Goal: Task Accomplishment & Management: Manage account settings

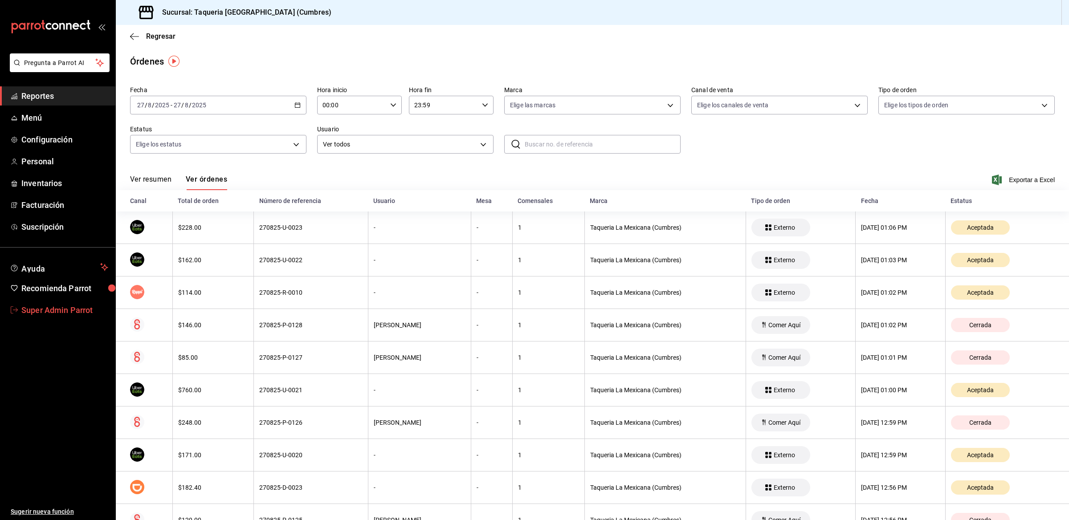
click at [40, 310] on span "Super Admin Parrot" at bounding box center [64, 310] width 87 height 12
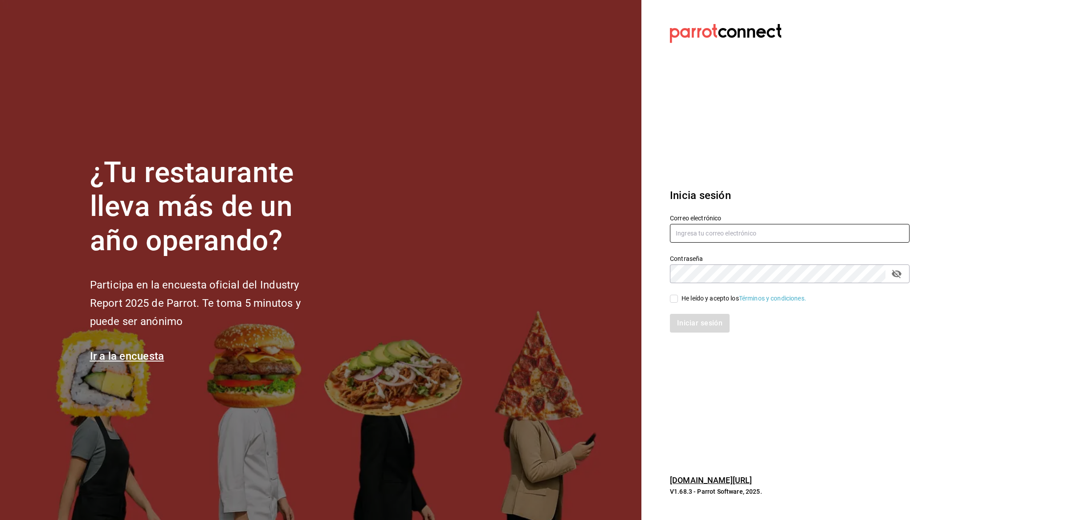
click at [687, 237] on input "text" at bounding box center [790, 233] width 240 height 19
paste input "peterlunch@cdmx.com"
type input "peterlunch@cdmx.com"
click at [674, 300] on input "He leído y acepto los Términos y condiciones." at bounding box center [674, 299] width 8 height 8
checkbox input "true"
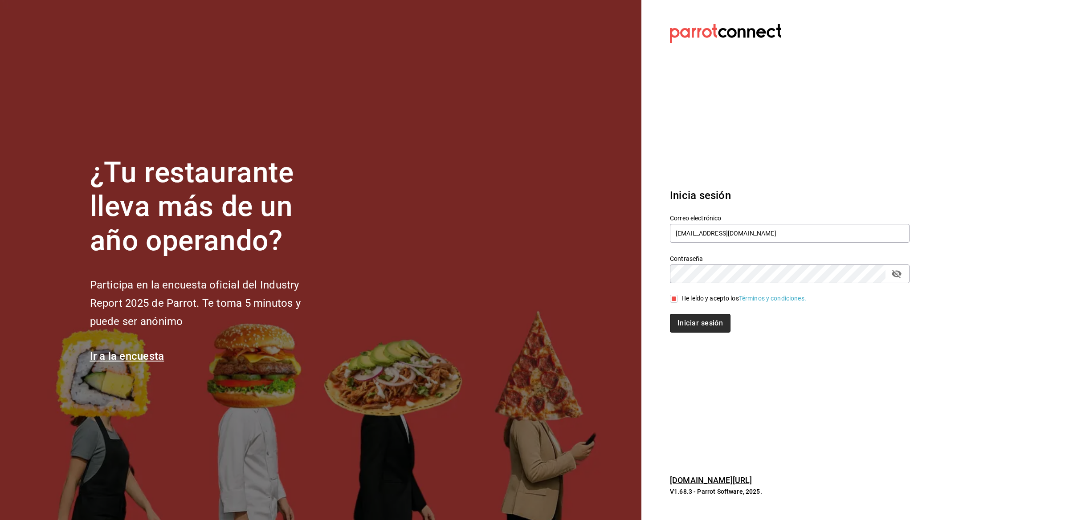
click at [681, 322] on button "Iniciar sesión" at bounding box center [700, 323] width 61 height 19
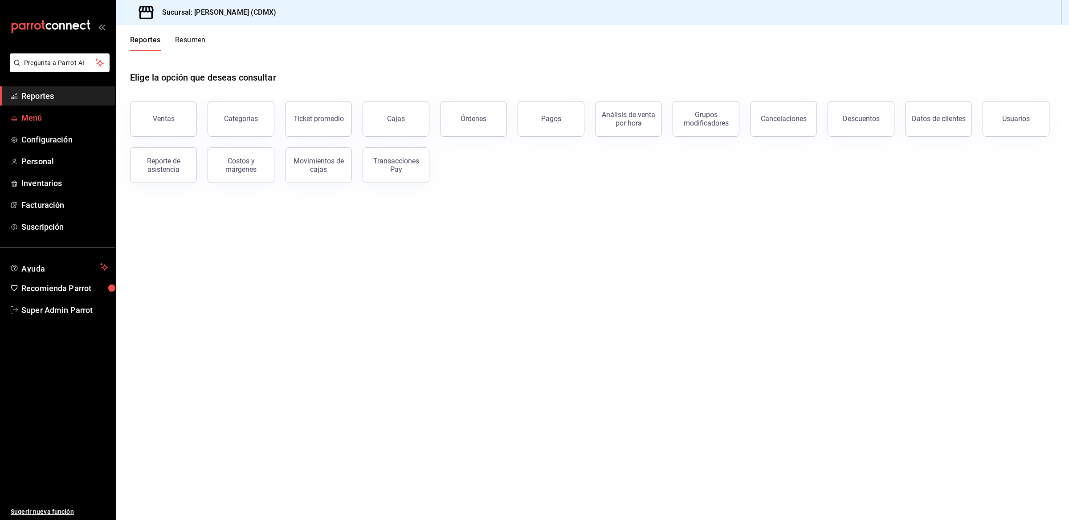
click at [47, 118] on span "Menú" at bounding box center [64, 118] width 87 height 12
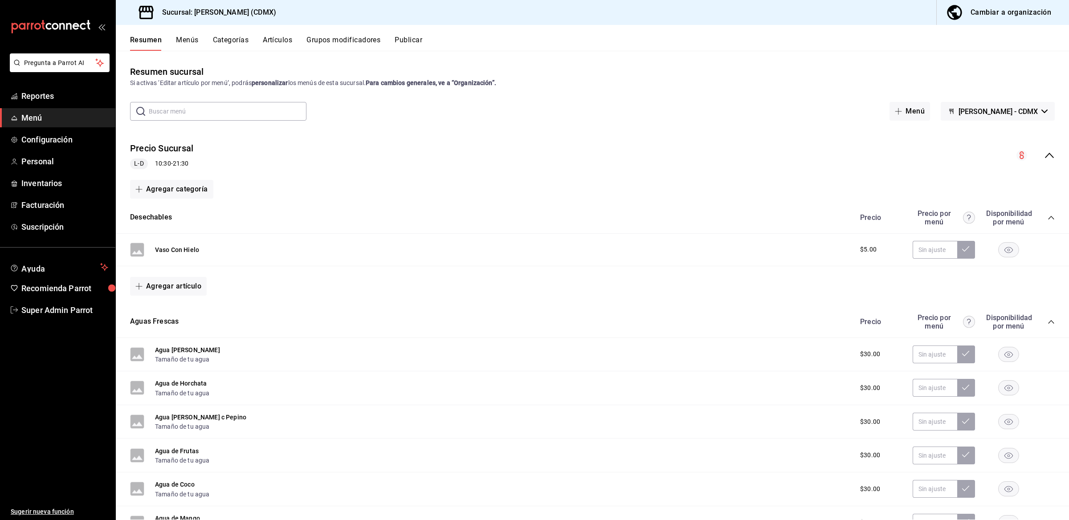
click at [1047, 157] on div "Precio Sucursal L-D 10:30 - 21:30" at bounding box center [592, 155] width 953 height 41
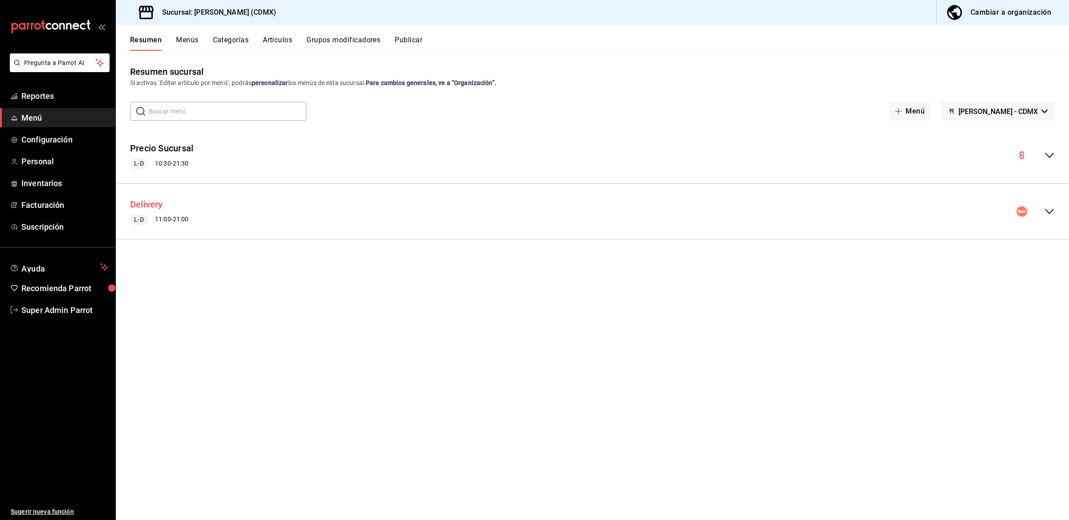
click at [153, 200] on button "Delivery" at bounding box center [146, 204] width 33 height 13
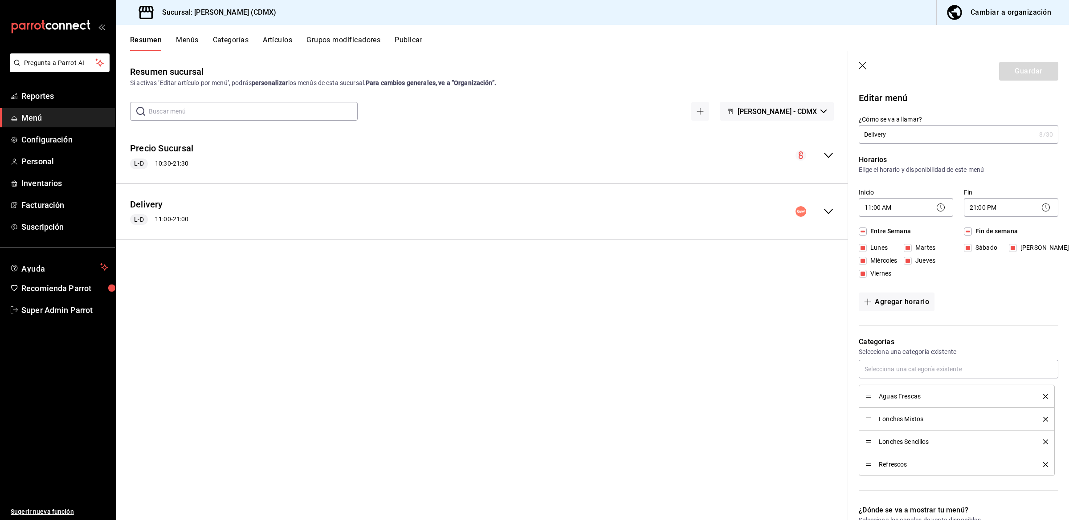
click at [184, 40] on button "Menús" at bounding box center [187, 43] width 22 height 15
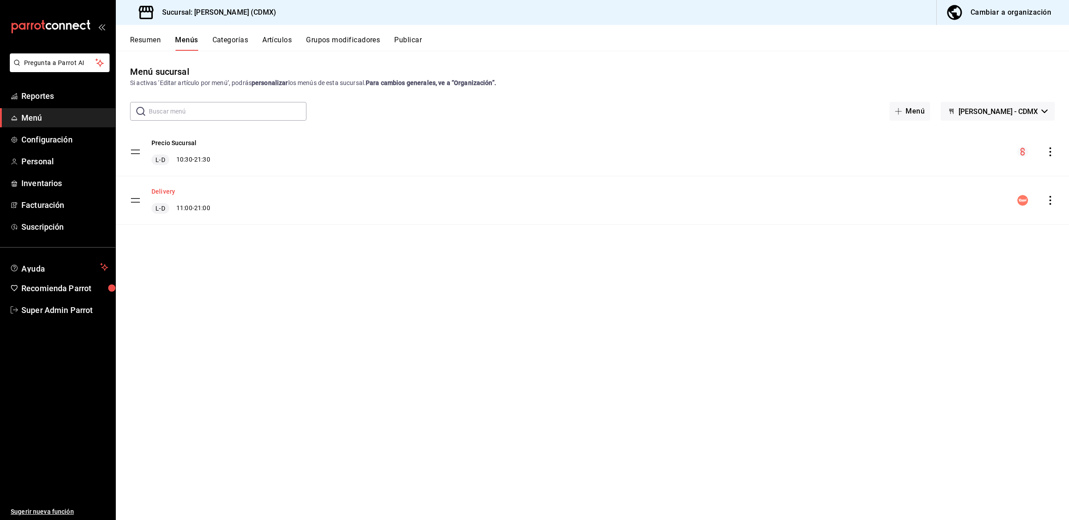
click at [168, 192] on button "Delivery" at bounding box center [163, 191] width 24 height 9
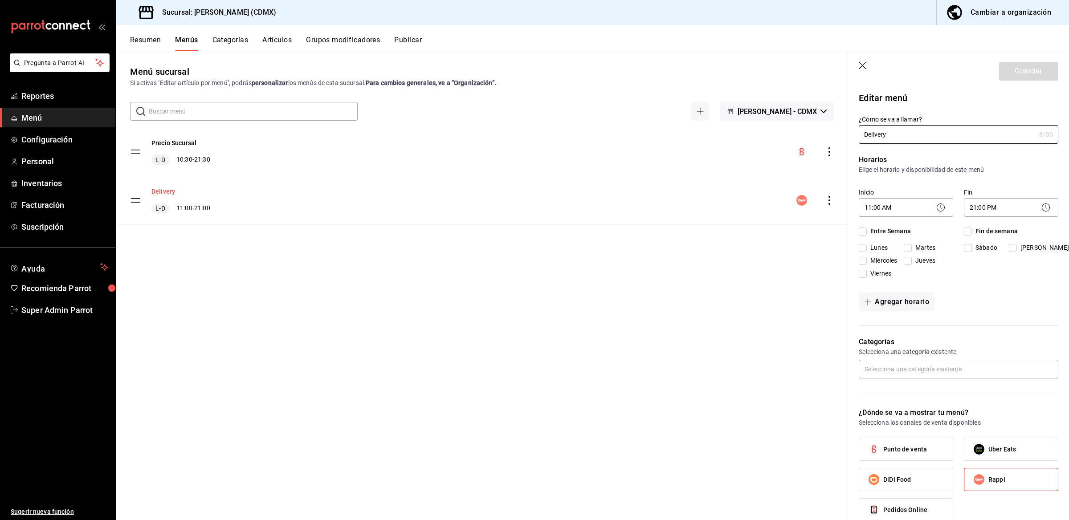
checkbox input "true"
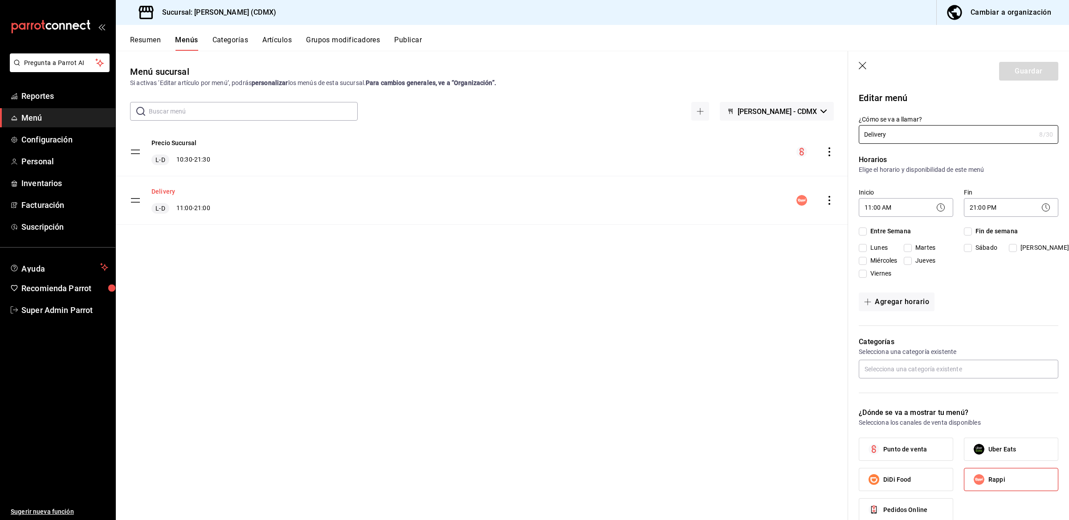
checkbox input "true"
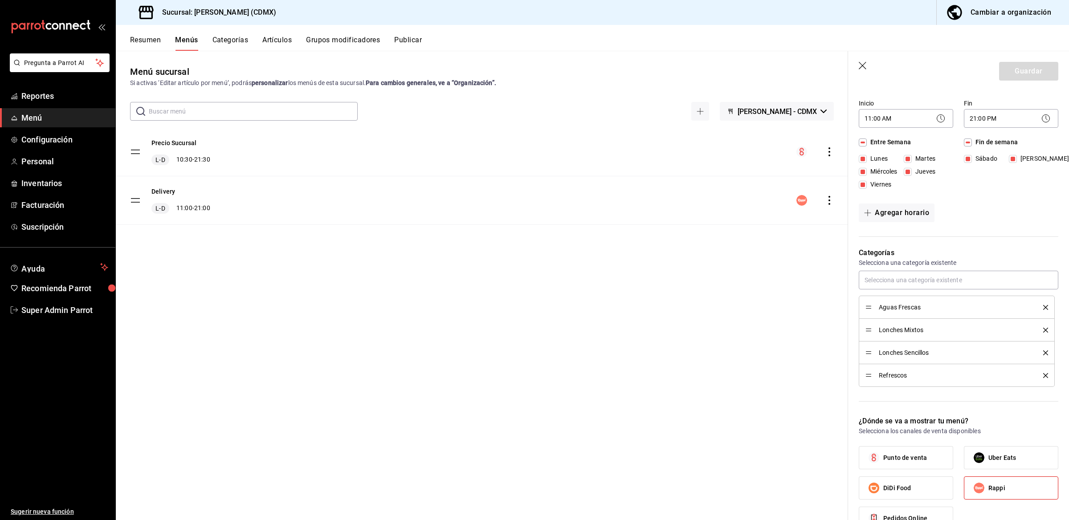
scroll to position [88, 0]
click at [283, 39] on button "Artículos" at bounding box center [276, 43] width 29 height 15
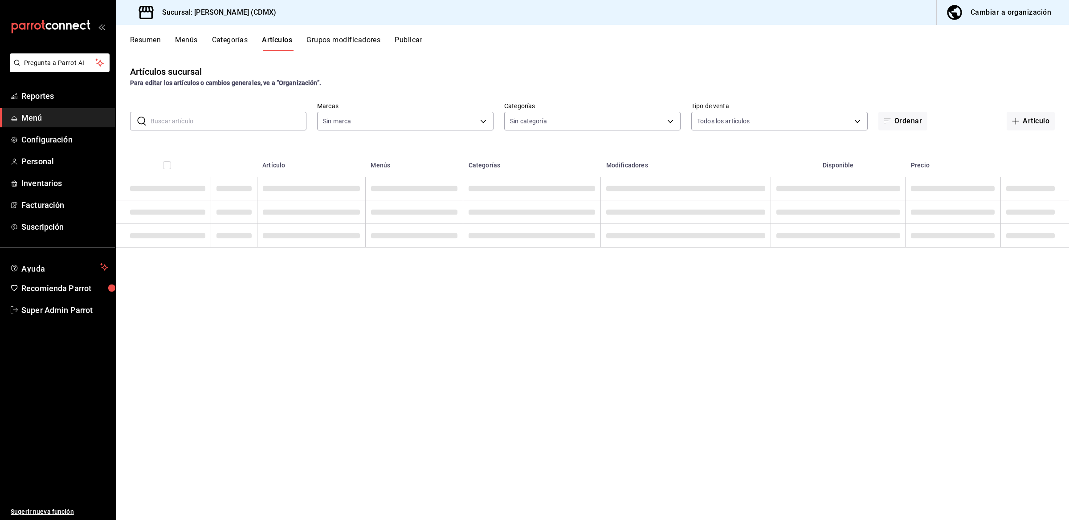
type input "2846ecd2-1ab1-471f-a8a8-cb2173088fbe"
type input "20d43c7a-5c3a-4a88-8b71-3b3b3165dbc2,82ca683c-7bce-48da-b056-d8519fd5e0a4,52378…"
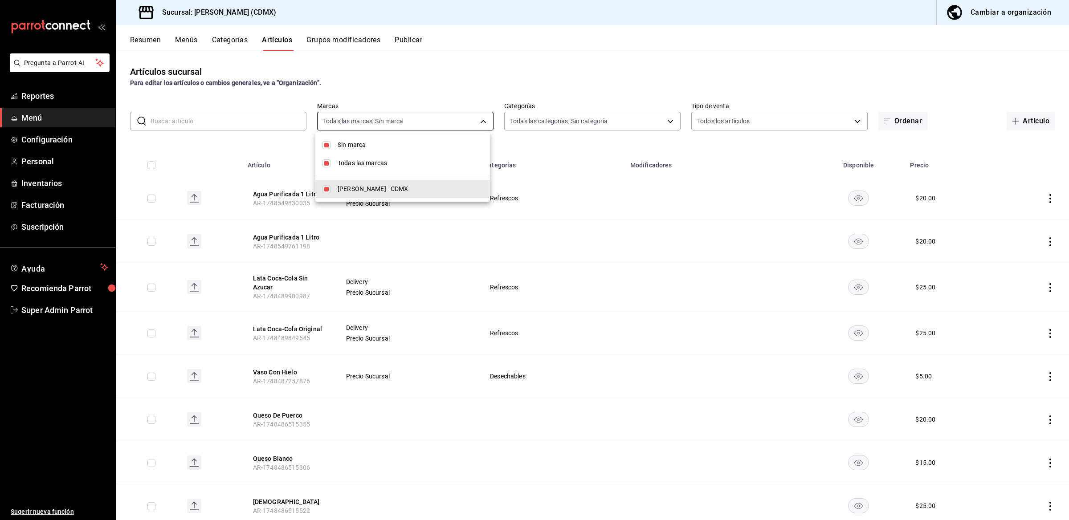
click at [384, 125] on body "Pregunta a Parrot AI Reportes Menú Configuración Personal Inventarios Facturaci…" at bounding box center [534, 260] width 1069 height 520
click at [546, 128] on div at bounding box center [534, 260] width 1069 height 520
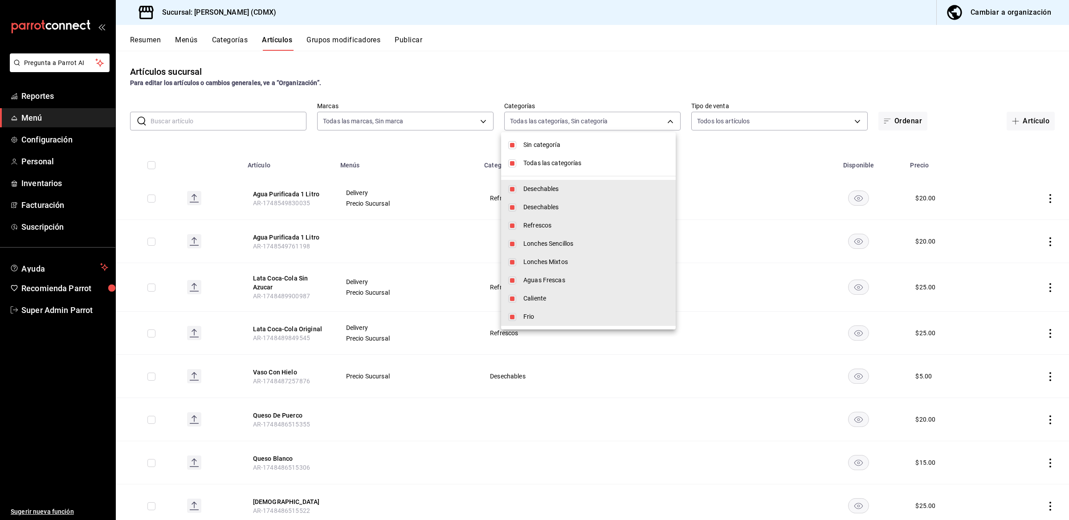
click at [546, 128] on body "Pregunta a Parrot AI Reportes Menú Configuración Personal Inventarios Facturaci…" at bounding box center [534, 260] width 1069 height 520
click at [542, 141] on span "Sin categoría" at bounding box center [595, 144] width 145 height 9
checkbox input "false"
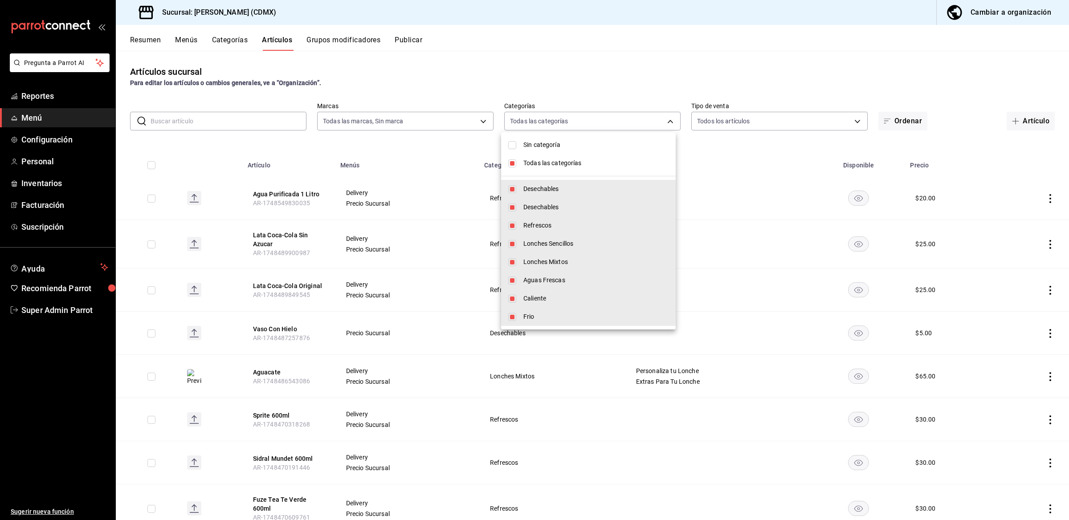
click at [541, 159] on span "Todas las categorías" at bounding box center [595, 163] width 145 height 9
checkbox input "false"
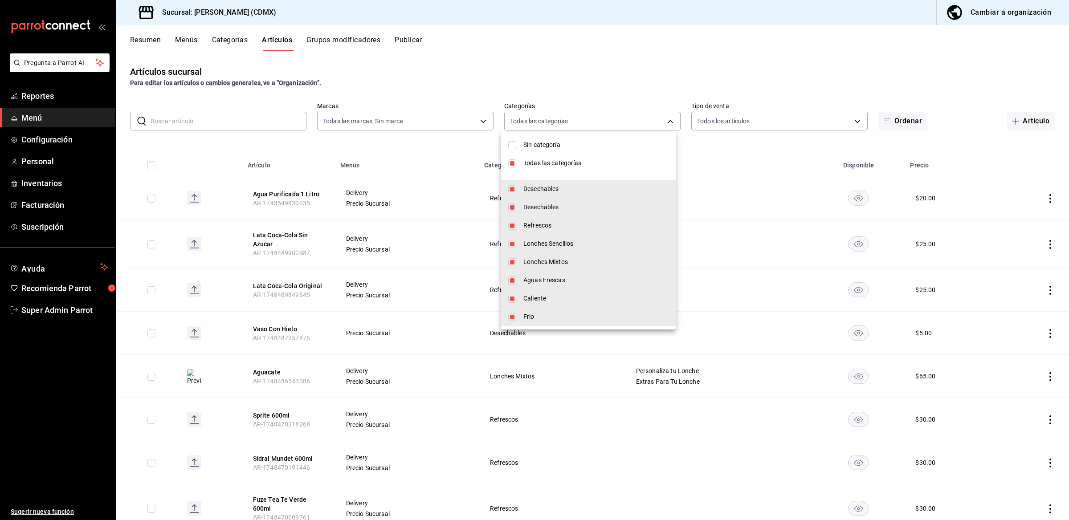
checkbox input "false"
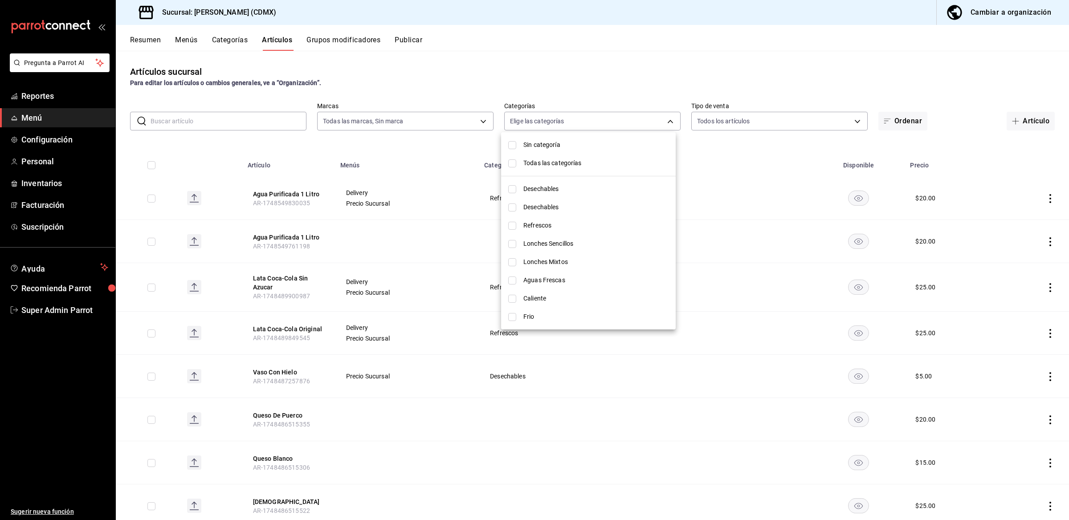
click at [531, 279] on span "Aguas Frescas" at bounding box center [595, 280] width 145 height 9
type input "9a4be2a8-27e1-44de-afc8-184e1f8dc32a"
checkbox input "true"
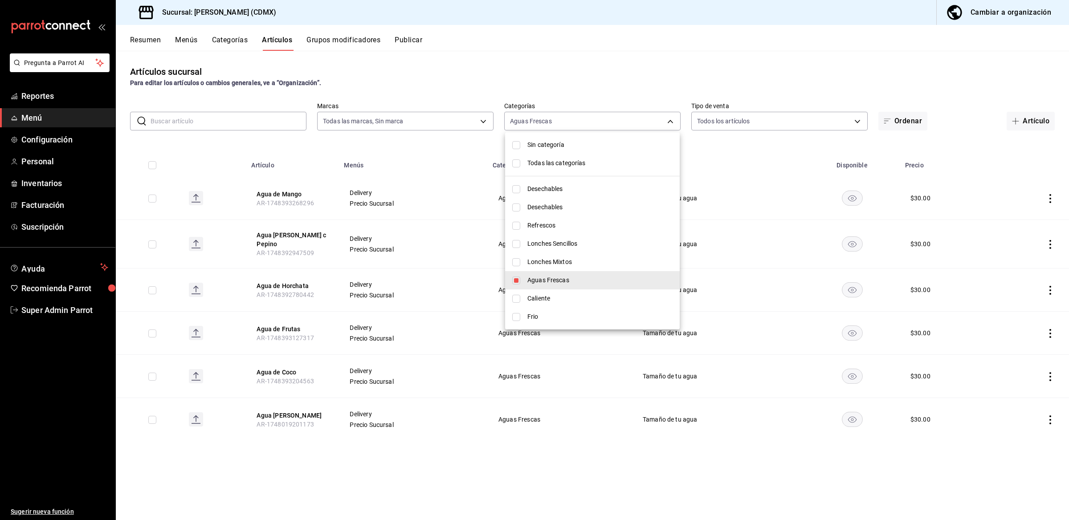
click at [397, 147] on div at bounding box center [534, 260] width 1069 height 520
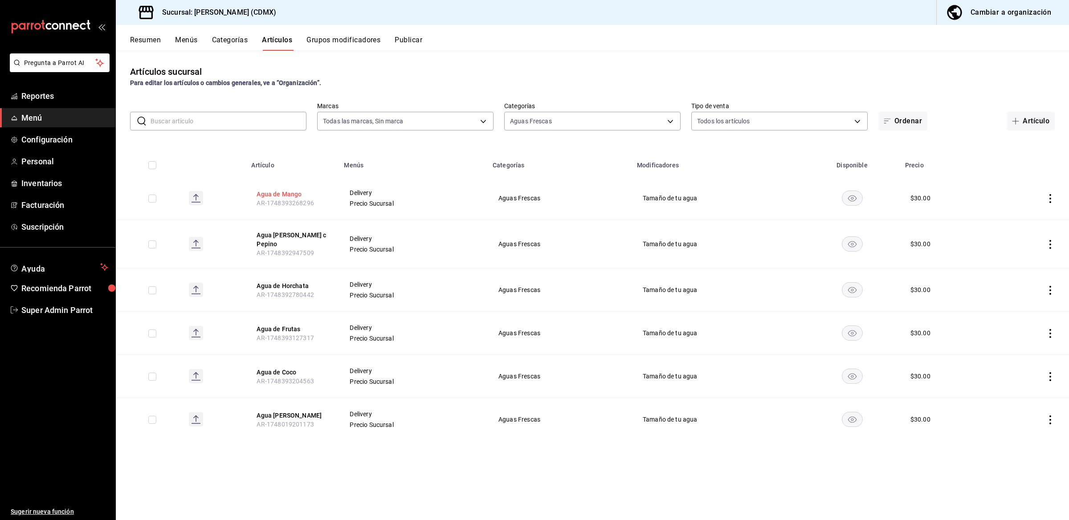
click at [291, 192] on button "Agua de Mango" at bounding box center [292, 194] width 71 height 9
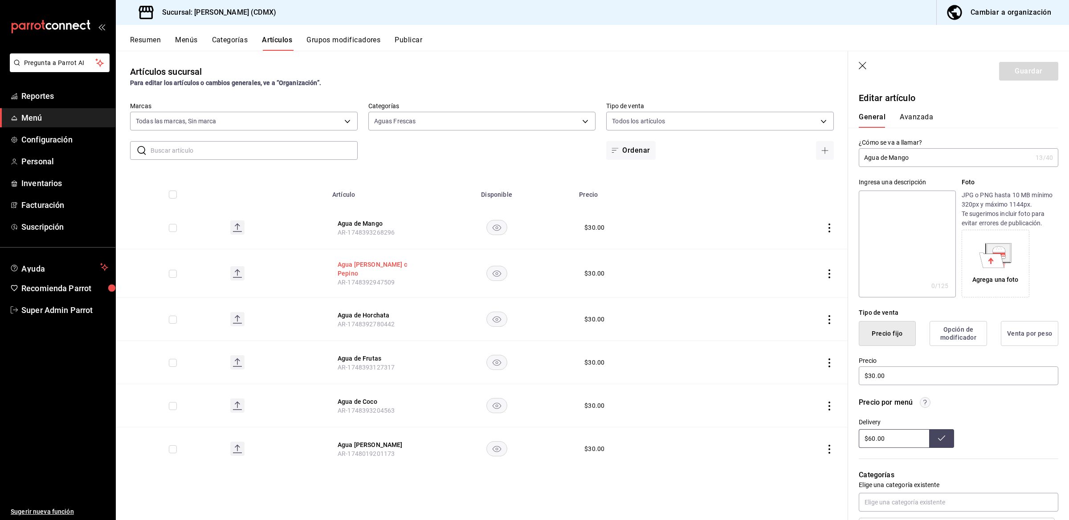
click at [357, 266] on button "Agua de Limón c Pepino" at bounding box center [373, 269] width 71 height 18
type input "$30.00"
click at [361, 311] on button "Agua de Horchata" at bounding box center [373, 315] width 71 height 9
click at [365, 354] on button "Agua de Frutas" at bounding box center [373, 358] width 71 height 9
click at [366, 397] on button "Agua de Coco" at bounding box center [373, 401] width 71 height 9
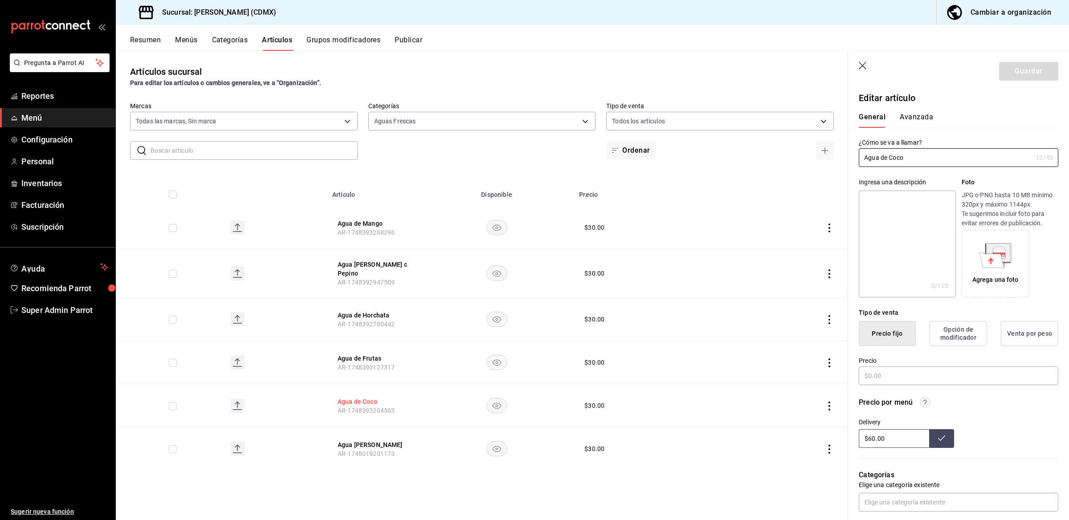
type input "$30.00"
click at [366, 441] on button "Agua de limón" at bounding box center [373, 445] width 71 height 9
click at [927, 115] on button "Avanzada" at bounding box center [916, 120] width 33 height 15
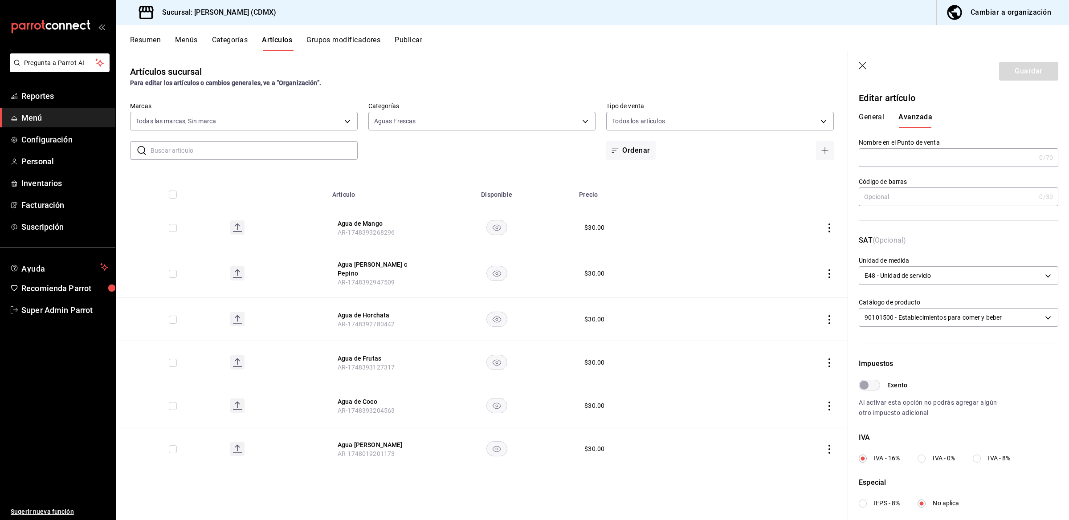
click at [863, 66] on icon "button" at bounding box center [863, 66] width 8 height 8
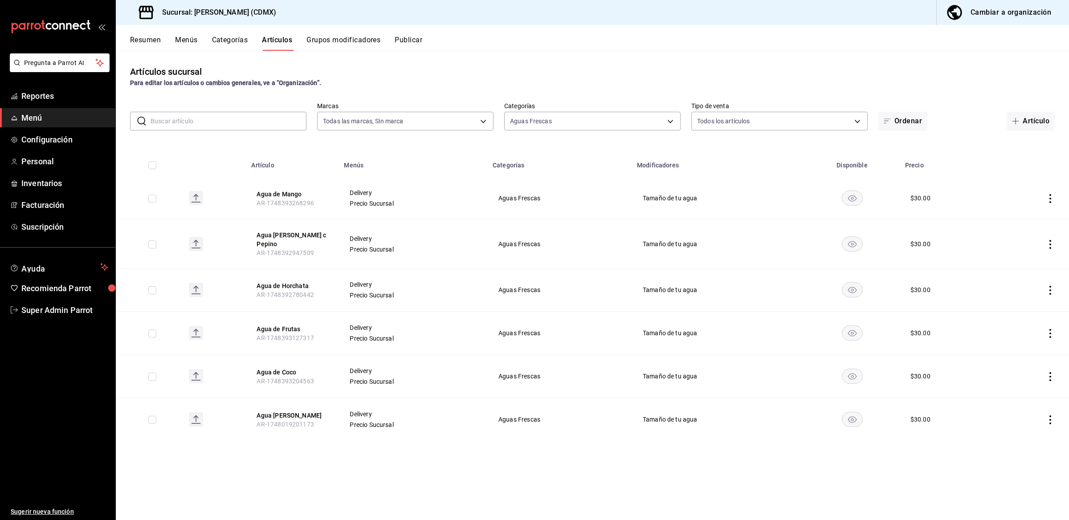
click at [412, 37] on button "Publicar" at bounding box center [409, 43] width 28 height 15
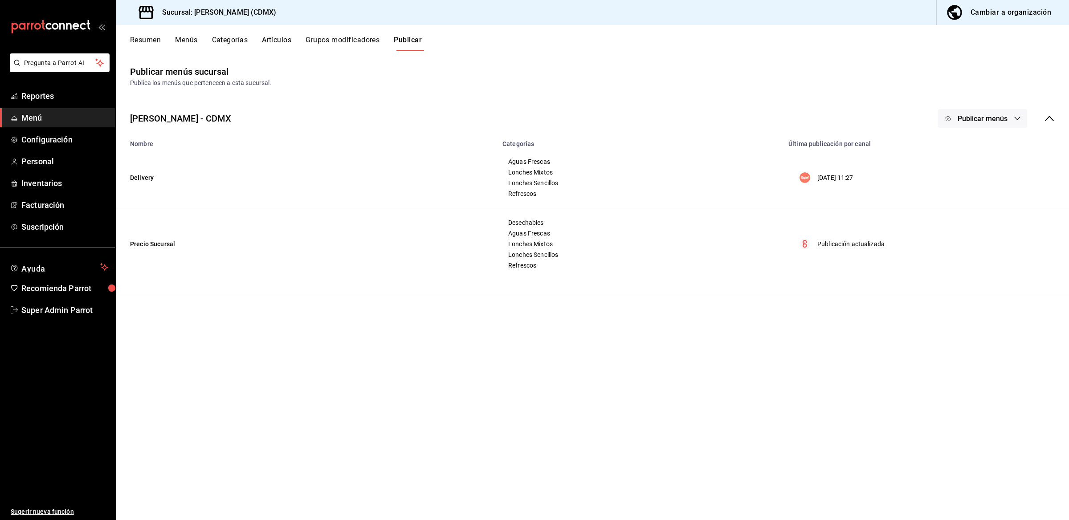
click at [190, 39] on button "Menús" at bounding box center [186, 43] width 22 height 15
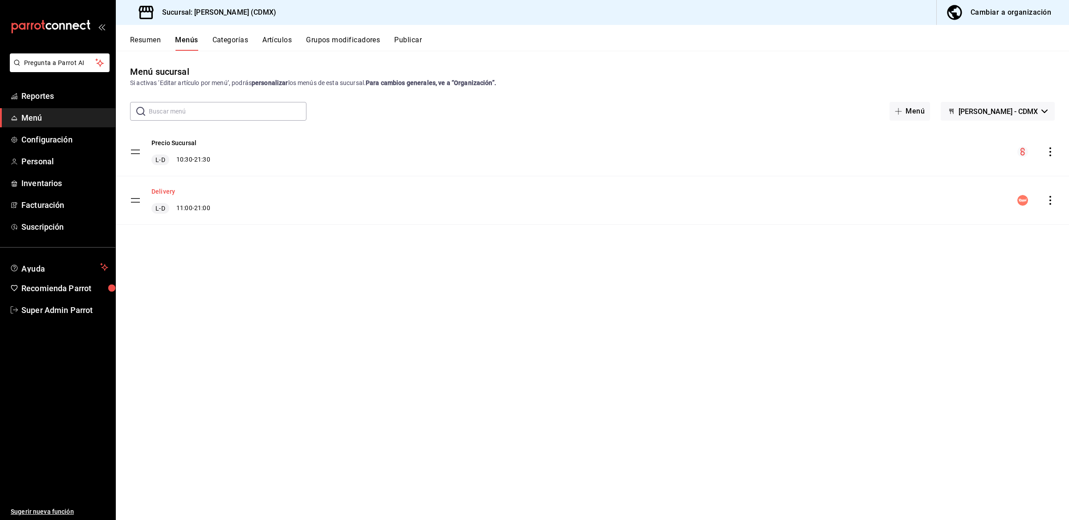
click at [166, 188] on button "Delivery" at bounding box center [163, 191] width 24 height 9
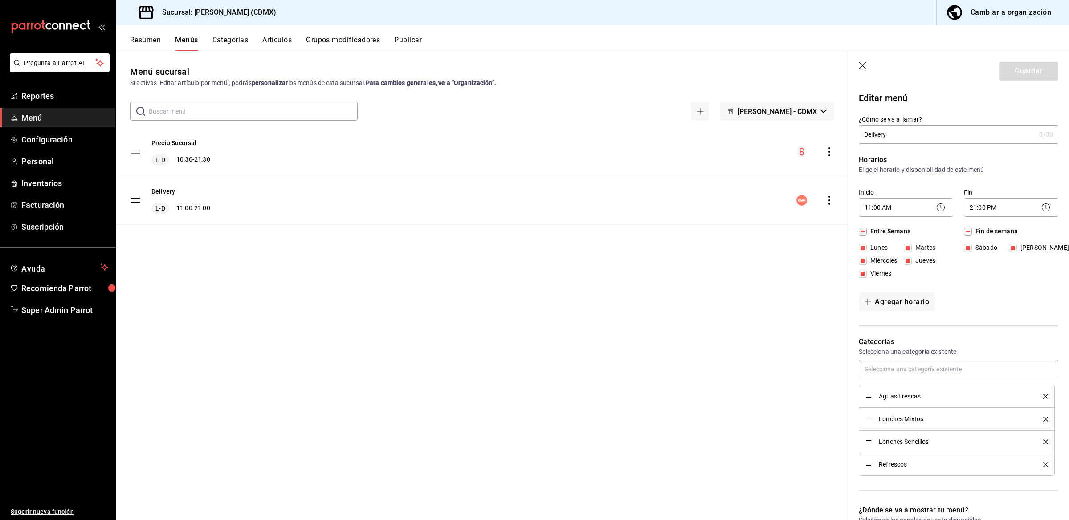
click at [862, 65] on icon "button" at bounding box center [863, 66] width 8 height 8
checkbox input "false"
type input "1756323978471"
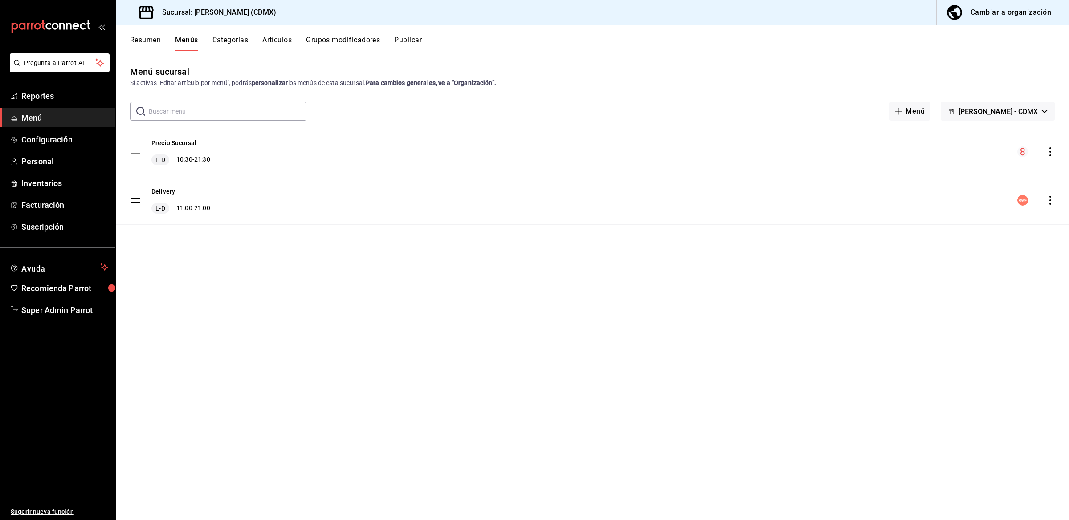
checkbox input "false"
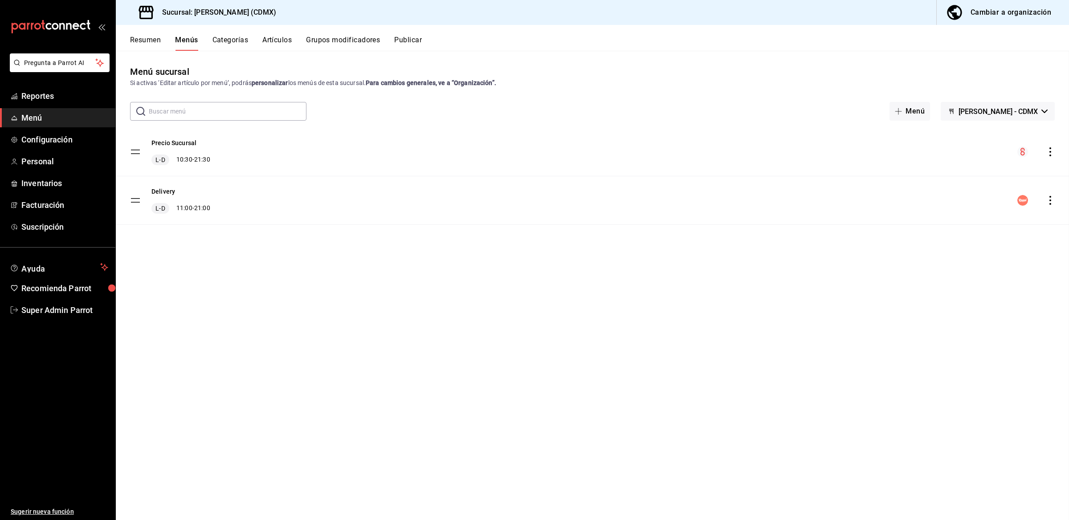
checkbox input "false"
click at [350, 37] on button "Grupos modificadores" at bounding box center [343, 43] width 74 height 15
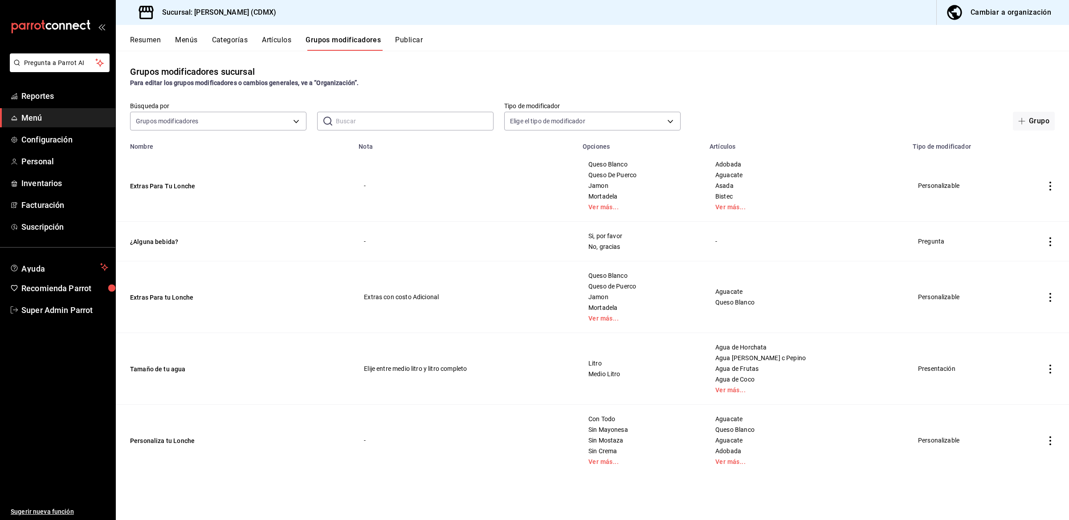
click at [401, 37] on button "Publicar" at bounding box center [409, 43] width 28 height 15
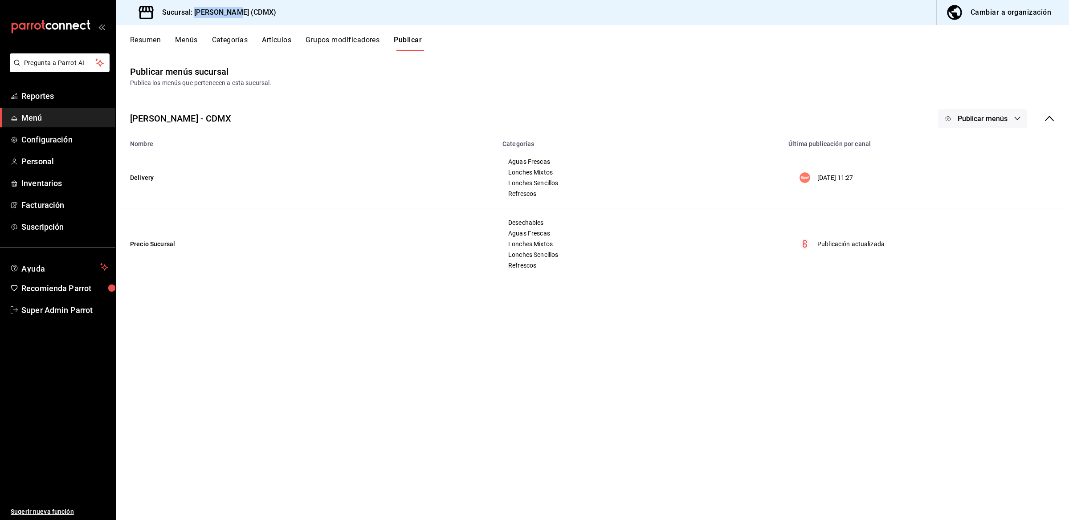
drag, startPoint x: 234, startPoint y: 12, endPoint x: 194, endPoint y: 12, distance: 40.1
click at [194, 12] on h3 "Sucursal: Peter Lonch (CDMX)" at bounding box center [215, 12] width 121 height 11
copy h3 "Peter Lonch"
click at [273, 39] on button "Artículos" at bounding box center [276, 43] width 29 height 15
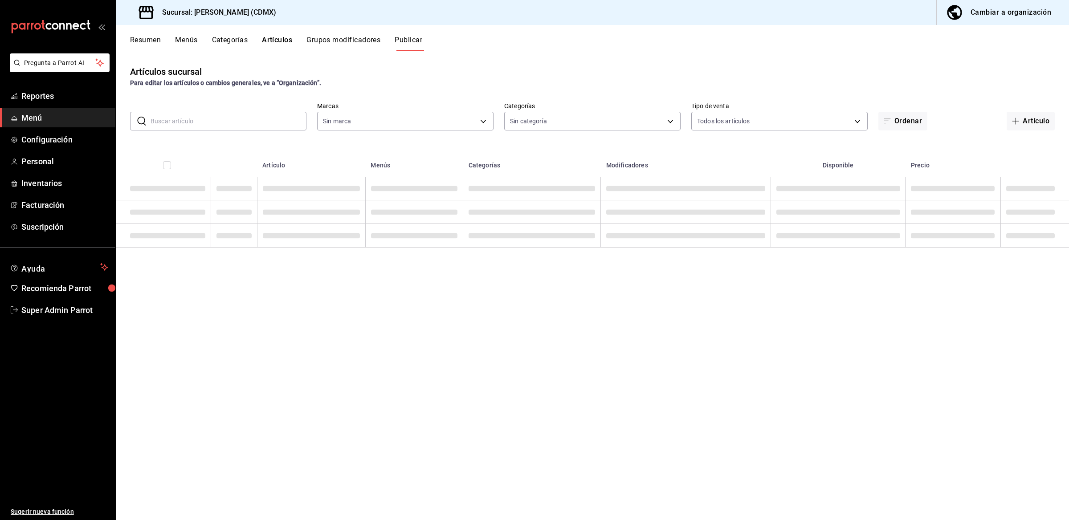
type input "2846ecd2-1ab1-471f-a8a8-cb2173088fbe"
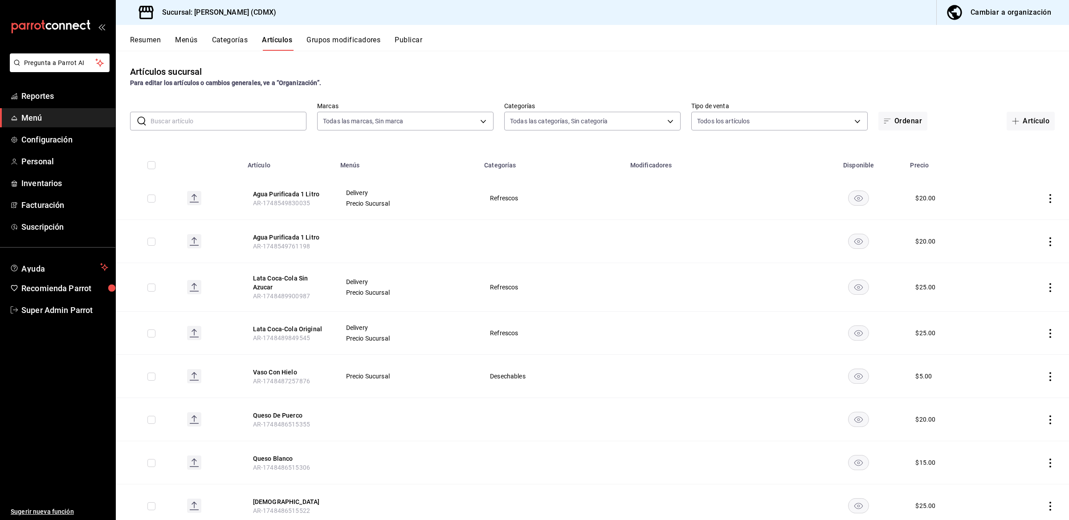
type input "2846ecd2-1ab1-471f-a8a8-cb2173088fbe"
type input "20d43c7a-5c3a-4a88-8b71-3b3b3165dbc2,82ca683c-7bce-48da-b056-d8519fd5e0a4,52378…"
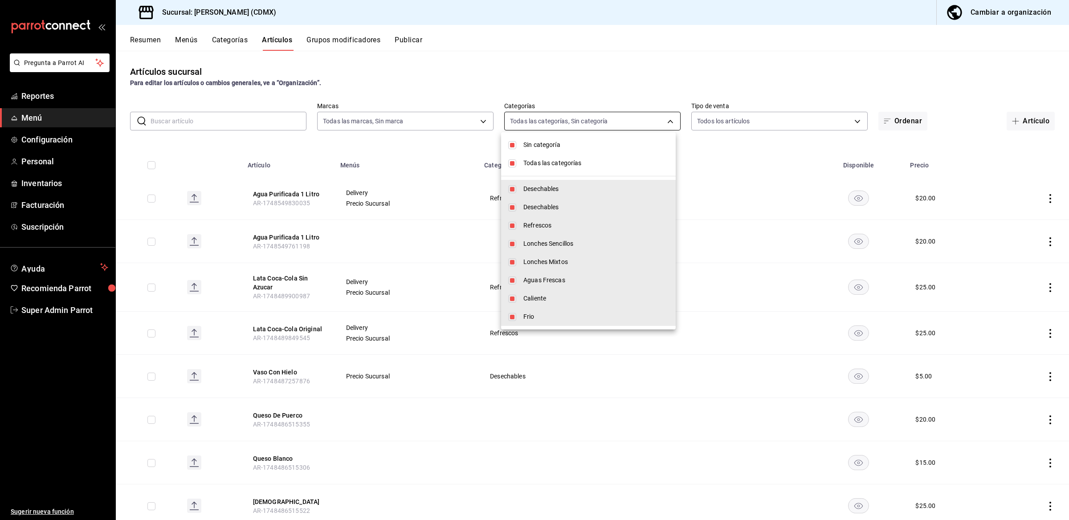
click at [539, 126] on body "Pregunta a Parrot AI Reportes Menú Configuración Personal Inventarios Facturaci…" at bounding box center [534, 260] width 1069 height 520
click at [535, 164] on span "Todas las categorías" at bounding box center [595, 163] width 145 height 9
checkbox input "false"
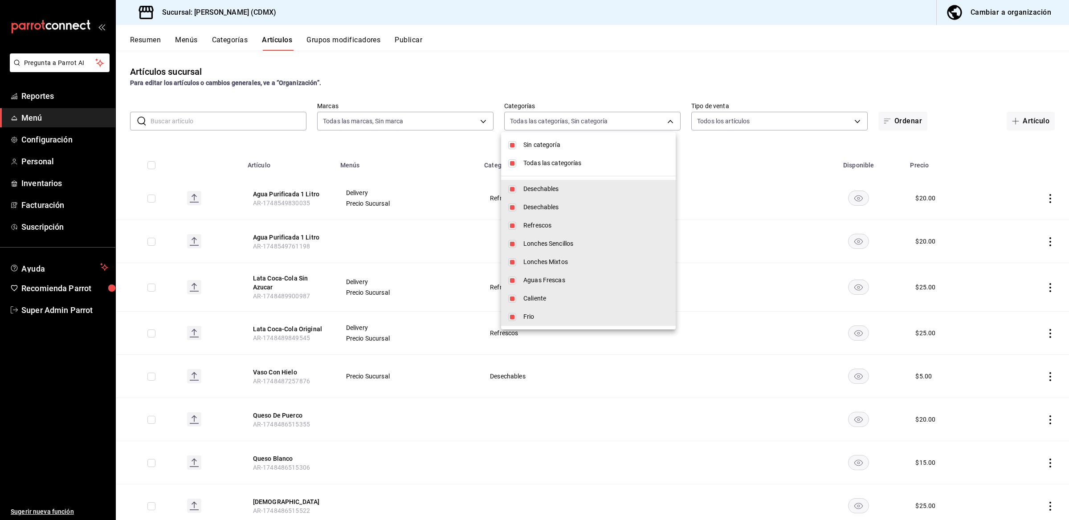
checkbox input "false"
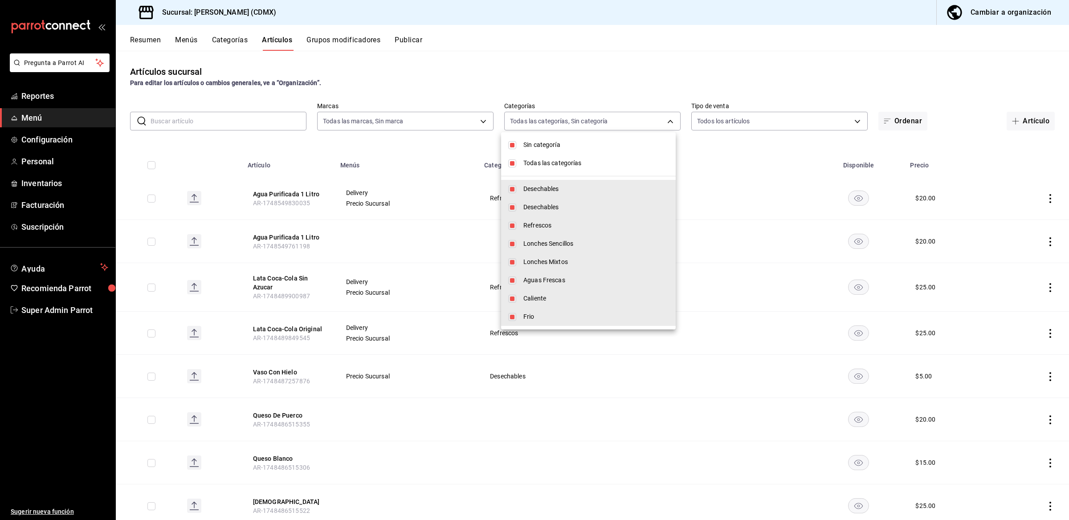
checkbox input "false"
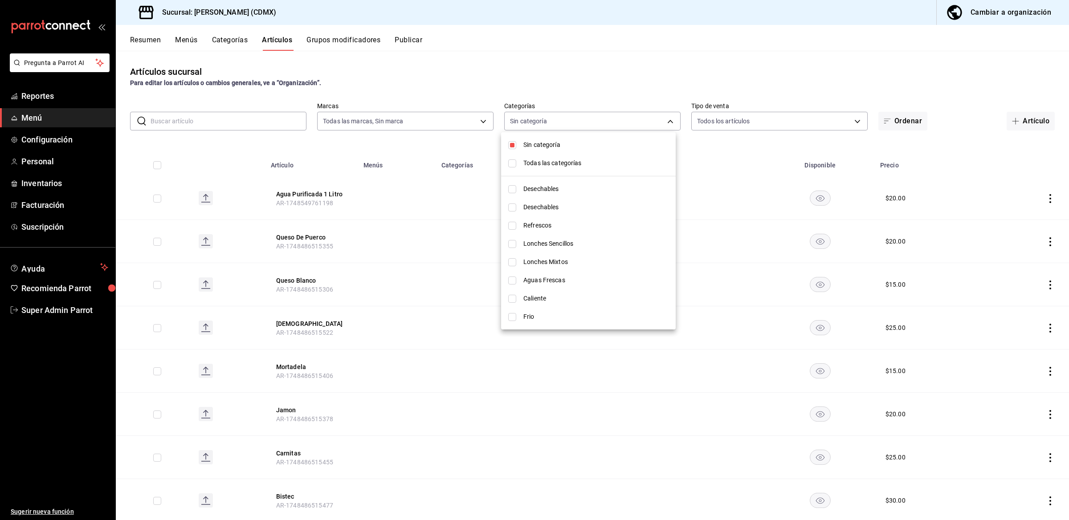
click at [533, 221] on span "Refrescos" at bounding box center [595, 225] width 145 height 9
type input "523789ff-029b-4639-ad6a-451ce9720111"
checkbox input "true"
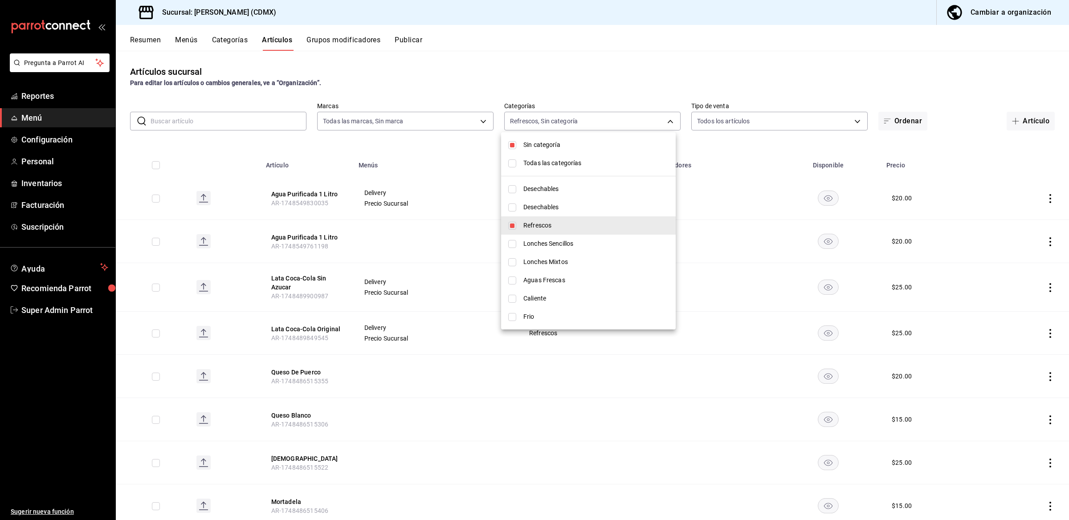
click at [421, 155] on div at bounding box center [534, 260] width 1069 height 520
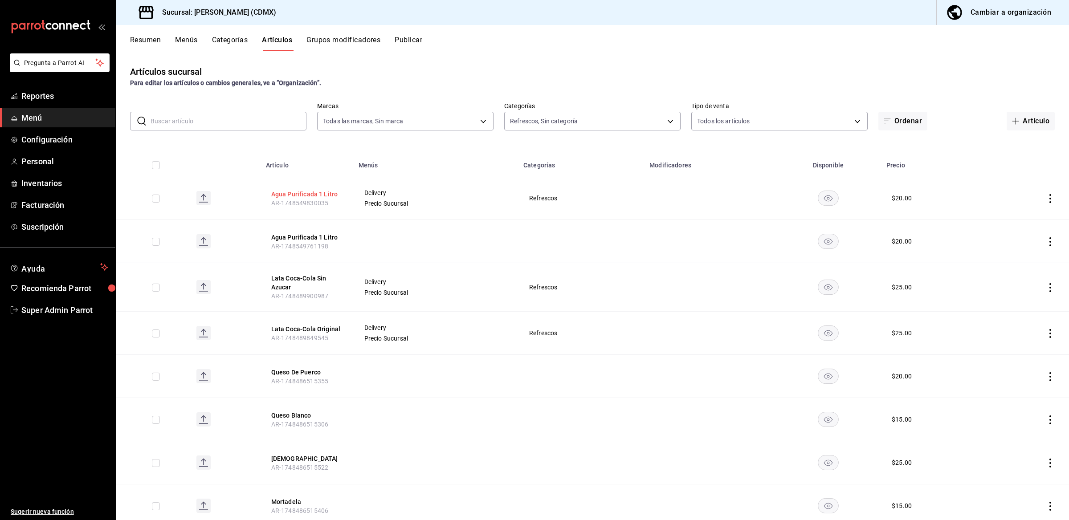
click at [322, 193] on button "Agua Purificada 1 Litro" at bounding box center [306, 194] width 71 height 9
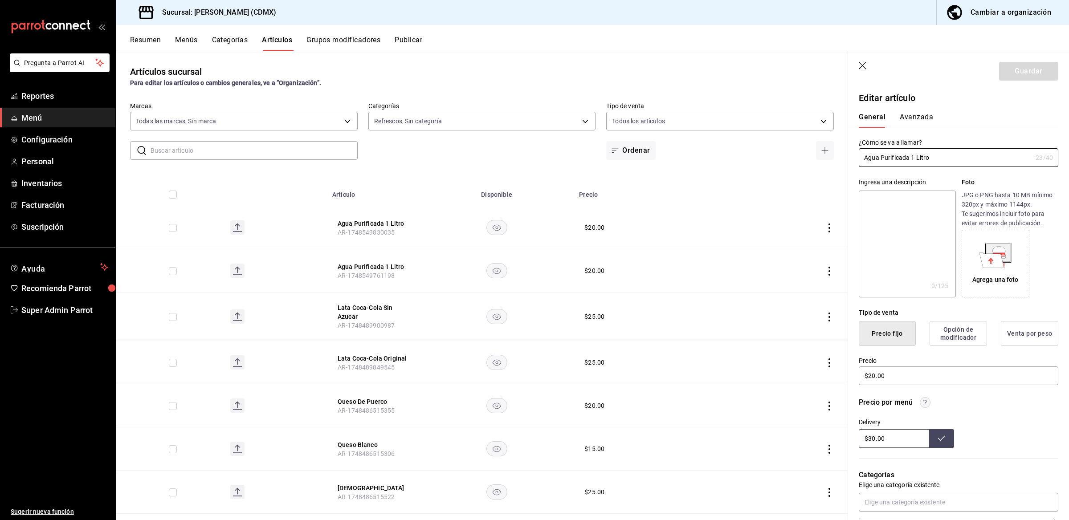
click at [864, 70] on icon "button" at bounding box center [863, 66] width 9 height 9
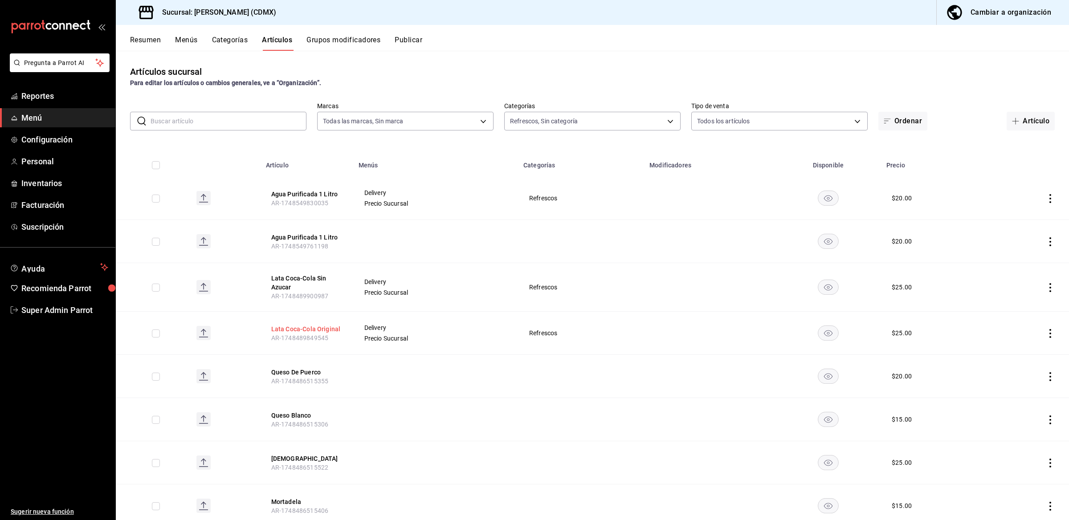
click at [318, 331] on button "Lata Coca-Cola Original" at bounding box center [306, 329] width 71 height 9
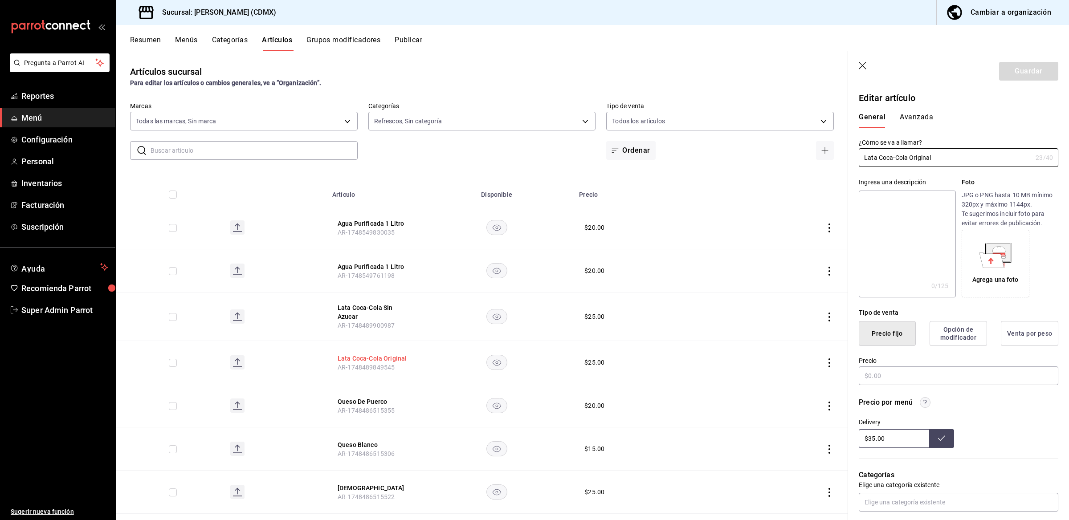
type input "$25.00"
click at [644, 116] on body "Pregunta a Parrot AI Reportes Menú Configuración Personal Inventarios Facturaci…" at bounding box center [534, 260] width 1069 height 520
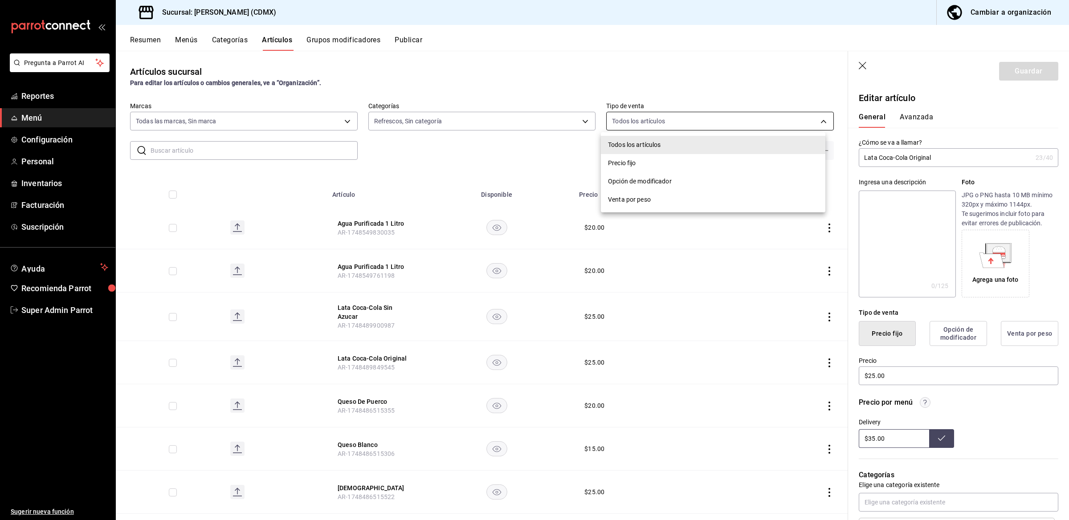
click at [644, 116] on div at bounding box center [534, 260] width 1069 height 520
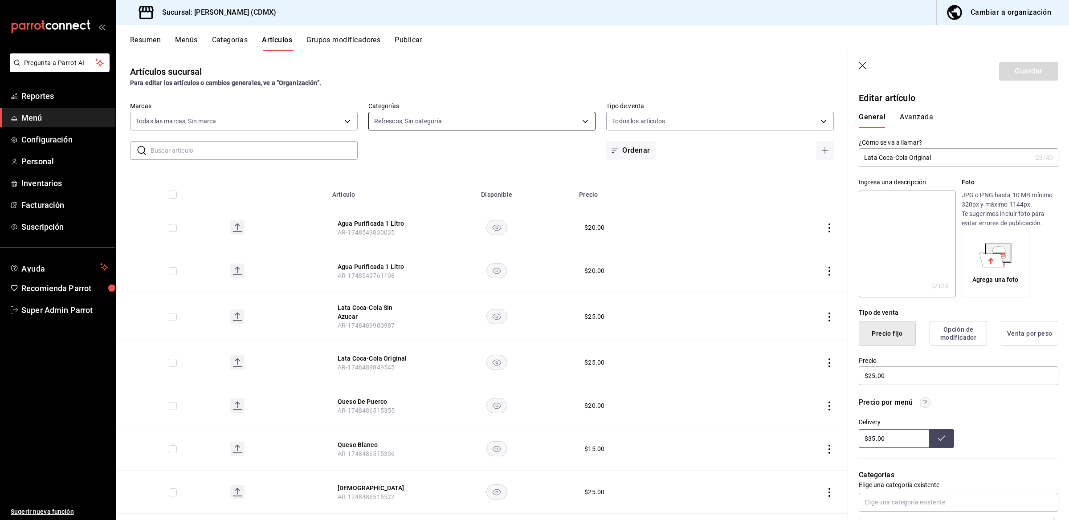
click at [524, 126] on body "Pregunta a Parrot AI Reportes Menú Configuración Personal Inventarios Facturaci…" at bounding box center [534, 260] width 1069 height 520
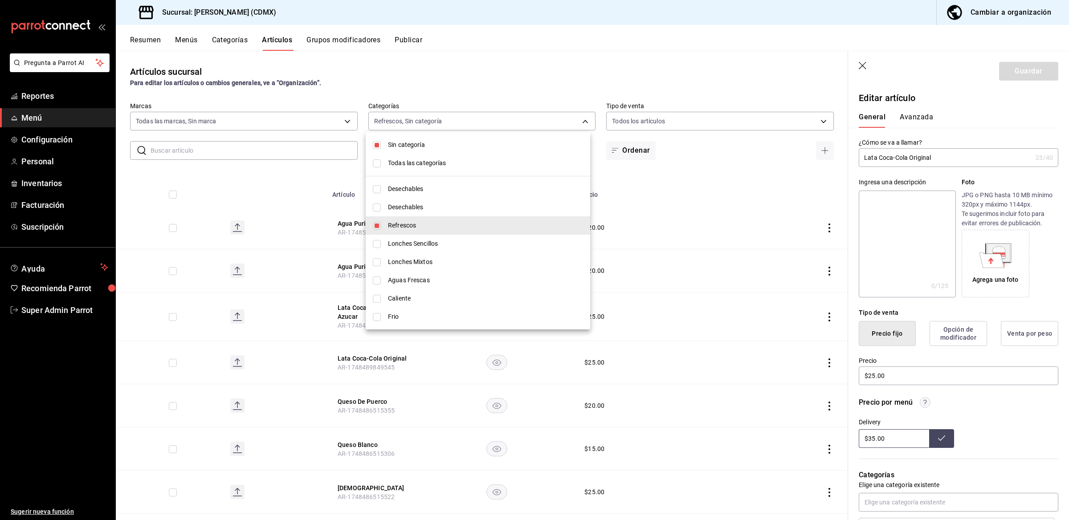
click at [413, 147] on span "Sin categoría" at bounding box center [485, 144] width 195 height 9
checkbox input "false"
click at [319, 168] on div at bounding box center [534, 260] width 1069 height 520
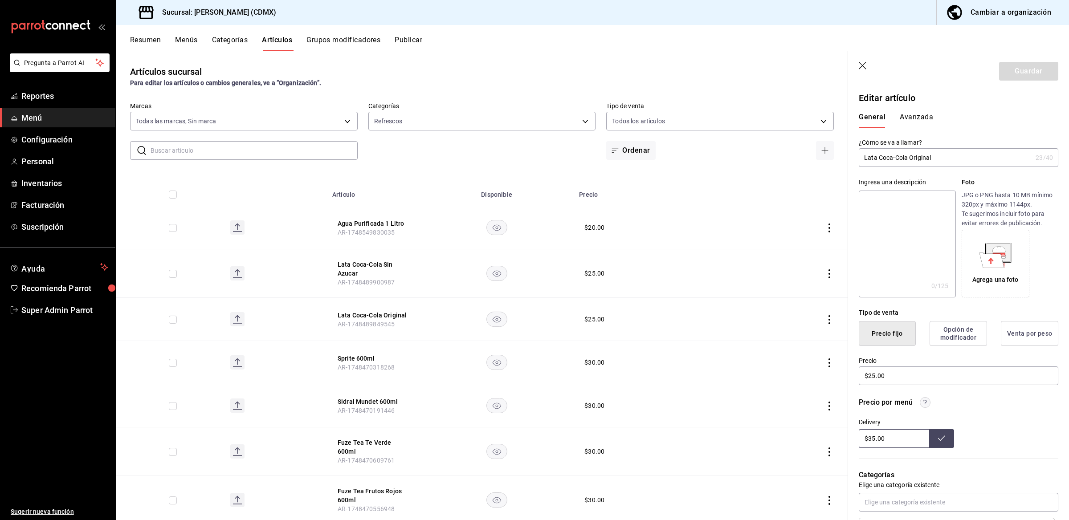
click at [235, 232] on icon at bounding box center [237, 231] width 9 height 1
click at [865, 70] on icon "button" at bounding box center [863, 66] width 9 height 9
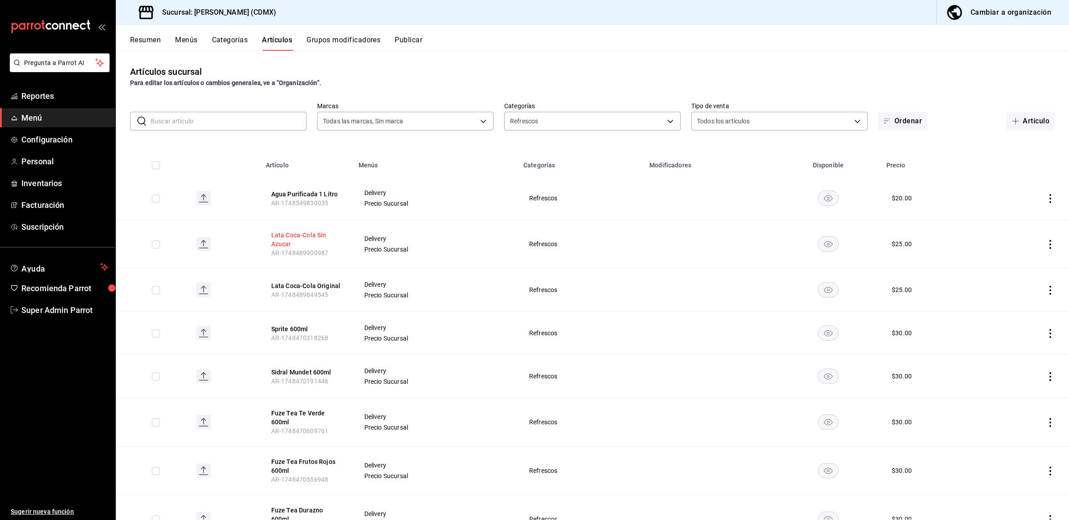
click at [283, 237] on button "Lata Coca-Cola Sin Azucar" at bounding box center [306, 240] width 71 height 18
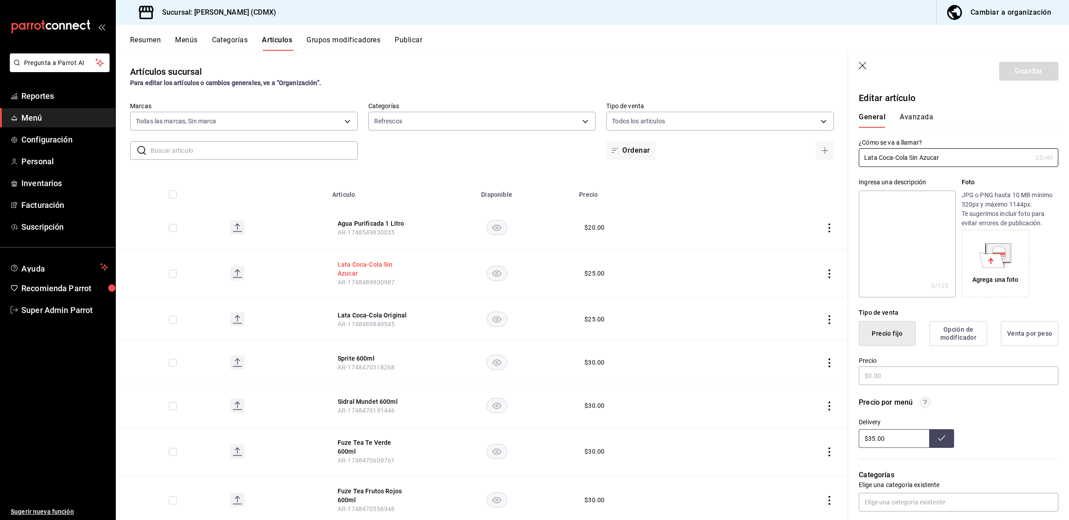
type input "$25.00"
click at [359, 317] on button "Lata Coca-Cola Original" at bounding box center [373, 315] width 71 height 9
click at [361, 358] on button "Sprite 600ml" at bounding box center [373, 358] width 71 height 9
click at [861, 68] on icon "button" at bounding box center [863, 66] width 9 height 9
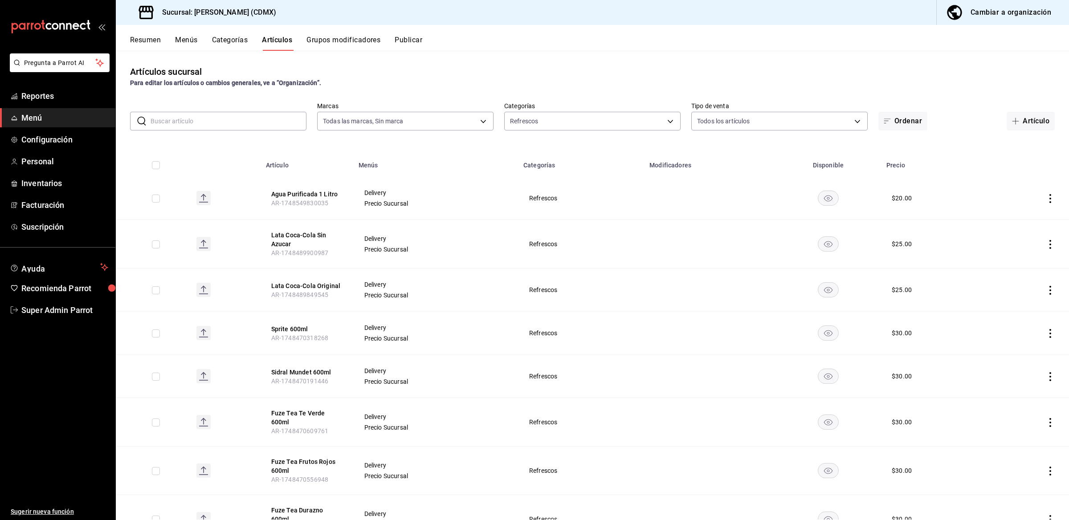
click at [989, 16] on div "Cambiar a organización" at bounding box center [1011, 12] width 81 height 12
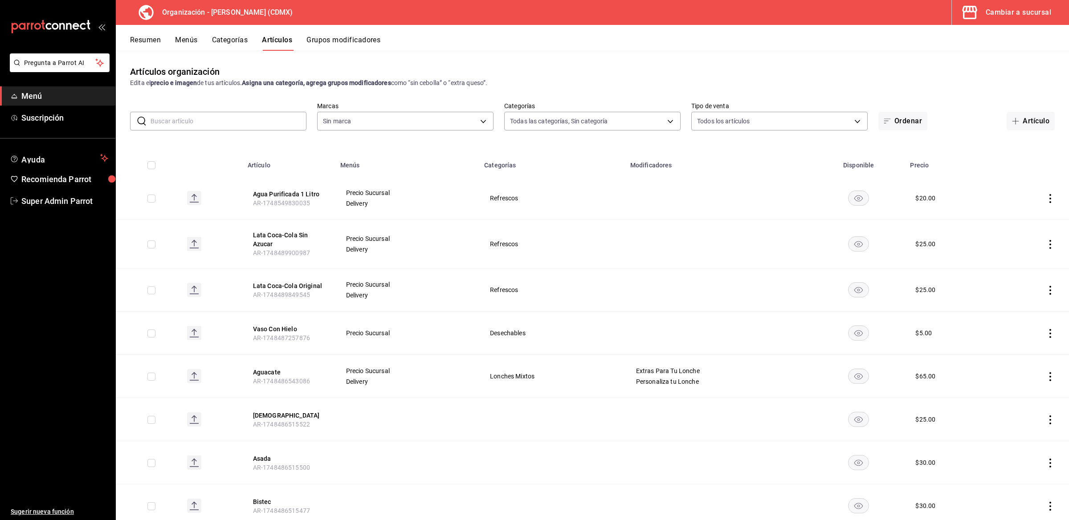
type input "7796acc6-6830-460e-9095-29182705febe,6f5456cb-1632-4b13-adec-fb89f8b70bc1,5f866…"
type input "2f62df8c-6ca4-4d10-9703-03b25ca5e50b"
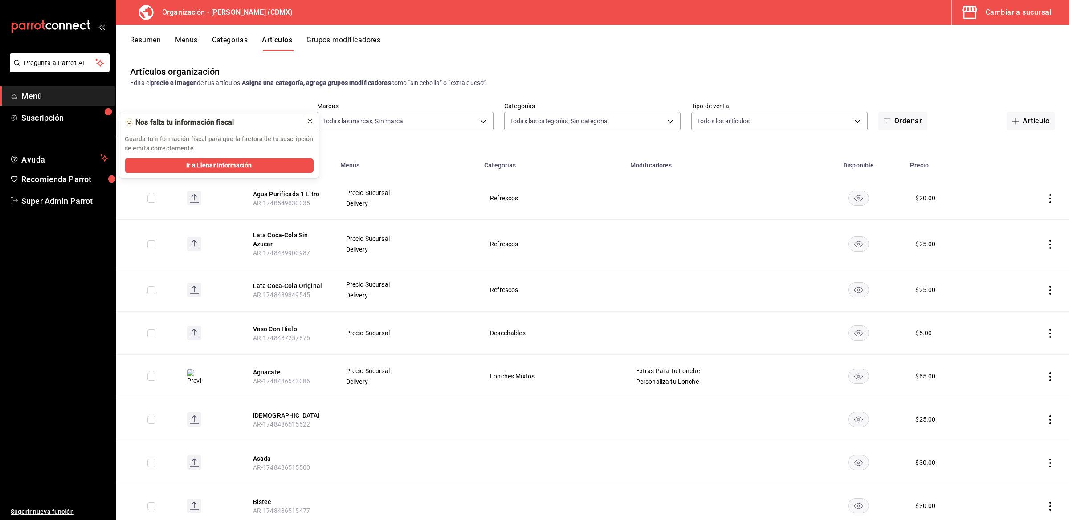
click at [308, 121] on icon at bounding box center [310, 121] width 7 height 7
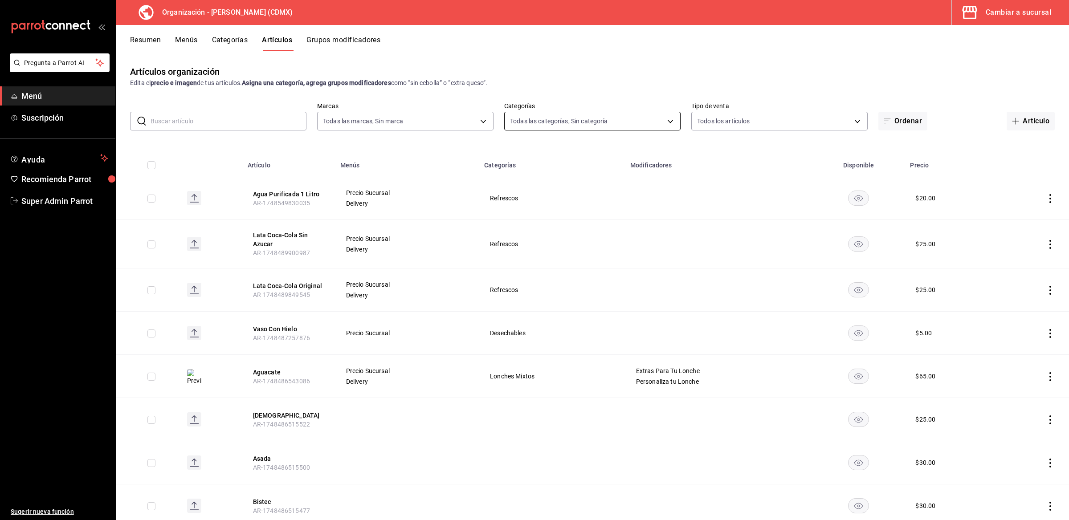
click at [553, 119] on body "Pregunta a Parrot AI Menú Suscripción Ayuda Recomienda Parrot Super Admin Parro…" at bounding box center [534, 260] width 1069 height 520
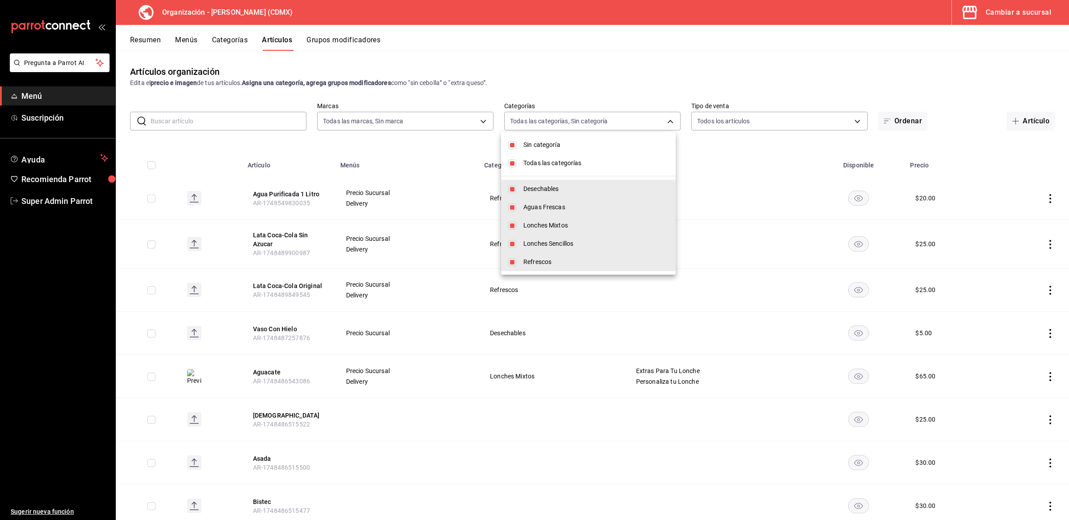
click at [543, 145] on span "Sin categoría" at bounding box center [595, 144] width 145 height 9
checkbox input "false"
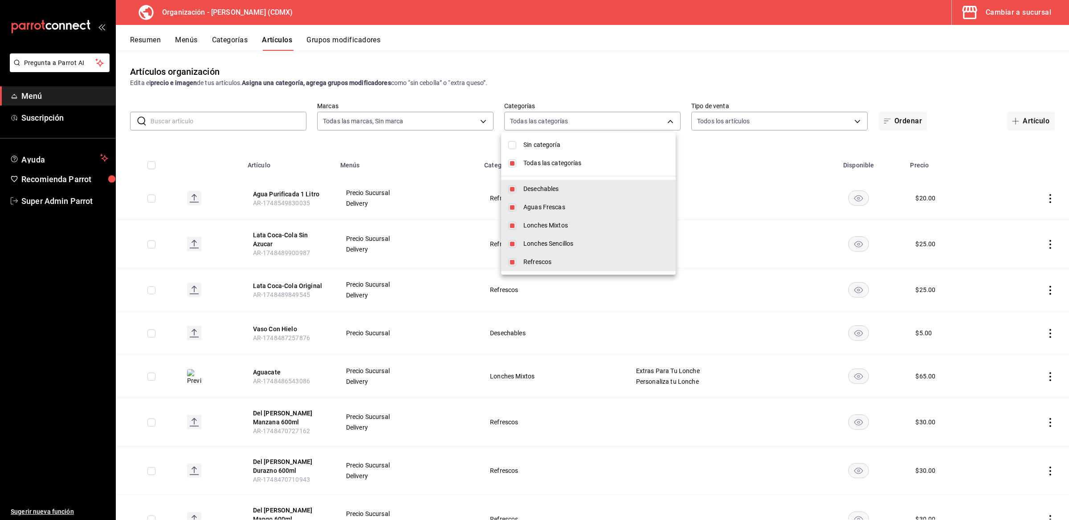
click at [535, 159] on span "Todas las categorías" at bounding box center [595, 163] width 145 height 9
checkbox input "false"
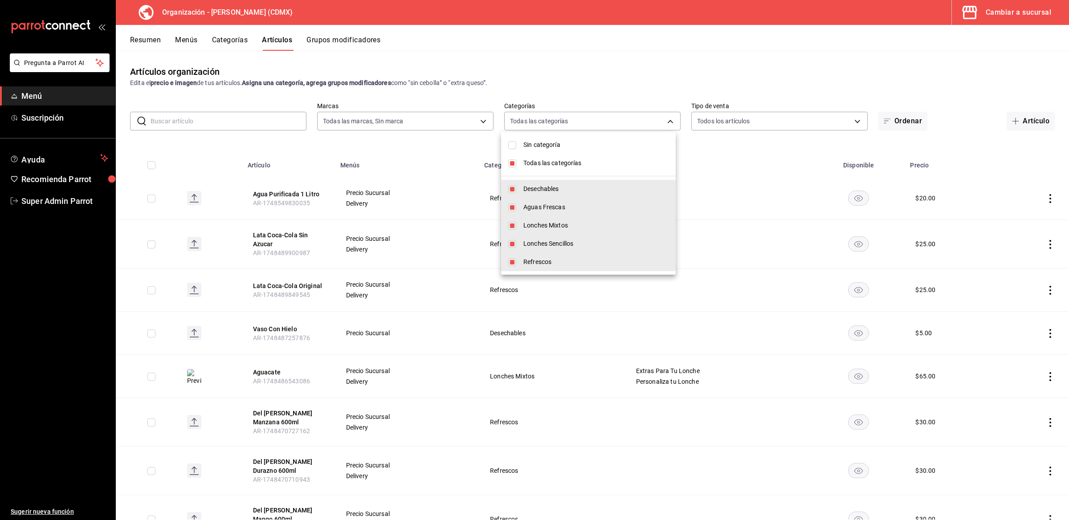
checkbox input "false"
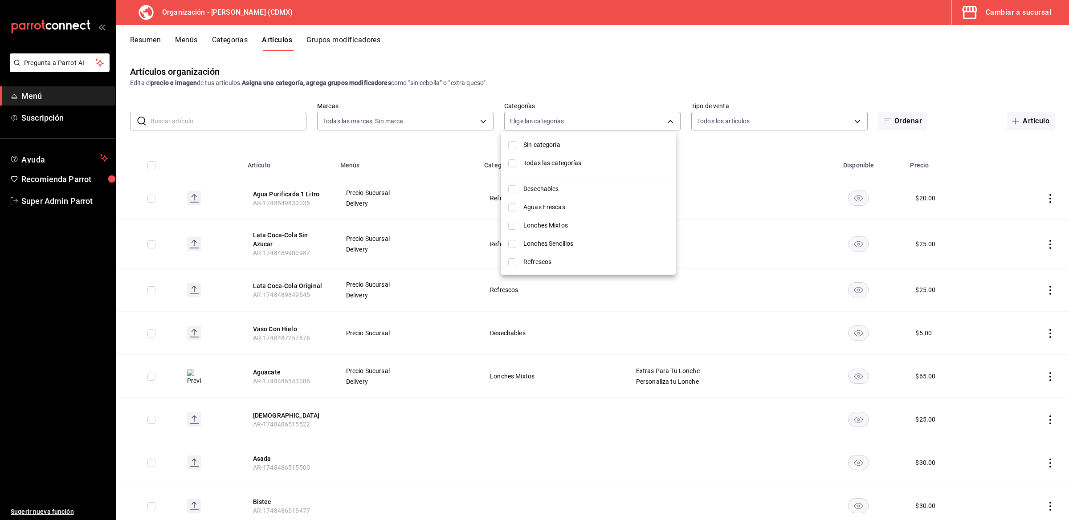
click at [529, 264] on span "Refrescos" at bounding box center [595, 262] width 145 height 9
type input "b50f500d-a472-470e-ab38-e70ef02e8538"
checkbox input "true"
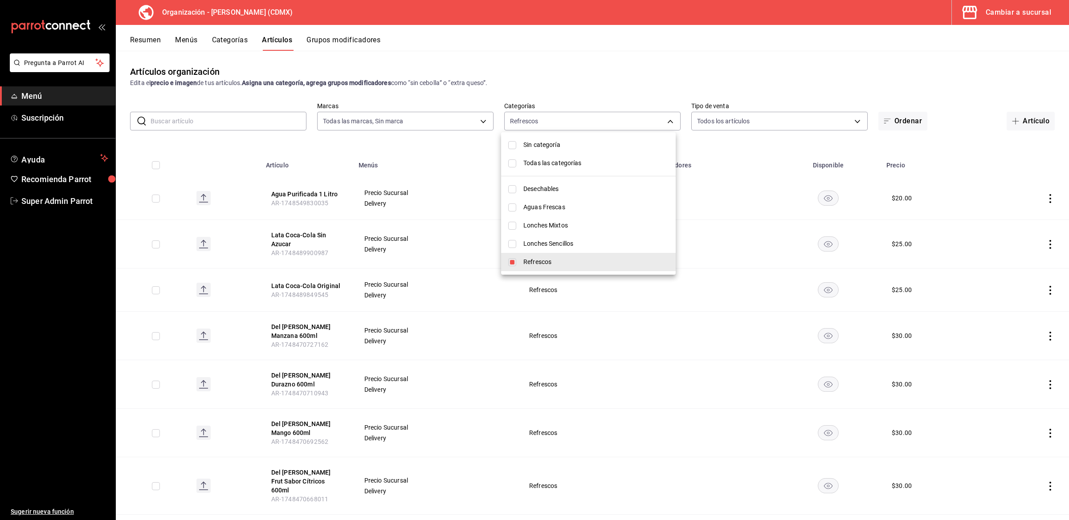
click at [411, 165] on div at bounding box center [534, 260] width 1069 height 520
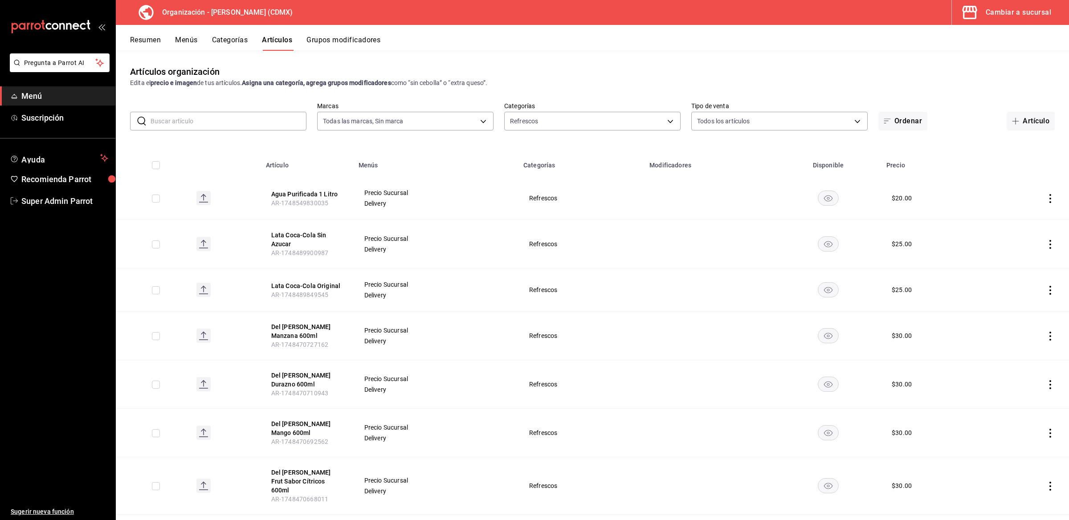
click at [312, 185] on th "Agua Purificada 1 Litro AR-1748549830035" at bounding box center [307, 198] width 93 height 43
click at [305, 194] on button "Agua Purificada 1 Litro" at bounding box center [306, 194] width 71 height 9
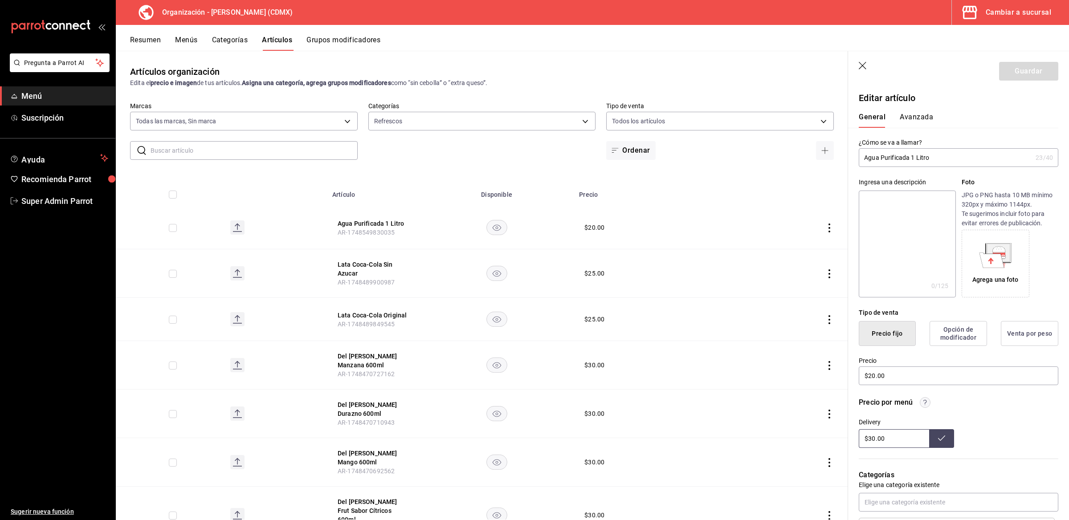
click at [863, 64] on icon "button" at bounding box center [863, 66] width 9 height 9
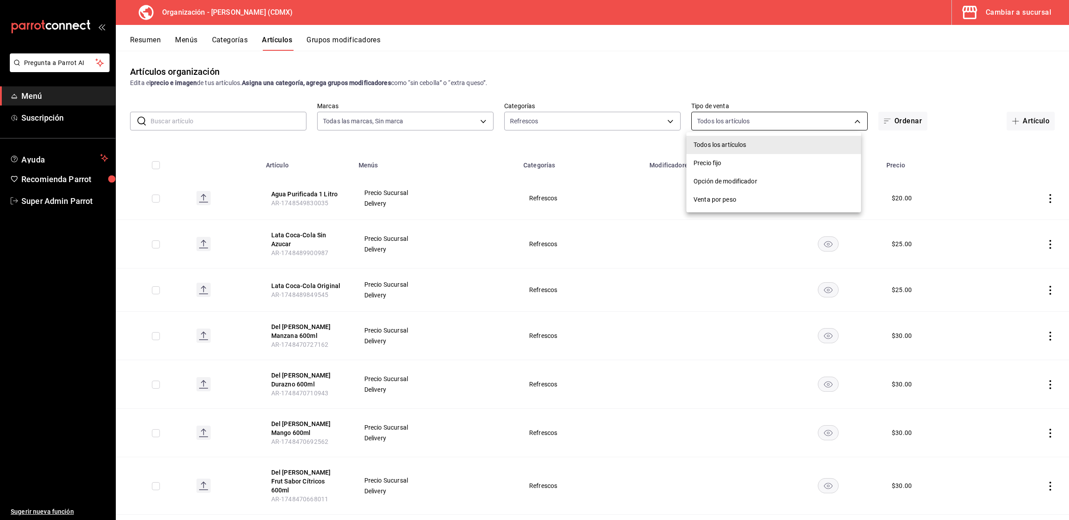
click at [697, 121] on body "Pregunta a Parrot AI Menú Suscripción Ayuda Recomienda Parrot Super Admin Parro…" at bounding box center [534, 260] width 1069 height 520
click at [660, 121] on div at bounding box center [534, 260] width 1069 height 520
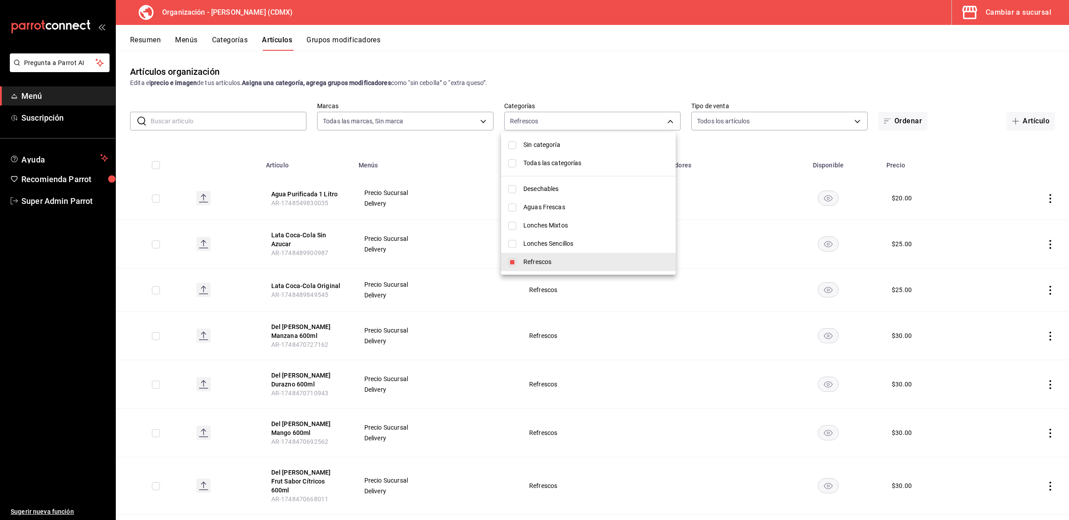
click at [660, 121] on body "Pregunta a Parrot AI Menú Suscripción Ayuda Recomienda Parrot Super Admin Parro…" at bounding box center [534, 260] width 1069 height 520
click at [509, 258] on input "checkbox" at bounding box center [512, 262] width 8 height 8
checkbox input "false"
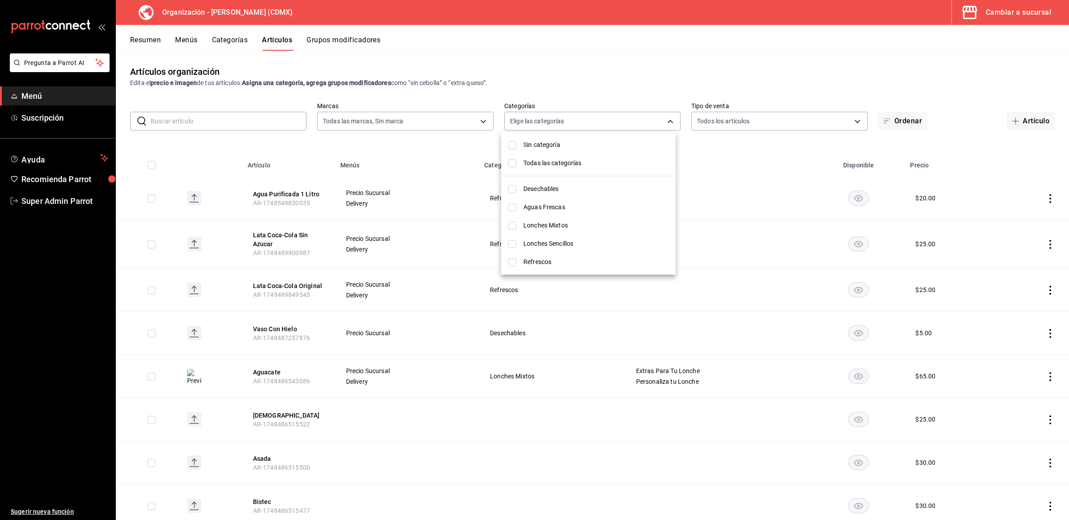
click at [513, 248] on li "Lonches Sencillos" at bounding box center [588, 244] width 175 height 18
type input "87e61ac7-0f62-42cf-82de-16e57a94a192"
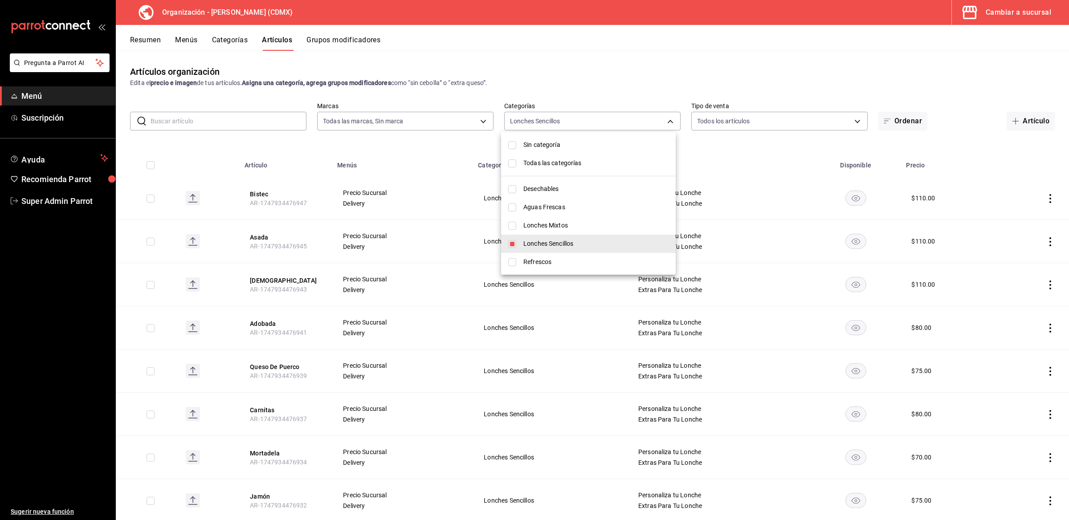
click at [515, 243] on input "checkbox" at bounding box center [512, 244] width 8 height 8
checkbox input "false"
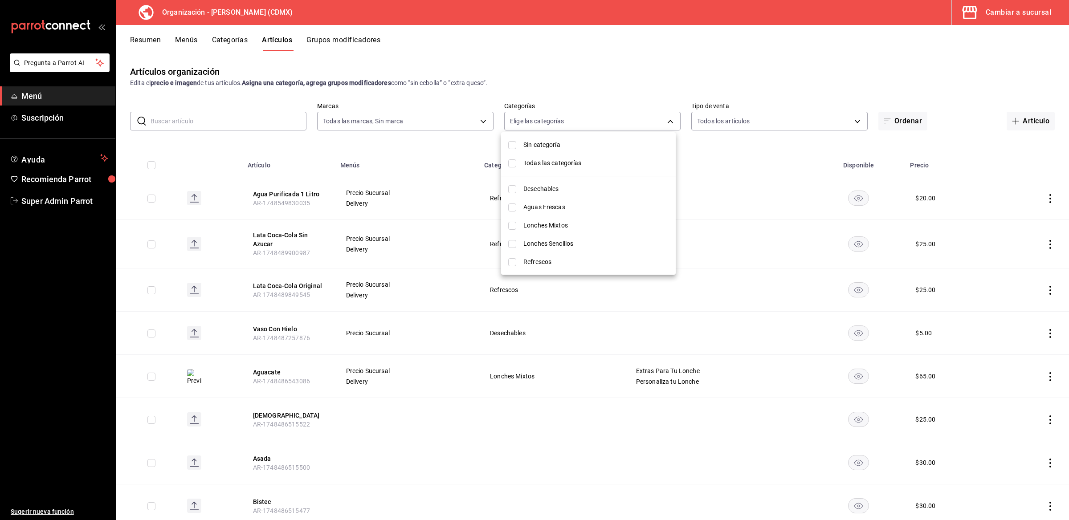
click at [513, 227] on input "checkbox" at bounding box center [512, 226] width 8 height 8
checkbox input "true"
type input "5f8668f1-187d-4ac9-a928-c8c2d8fd79d2"
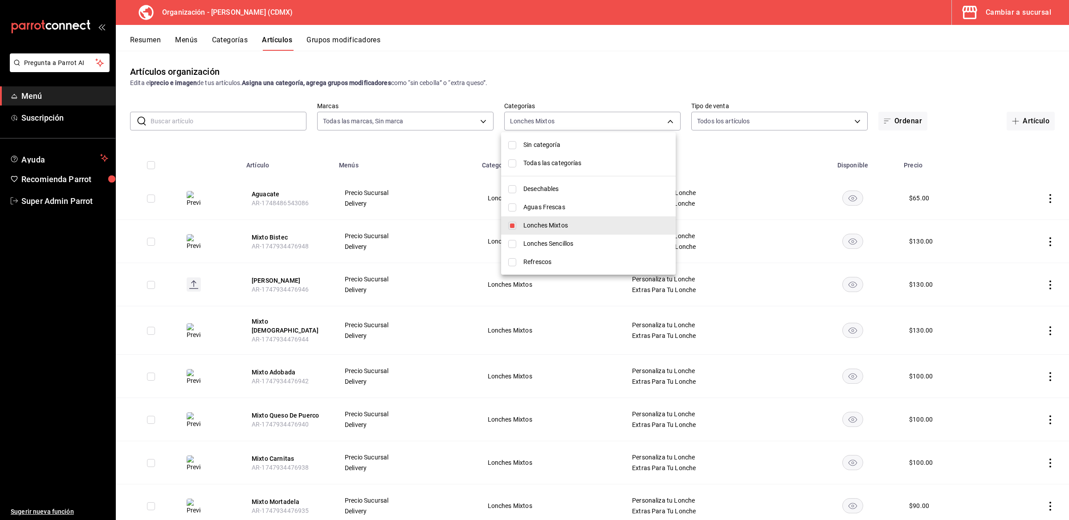
click at [513, 227] on input "checkbox" at bounding box center [512, 226] width 8 height 8
checkbox input "false"
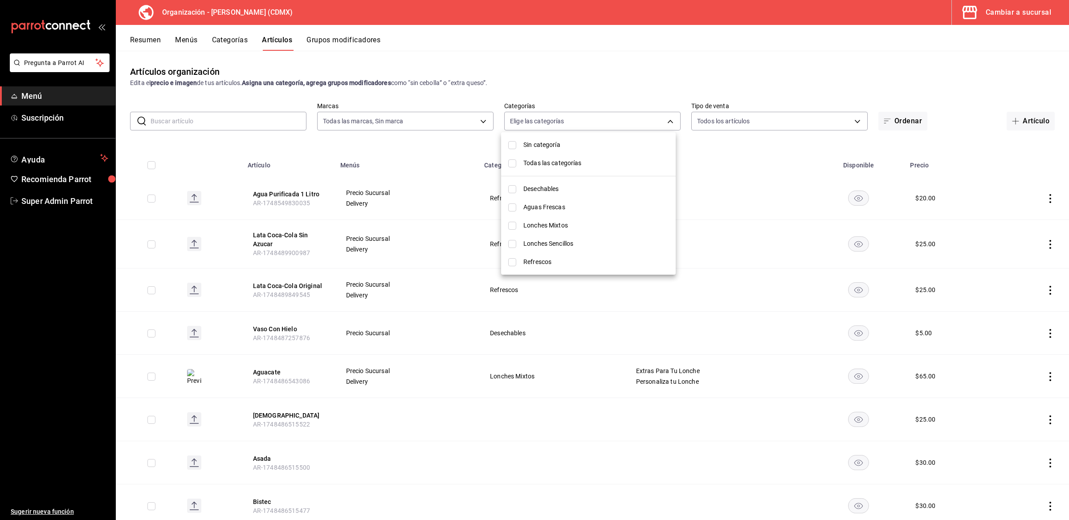
click at [513, 227] on input "checkbox" at bounding box center [512, 226] width 8 height 8
checkbox input "true"
type input "5f8668f1-187d-4ac9-a928-c8c2d8fd79d2"
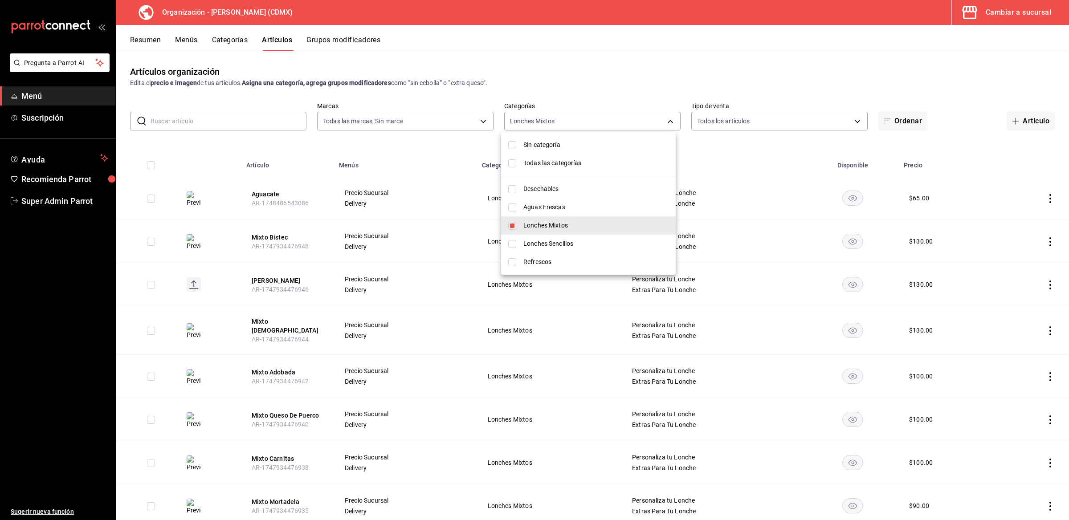
click at [446, 151] on div at bounding box center [534, 260] width 1069 height 520
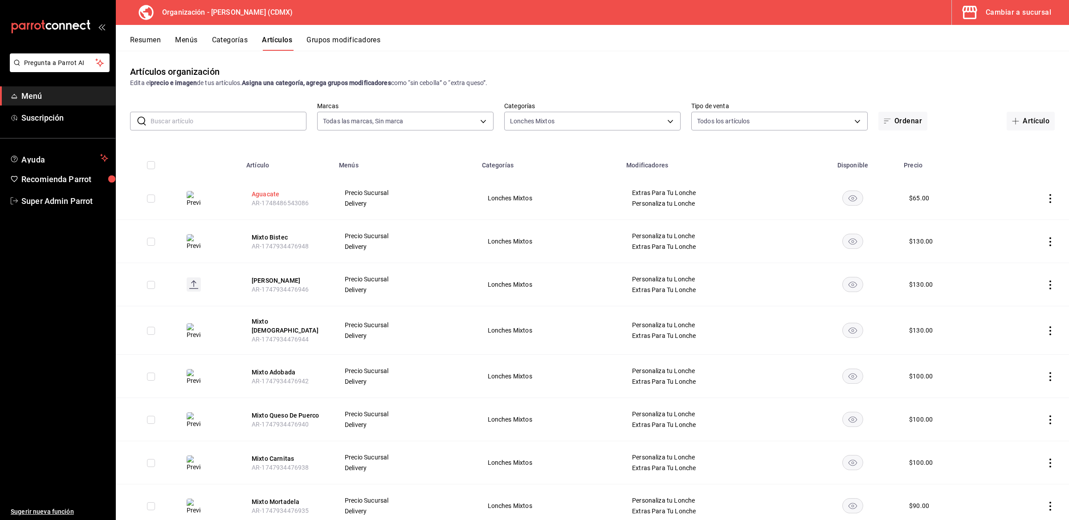
click at [272, 194] on button "Aguacate" at bounding box center [287, 194] width 71 height 9
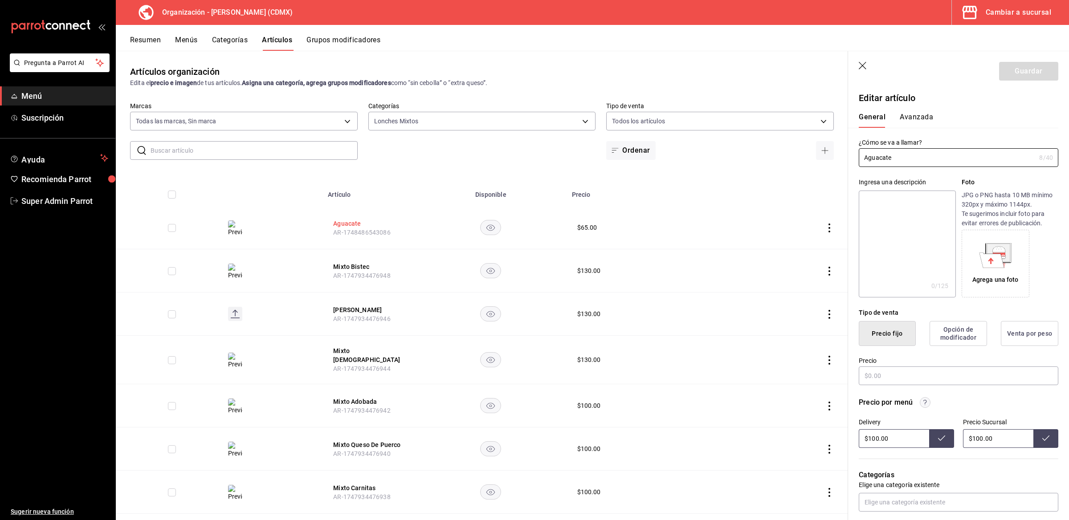
type input "$65.00"
click at [867, 65] on icon "button" at bounding box center [863, 66] width 9 height 9
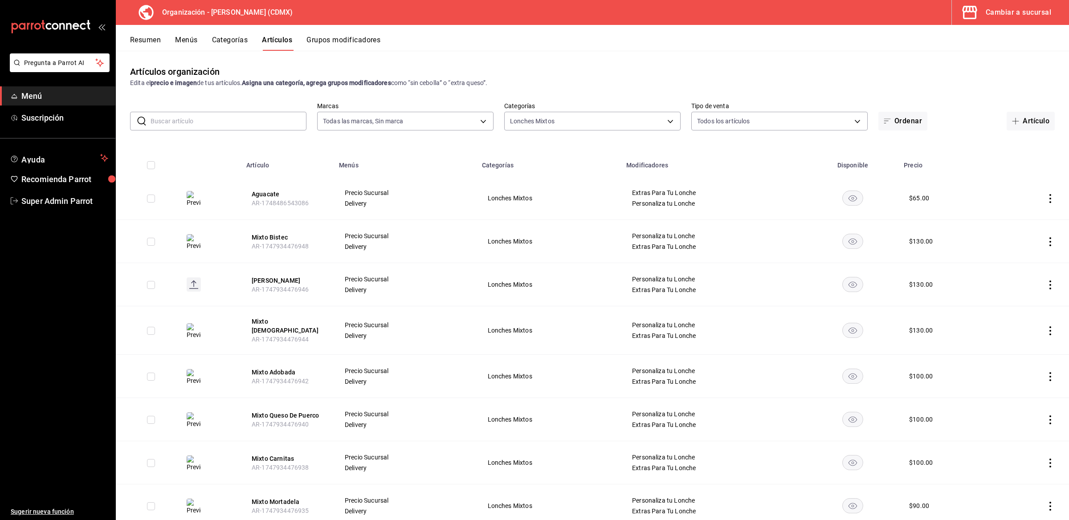
click at [992, 16] on div "Cambiar a sucursal" at bounding box center [1018, 12] width 65 height 12
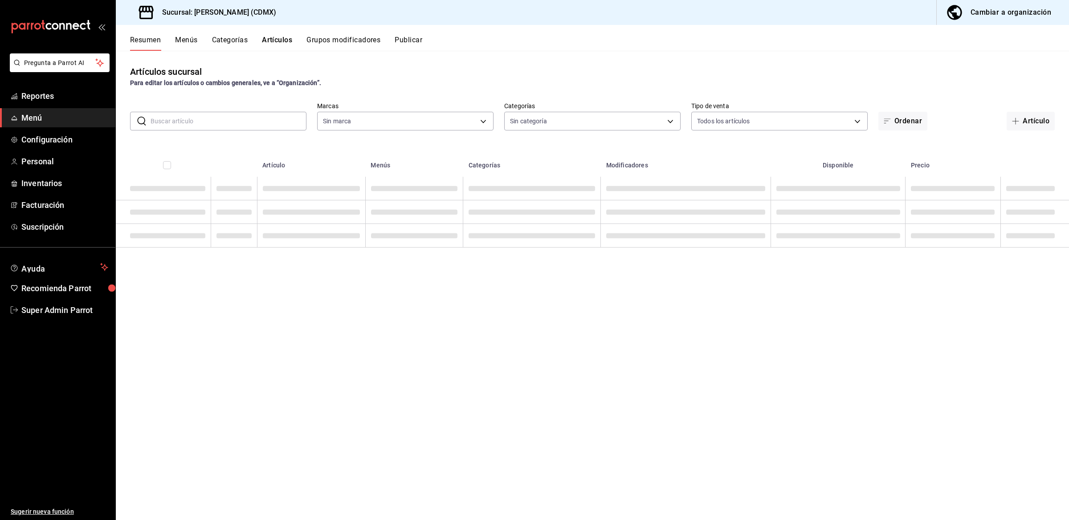
type input "20d43c7a-5c3a-4a88-8b71-3b3b3165dbc2,82ca683c-7bce-48da-b056-d8519fd5e0a4,52378…"
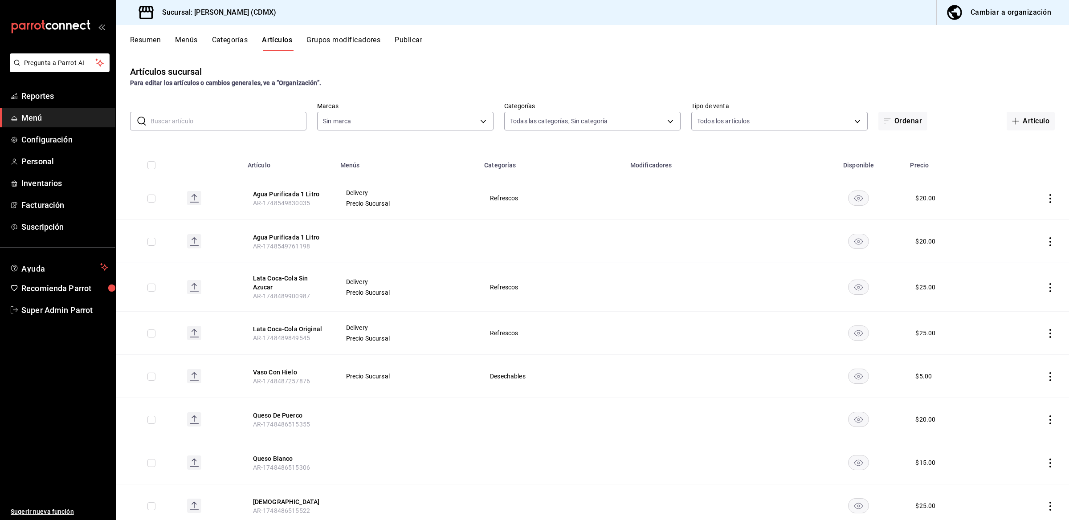
type input "2846ecd2-1ab1-471f-a8a8-cb2173088fbe"
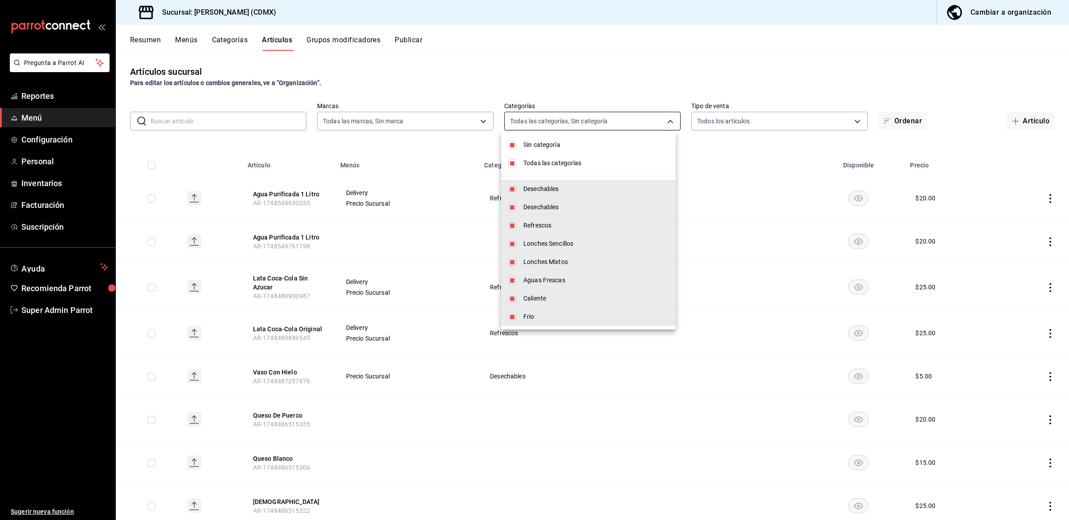
click at [538, 119] on body "Pregunta a Parrot AI Reportes Menú Configuración Personal Inventarios Facturaci…" at bounding box center [534, 260] width 1069 height 520
click at [529, 164] on span "Todas las categorías" at bounding box center [595, 163] width 145 height 9
checkbox input "false"
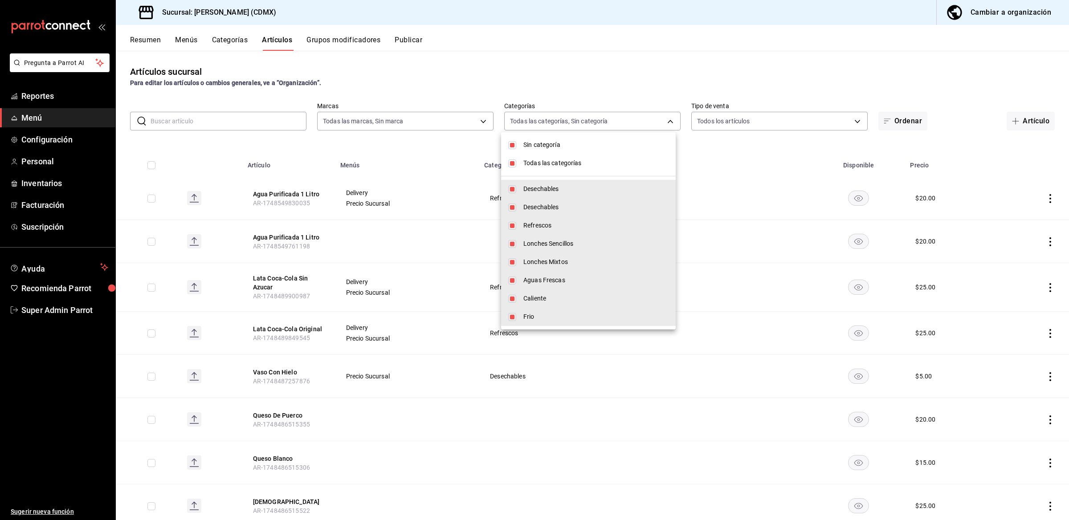
checkbox input "false"
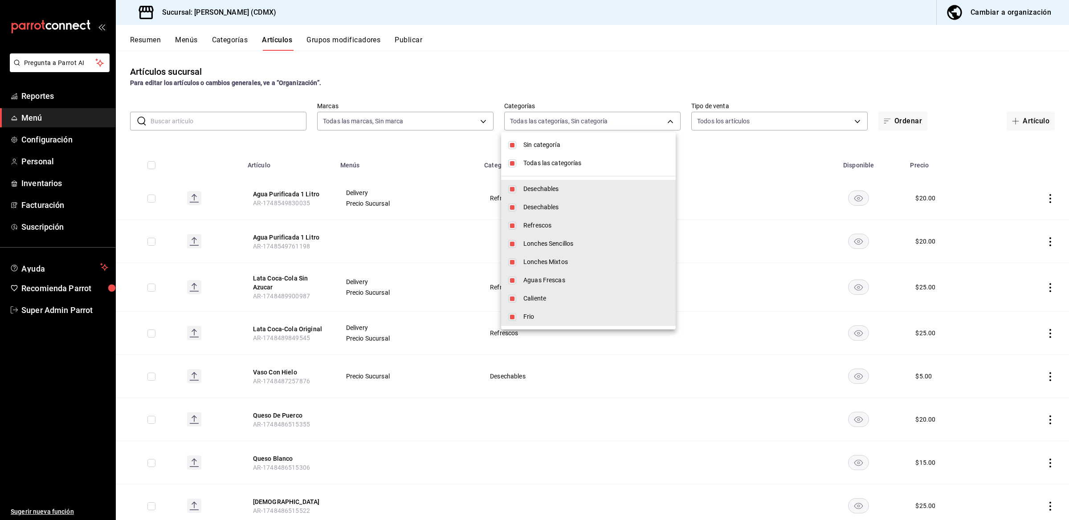
checkbox input "false"
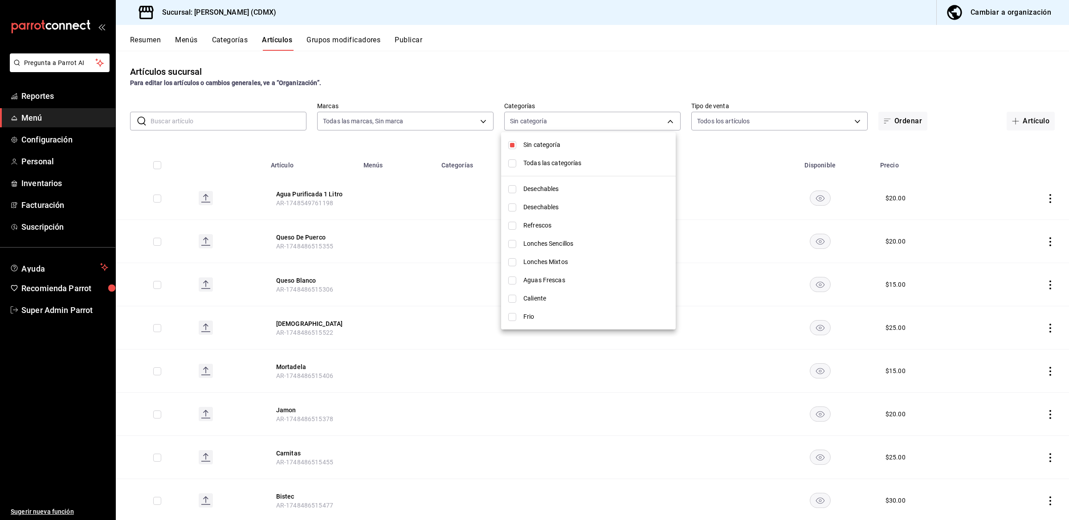
click at [528, 259] on span "Lonches Mixtos" at bounding box center [595, 262] width 145 height 9
type input "5951f229-7c27-490e-ac12-d994a0220180"
checkbox input "true"
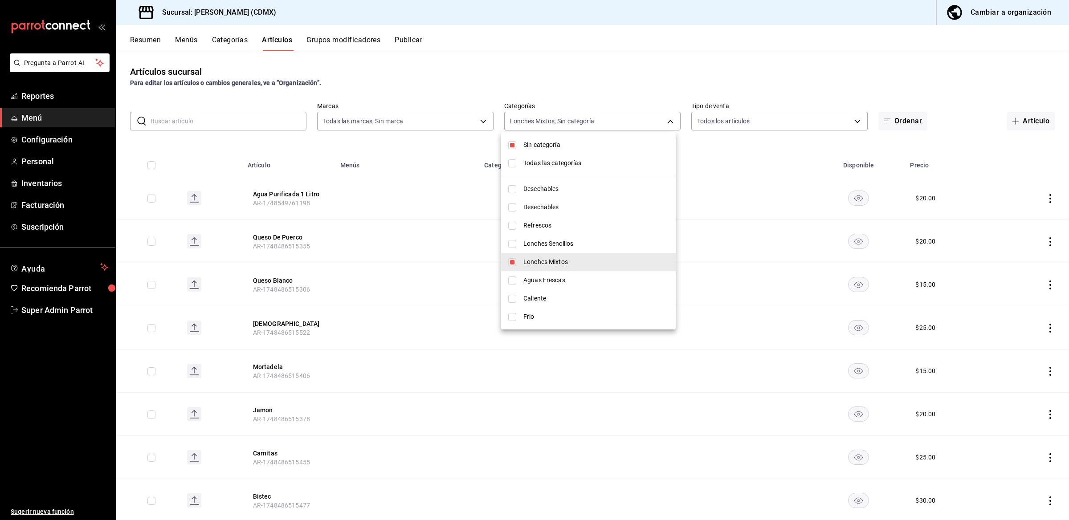
click at [439, 153] on div at bounding box center [534, 260] width 1069 height 520
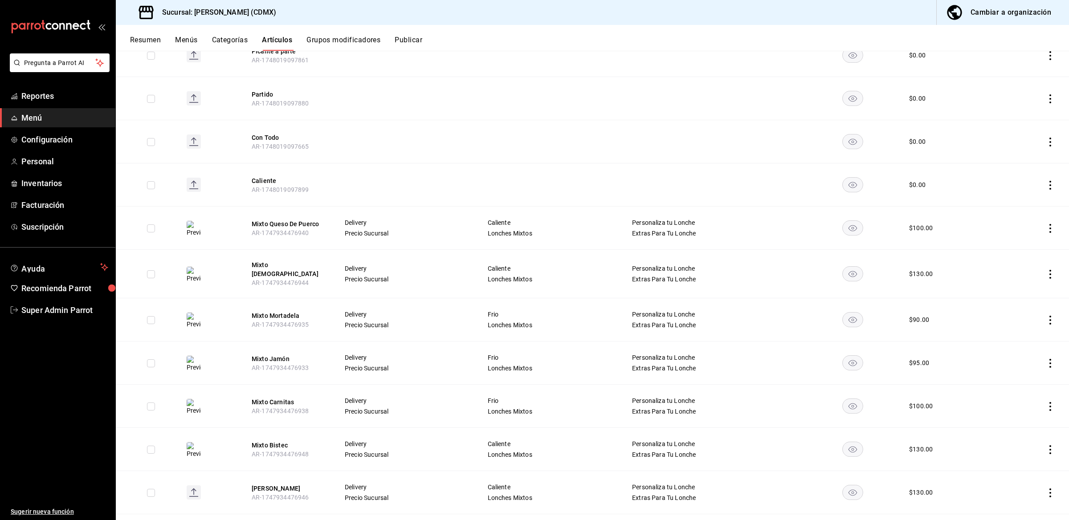
scroll to position [1941, 0]
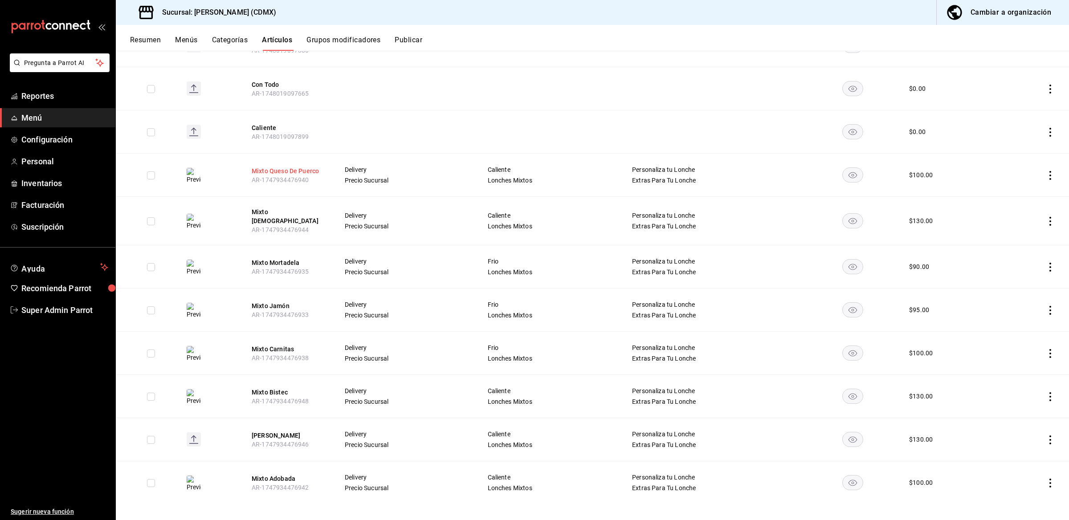
click at [256, 167] on button "Mixto Queso De Puerco" at bounding box center [287, 171] width 71 height 9
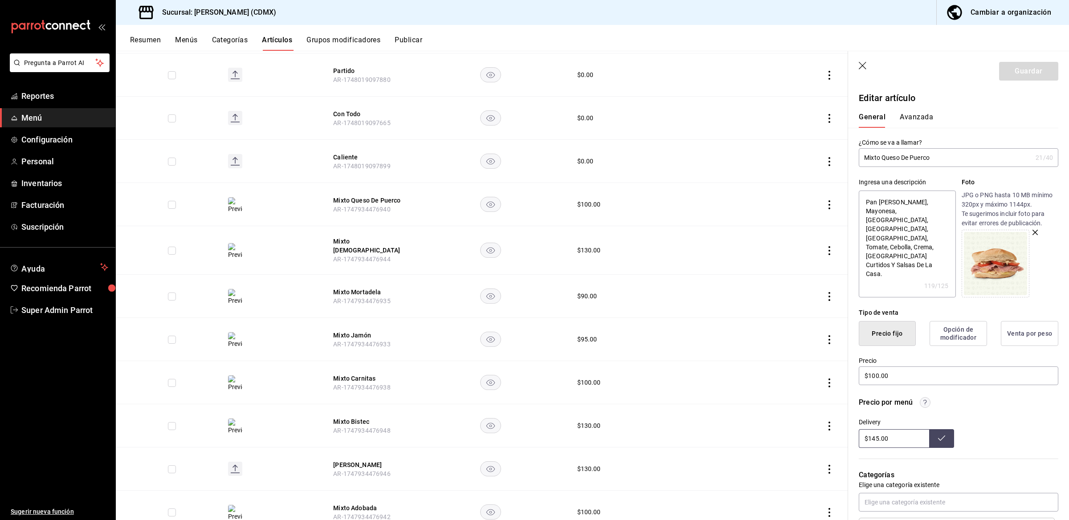
click at [863, 63] on icon "button" at bounding box center [863, 66] width 9 height 9
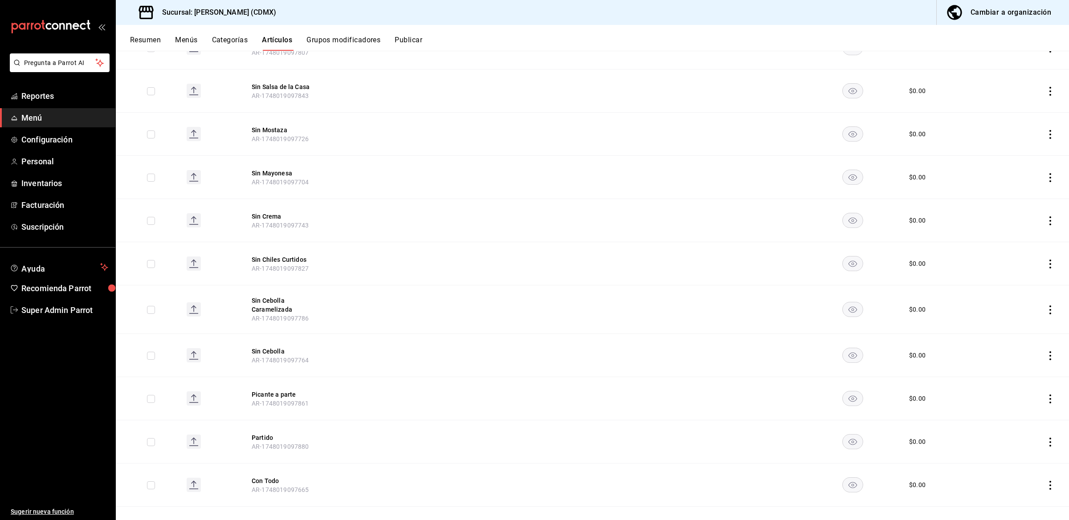
scroll to position [1511, 0]
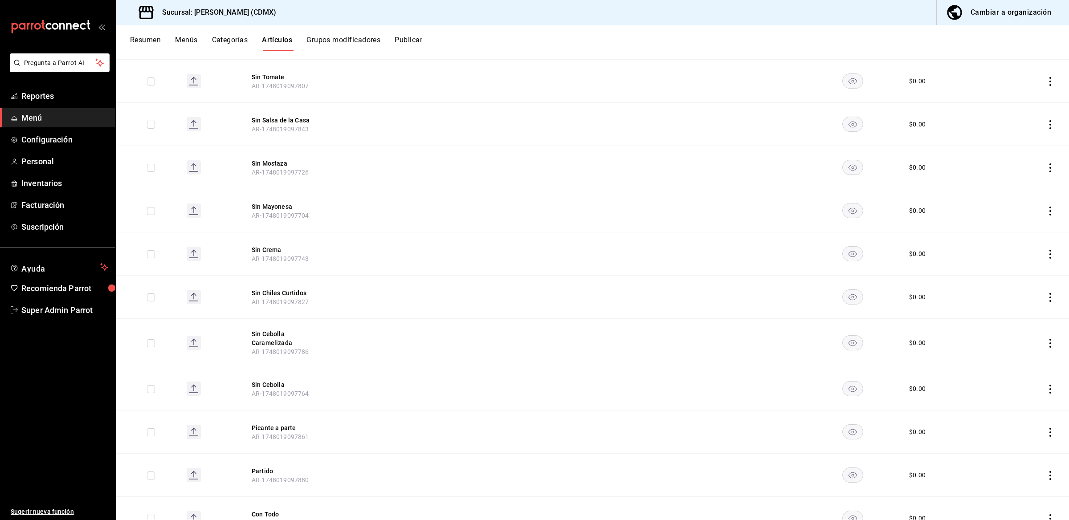
click at [410, 41] on button "Publicar" at bounding box center [409, 43] width 28 height 15
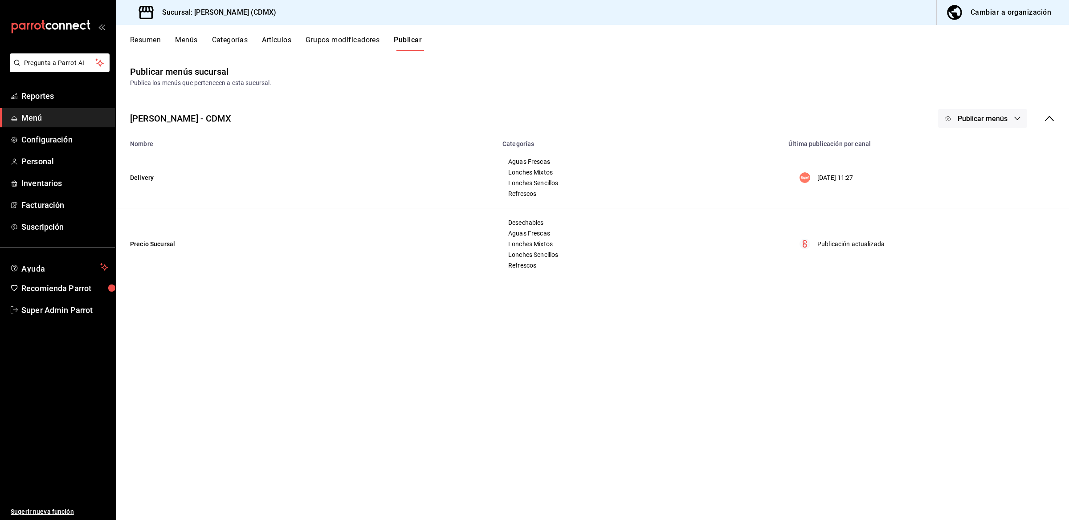
click at [854, 175] on p "21/08/2025 11:27" at bounding box center [836, 177] width 36 height 9
click at [985, 124] on button "Publicar menús" at bounding box center [982, 118] width 89 height 19
click at [982, 146] on span "Rappi" at bounding box center [995, 147] width 43 height 9
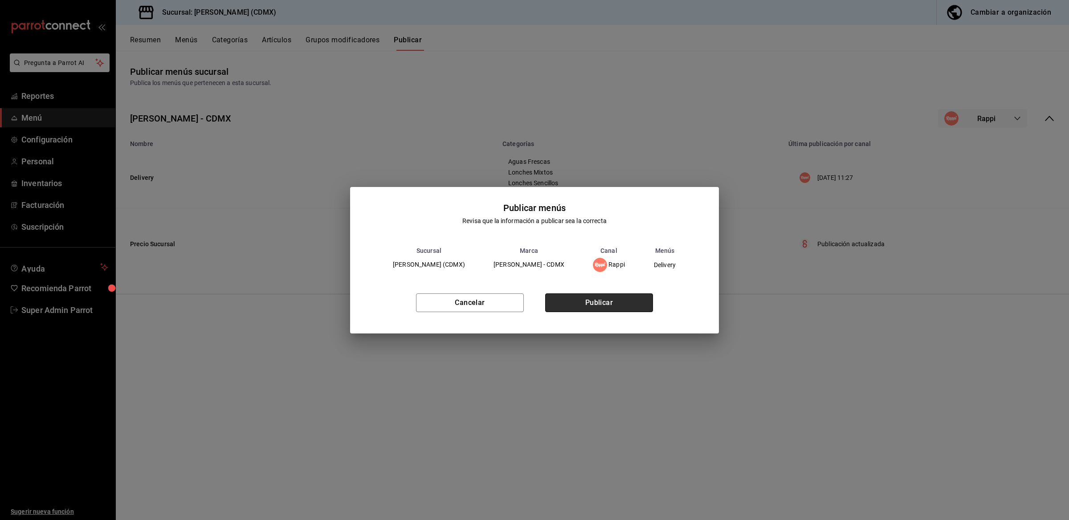
click at [602, 303] on button "Publicar" at bounding box center [599, 303] width 108 height 19
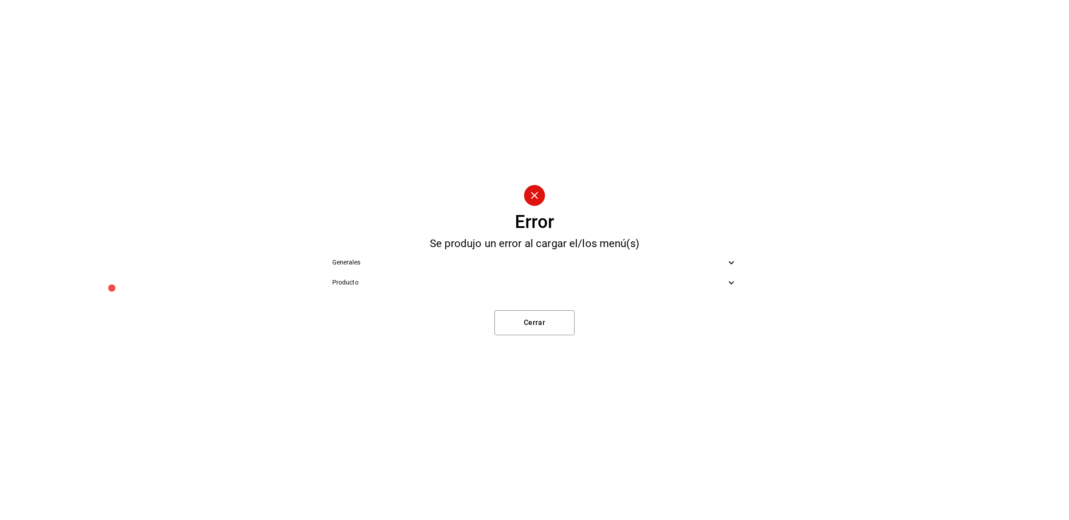
click at [736, 265] on icon at bounding box center [731, 263] width 11 height 11
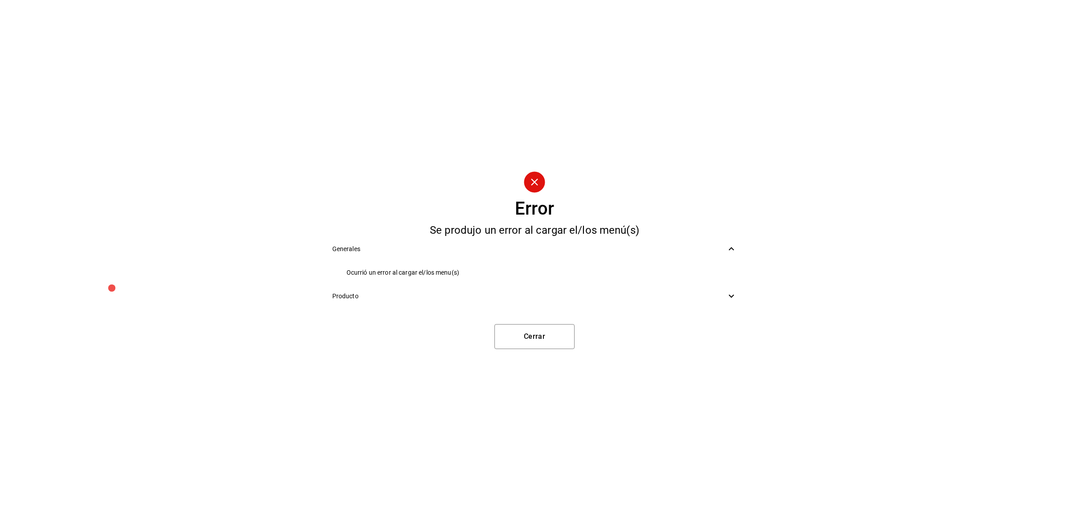
click at [733, 302] on div "Producto" at bounding box center [534, 296] width 419 height 20
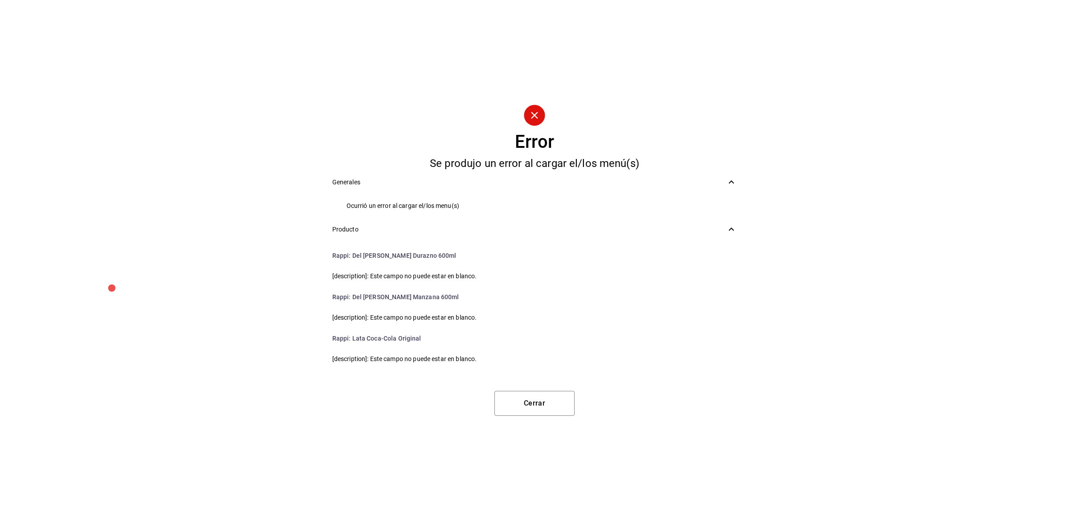
scroll to position [698, 0]
click at [542, 399] on button "Cerrar" at bounding box center [535, 403] width 80 height 25
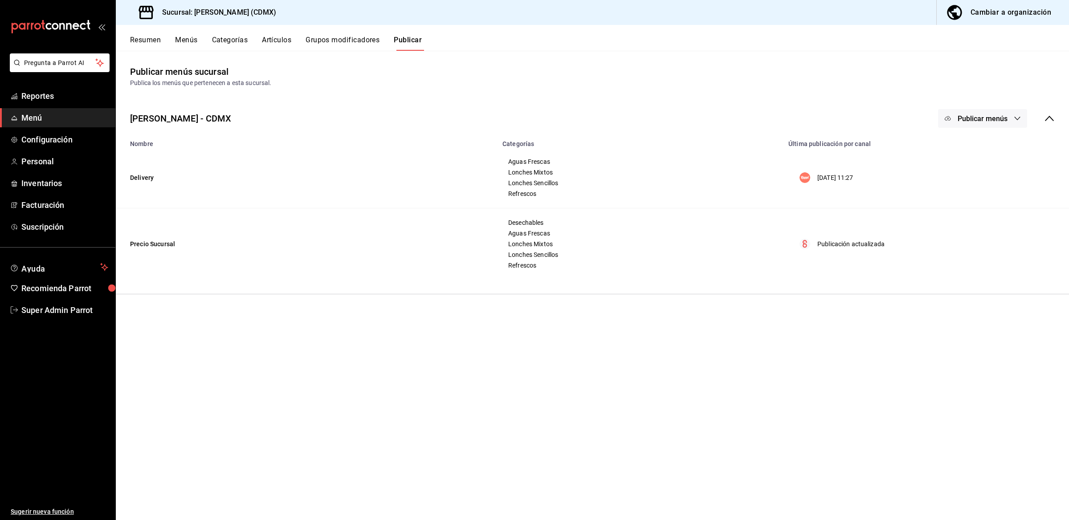
click at [617, 160] on span "Aguas Frescas" at bounding box center [640, 162] width 264 height 6
click at [970, 123] on span "Publicar menús" at bounding box center [983, 118] width 50 height 8
click at [970, 123] on div at bounding box center [534, 260] width 1069 height 520
click at [1001, 10] on div "Cambiar a organización" at bounding box center [1011, 12] width 81 height 12
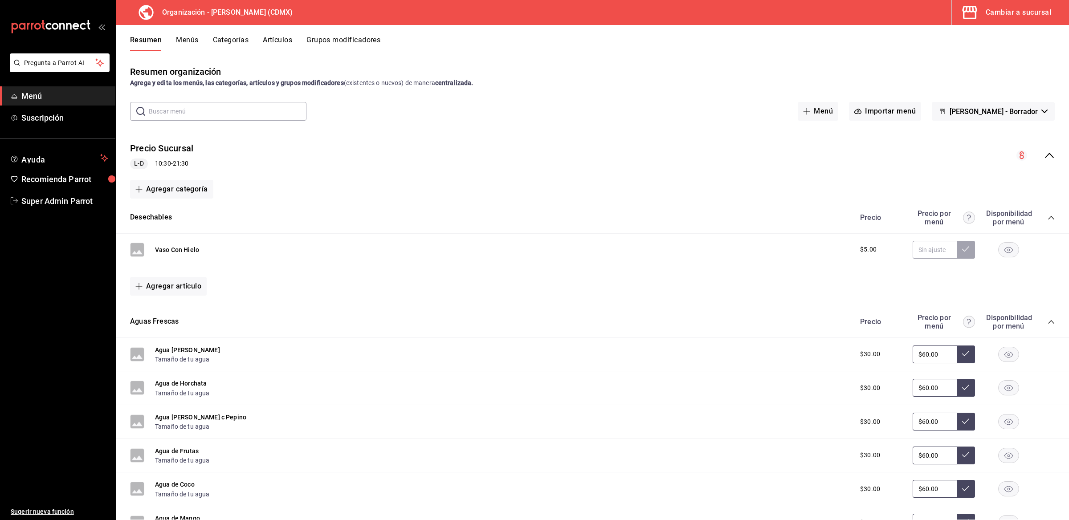
click at [1044, 159] on icon "collapse-menu-row" at bounding box center [1049, 155] width 11 height 11
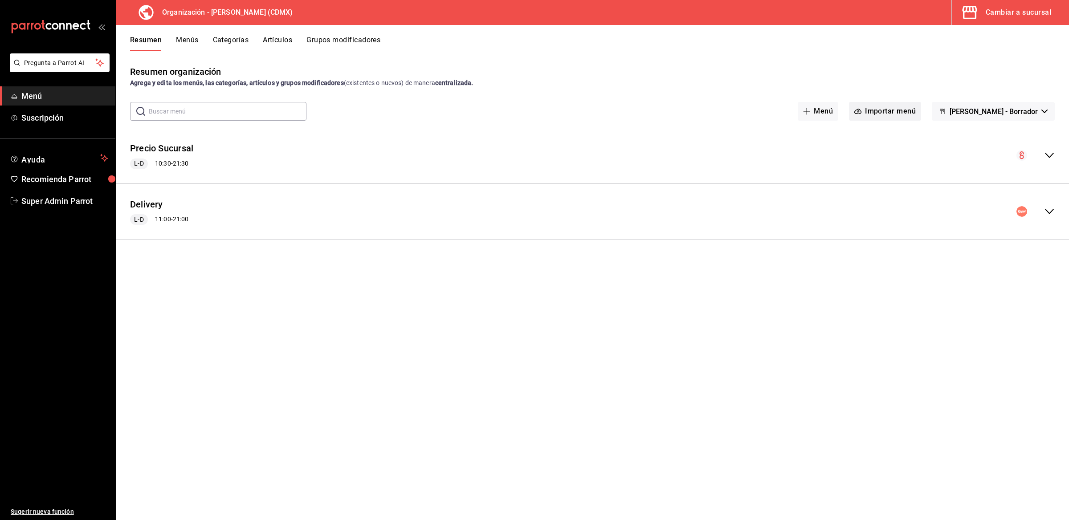
click at [918, 112] on button "Importar menú" at bounding box center [885, 111] width 72 height 19
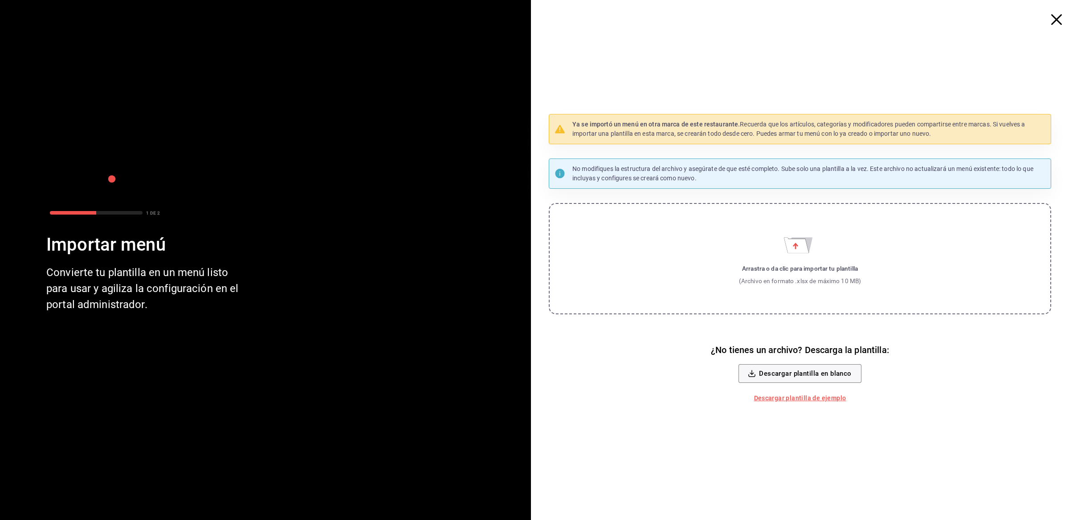
click at [1052, 18] on icon "button" at bounding box center [1056, 19] width 11 height 11
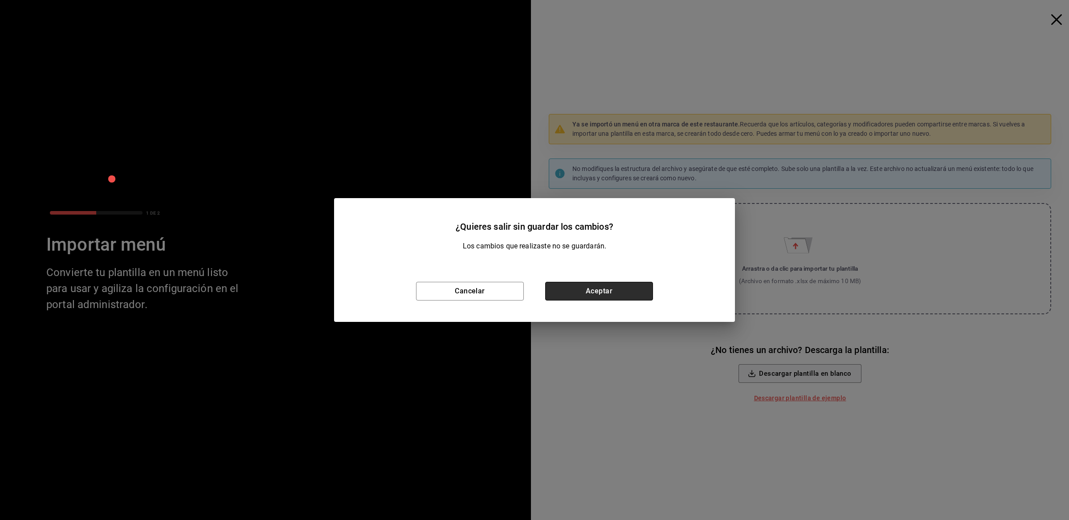
click at [614, 290] on button "Aceptar" at bounding box center [599, 291] width 108 height 19
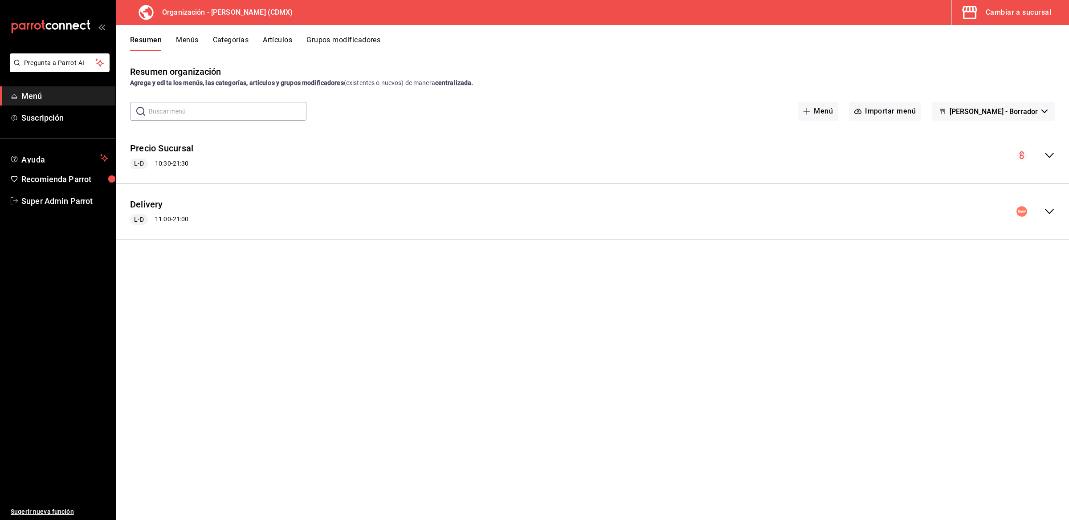
click at [188, 41] on button "Menús" at bounding box center [187, 43] width 22 height 15
click at [1052, 152] on icon "actions" at bounding box center [1050, 151] width 9 height 9
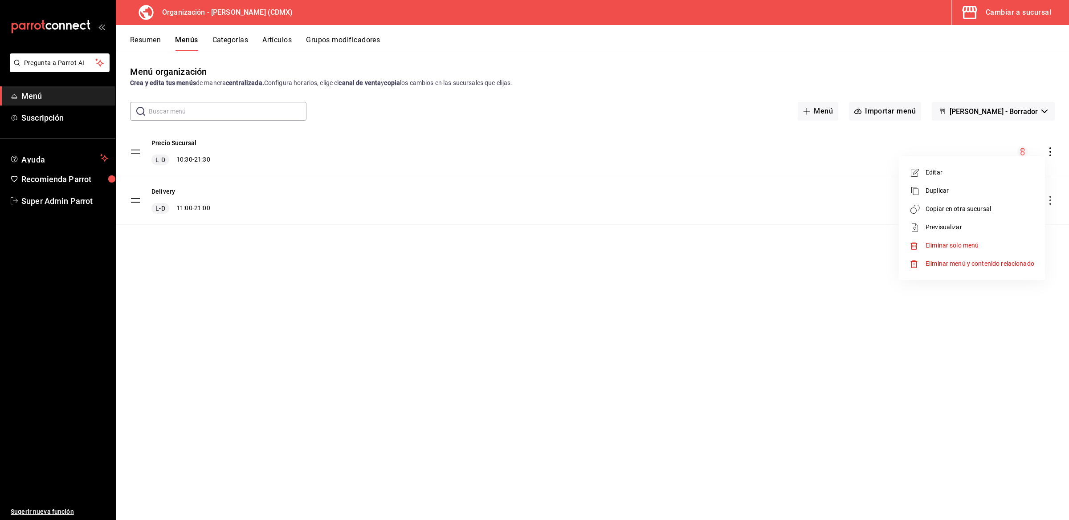
click at [829, 337] on div at bounding box center [534, 260] width 1069 height 520
click at [1051, 203] on icon "actions" at bounding box center [1050, 200] width 9 height 9
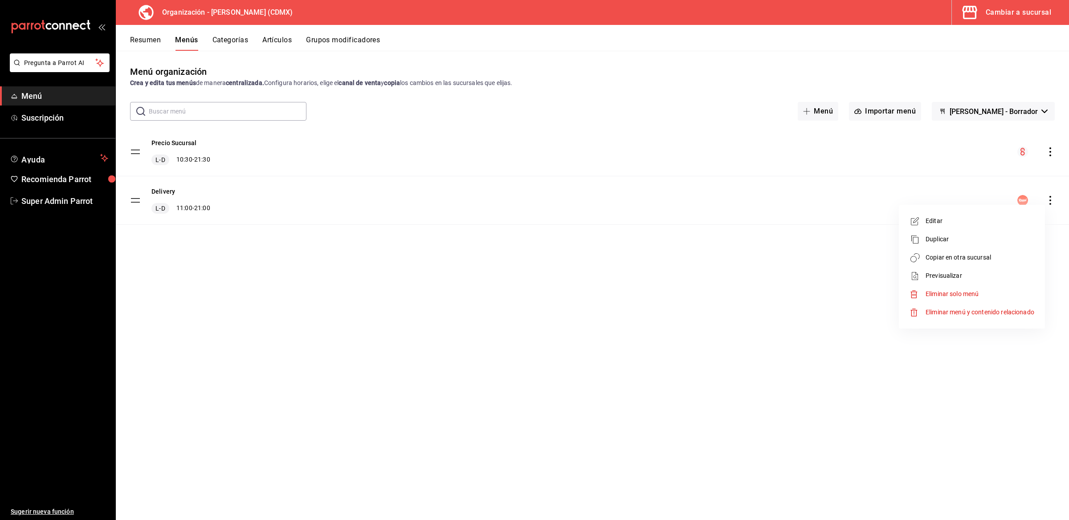
click at [981, 254] on span "Copiar en otra sucursal" at bounding box center [980, 257] width 109 height 9
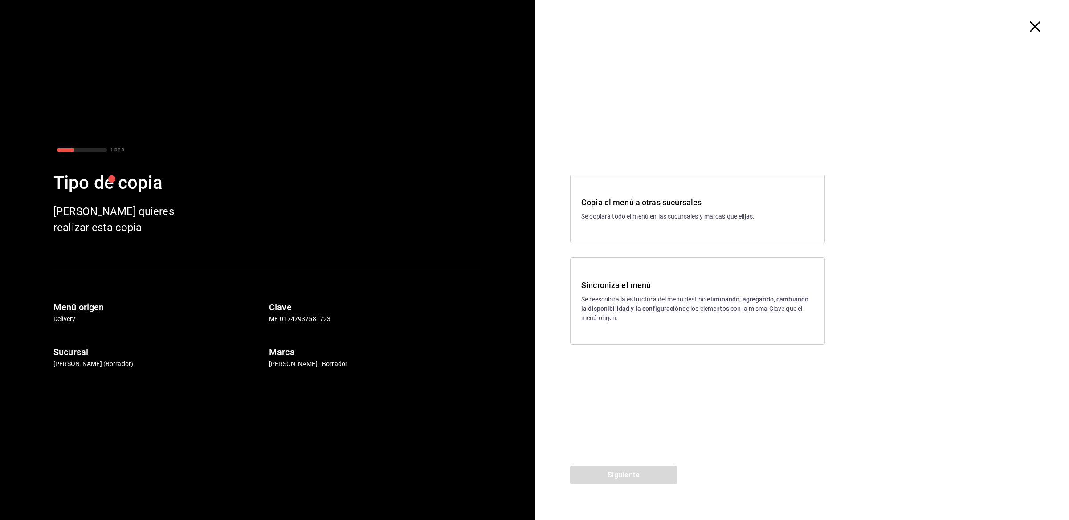
click at [676, 292] on div "Sincroniza el menú Se reescribirá la estructura del menú destino; eliminando, a…" at bounding box center [697, 301] width 233 height 44
click at [610, 479] on button "Siguiente" at bounding box center [623, 475] width 107 height 19
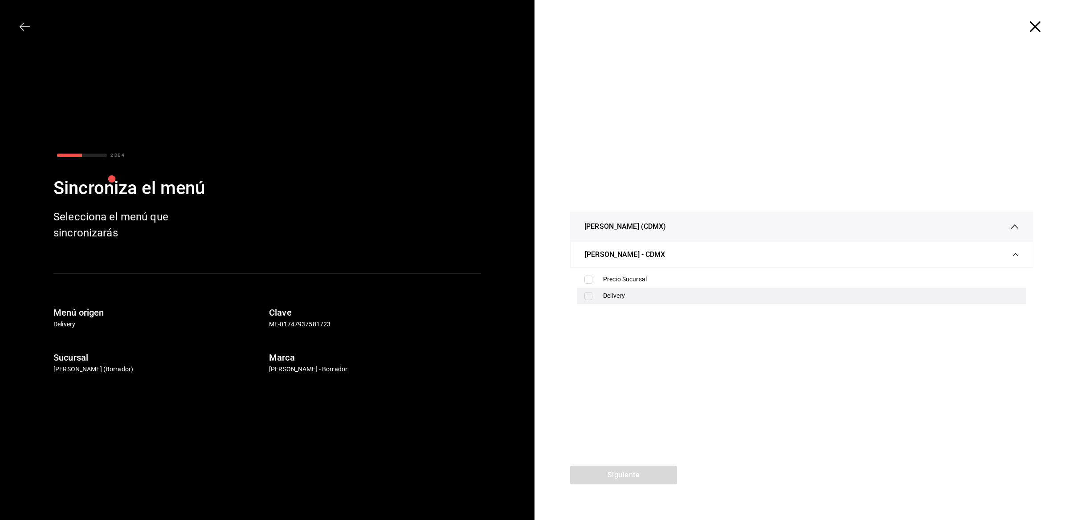
click at [590, 299] on input "checkbox" at bounding box center [589, 296] width 8 height 8
checkbox input "true"
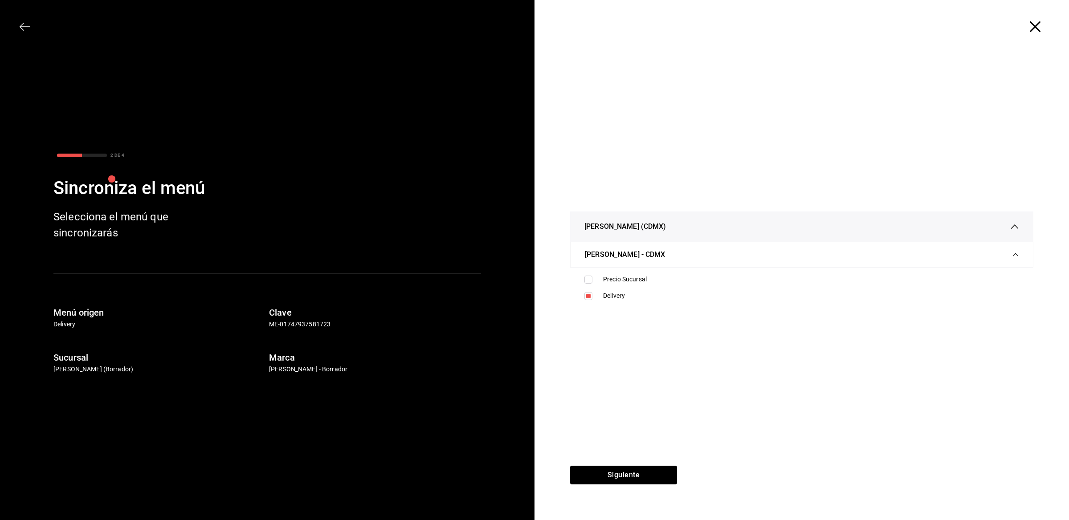
click at [1040, 25] on icon "button" at bounding box center [1035, 26] width 11 height 11
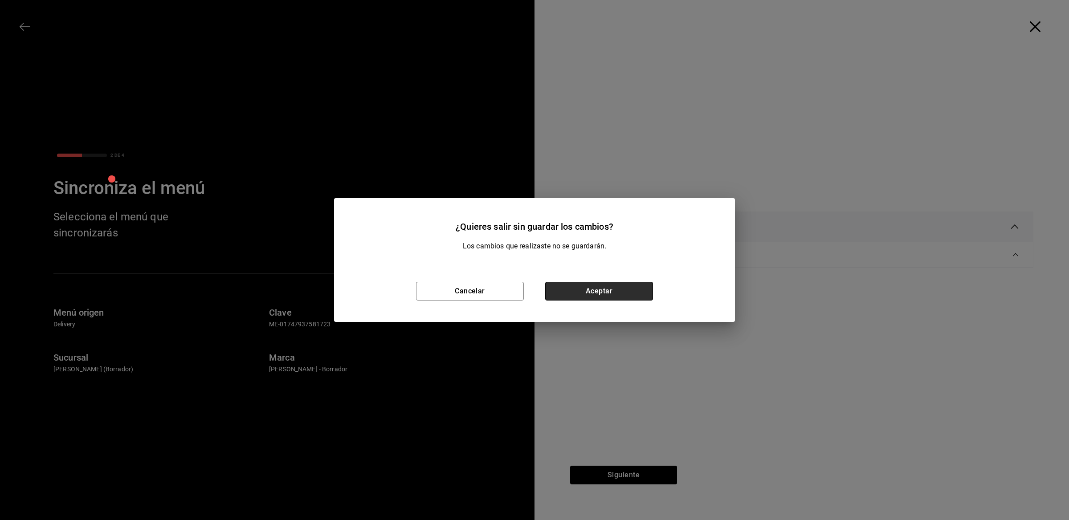
click at [606, 286] on button "Aceptar" at bounding box center [599, 291] width 108 height 19
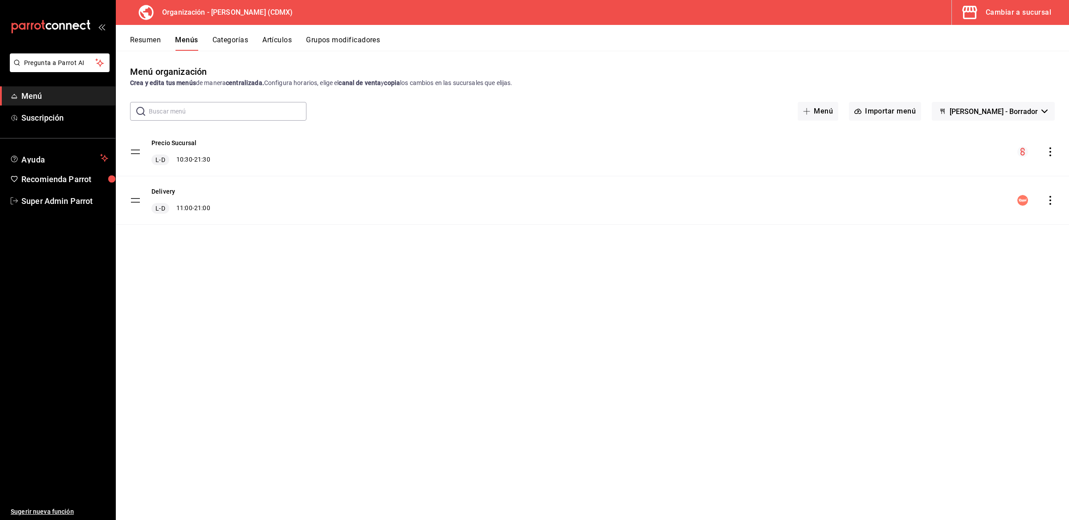
click at [990, 11] on div "Cambiar a sucursal" at bounding box center [1018, 12] width 65 height 12
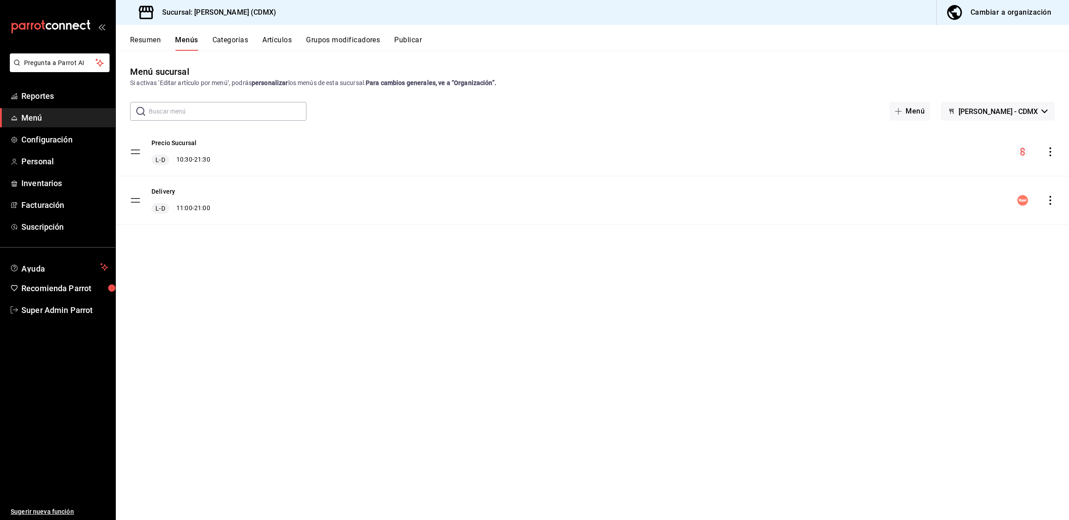
click at [22, 116] on span "Menú" at bounding box center [64, 118] width 87 height 12
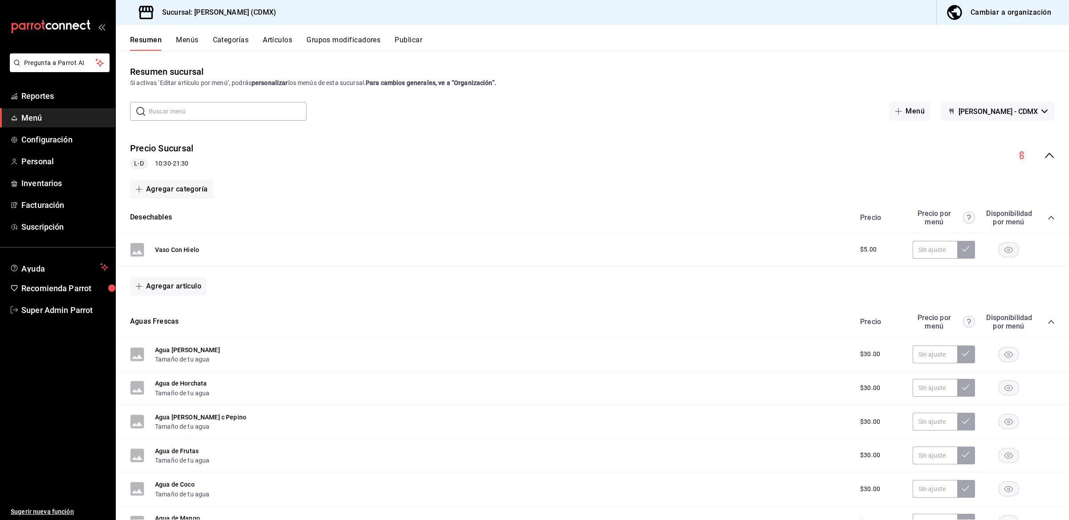
click at [410, 41] on button "Publicar" at bounding box center [409, 43] width 28 height 15
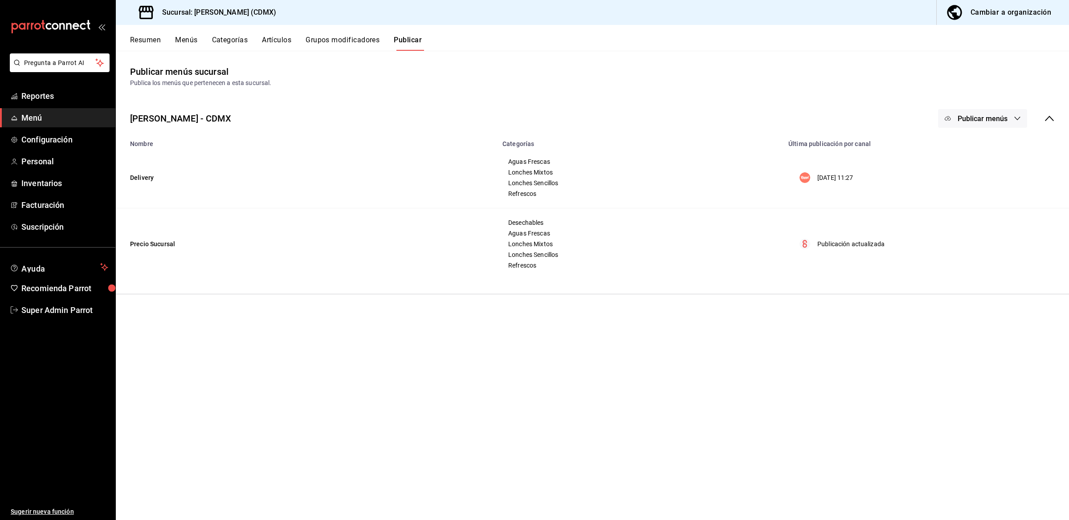
click at [955, 119] on button "Publicar menús" at bounding box center [982, 118] width 89 height 19
click at [969, 150] on div at bounding box center [961, 147] width 25 height 14
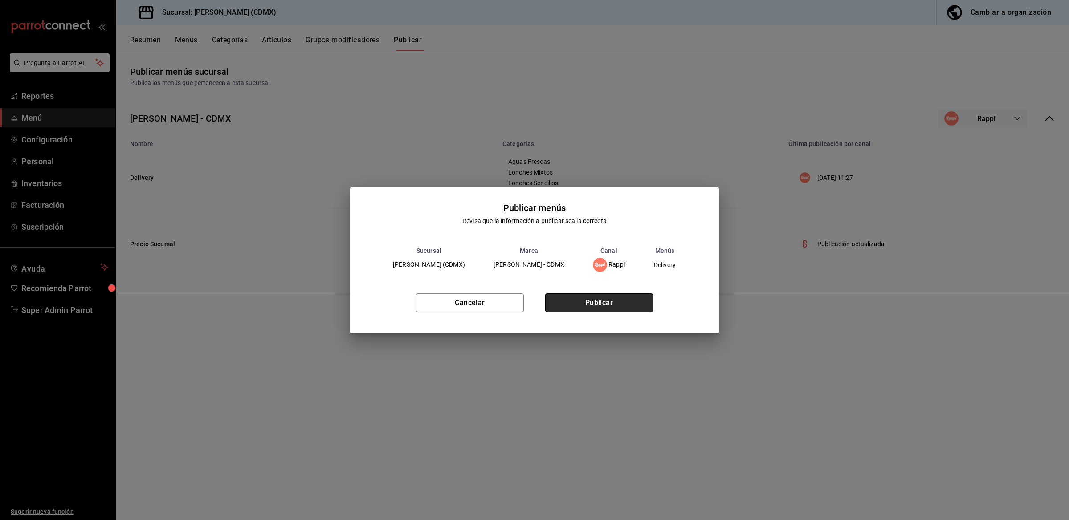
click at [602, 301] on button "Publicar" at bounding box center [599, 303] width 108 height 19
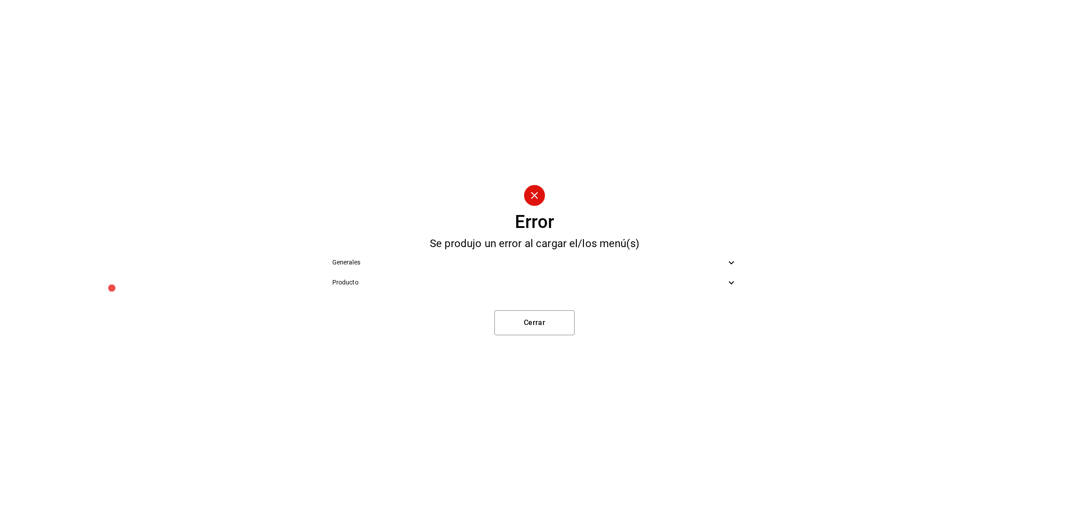
click at [733, 264] on icon at bounding box center [731, 263] width 11 height 11
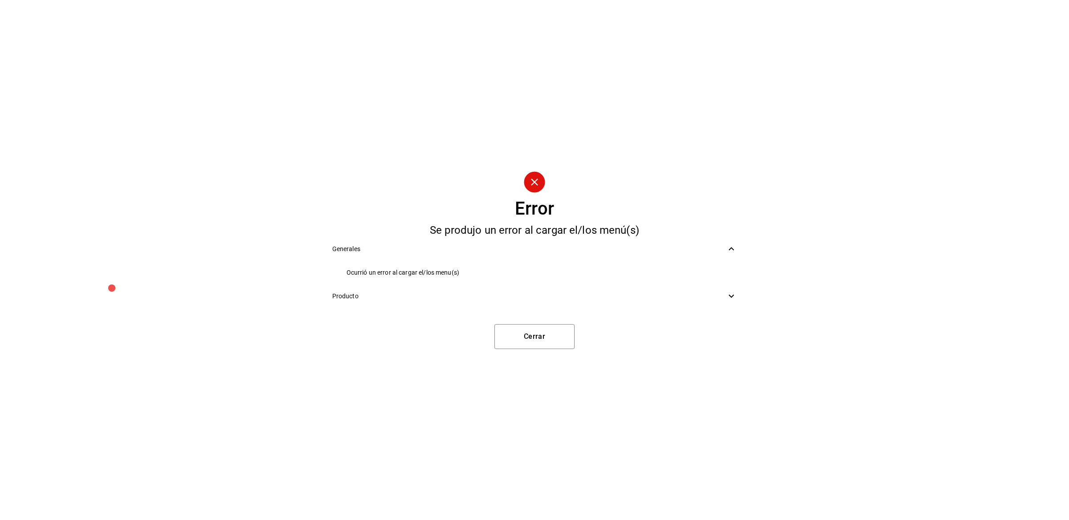
click at [733, 297] on icon at bounding box center [731, 296] width 5 height 3
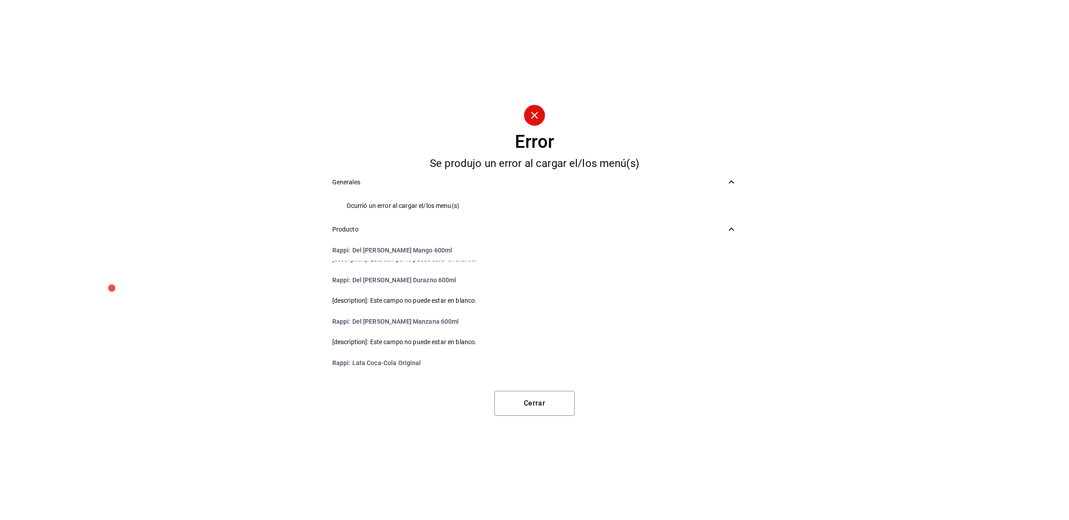
scroll to position [698, 0]
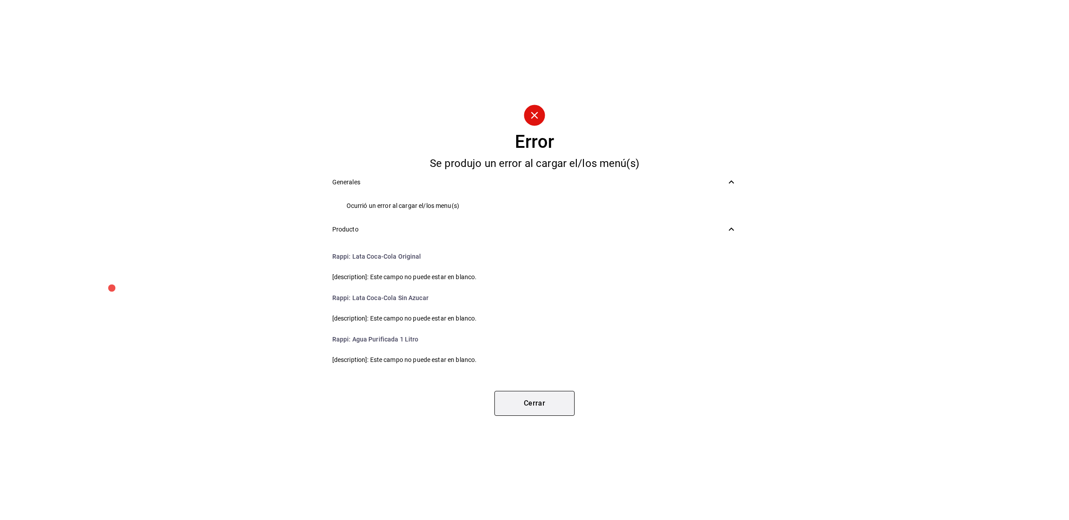
click at [517, 399] on button "Cerrar" at bounding box center [535, 403] width 80 height 25
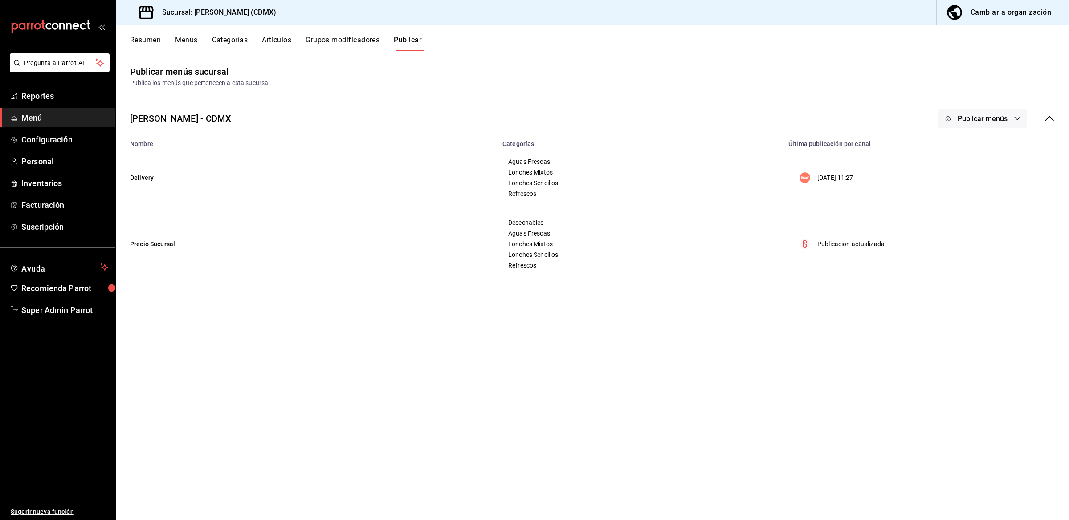
click at [39, 112] on span "Menú" at bounding box center [64, 118] width 87 height 12
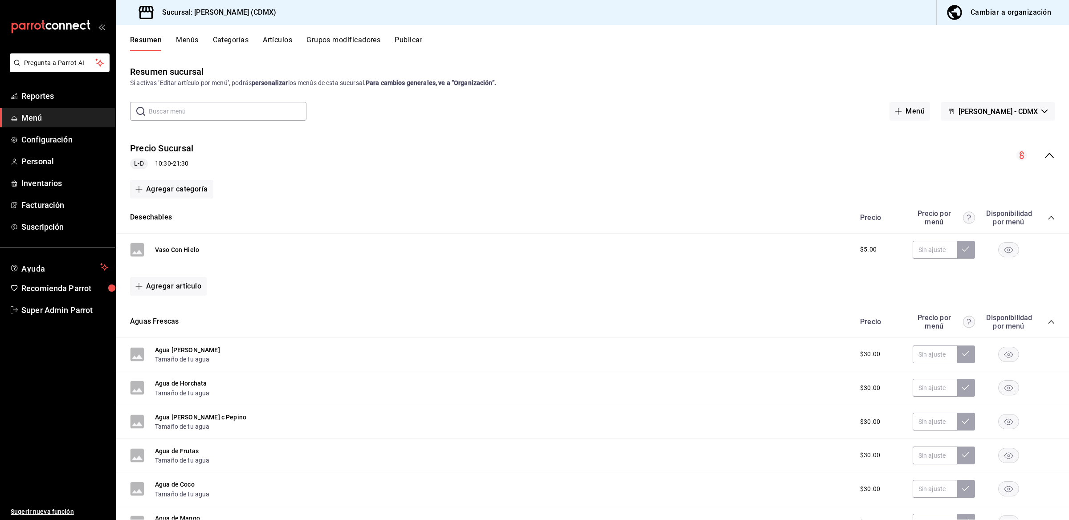
click at [39, 112] on span "Menú" at bounding box center [64, 118] width 87 height 12
click at [192, 38] on button "Menús" at bounding box center [187, 43] width 22 height 15
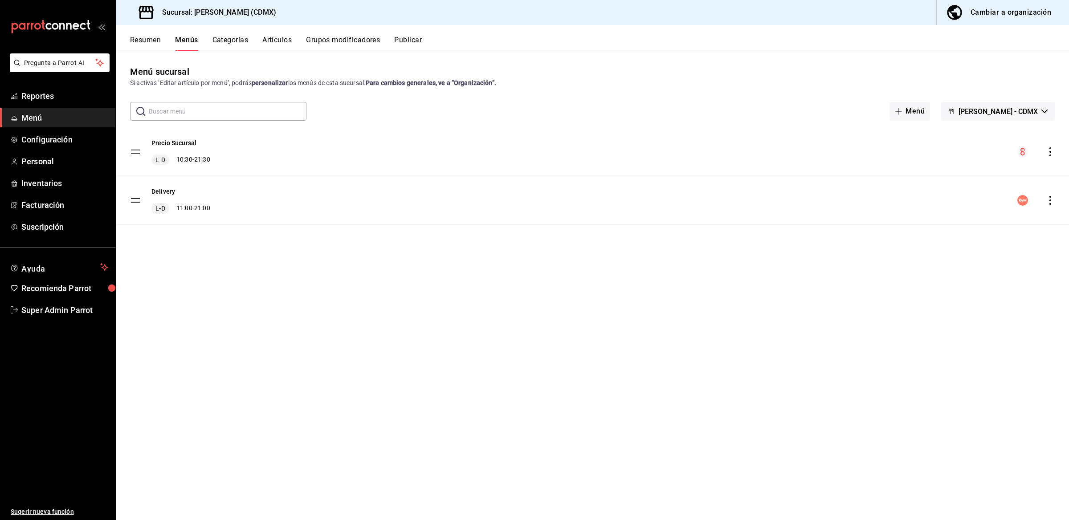
click at [402, 41] on button "Publicar" at bounding box center [408, 43] width 28 height 15
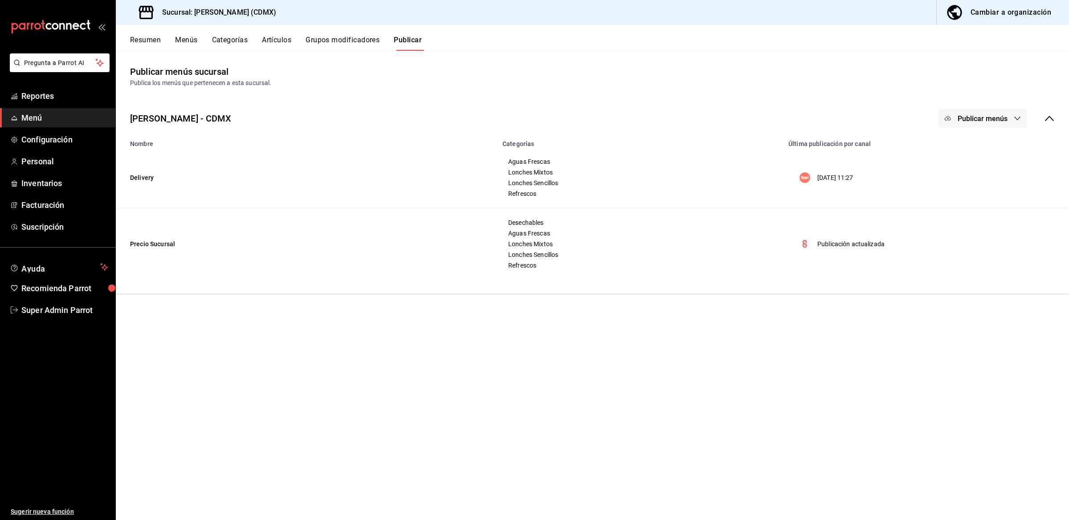
click at [1014, 117] on icon "button" at bounding box center [1017, 118] width 7 height 7
click at [988, 143] on span "Rappi" at bounding box center [995, 147] width 43 height 9
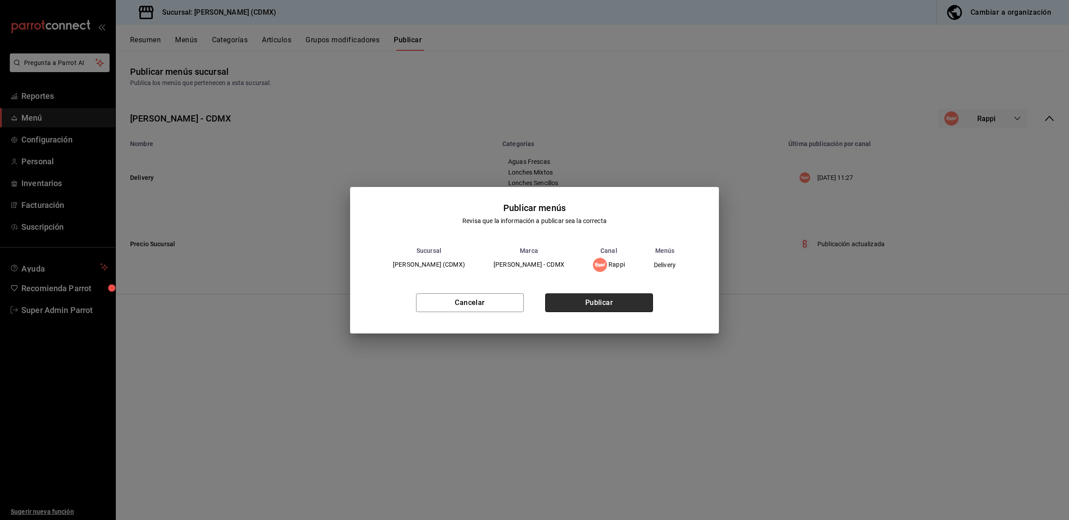
click at [627, 300] on button "Publicar" at bounding box center [599, 303] width 108 height 19
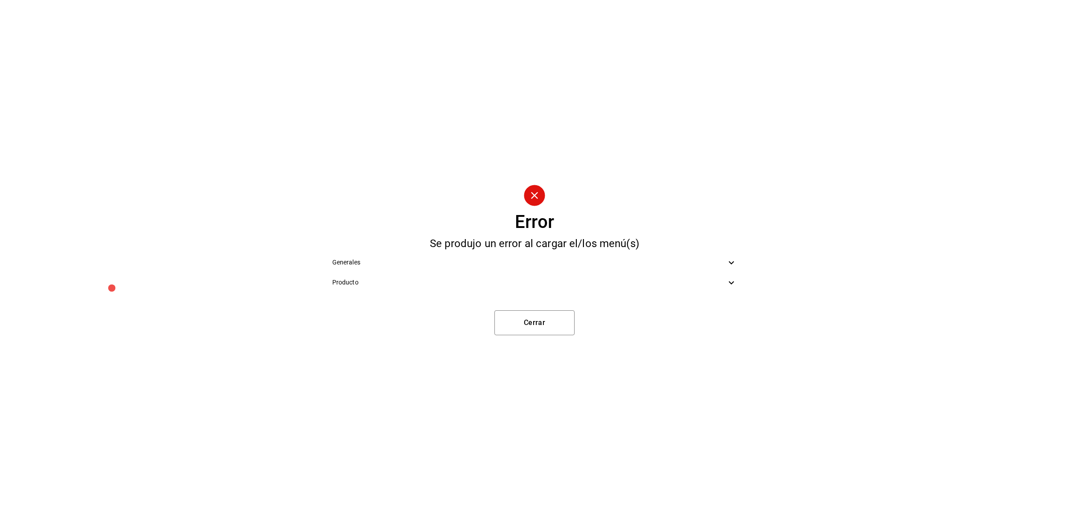
click at [735, 264] on icon at bounding box center [731, 263] width 11 height 11
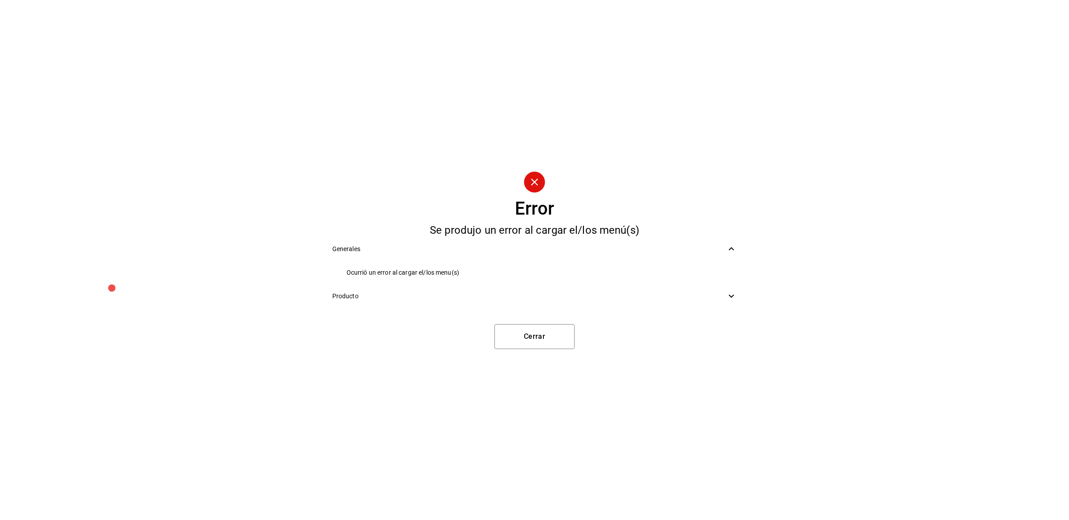
click at [732, 299] on icon at bounding box center [731, 296] width 11 height 11
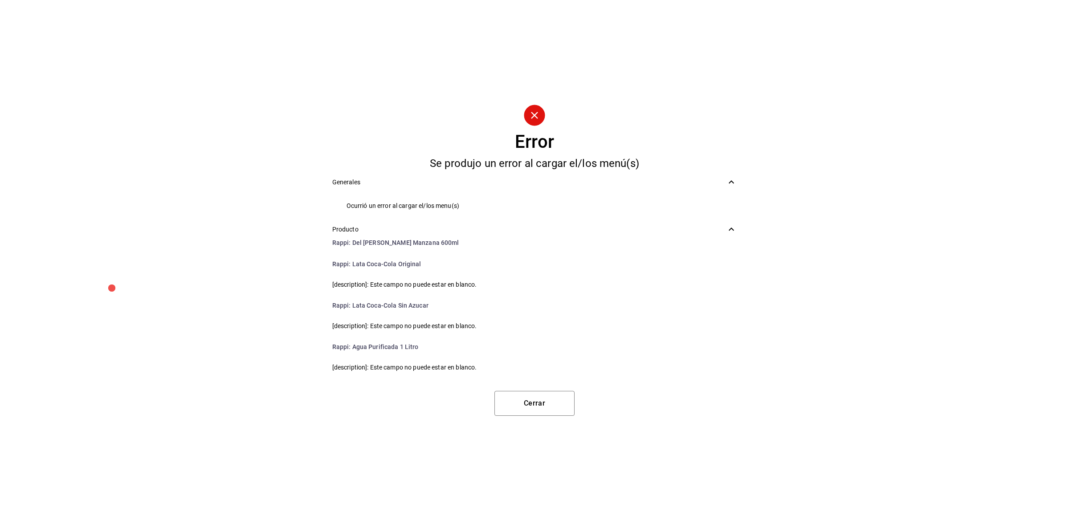
scroll to position [698, 0]
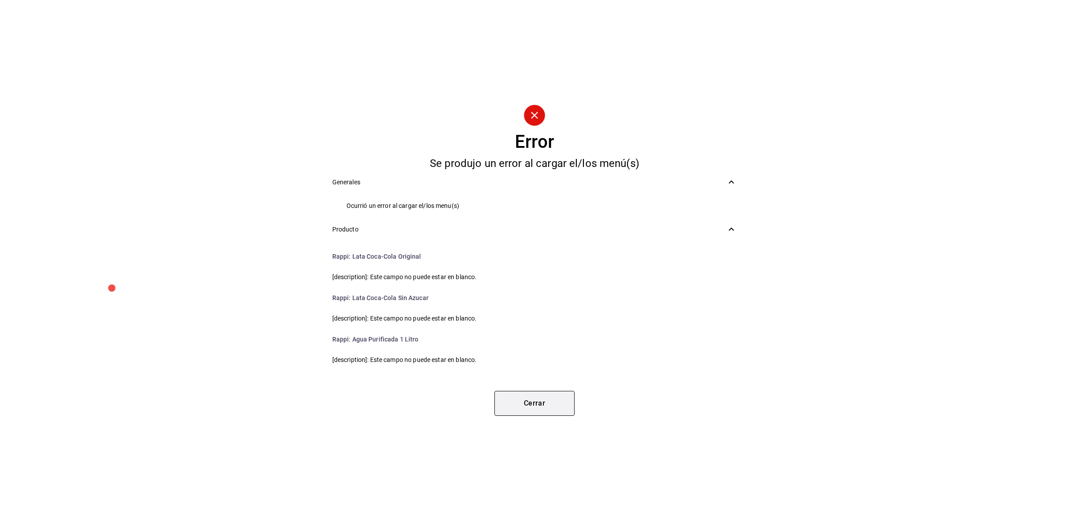
click at [518, 401] on button "Cerrar" at bounding box center [535, 403] width 80 height 25
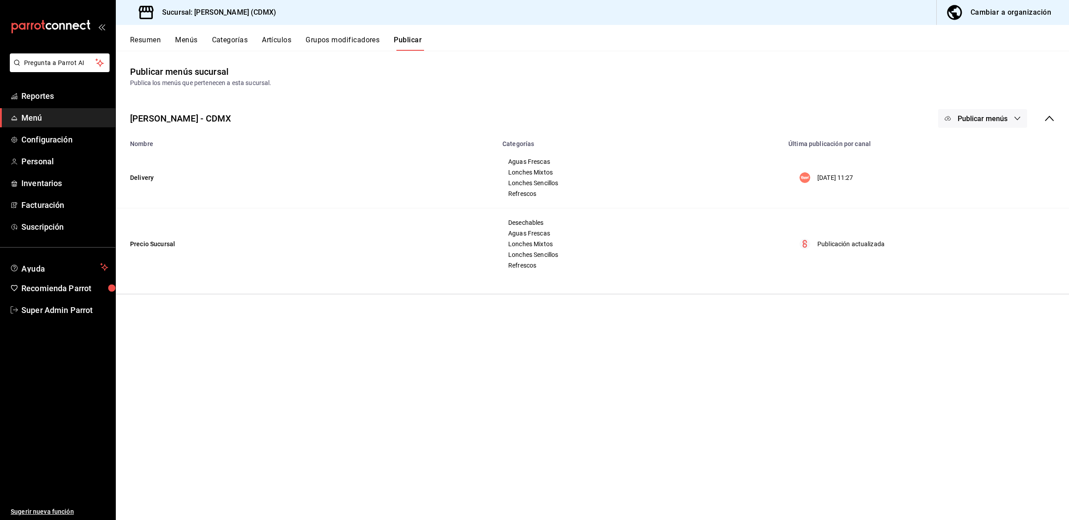
click at [958, 122] on span "Publicar menús" at bounding box center [983, 118] width 50 height 8
click at [959, 147] on img at bounding box center [956, 147] width 14 height 14
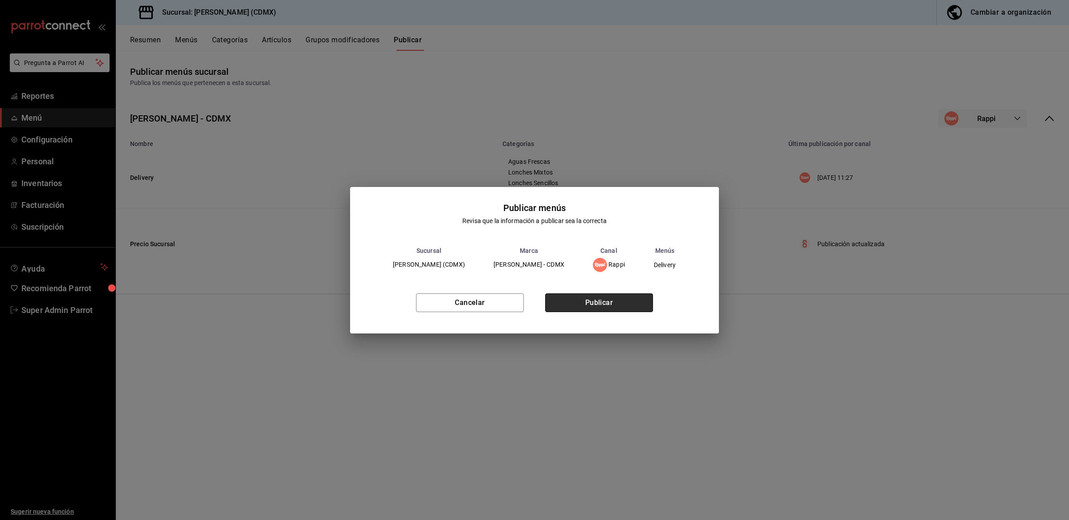
click at [588, 303] on button "Publicar" at bounding box center [599, 303] width 108 height 19
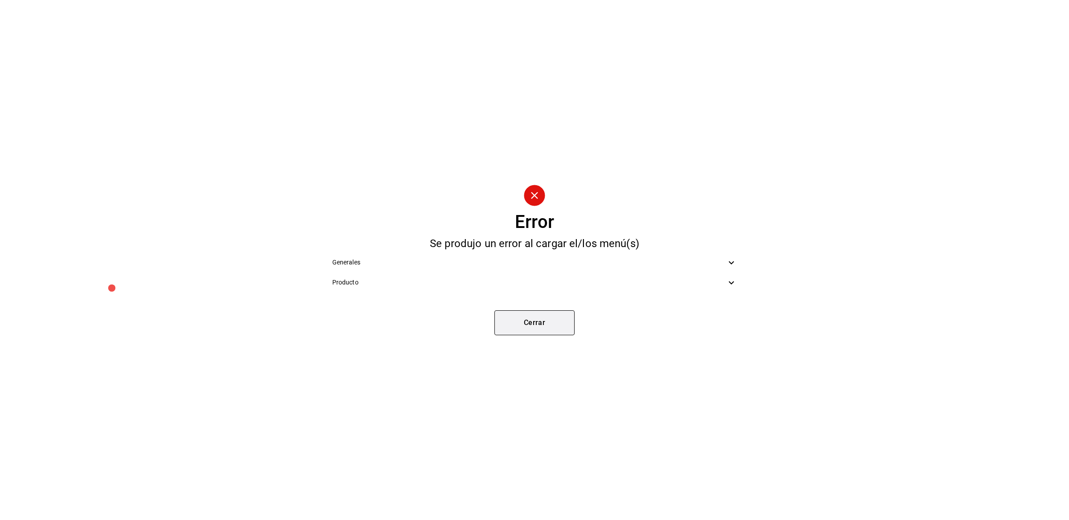
click at [509, 323] on button "Cerrar" at bounding box center [535, 323] width 80 height 25
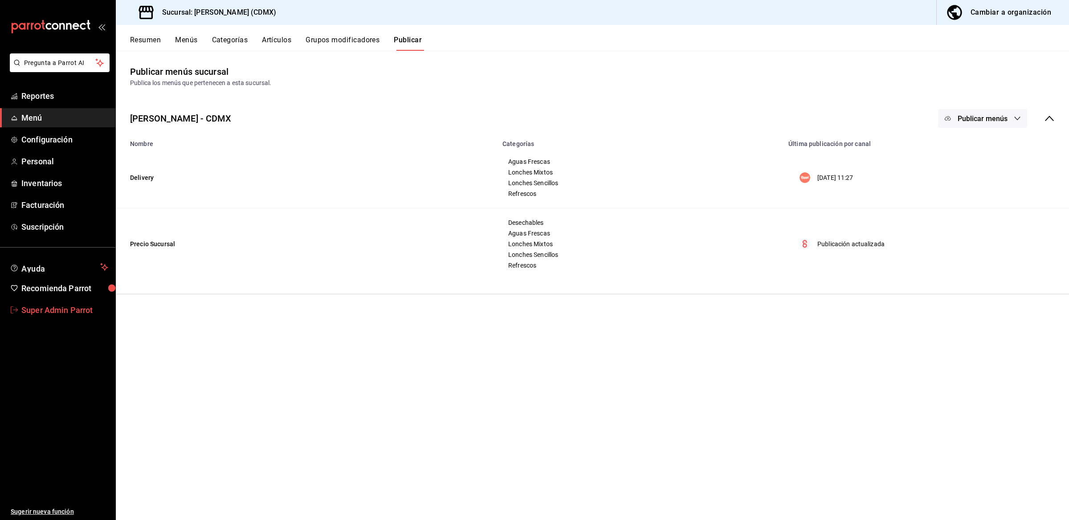
click at [20, 311] on link "Super Admin Parrot" at bounding box center [57, 310] width 115 height 19
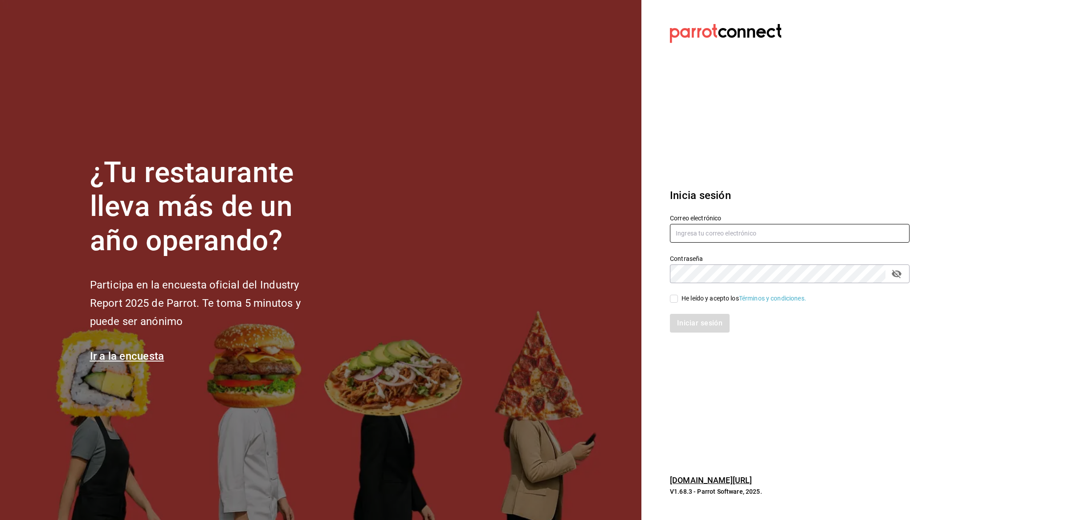
click at [693, 225] on input "text" at bounding box center [790, 233] width 240 height 19
paste input "mirage@jalisco.com"
type input "mirage@jalisco.com"
click at [670, 301] on input "He leído y acepto los Términos y condiciones." at bounding box center [674, 299] width 8 height 8
checkbox input "true"
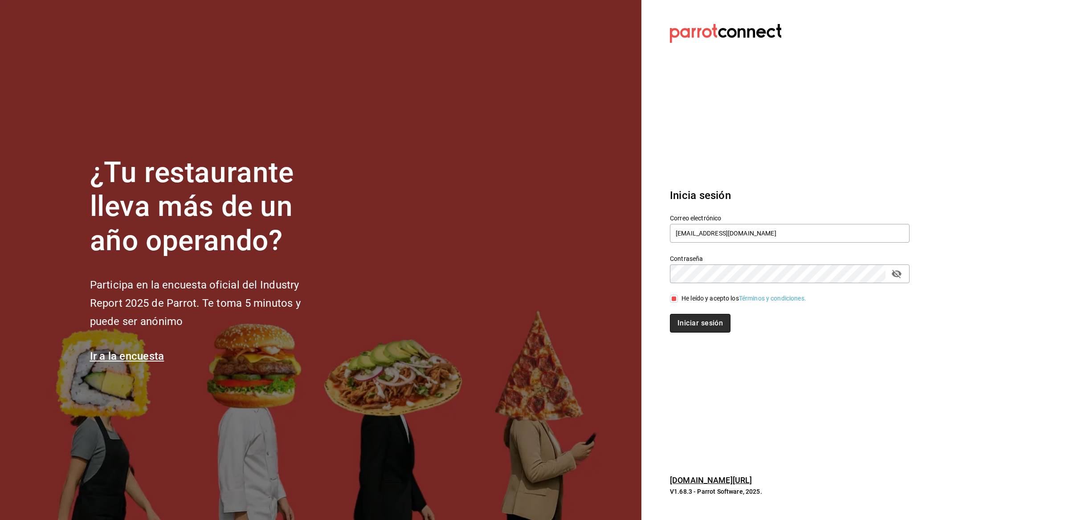
click at [681, 319] on button "Iniciar sesión" at bounding box center [700, 323] width 61 height 19
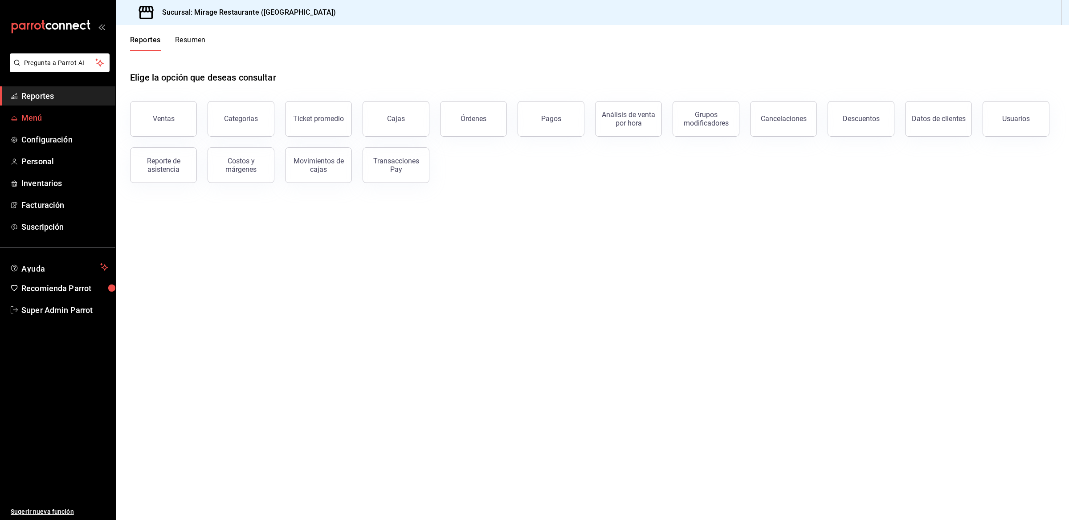
click at [58, 117] on span "Menú" at bounding box center [64, 118] width 87 height 12
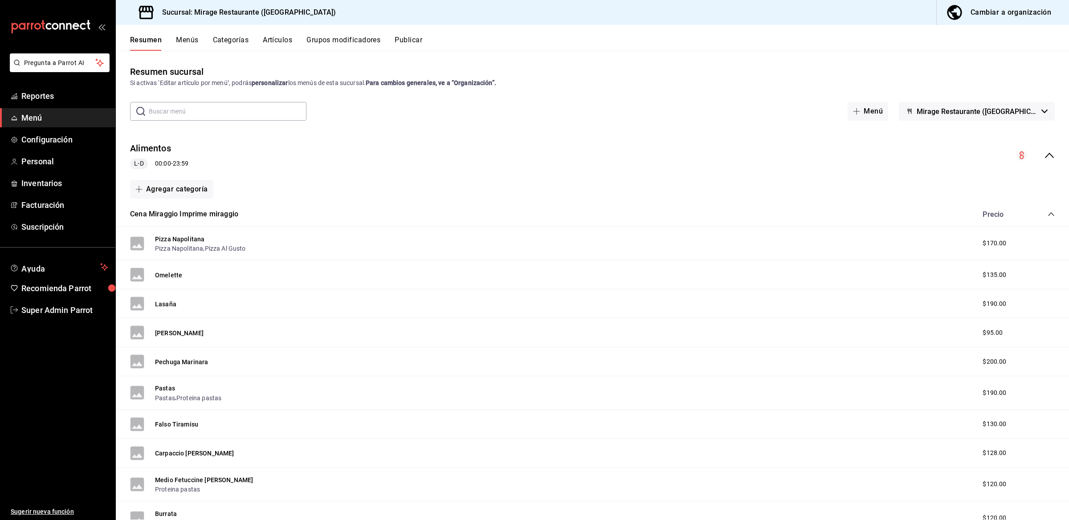
click at [238, 36] on button "Categorías" at bounding box center [231, 43] width 36 height 15
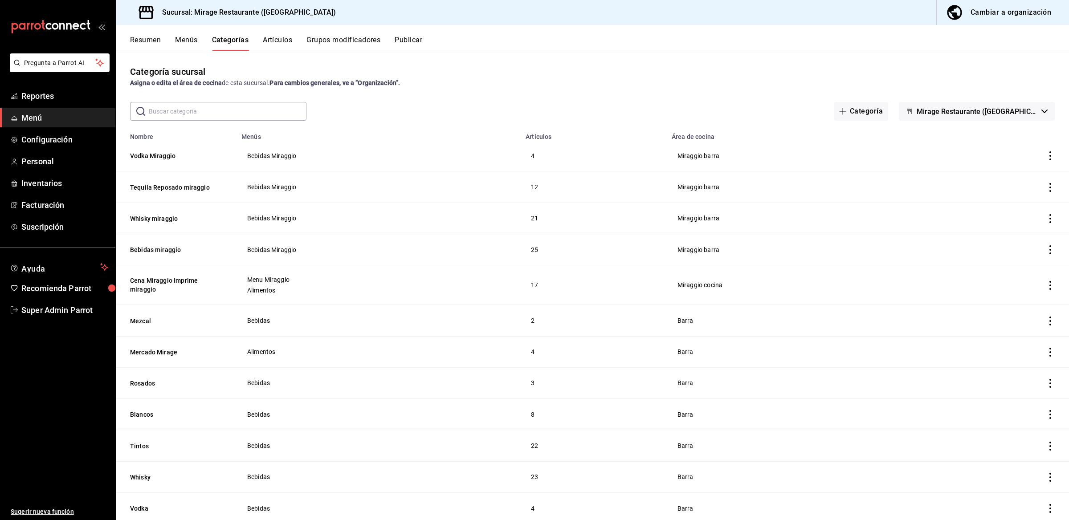
click at [286, 38] on button "Artículos" at bounding box center [277, 43] width 29 height 15
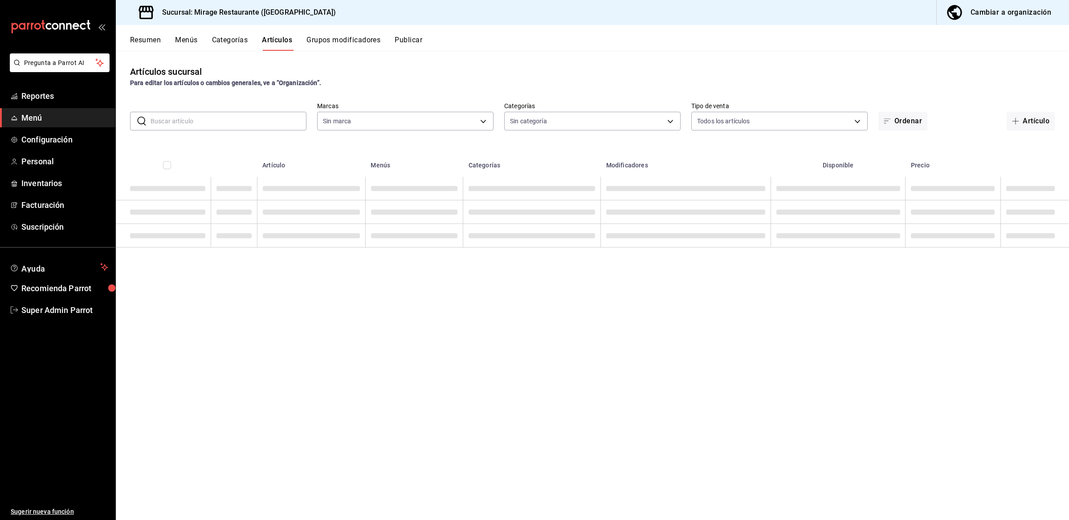
type input "fd44f9d9-2552-44ba-a783-b01c8222cad6"
type input "8fe730b3-a102-41b4-a079-ae4e19bcfe74,8fb8e05d-cc76-46f3-9fc0-c0a2f88d4c1b,be3a0…"
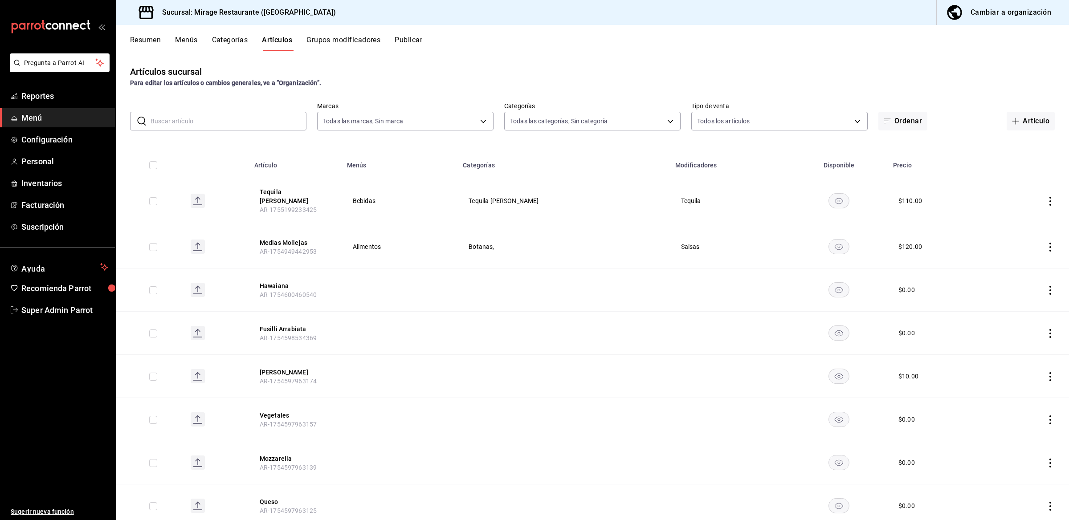
click at [210, 117] on input "text" at bounding box center [229, 121] width 156 height 18
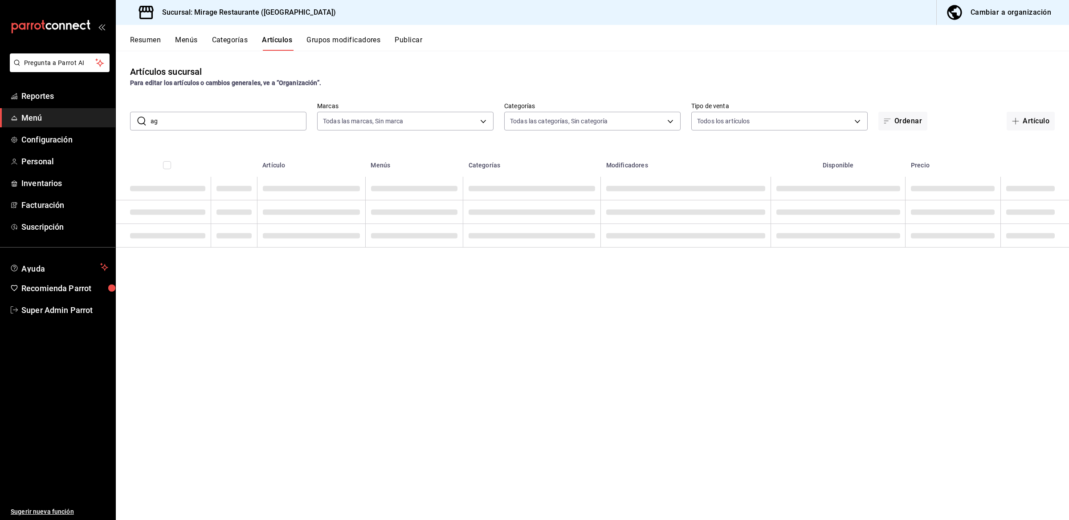
type input "a"
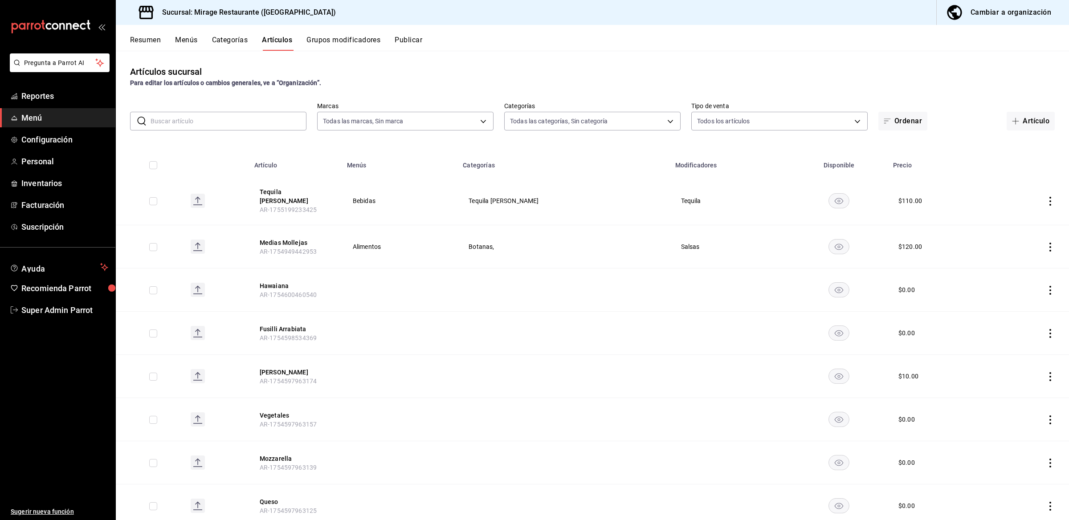
click at [219, 126] on input "text" at bounding box center [229, 121] width 156 height 18
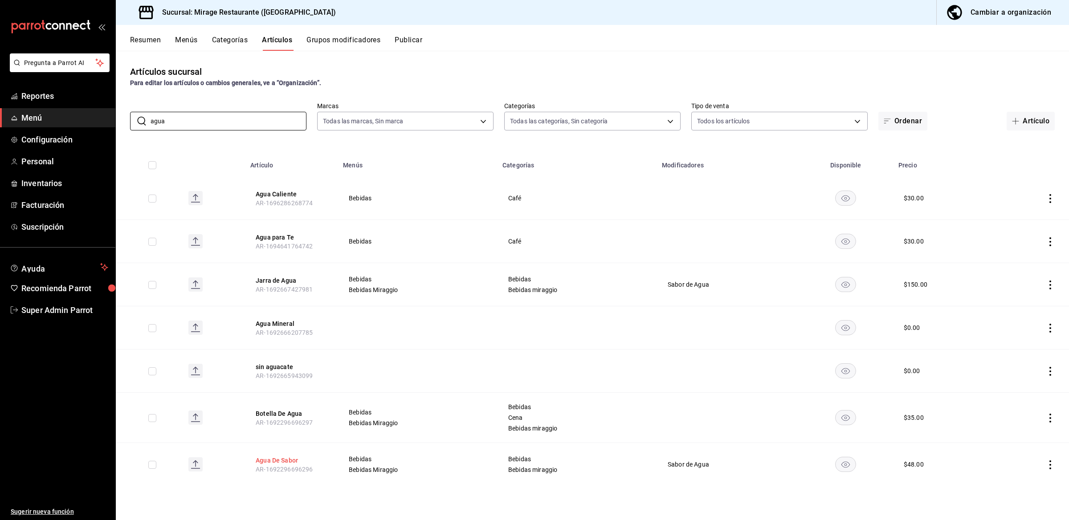
type input "agua"
click at [284, 459] on button "Agua De Sabor" at bounding box center [291, 460] width 71 height 9
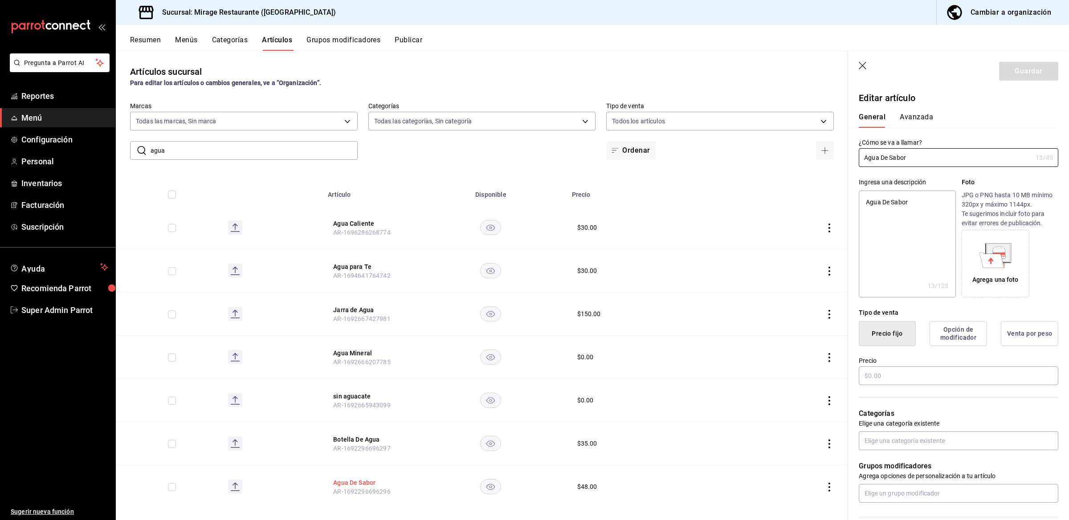
type textarea "x"
type input "$48.00"
click at [217, 41] on button "Categorías" at bounding box center [230, 43] width 36 height 15
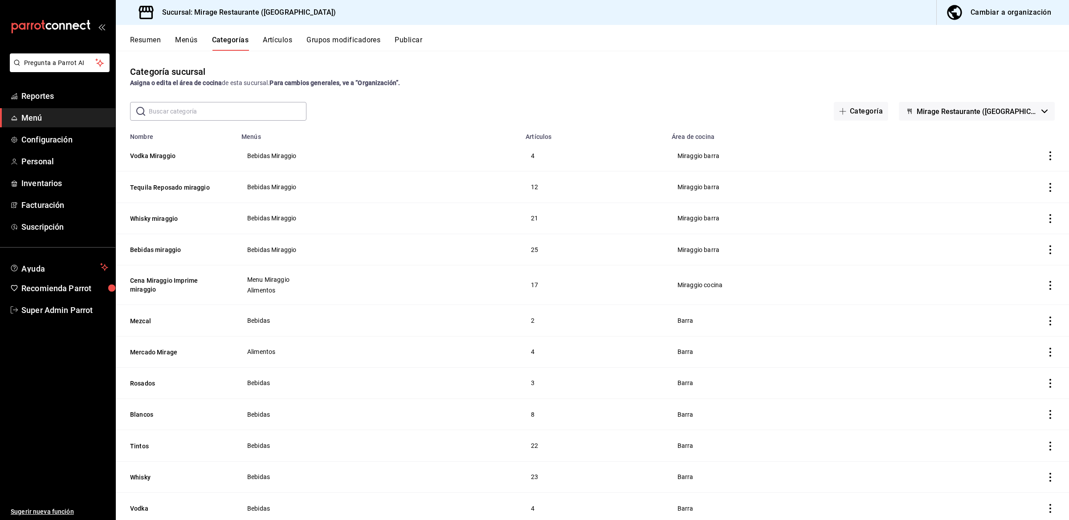
click at [177, 112] on input "text" at bounding box center [228, 111] width 158 height 18
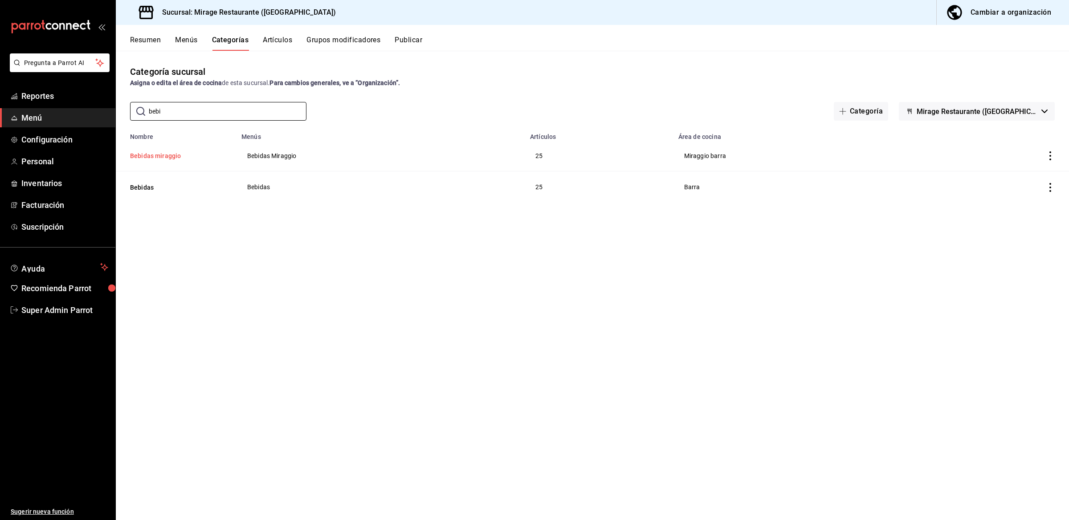
type input "bebi"
click at [168, 154] on button "Bebidas miraggio" at bounding box center [174, 155] width 89 height 9
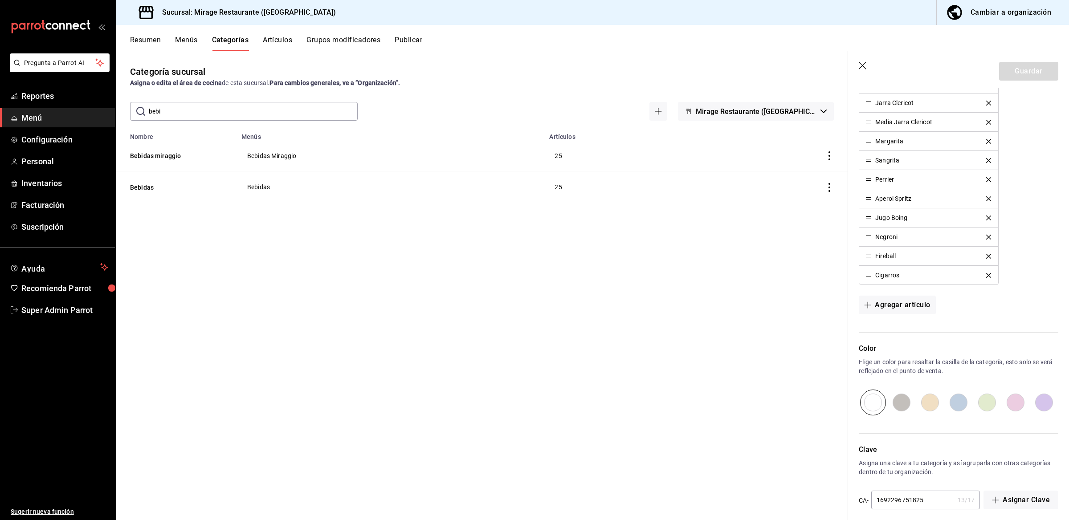
scroll to position [587, 0]
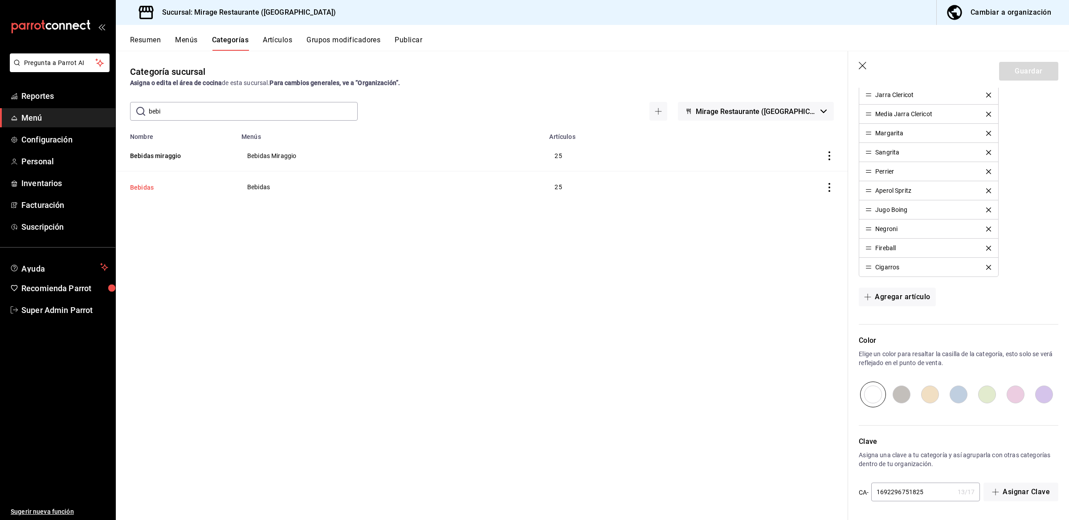
click at [136, 192] on button "Bebidas" at bounding box center [174, 187] width 89 height 9
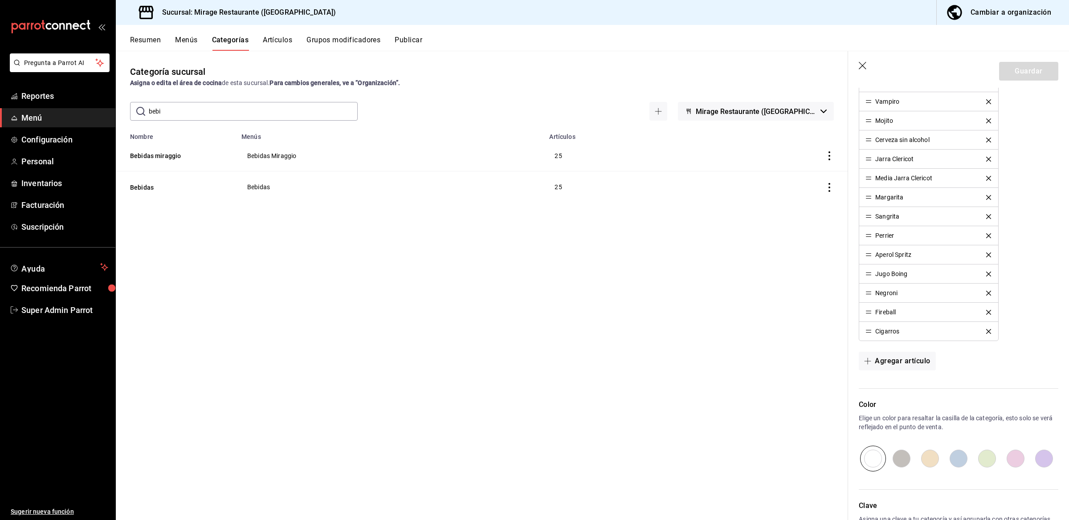
scroll to position [587, 0]
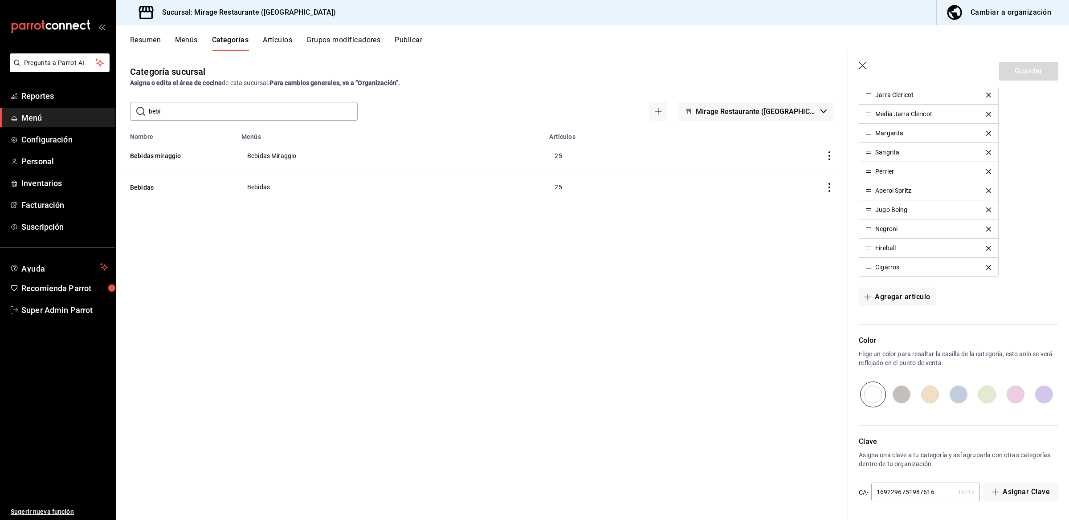
click at [224, 502] on div "Categoría sucursal Asigna o edita el área de cocina de esta sucursal. Para camb…" at bounding box center [482, 285] width 732 height 469
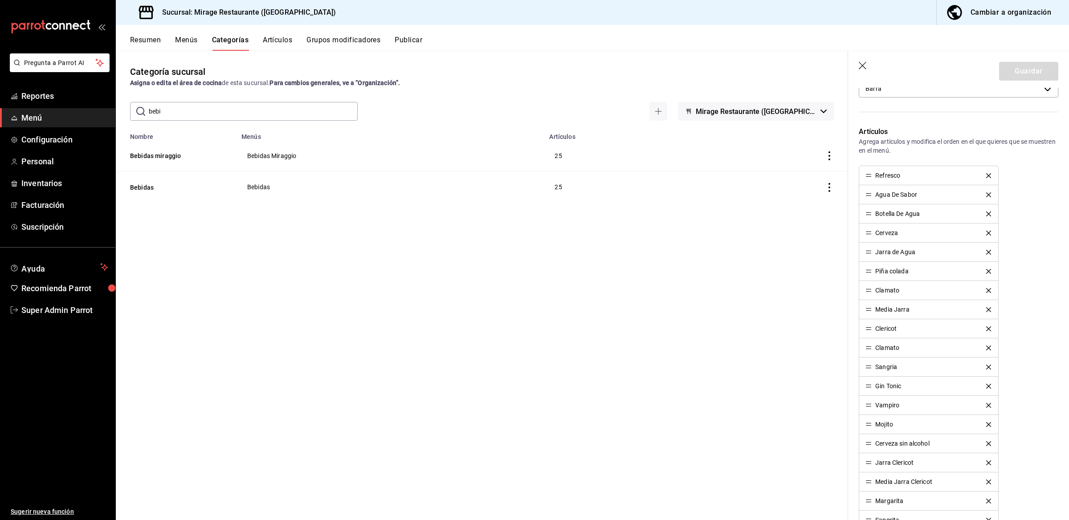
scroll to position [217, 0]
click at [883, 216] on div "Botella De Agua" at bounding box center [897, 213] width 45 height 6
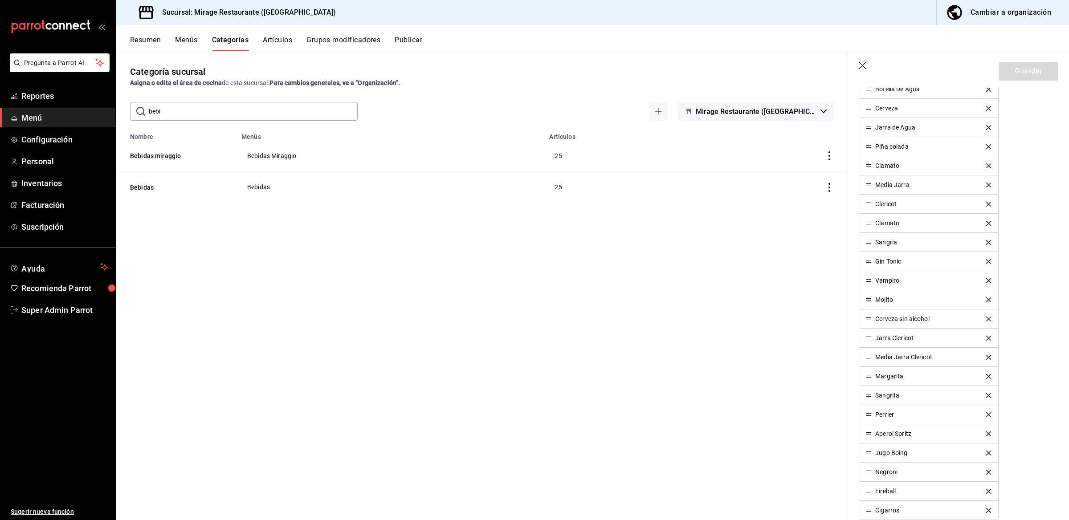
scroll to position [587, 0]
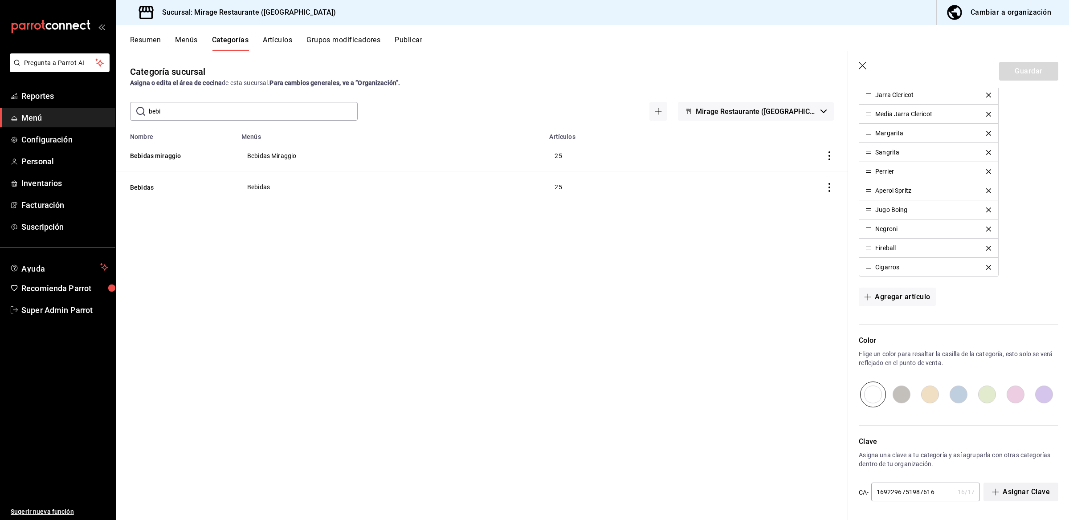
click at [1010, 487] on button "Asignar Clave" at bounding box center [1021, 492] width 75 height 19
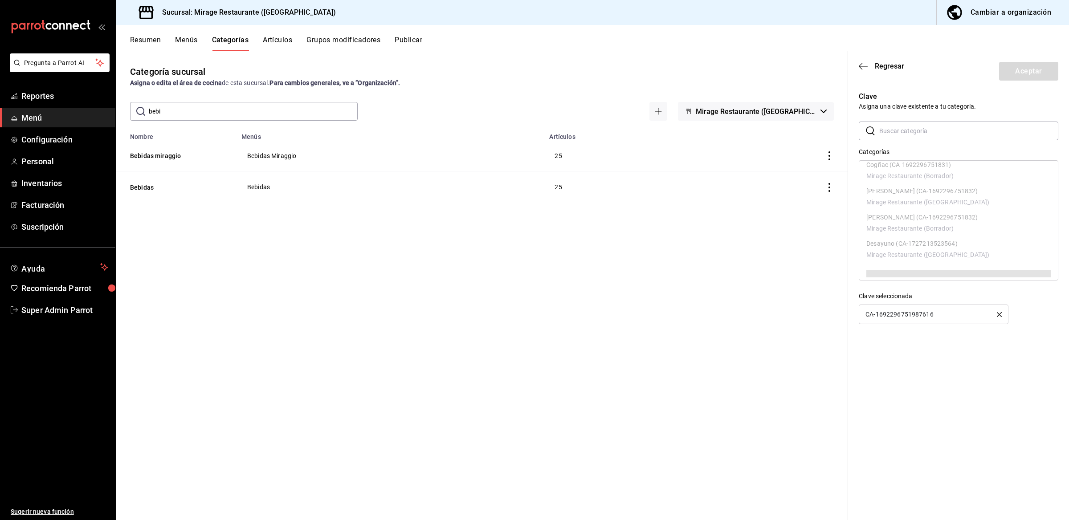
scroll to position [466, 0]
click at [863, 67] on icon "button" at bounding box center [863, 66] width 9 height 8
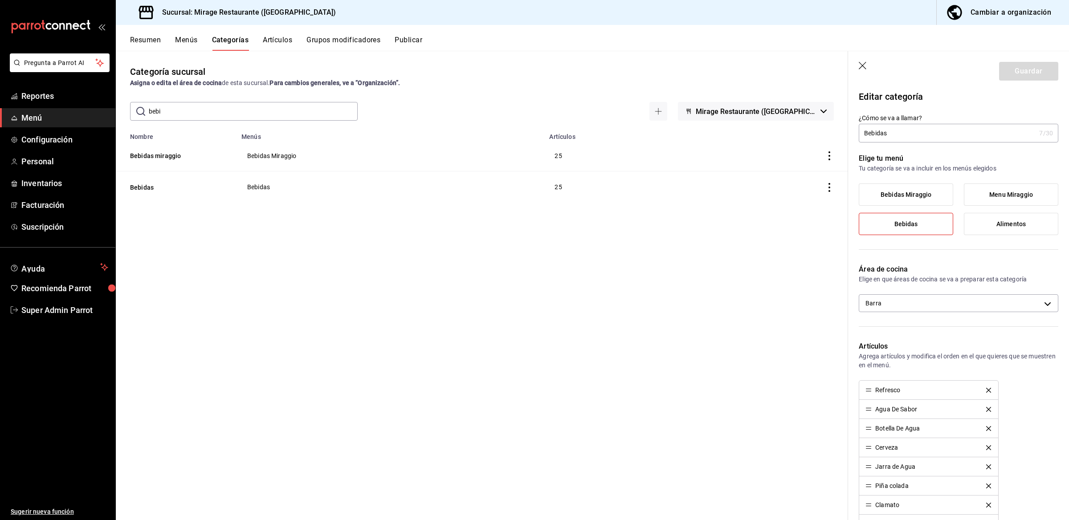
scroll to position [0, 0]
click at [272, 43] on button "Artículos" at bounding box center [277, 43] width 29 height 15
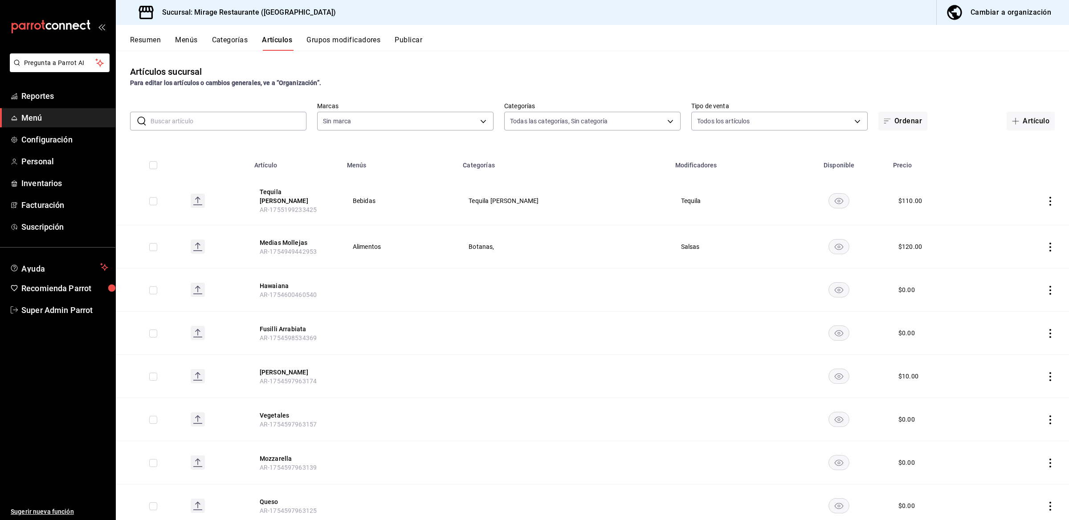
type input "8fe730b3-a102-41b4-a079-ae4e19bcfe74,8fb8e05d-cc76-46f3-9fc0-c0a2f88d4c1b,be3a0…"
type input "fd44f9d9-2552-44ba-a783-b01c8222cad6"
click at [242, 126] on input "text" at bounding box center [229, 121] width 156 height 18
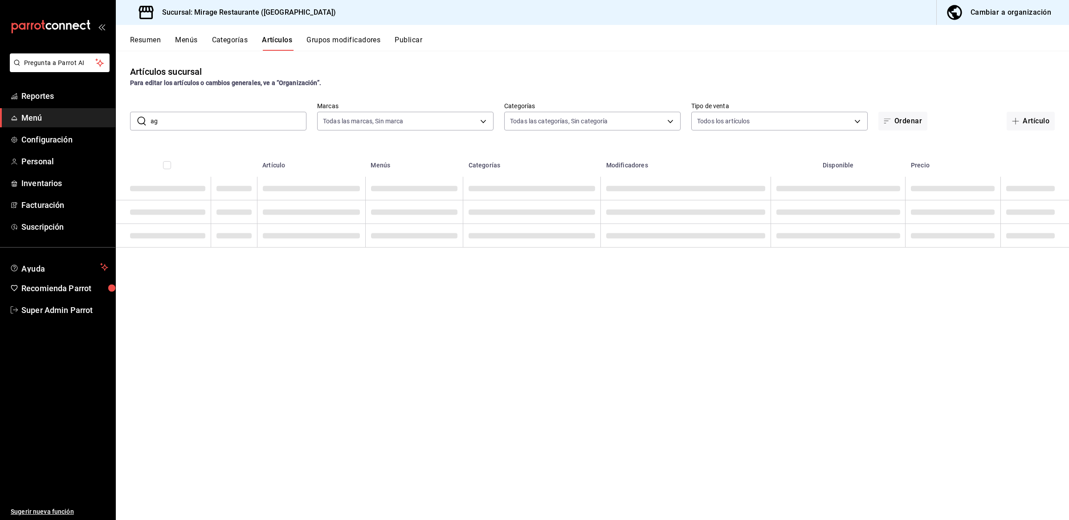
type input "a"
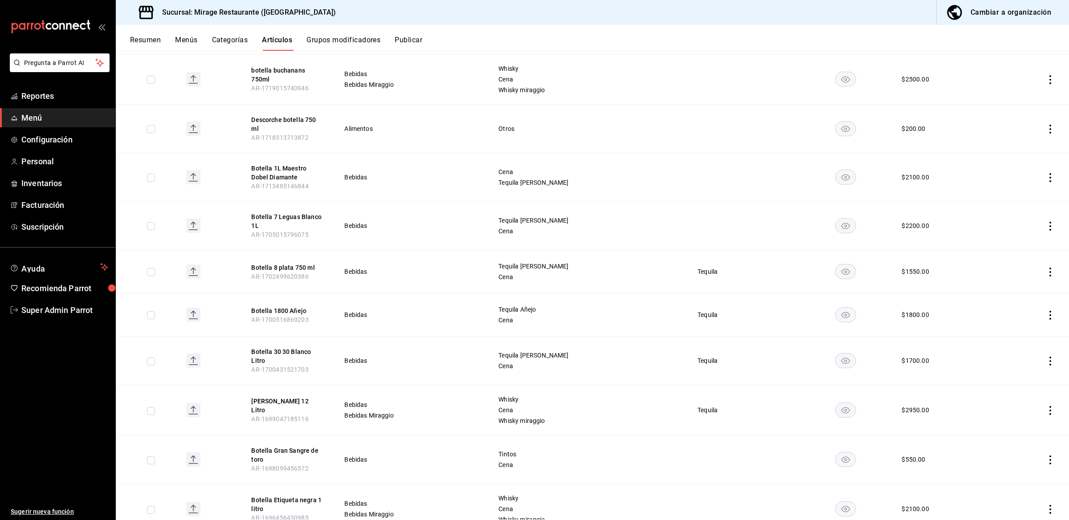
scroll to position [622, 0]
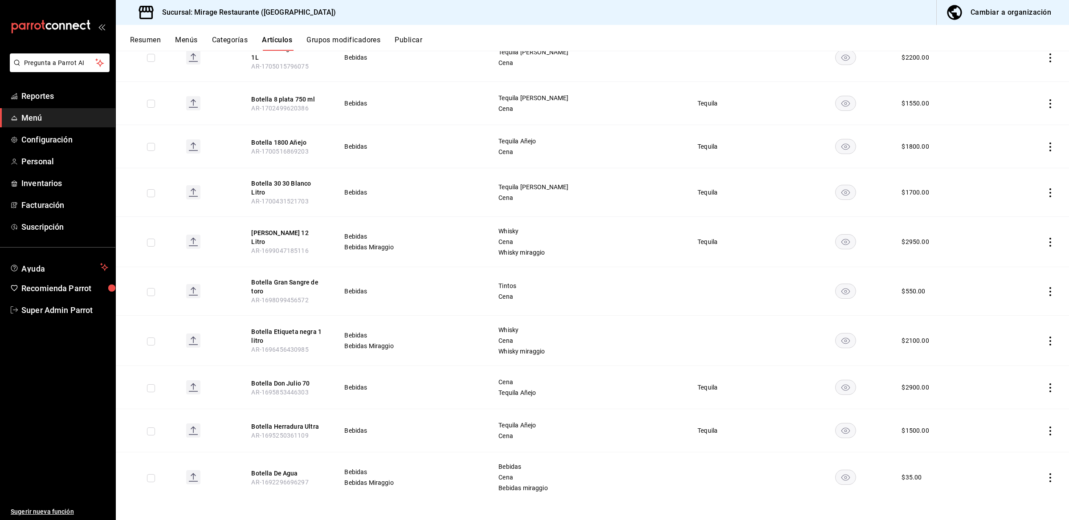
type input "botella"
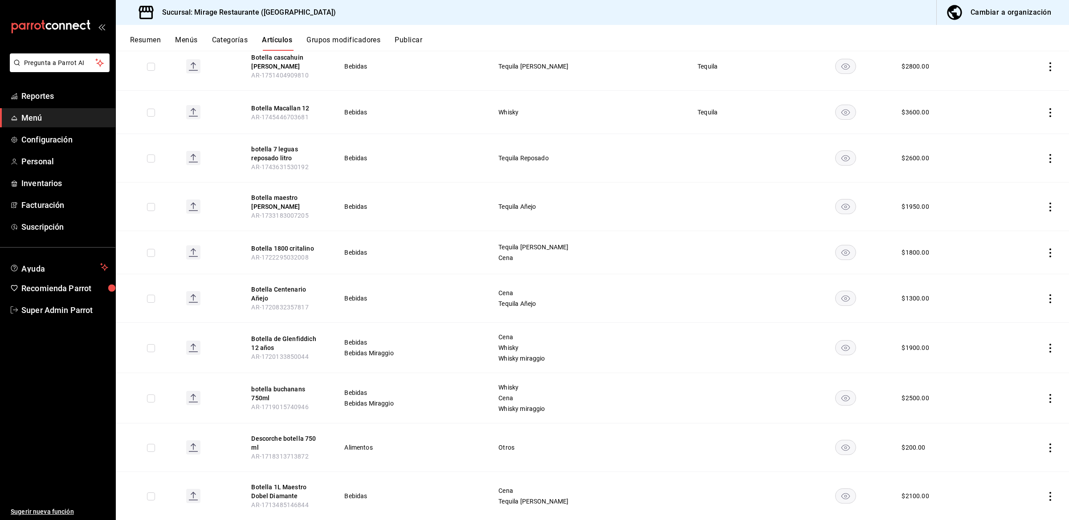
scroll to position [0, 0]
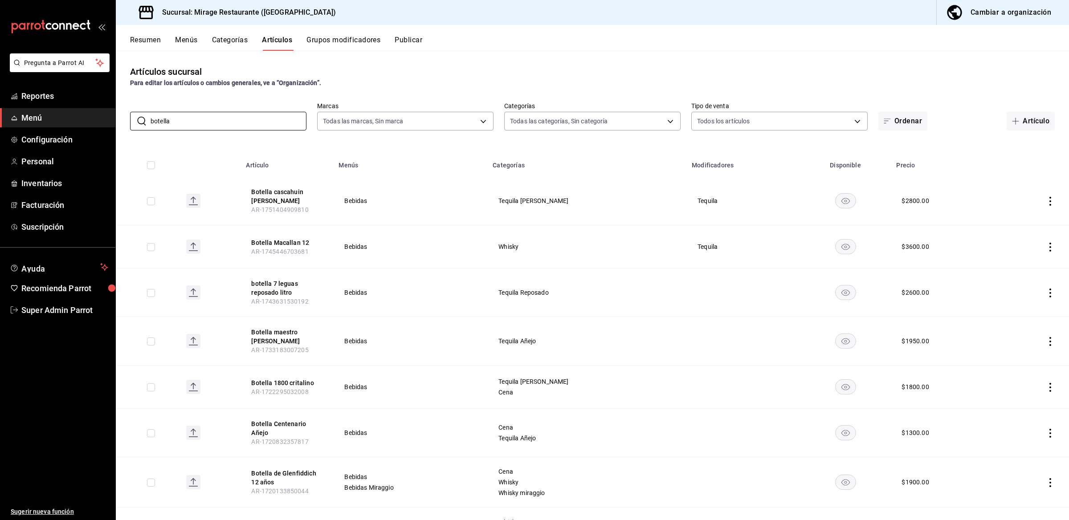
click at [186, 44] on button "Menús" at bounding box center [186, 43] width 22 height 15
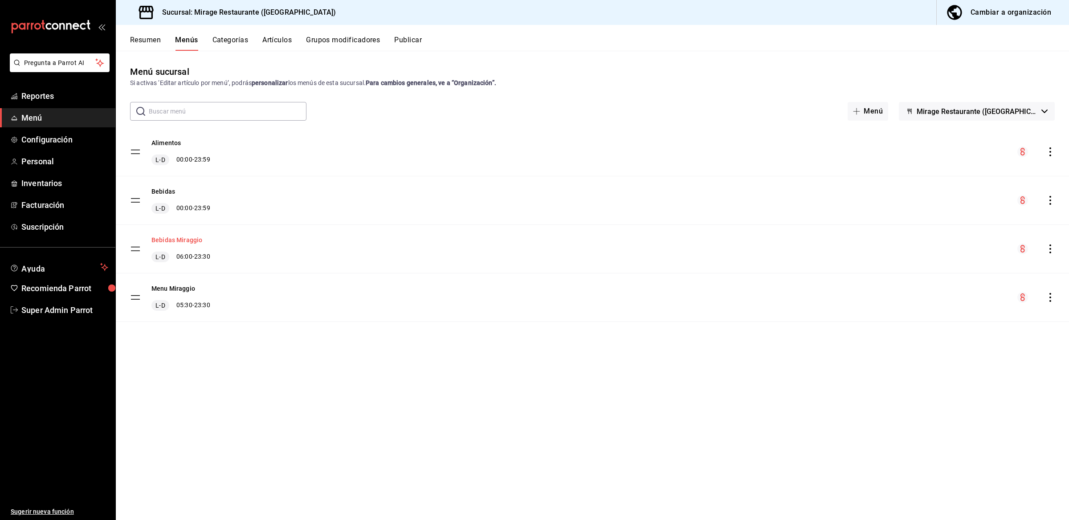
click at [175, 241] on button "Bebidas Miraggio" at bounding box center [176, 240] width 51 height 9
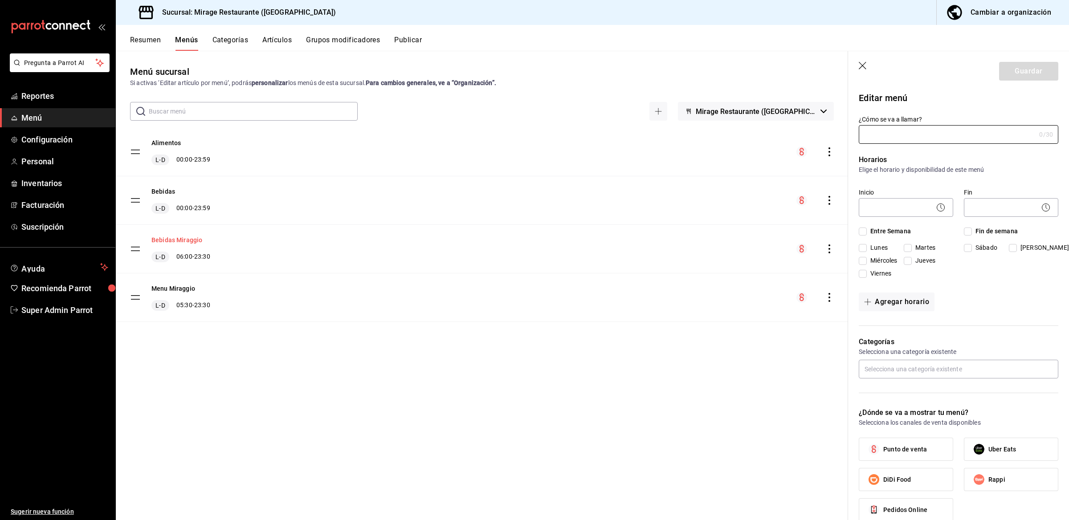
type input "Bebidas Miraggio"
checkbox input "true"
type input "1692639344087"
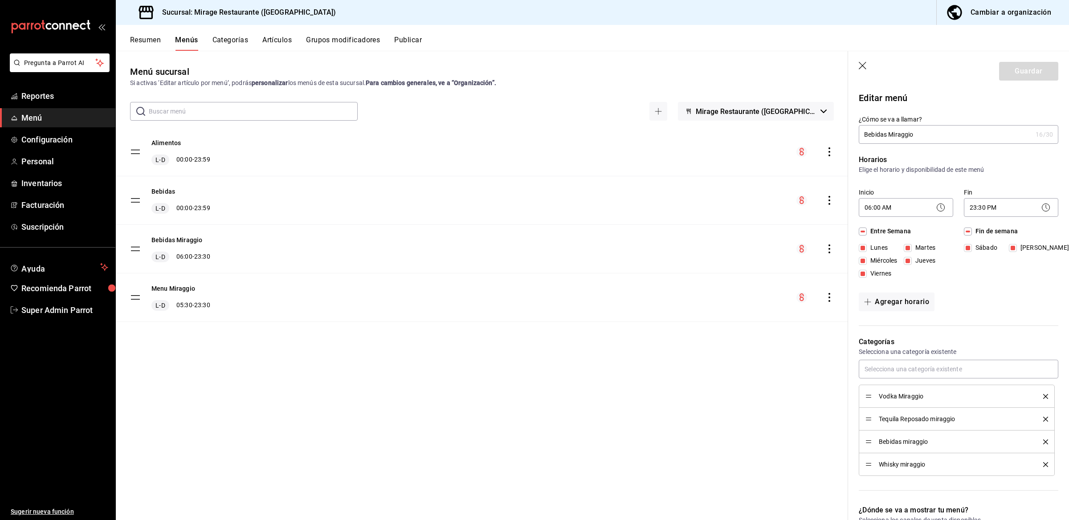
scroll to position [462, 0]
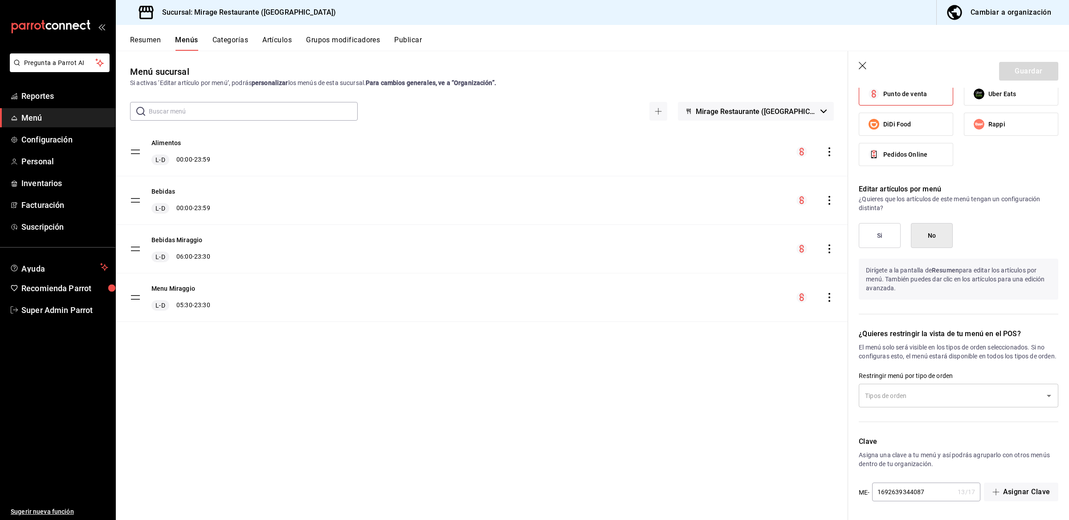
drag, startPoint x: 930, startPoint y: 495, endPoint x: 876, endPoint y: 495, distance: 53.9
click at [876, 495] on input "1692639344087" at bounding box center [913, 492] width 82 height 18
click at [556, 386] on div "Menú sucursal Si activas ‘Editar artículo por menú’, podrás personalizar los me…" at bounding box center [482, 292] width 732 height 455
click at [181, 288] on button "Menu Miraggio" at bounding box center [173, 288] width 44 height 9
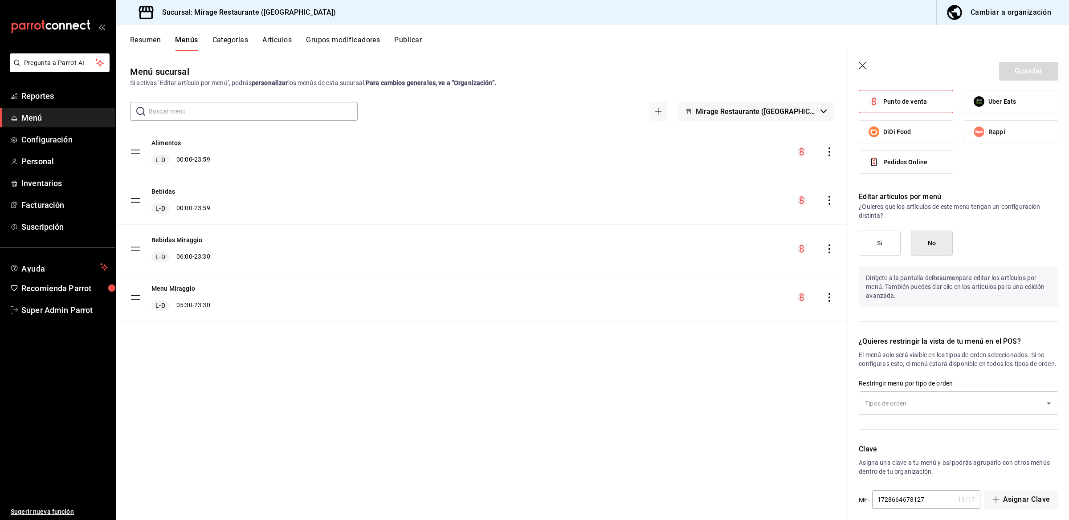
scroll to position [395, 0]
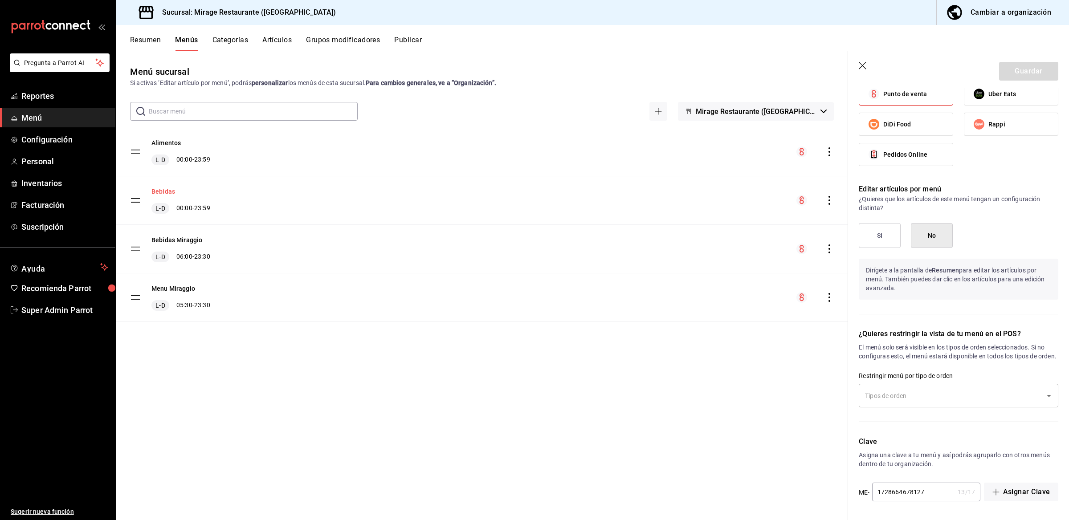
click at [168, 192] on button "Bebidas" at bounding box center [163, 191] width 24 height 9
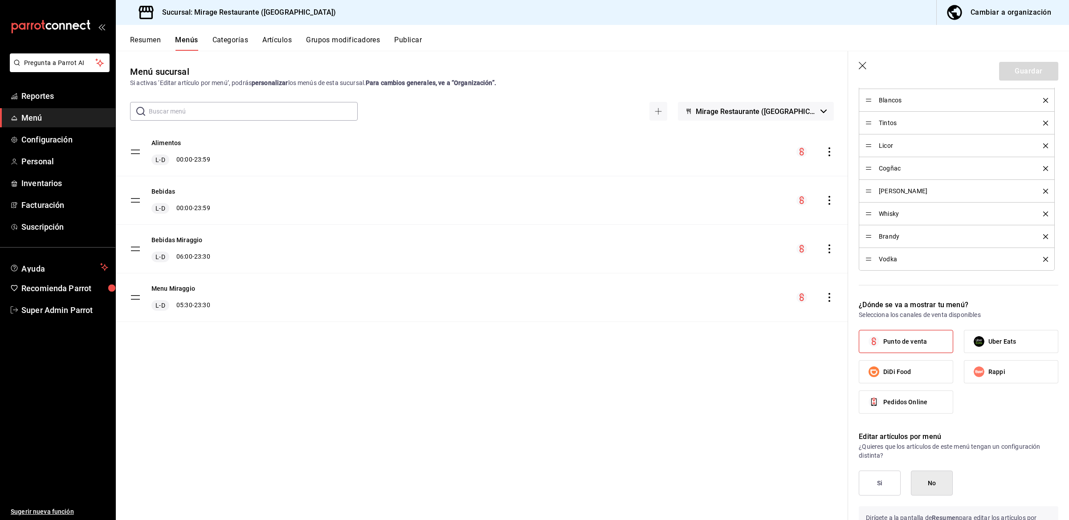
scroll to position [714, 0]
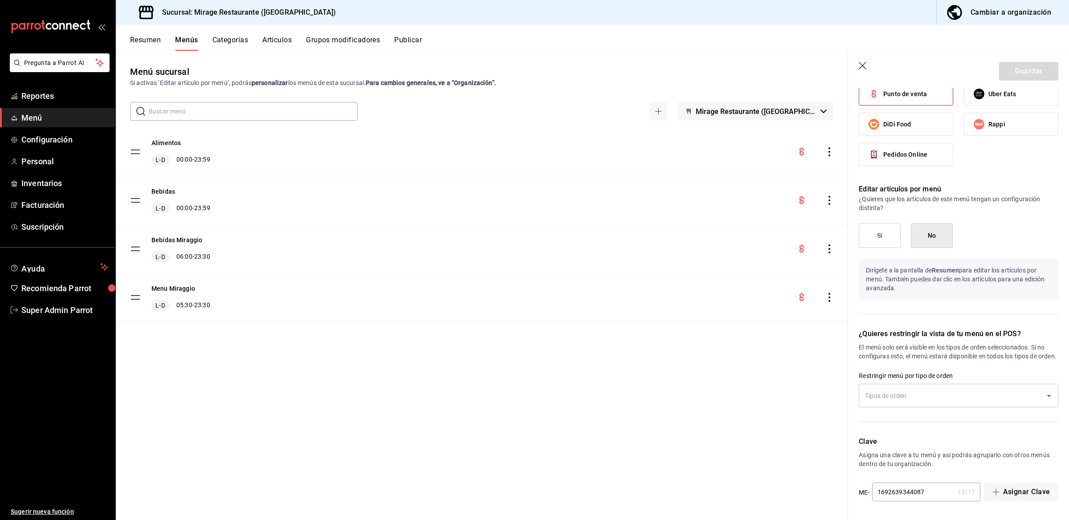
click at [932, 493] on input "1692639344087" at bounding box center [913, 492] width 82 height 18
click at [192, 239] on button "Bebidas Miraggio" at bounding box center [176, 240] width 51 height 9
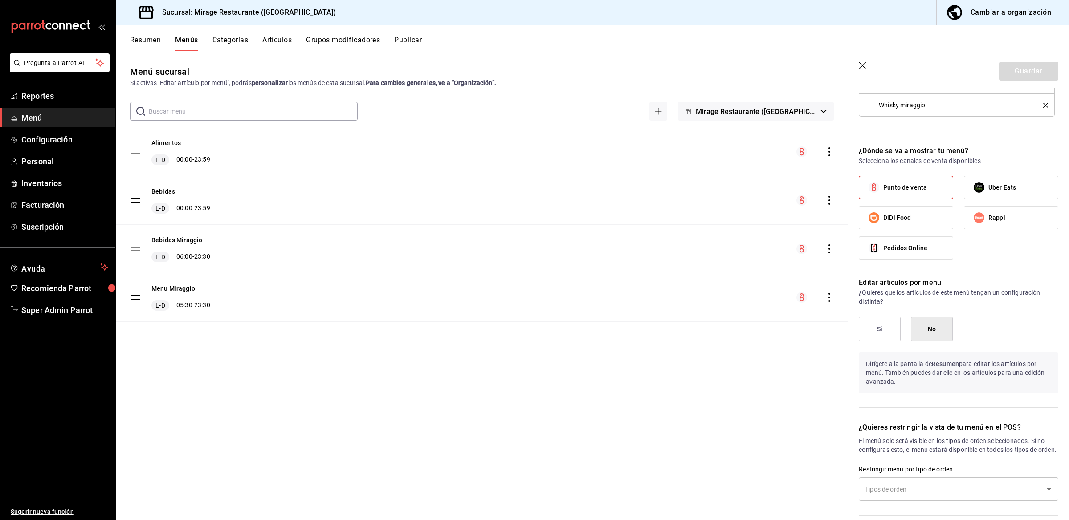
scroll to position [462, 0]
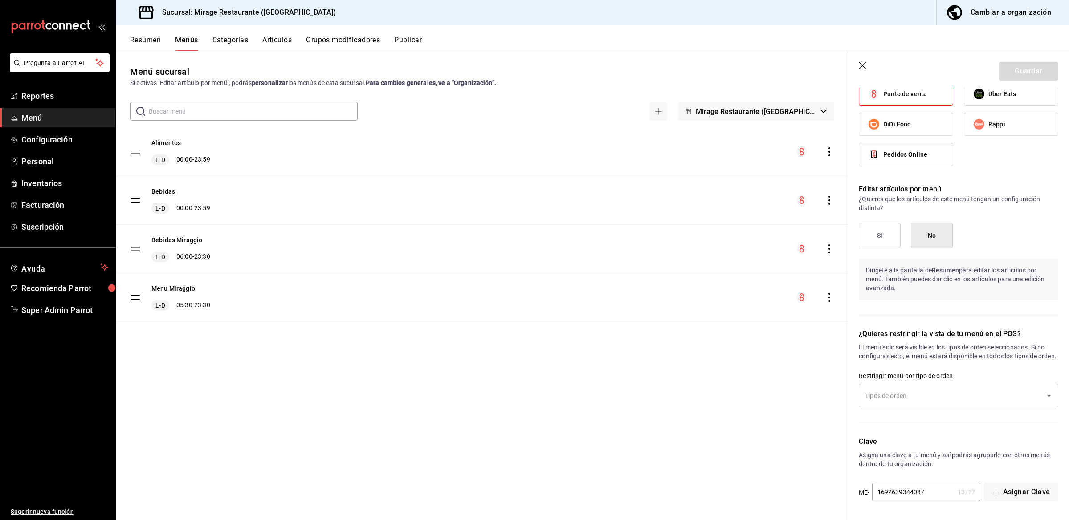
click at [936, 493] on input "1692639344087" at bounding box center [913, 492] width 82 height 18
type input "169263934459863"
click at [1010, 73] on button "Guardar" at bounding box center [1028, 71] width 59 height 19
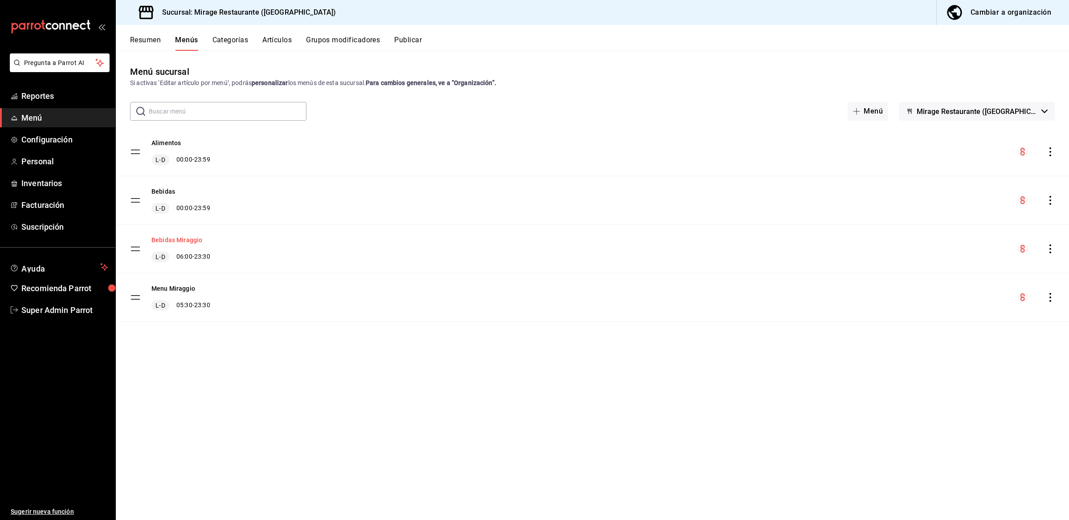
click at [185, 241] on button "Bebidas Miraggio" at bounding box center [176, 240] width 51 height 9
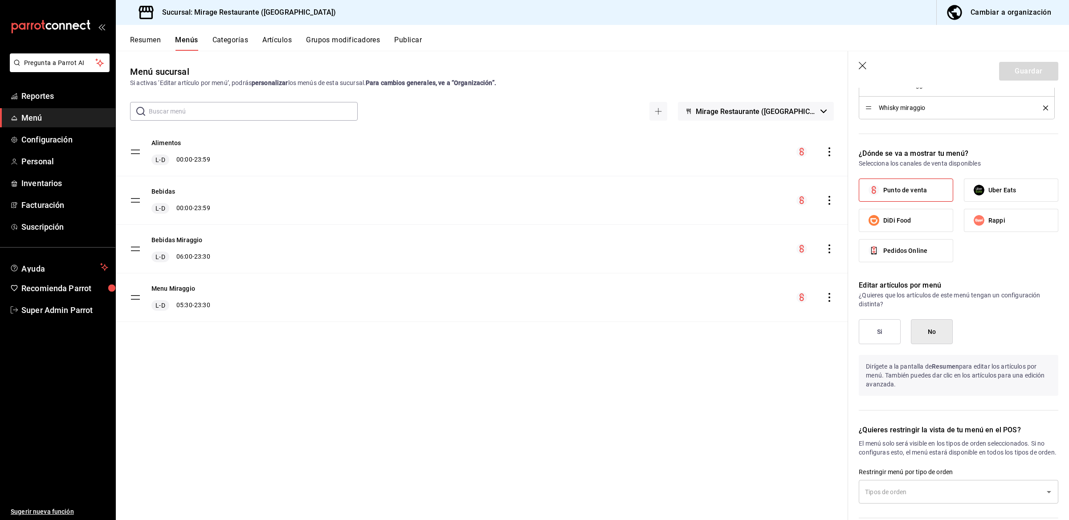
scroll to position [462, 0]
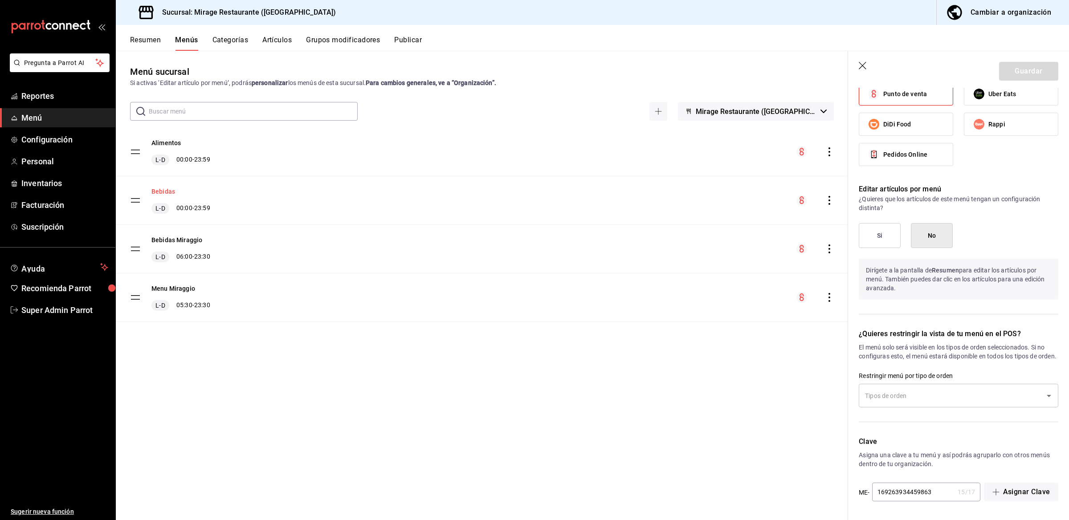
click at [163, 189] on button "Bebidas" at bounding box center [163, 191] width 24 height 9
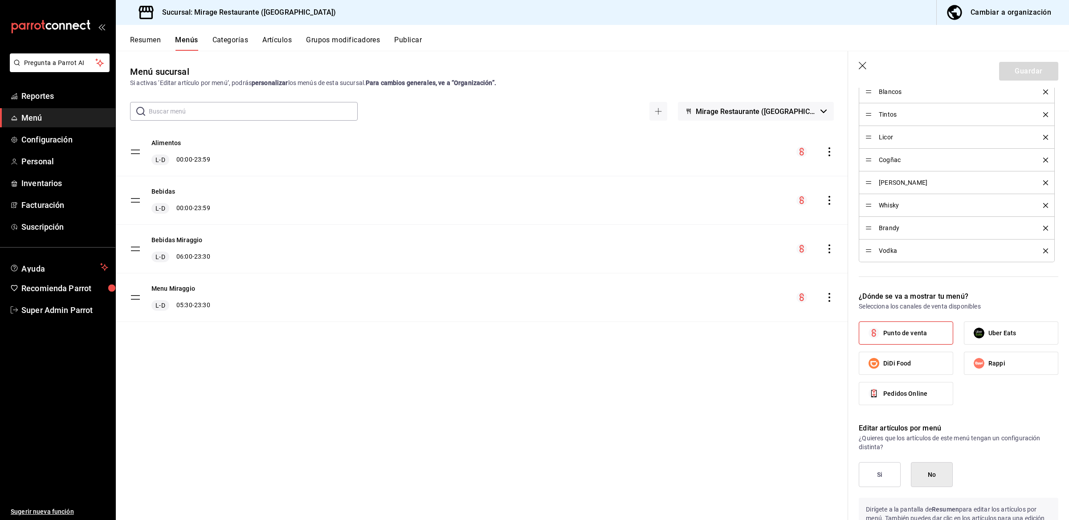
scroll to position [538, 0]
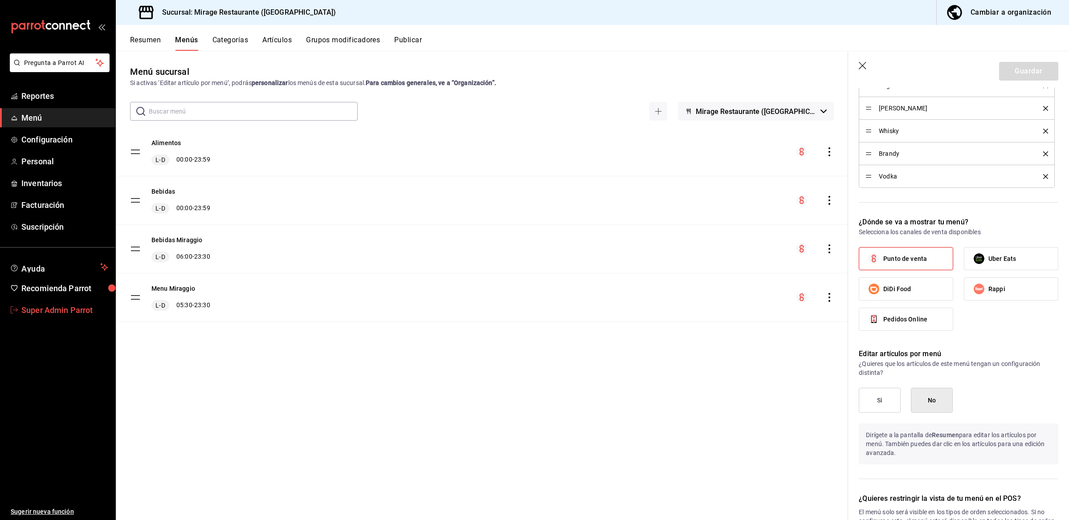
click at [57, 311] on span "Super Admin Parrot" at bounding box center [64, 310] width 87 height 12
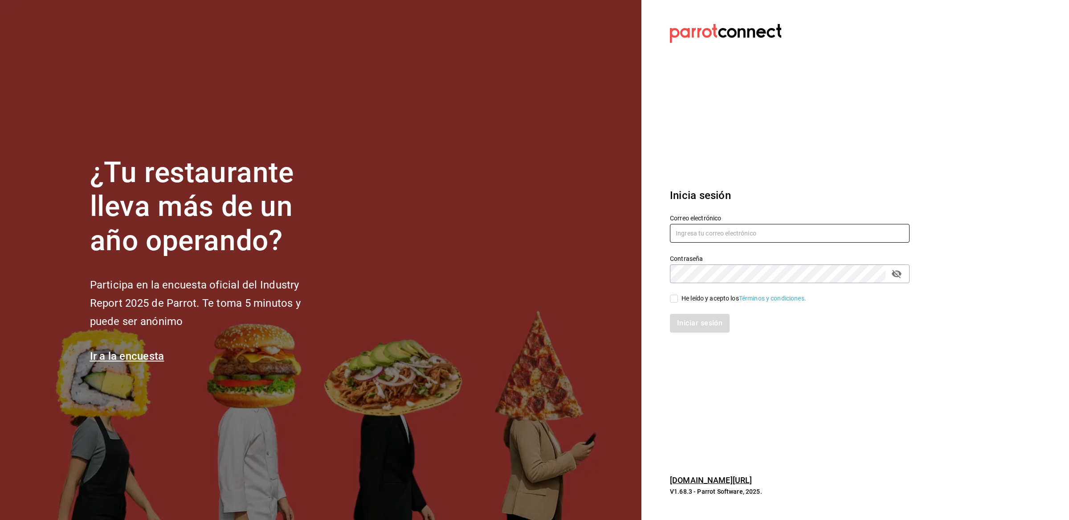
paste input "sabal@nayarit.com"
click at [683, 233] on input "sabal@nayarit.com" at bounding box center [790, 233] width 240 height 19
type input "sabal@nayarit.com"
click at [687, 295] on div "He leído y acepto los Términos y condiciones." at bounding box center [744, 298] width 125 height 9
click at [678, 295] on input "He leído y acepto los Términos y condiciones." at bounding box center [674, 299] width 8 height 8
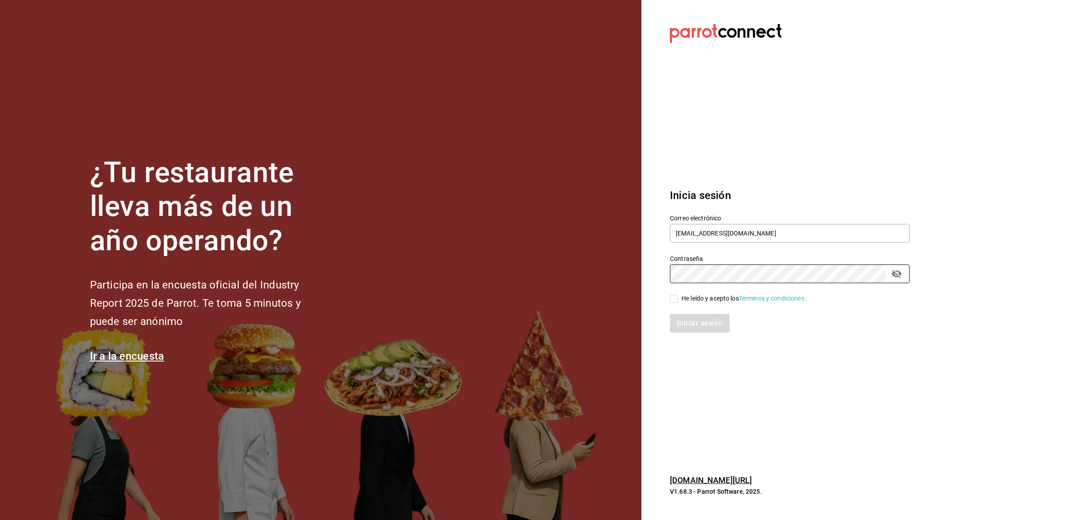
checkbox input "true"
click at [685, 317] on button "Iniciar sesión" at bounding box center [700, 323] width 61 height 19
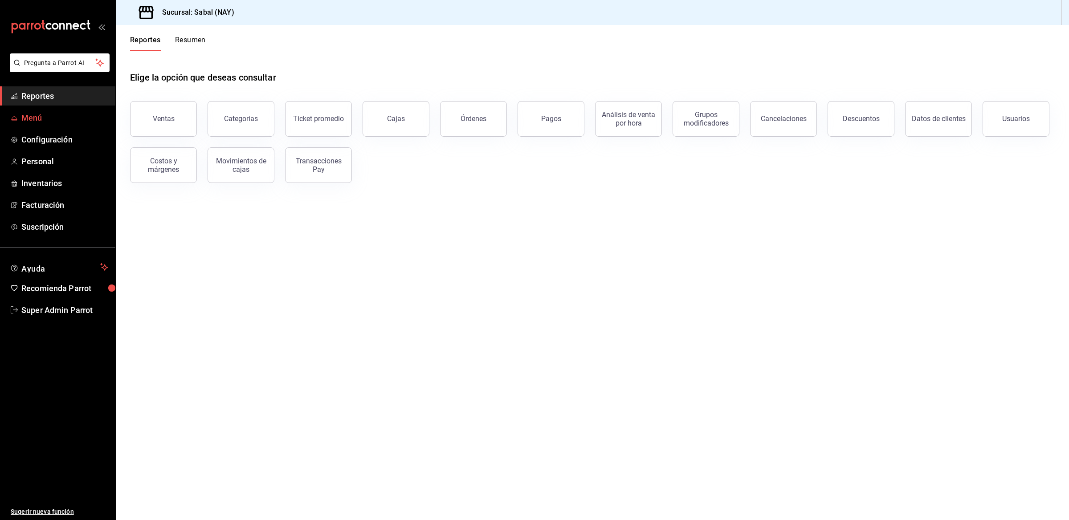
click at [38, 112] on span "Menú" at bounding box center [64, 118] width 87 height 12
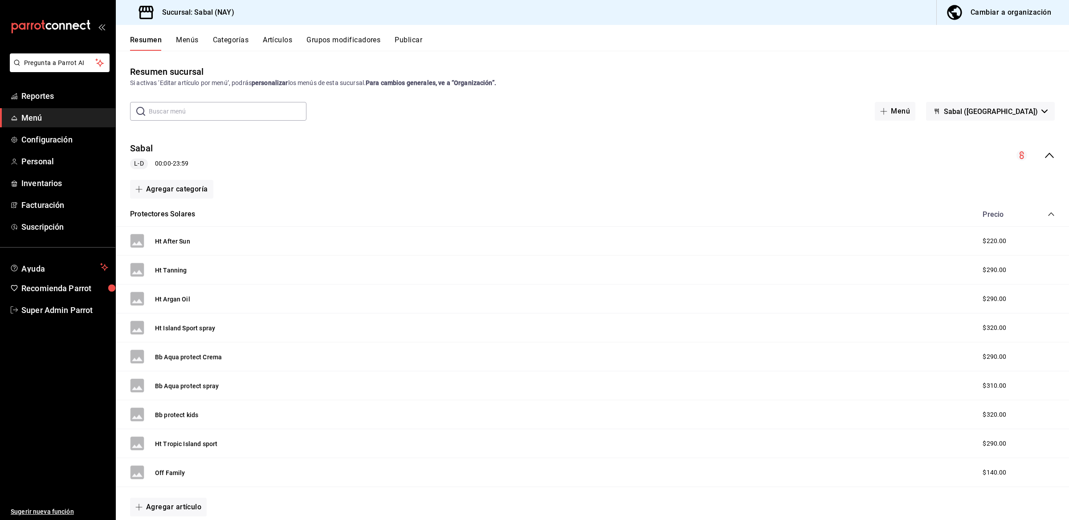
click at [286, 41] on button "Artículos" at bounding box center [277, 43] width 29 height 15
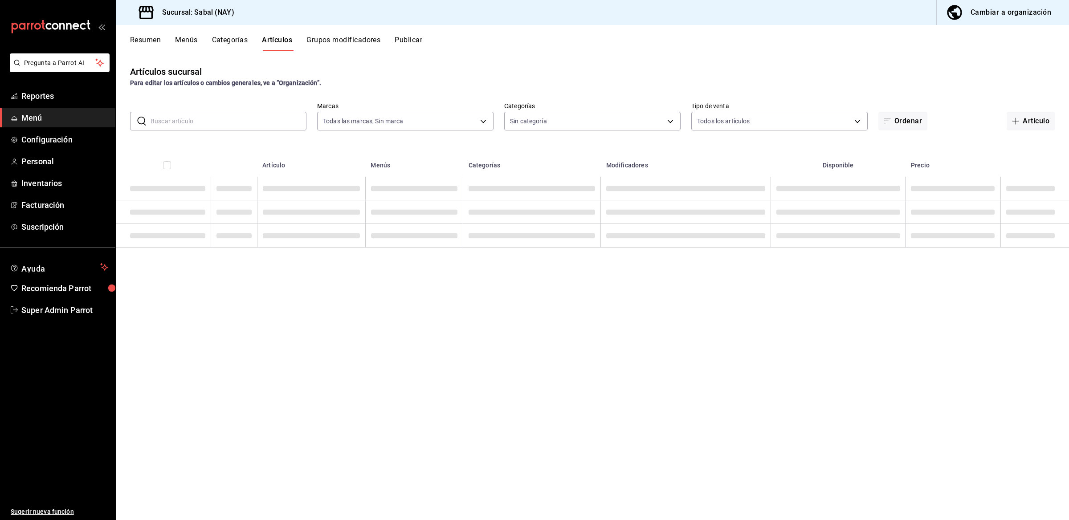
type input "7bb9fc4a-963e-4e00-9402-9ac56289446f"
type input "bed2594b-a15d-4bd4-87ff-97f97ee034ef,89ba1751-3de3-413f-a6d3-d357b79ae5de,3a12d…"
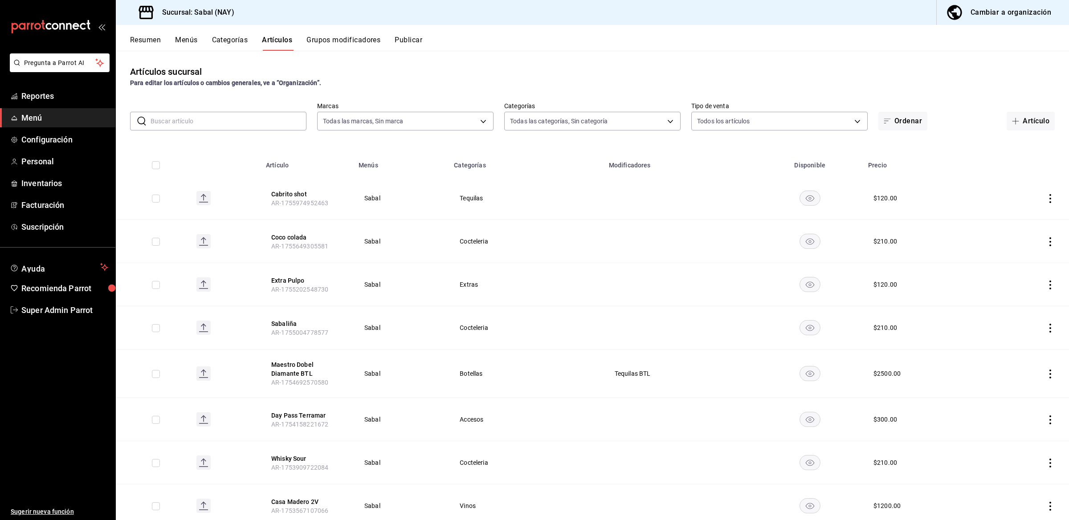
click at [224, 119] on input "text" at bounding box center [229, 121] width 156 height 18
type input "a"
click at [225, 123] on input "text" at bounding box center [229, 121] width 156 height 18
click at [358, 33] on div "Resumen Menús Categorías Artículos Grupos modificadores Publicar" at bounding box center [592, 38] width 953 height 26
click at [348, 41] on button "Grupos modificadores" at bounding box center [344, 43] width 74 height 15
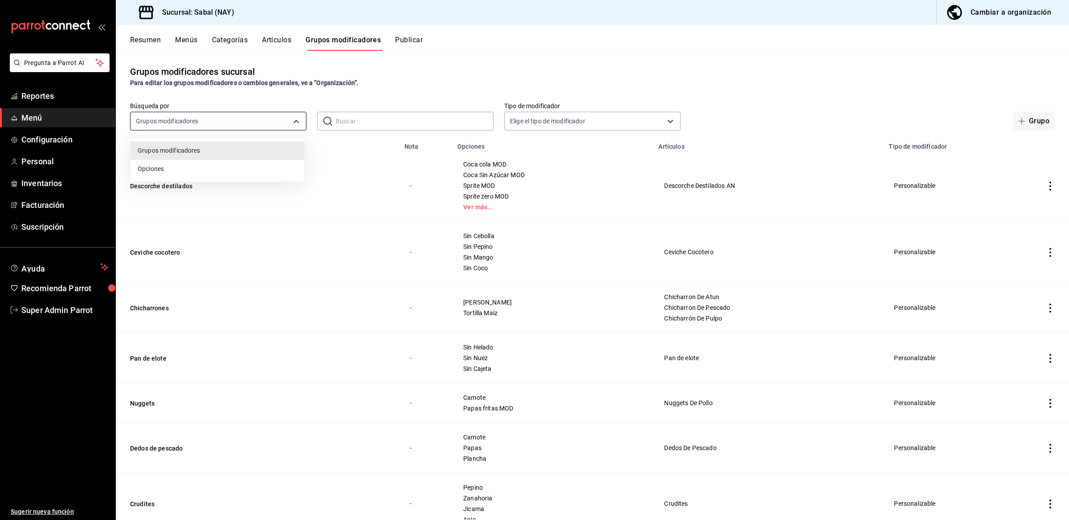
click at [233, 121] on body "Pregunta a Parrot AI Reportes Menú Configuración Personal Inventarios Facturaci…" at bounding box center [534, 260] width 1069 height 520
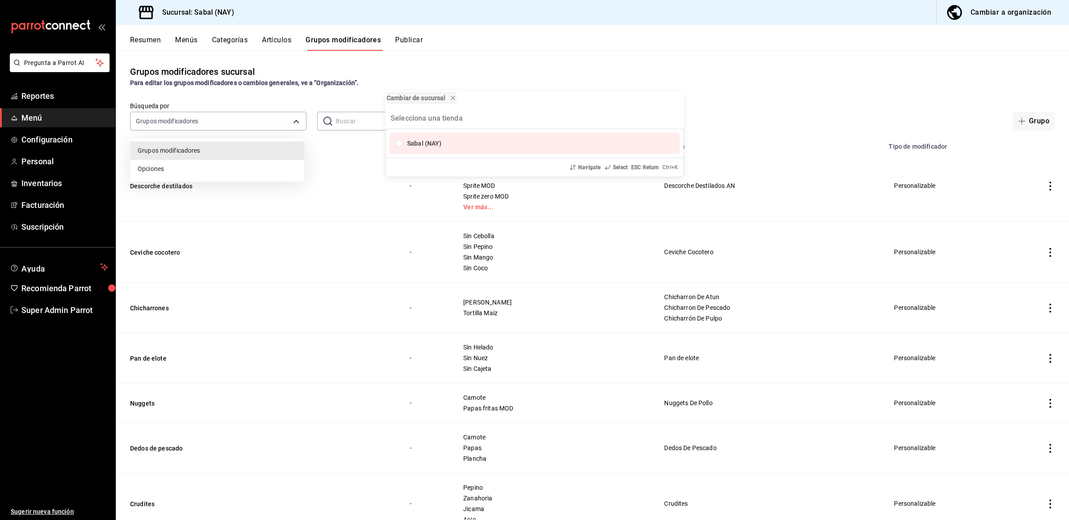
click at [221, 124] on div "Cambiar de sucursal Sabal (NAY) Navigate Select ESC Return Ctrl+ K" at bounding box center [534, 260] width 1069 height 520
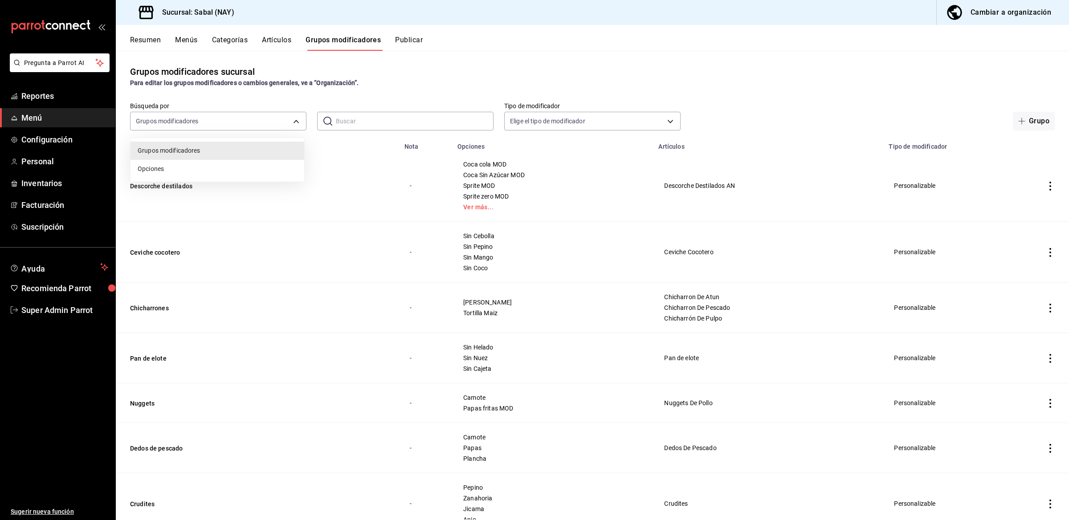
click at [352, 122] on div at bounding box center [534, 260] width 1069 height 520
click at [352, 122] on input "text" at bounding box center [415, 121] width 158 height 18
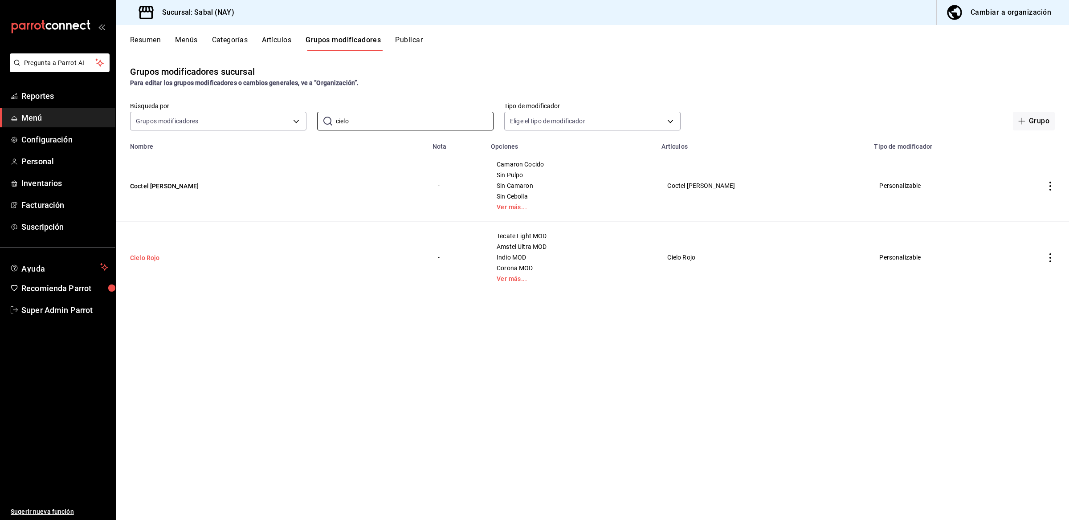
type input "cielo"
click at [151, 260] on button "Cielo Rojo" at bounding box center [183, 257] width 107 height 9
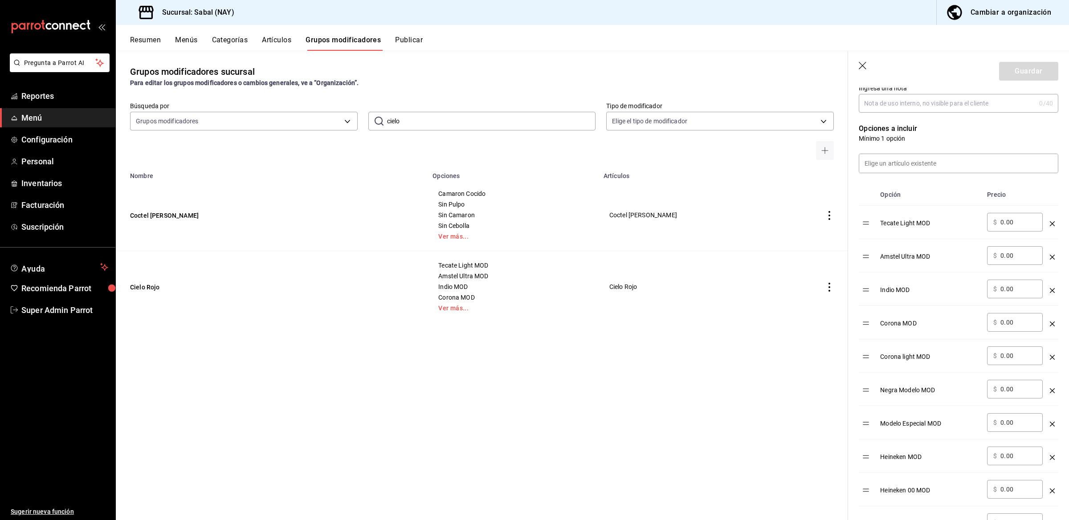
scroll to position [197, 0]
click at [57, 99] on span "Reportes" at bounding box center [64, 96] width 87 height 12
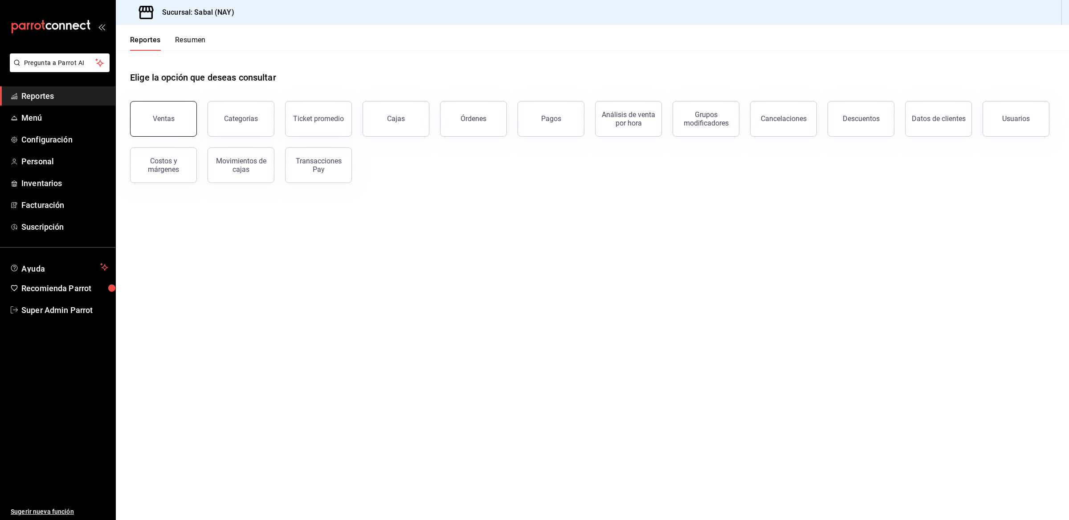
click at [183, 124] on button "Ventas" at bounding box center [163, 119] width 67 height 36
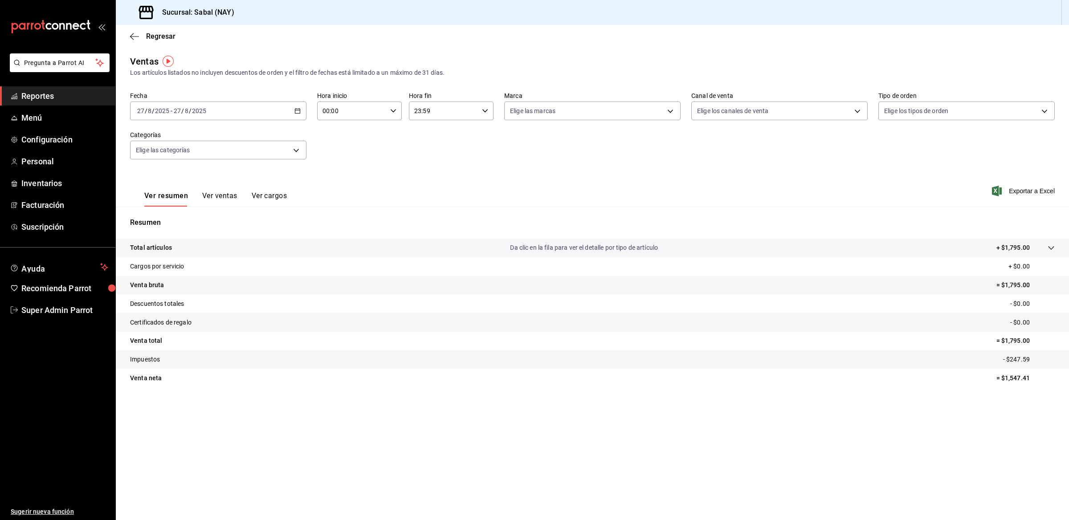
click at [225, 195] on button "Ver ventas" at bounding box center [219, 199] width 35 height 15
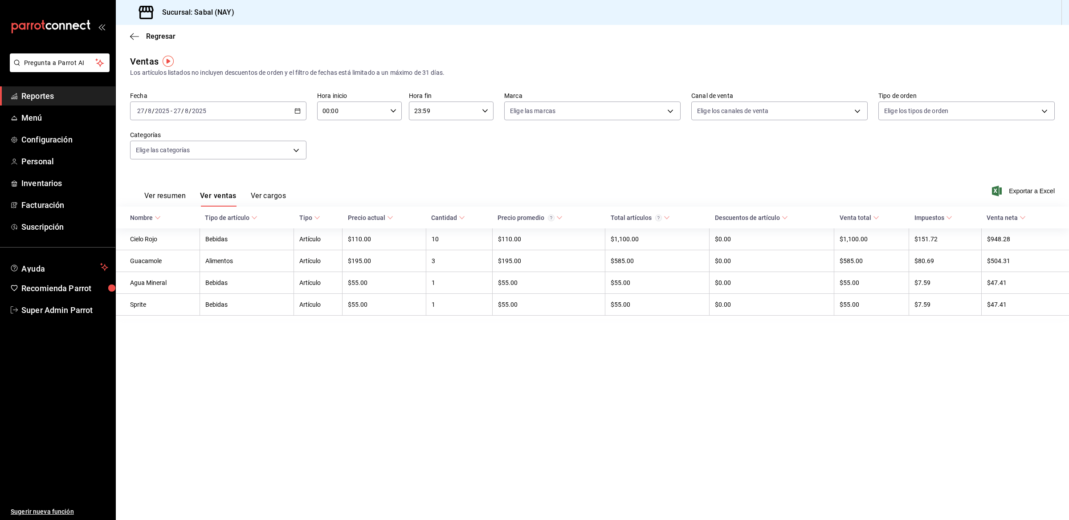
click at [295, 113] on \(Stroke\) "button" at bounding box center [297, 111] width 5 height 5
click at [180, 215] on span "Rango de fechas" at bounding box center [172, 217] width 69 height 9
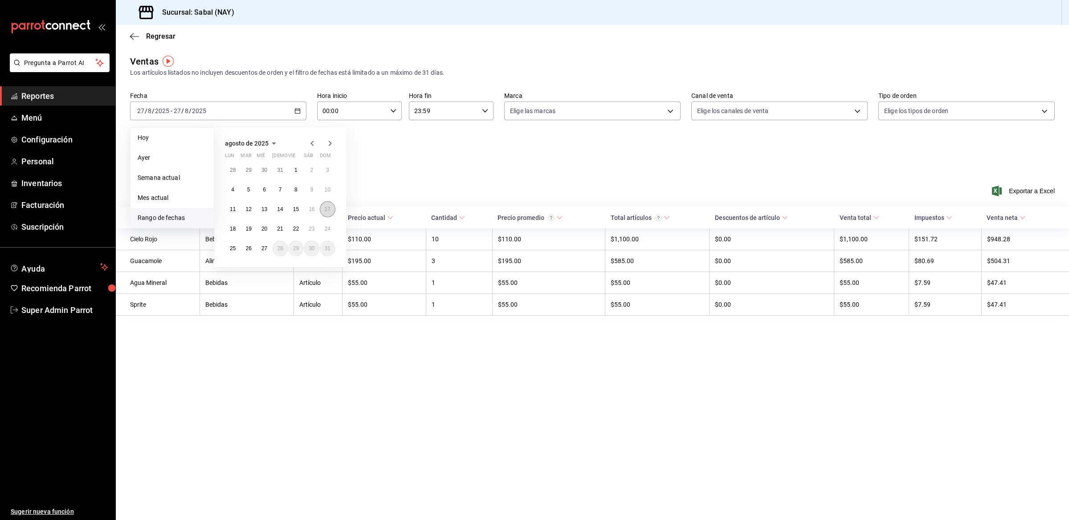
click at [326, 209] on abbr "17" at bounding box center [328, 209] width 6 height 6
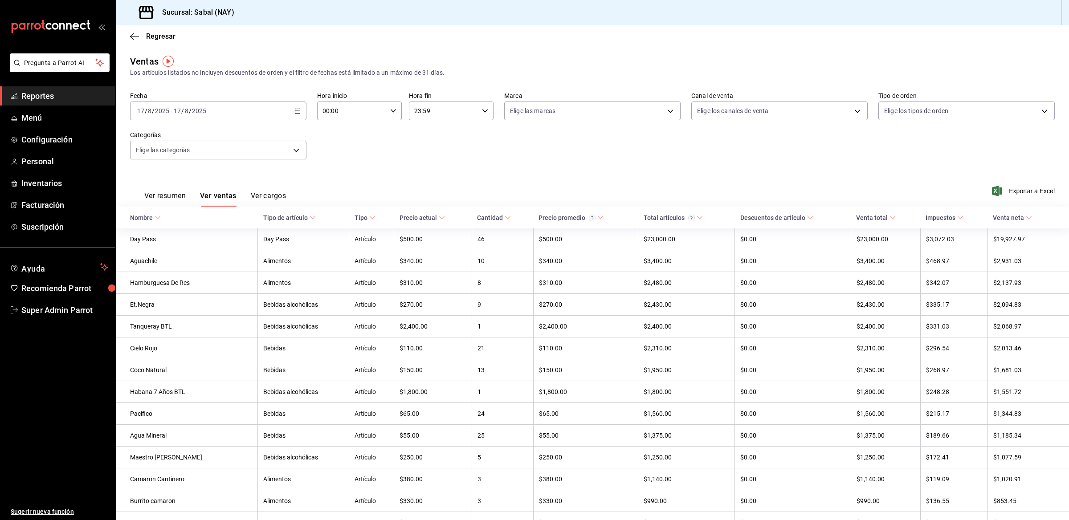
click at [297, 109] on icon "button" at bounding box center [297, 111] width 6 height 6
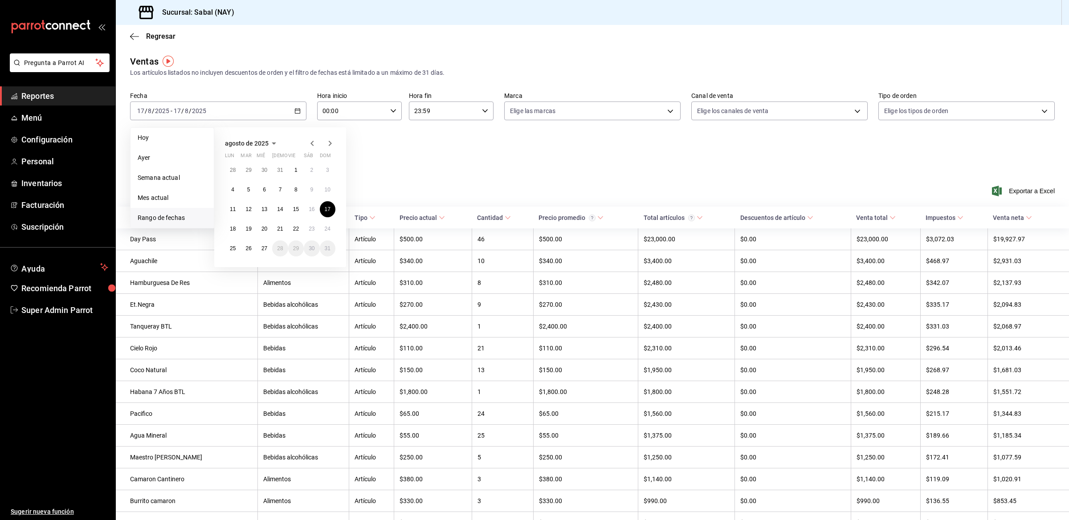
click at [393, 157] on div "Fecha 2025-08-17 17 / 8 / 2025 - 2025-08-17 17 / 8 / 2025 Hoy Ayer Semana actua…" at bounding box center [592, 131] width 925 height 78
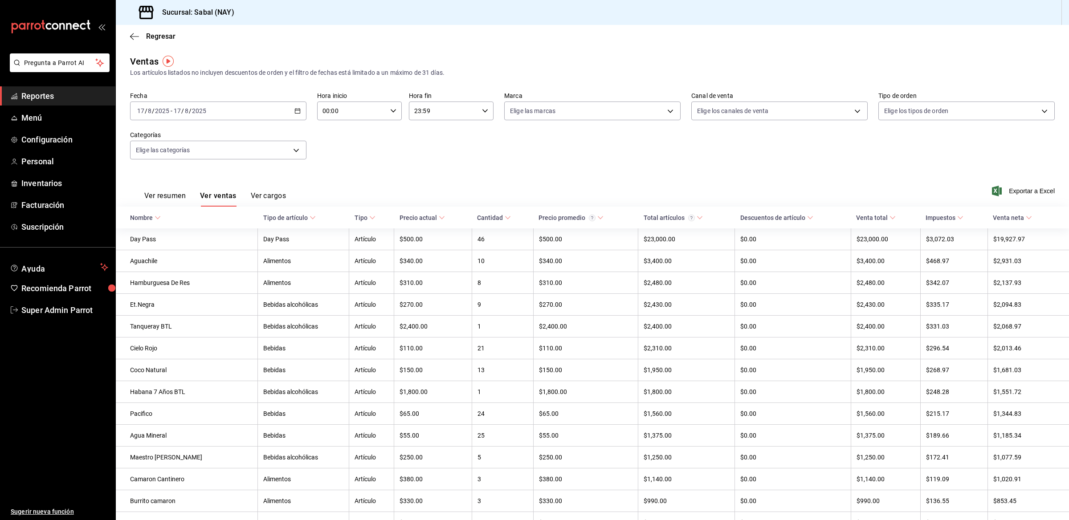
click at [298, 110] on \(Stroke\) "button" at bounding box center [297, 111] width 5 height 5
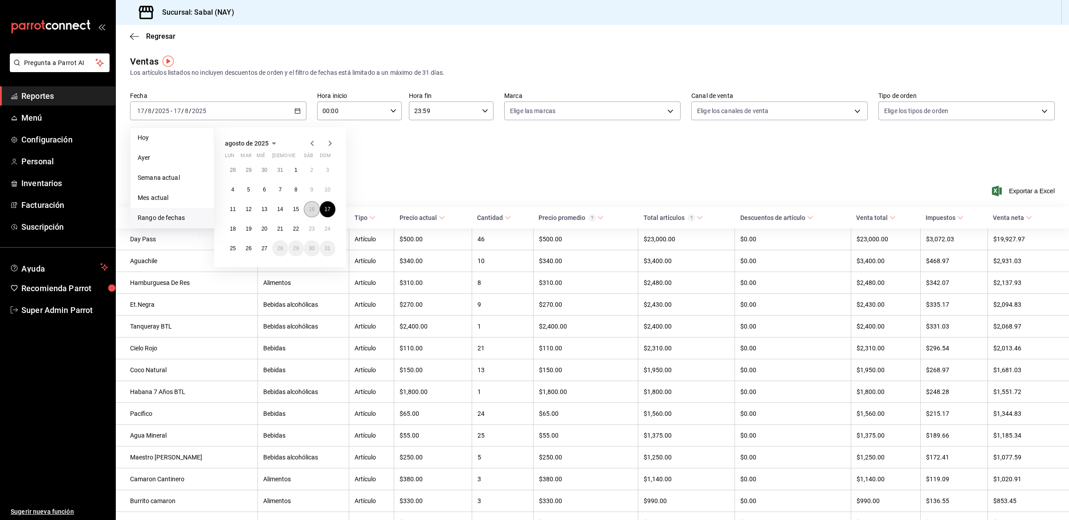
click at [310, 211] on abbr "16" at bounding box center [312, 209] width 6 height 6
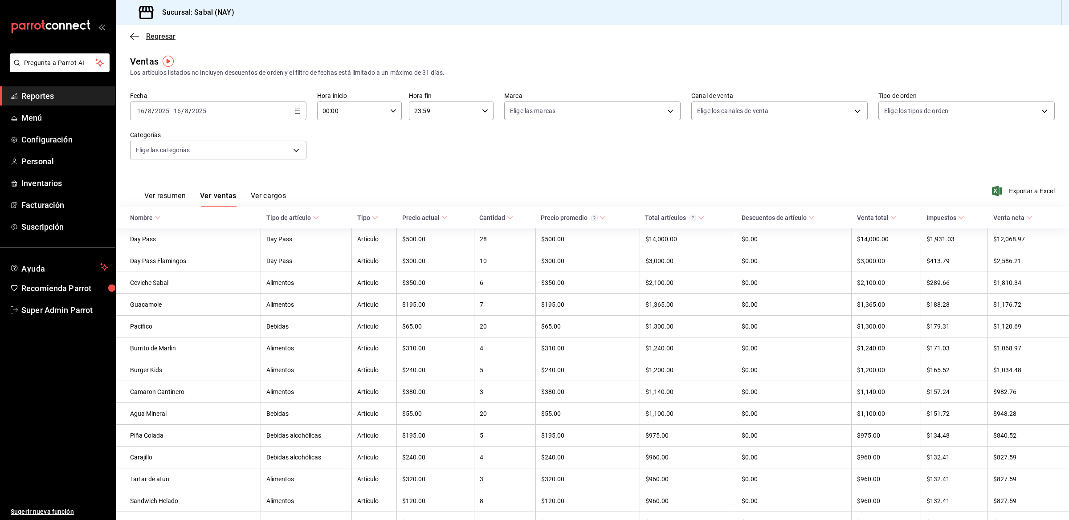
click at [139, 36] on span "Regresar" at bounding box center [152, 36] width 45 height 8
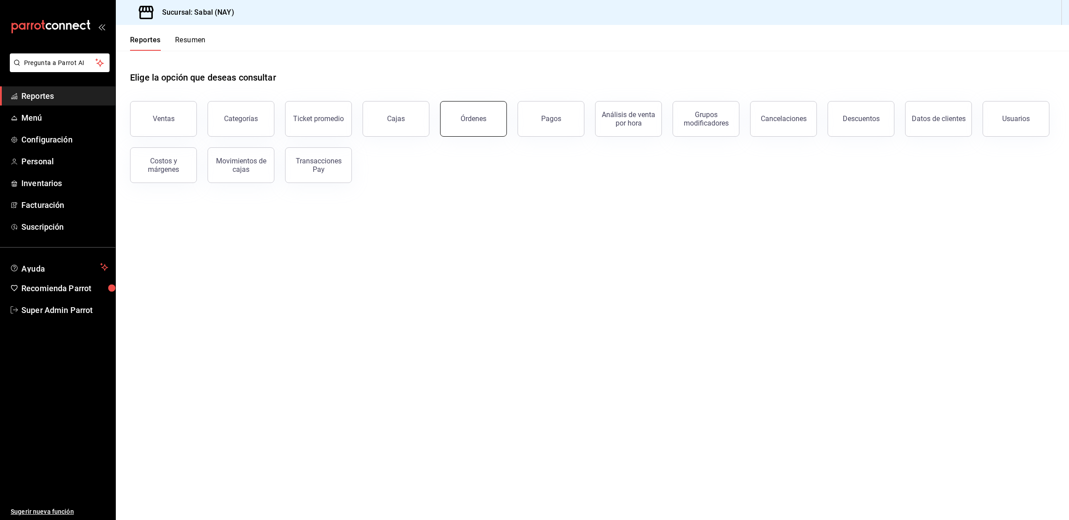
click at [481, 125] on button "Órdenes" at bounding box center [473, 119] width 67 height 36
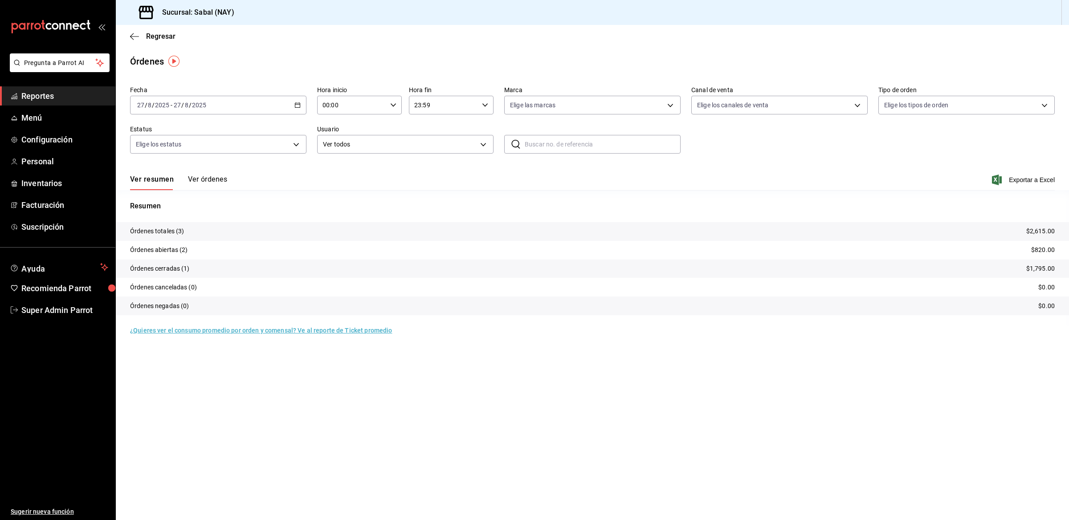
click at [298, 106] on icon "button" at bounding box center [297, 105] width 6 height 6
click at [301, 102] on div "2025-08-27 27 / 8 / 2025 - 2025-08-27 27 / 8 / 2025" at bounding box center [218, 105] width 176 height 19
click at [170, 228] on span "Rango de fechas" at bounding box center [172, 232] width 69 height 9
click at [328, 206] on button "17" at bounding box center [328, 204] width 16 height 16
click at [330, 208] on button "17" at bounding box center [328, 204] width 16 height 16
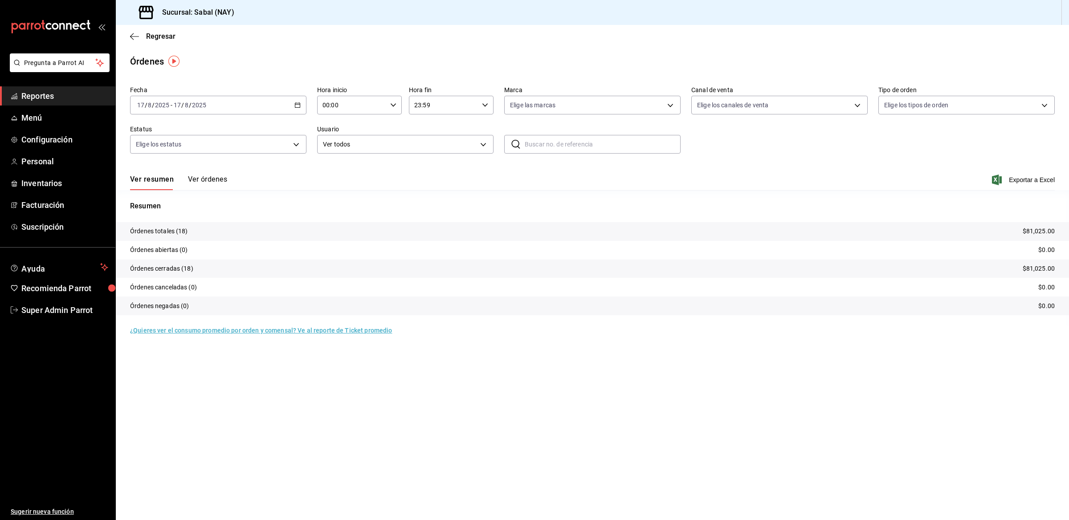
click at [219, 179] on button "Ver órdenes" at bounding box center [207, 182] width 39 height 15
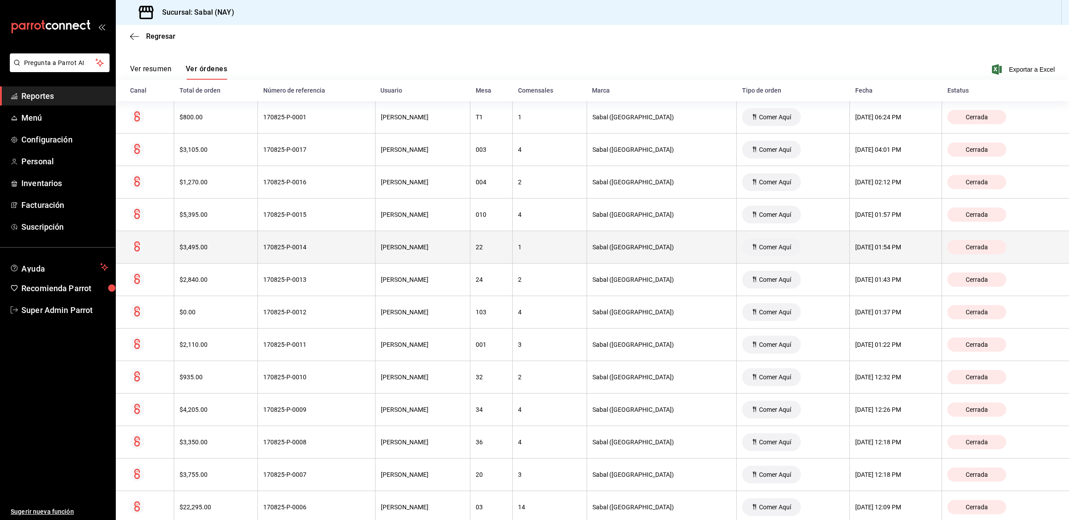
scroll to position [111, 0]
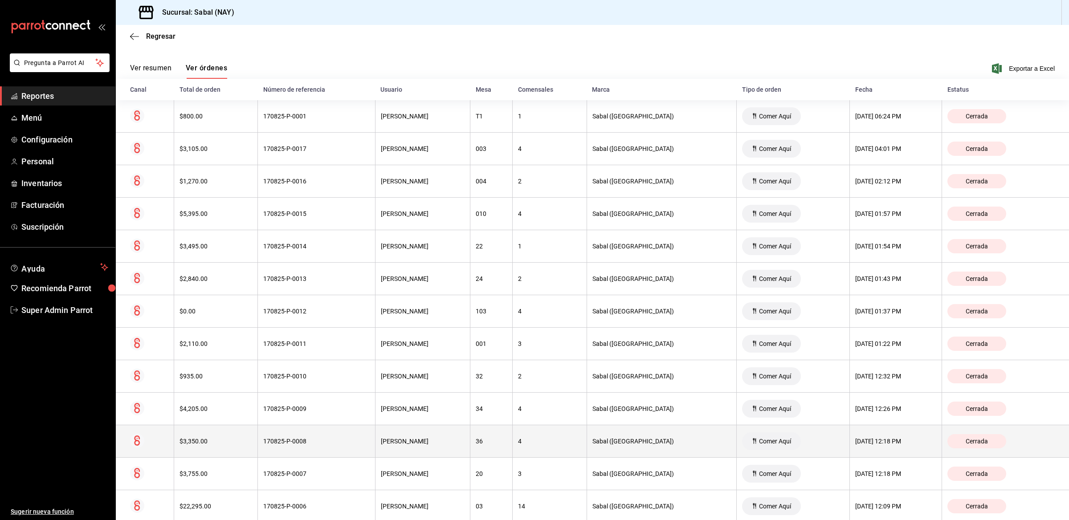
click at [245, 443] on div "$3,350.00" at bounding box center [216, 441] width 73 height 7
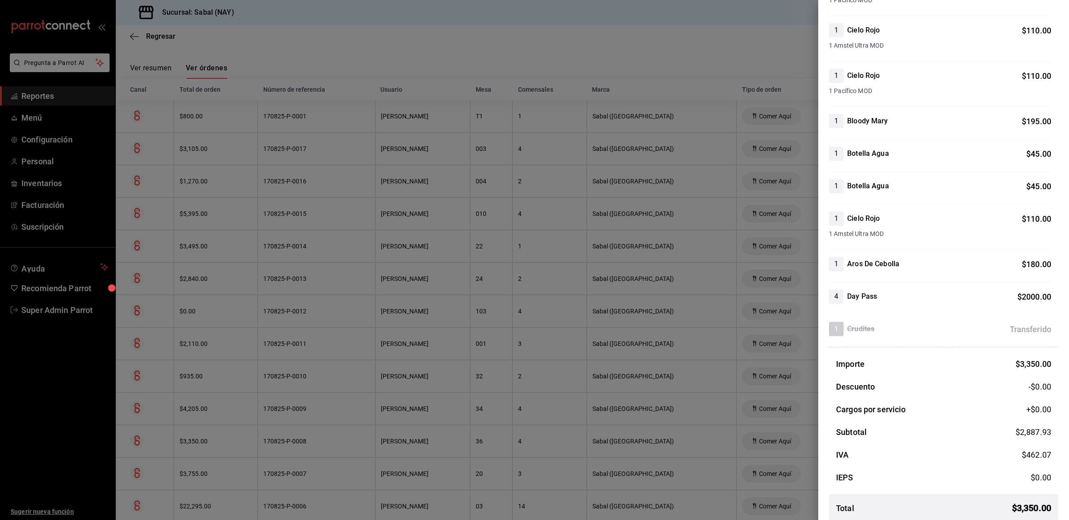
scroll to position [264, 0]
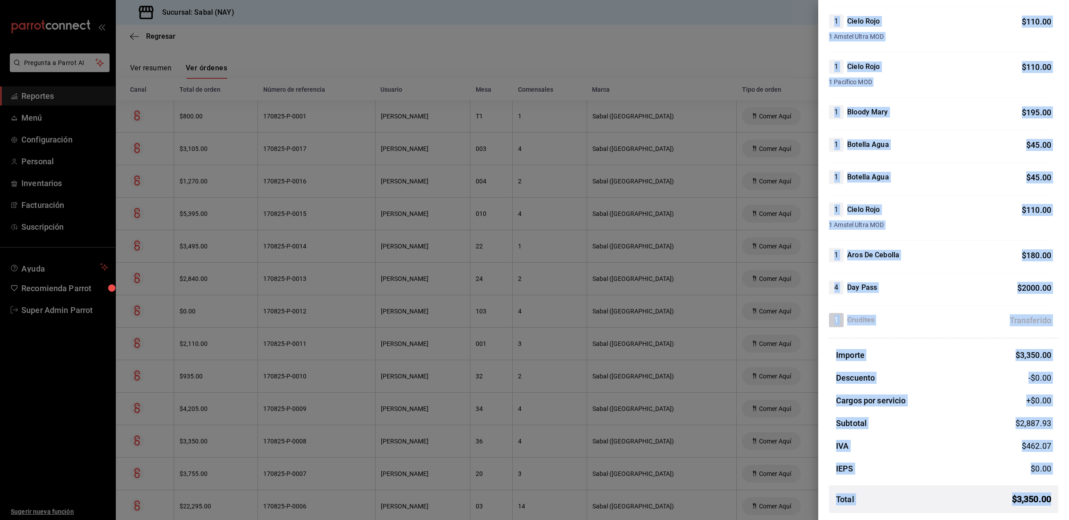
drag, startPoint x: 827, startPoint y: 88, endPoint x: 1047, endPoint y: 497, distance: 464.6
click at [1047, 497] on div "Detalle de la orden 1 Mezcalinha $ 195.00 Nota: tamarindo 1 Coco Natural $ 150.…" at bounding box center [943, 169] width 251 height 701
click at [1049, 497] on div "Total $ 3,350.00" at bounding box center [943, 499] width 229 height 13
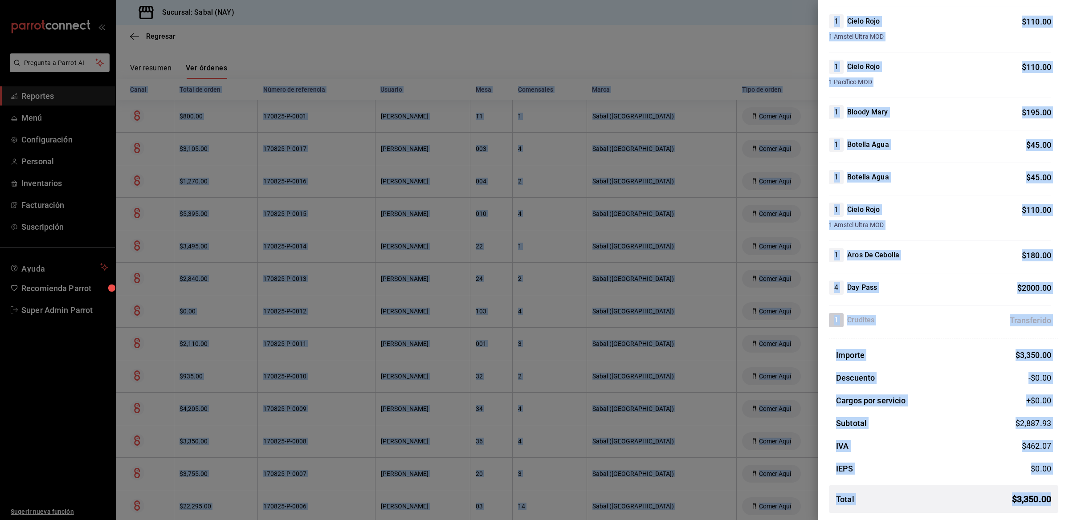
scroll to position [0, 0]
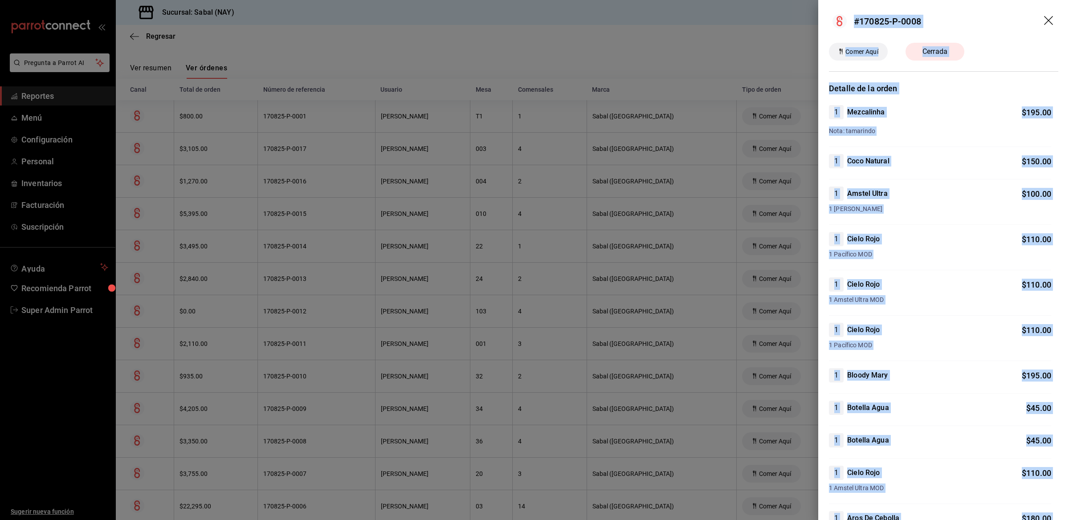
drag, startPoint x: 1049, startPoint y: 497, endPoint x: 829, endPoint y: 31, distance: 515.4
click at [829, 31] on div "#170825-P-0008 Comer Aquí Cerrada Detalle de la orden 1 Mezcalinha $ 195.00 Not…" at bounding box center [943, 260] width 251 height 520
copy div "#170825-P-0008 Comer Aquí Cerrada Detalle de la orden 1 Mezcalinha $ 195.00 Not…"
click at [997, 51] on div "Comer Aquí Cerrada" at bounding box center [943, 52] width 229 height 18
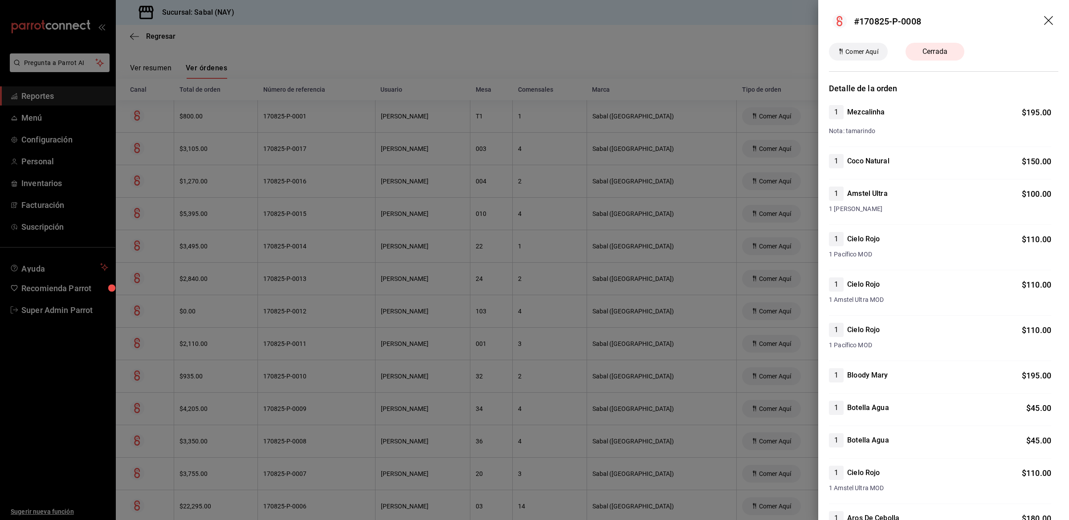
click at [470, 40] on div at bounding box center [534, 260] width 1069 height 520
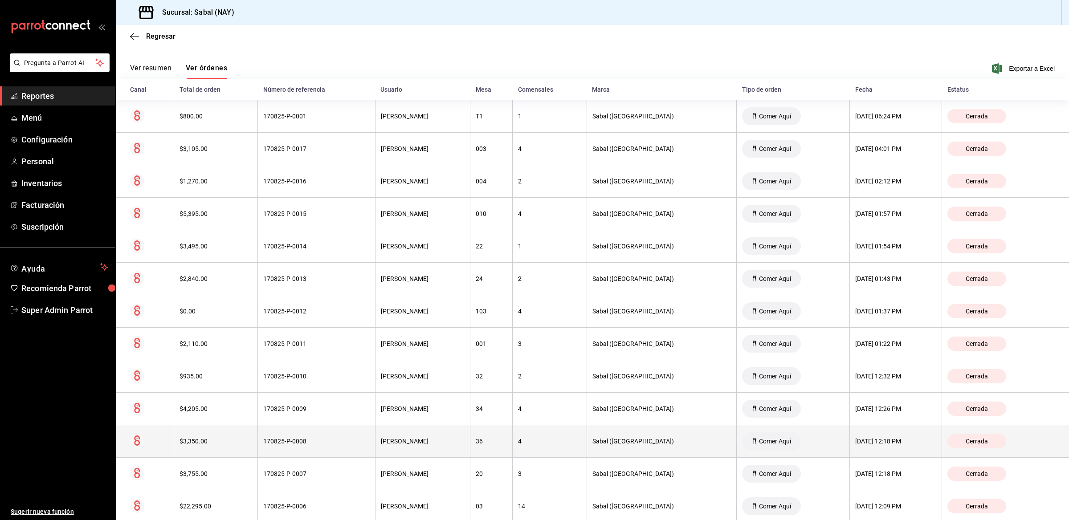
click at [286, 435] on th "170825-P-0008" at bounding box center [317, 441] width 118 height 33
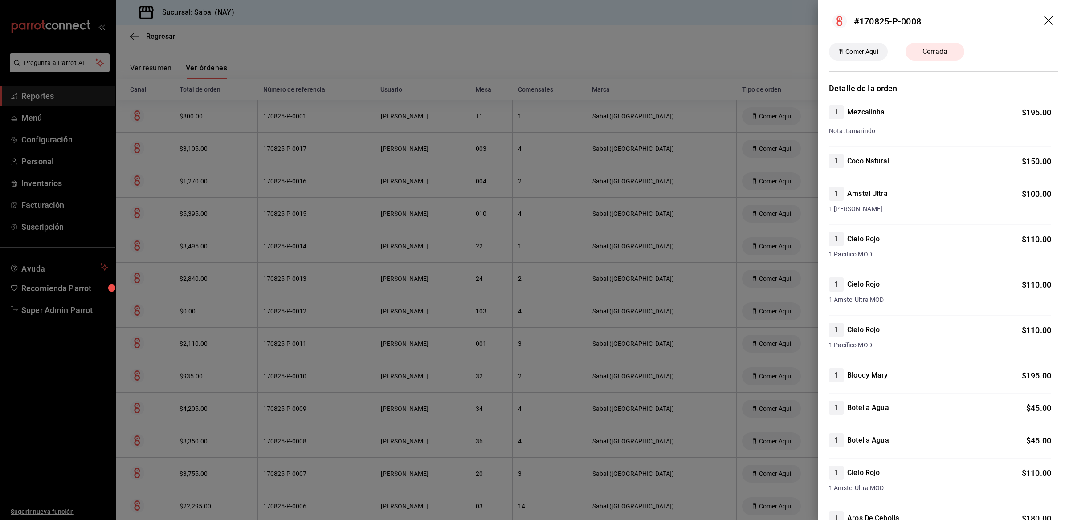
click at [1044, 20] on icon "drag" at bounding box center [1049, 21] width 11 height 11
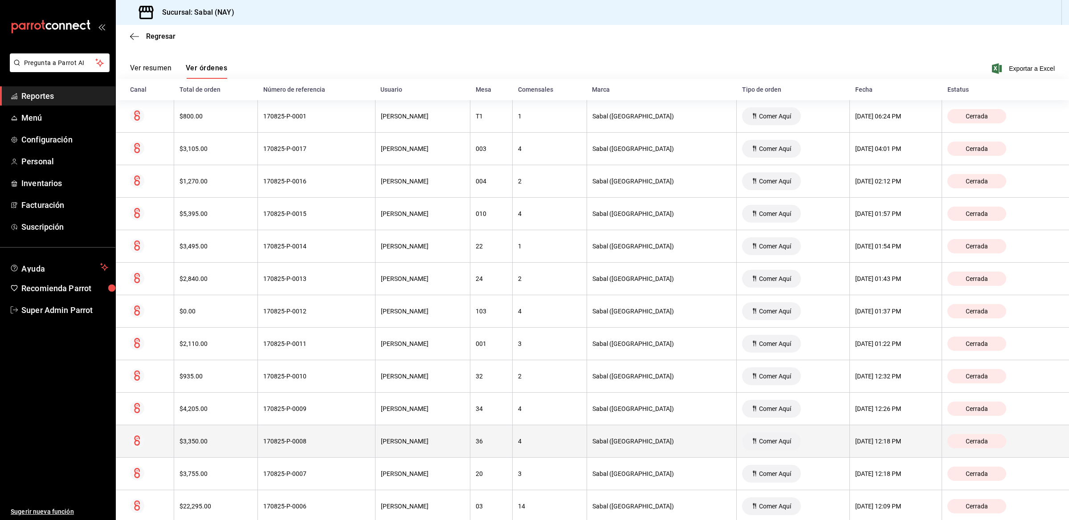
click at [226, 442] on div "$3,350.00" at bounding box center [216, 441] width 73 height 7
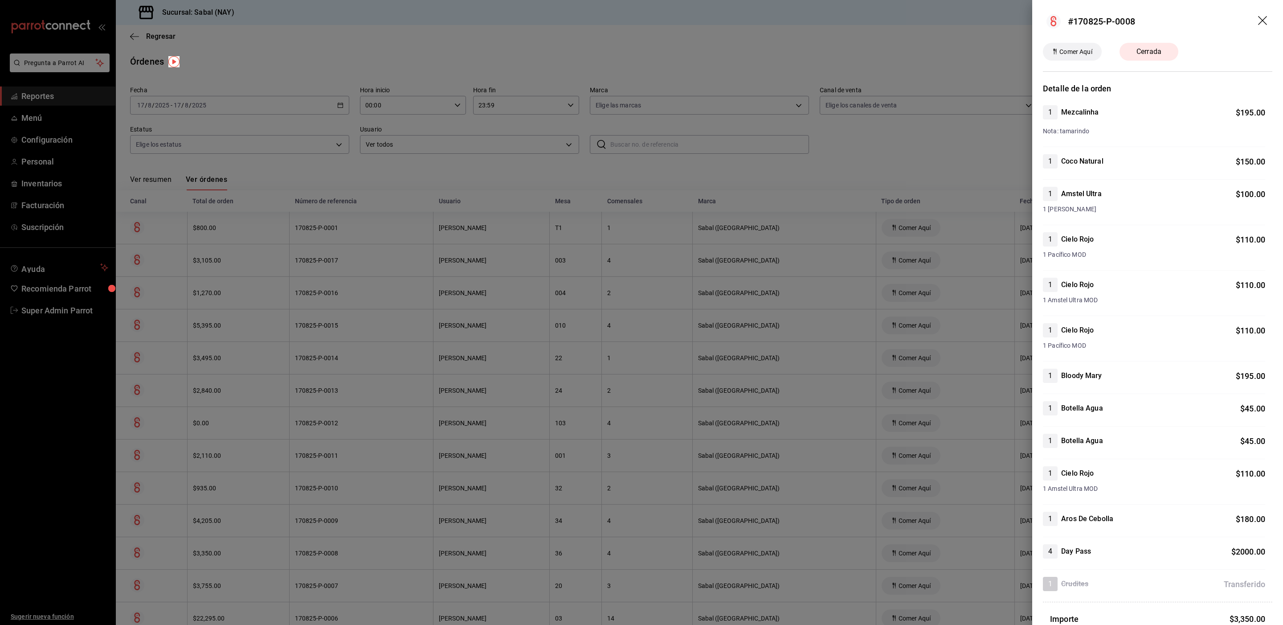
drag, startPoint x: 1019, startPoint y: 0, endPoint x: 980, endPoint y: 59, distance: 71.0
click at [980, 59] on div at bounding box center [641, 312] width 1283 height 625
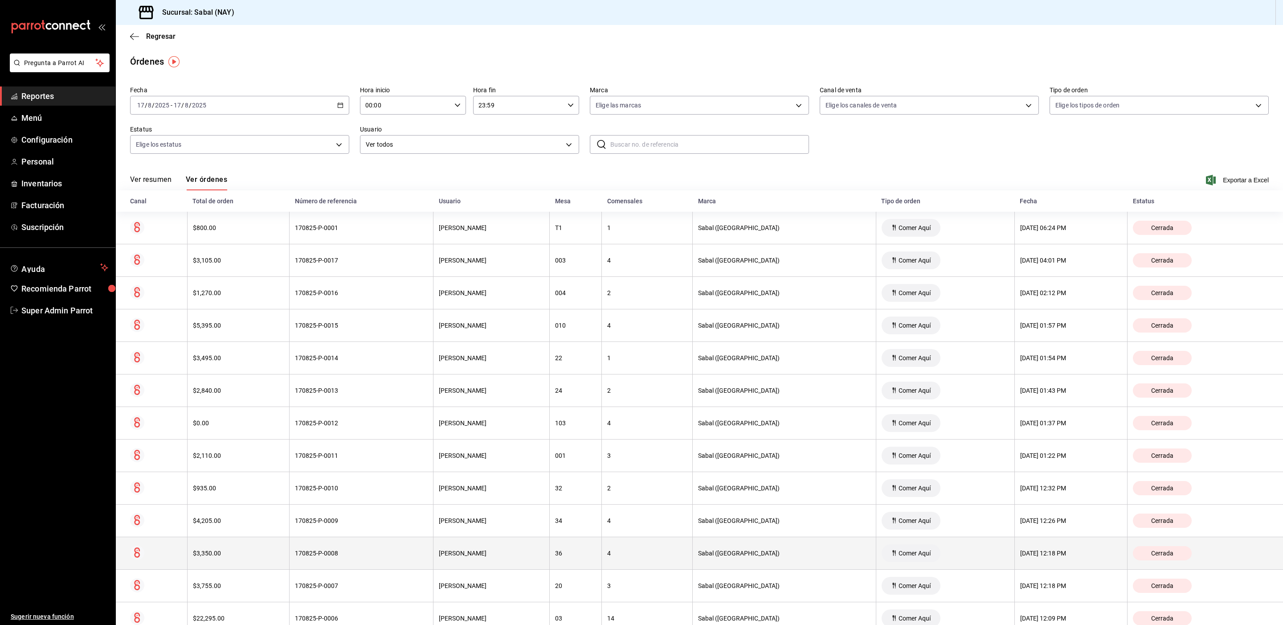
click at [373, 520] on div "170825-P-0008" at bounding box center [361, 552] width 133 height 7
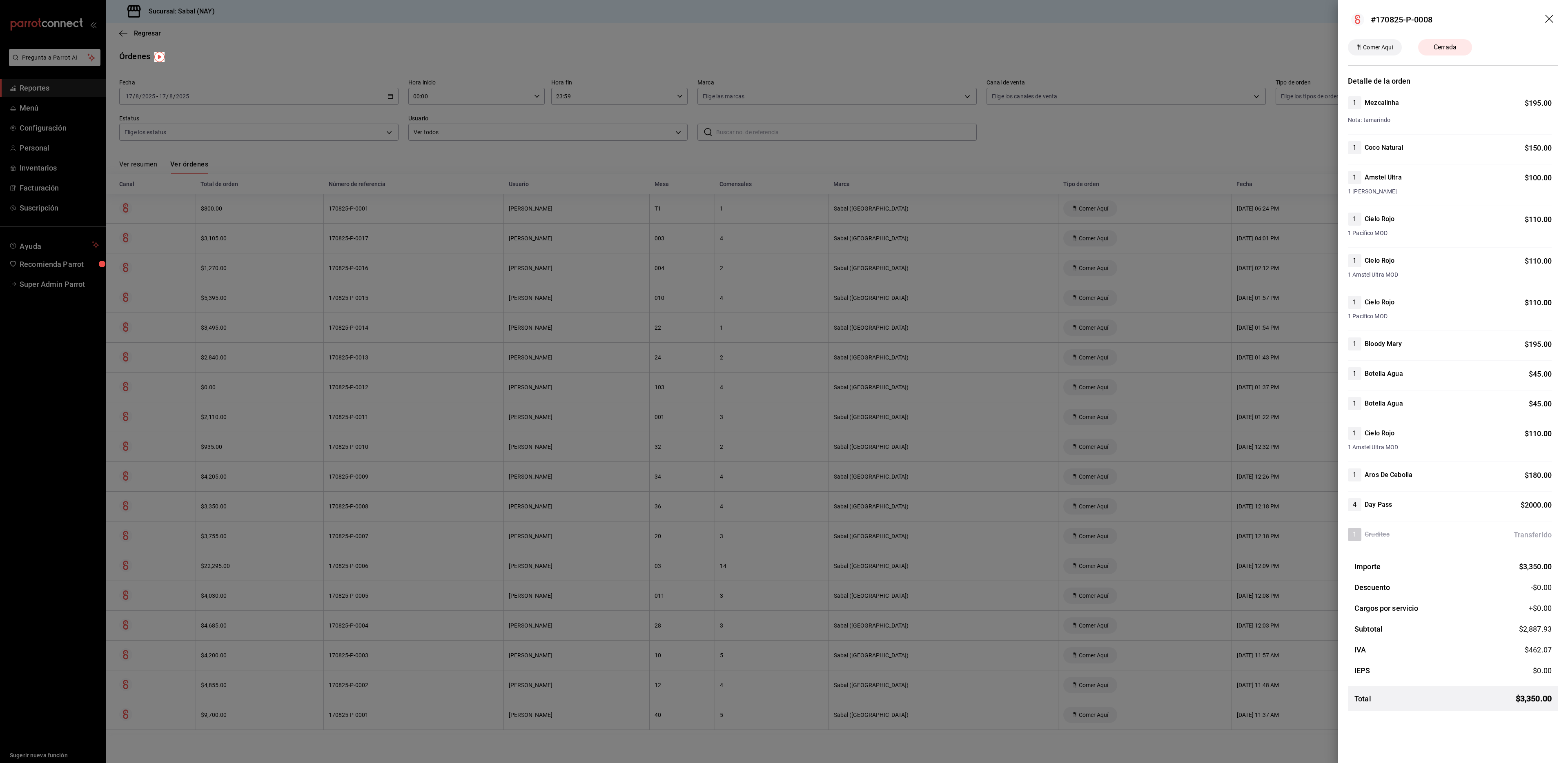
drag, startPoint x: 1109, startPoint y: 0, endPoint x: 1184, endPoint y: 145, distance: 163.2
click at [980, 145] on div at bounding box center [784, 381] width 1568 height 763
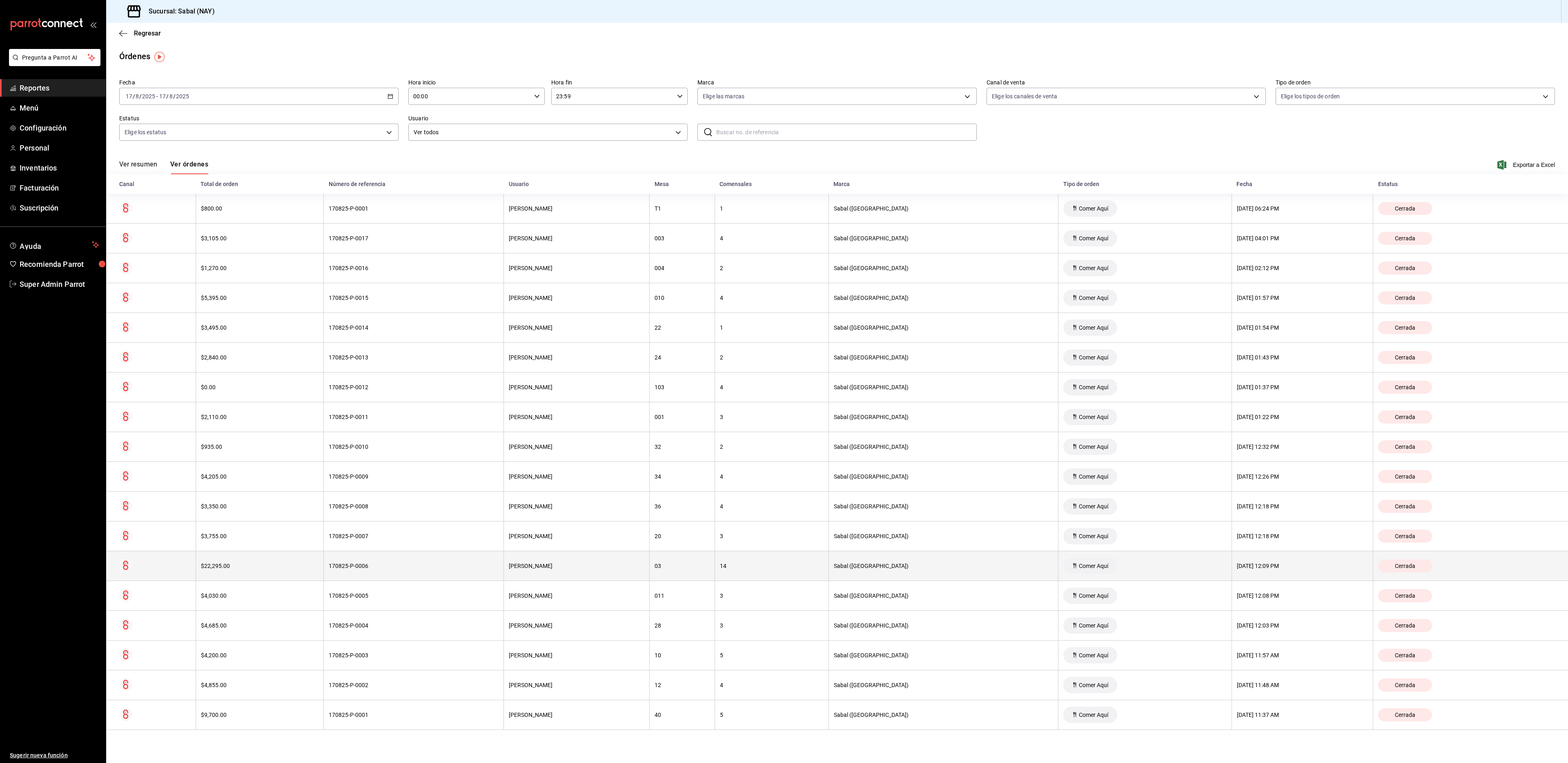
click at [381, 476] on div "170825-P-0006" at bounding box center [413, 565] width 170 height 6
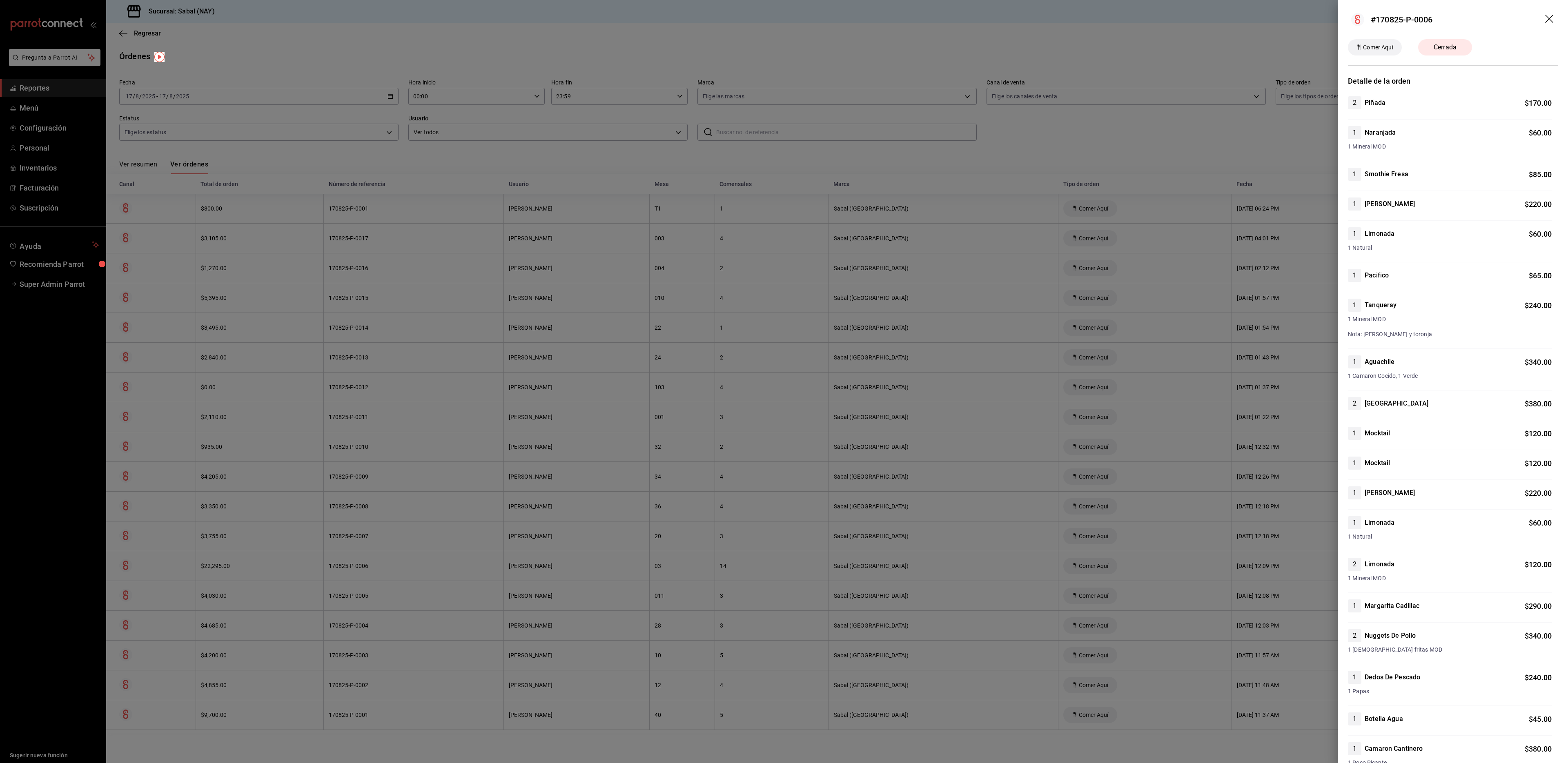
click at [980, 18] on header "#170825-P-0006" at bounding box center [1453, 19] width 230 height 39
click at [980, 18] on icon "drag" at bounding box center [1550, 19] width 10 height 10
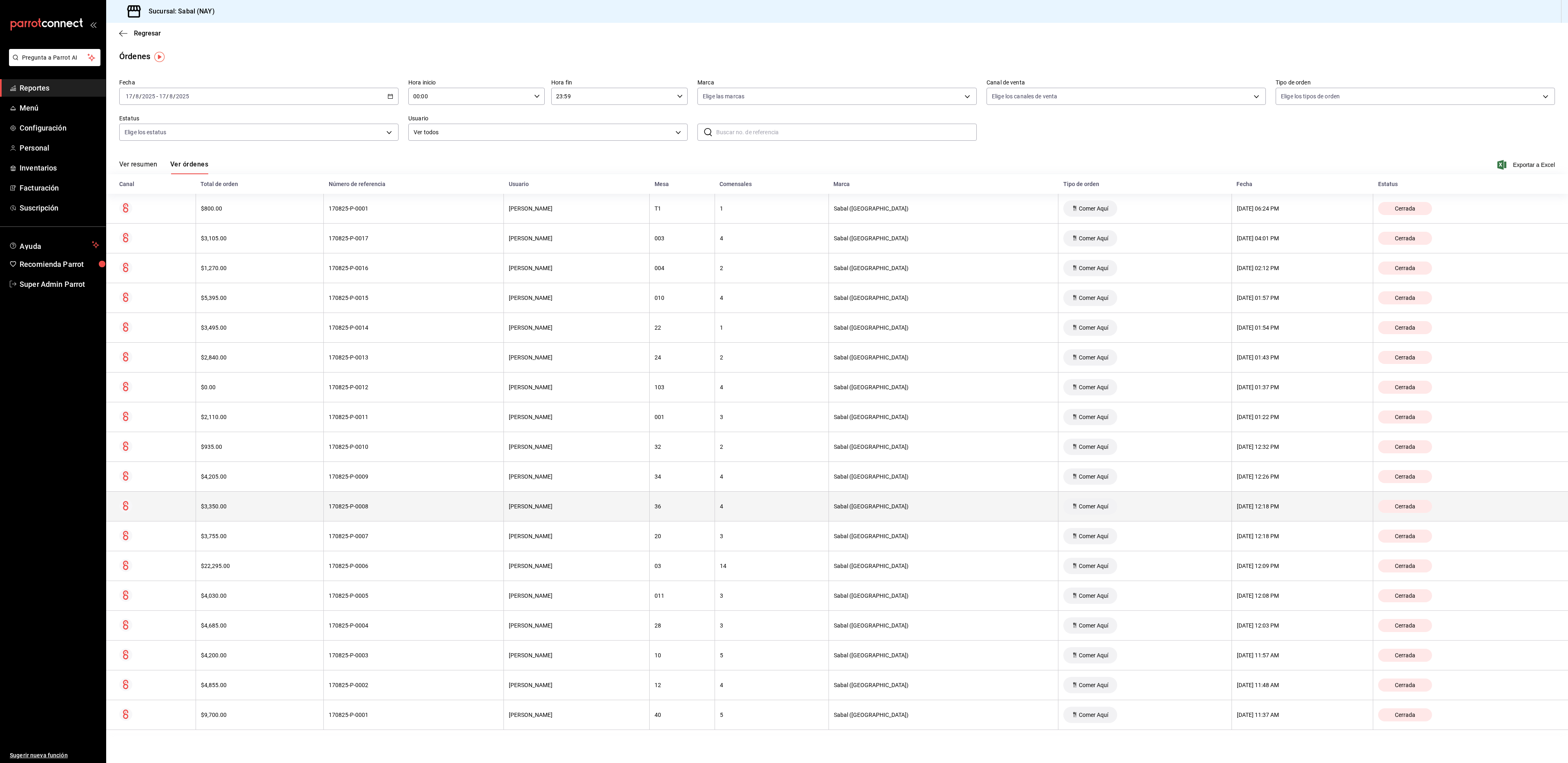
click at [357, 476] on div "170825-P-0008" at bounding box center [413, 506] width 170 height 6
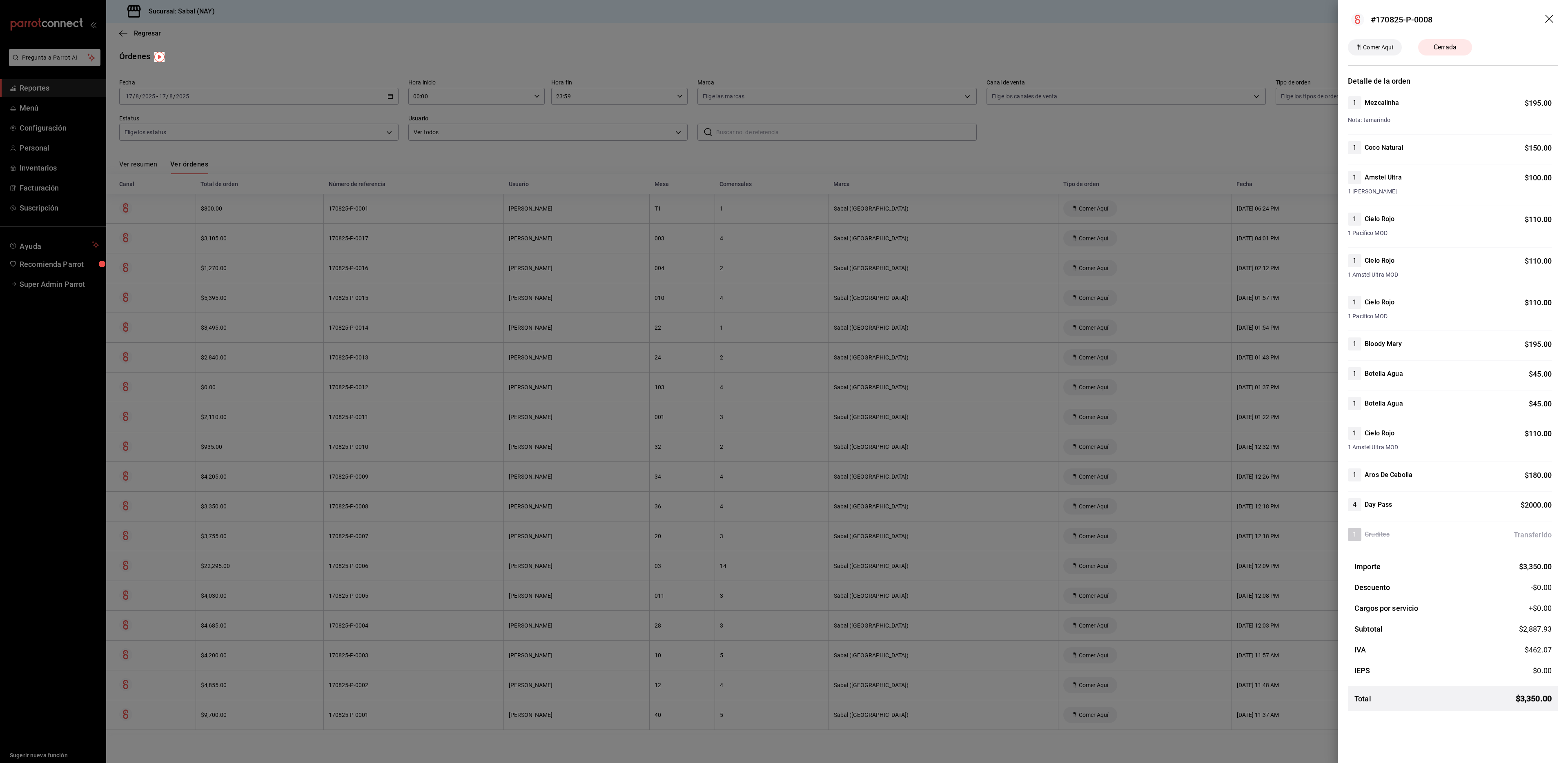
click at [980, 476] on div "#170825-P-0008 Comer Aquí Cerrada Detalle de la orden 1 Mezcalinha $ 195.00 Not…" at bounding box center [1453, 381] width 230 height 763
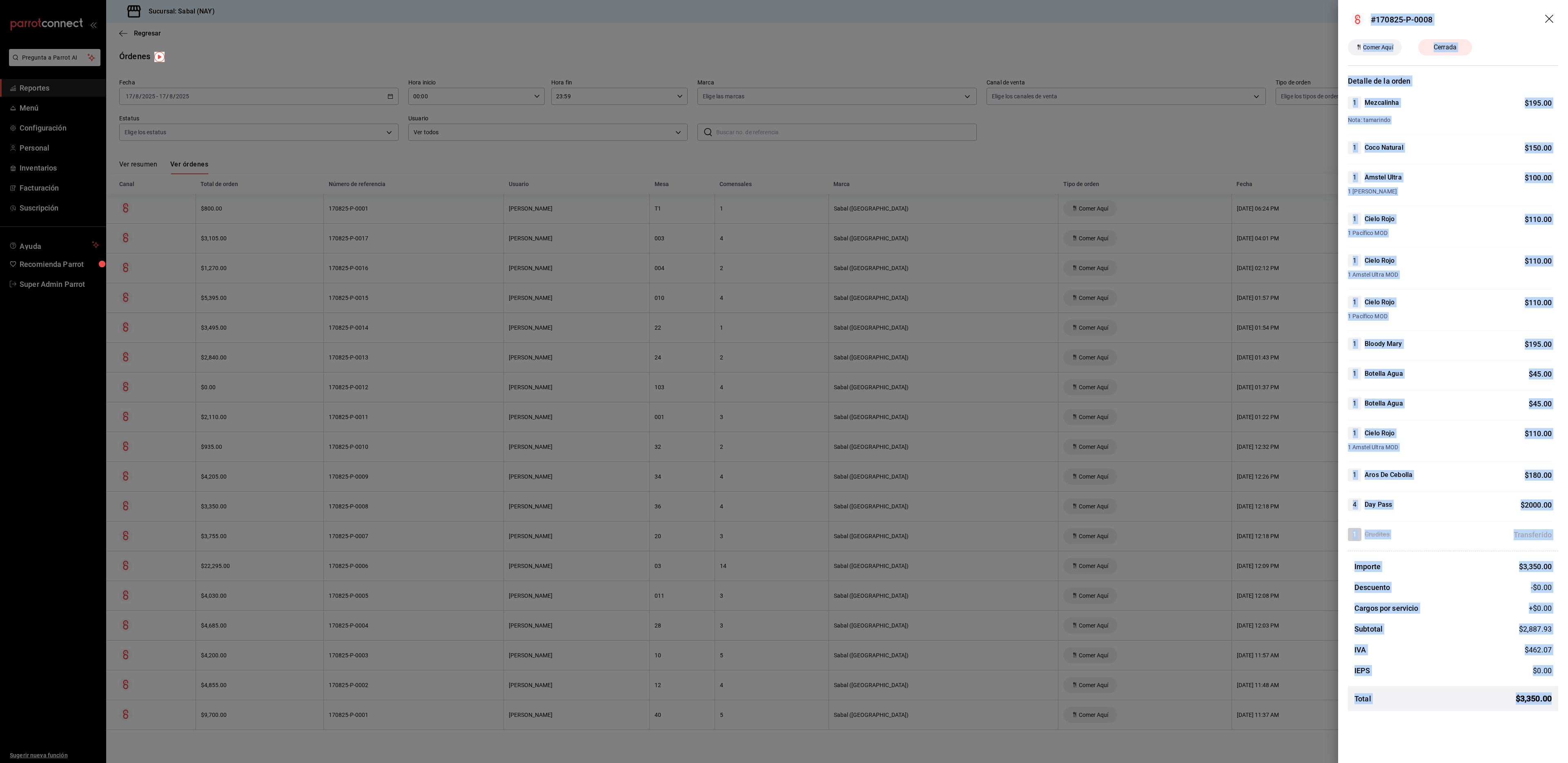
drag, startPoint x: 1553, startPoint y: 702, endPoint x: 1338, endPoint y: 31, distance: 704.6
click at [980, 31] on div "#170825-P-0008 Comer Aquí Cerrada Detalle de la orden 1 Mezcalinha $ 195.00 Not…" at bounding box center [1453, 381] width 230 height 763
copy div "#170825-P-0008 Comer Aquí Cerrada Detalle de la orden 1 Mezcalinha $ 195.00 Not…"
click at [980, 160] on div at bounding box center [784, 381] width 1568 height 763
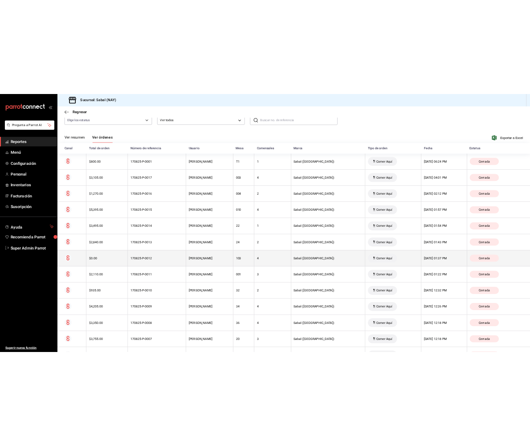
scroll to position [92, 0]
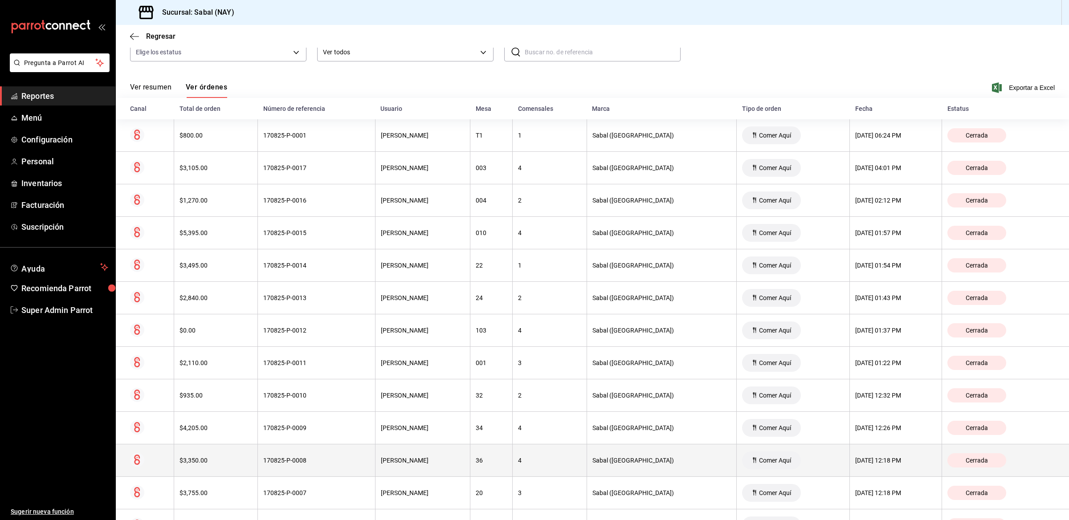
click at [339, 455] on th "170825-P-0008" at bounding box center [317, 461] width 118 height 33
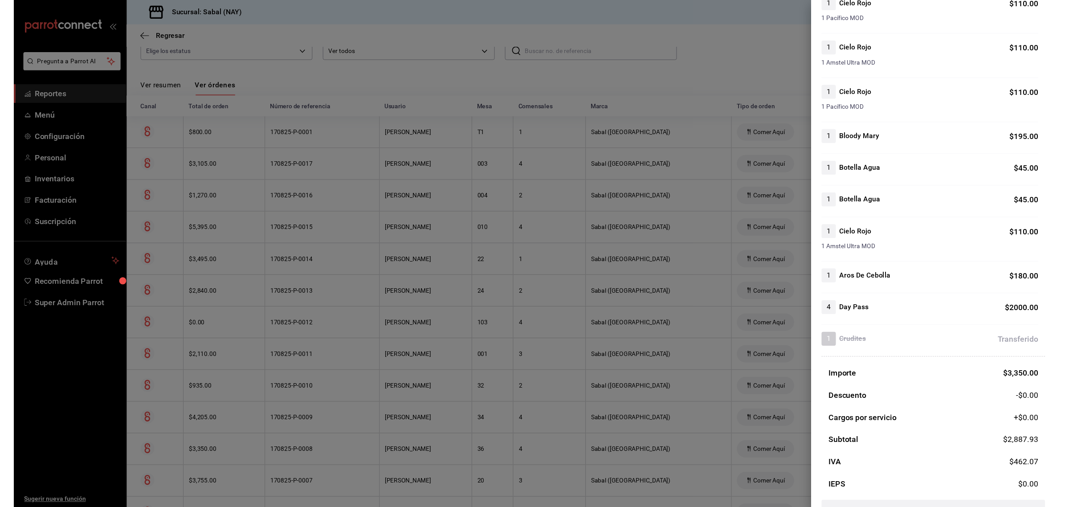
scroll to position [264, 0]
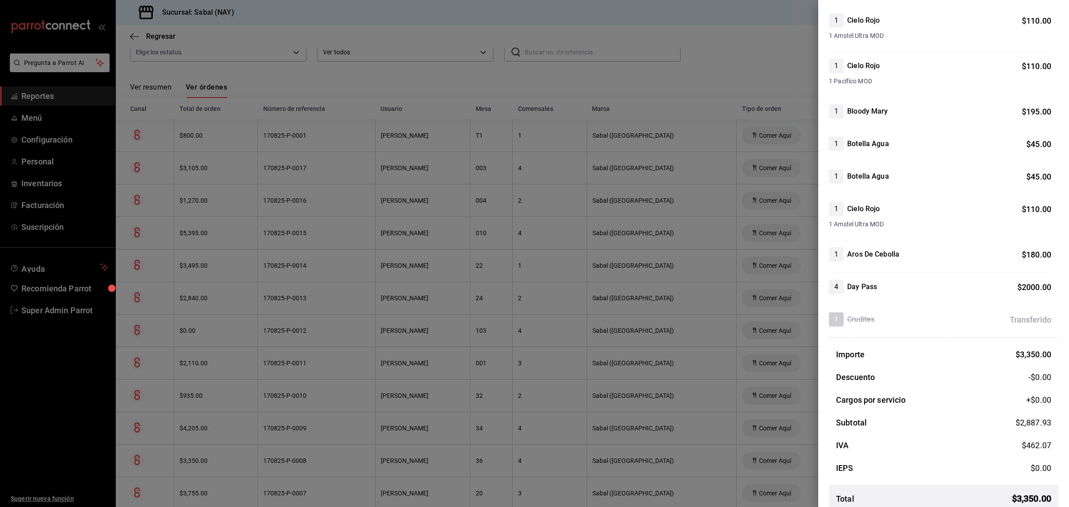
click at [890, 56] on div "1 Mezcalinha $ 195.00 Nota: tamarindo 1 Coco Natural $ 150.00 1 Amstel Ultra $ …" at bounding box center [943, 84] width 229 height 486
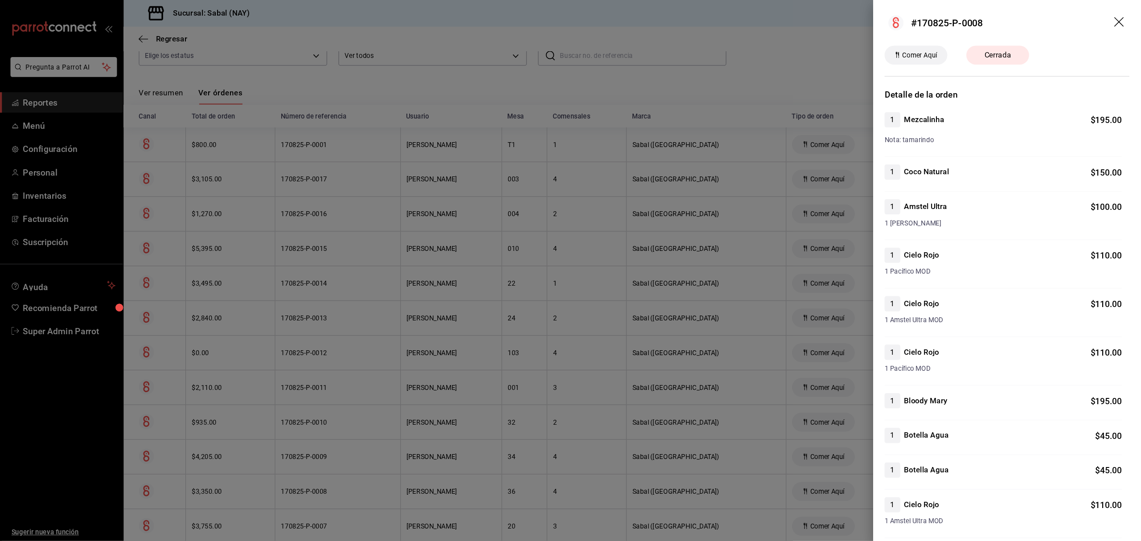
scroll to position [93, 0]
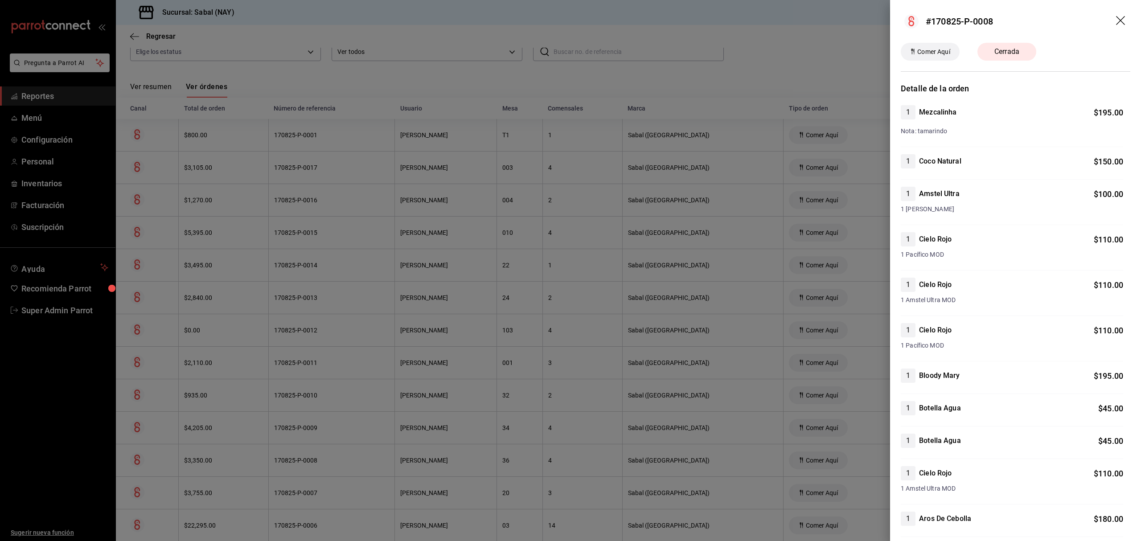
drag, startPoint x: 992, startPoint y: 1, endPoint x: 895, endPoint y: 219, distance: 238.2
click at [895, 219] on div "Detalle de la orden 1 Mezcalinha $ 195.00 Nota: tamarindo 1 Coco Natural $ 150.…" at bounding box center [1015, 432] width 251 height 701
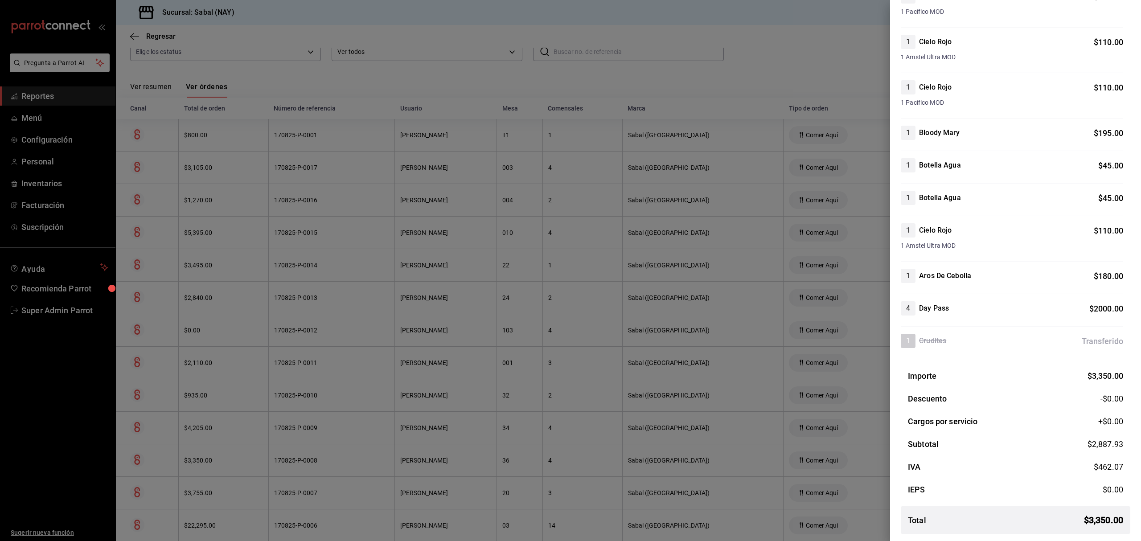
scroll to position [0, 0]
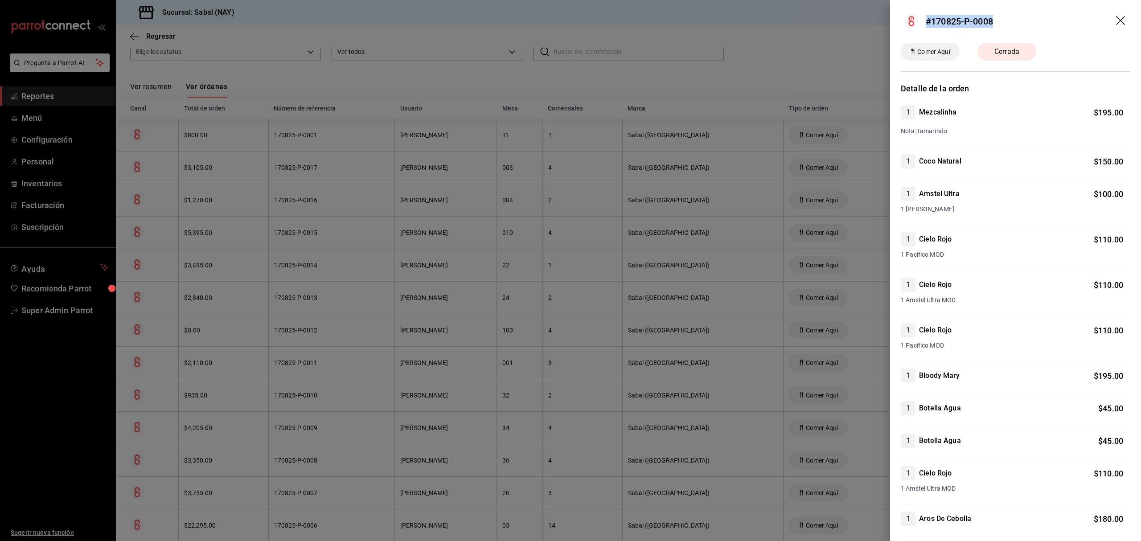
drag, startPoint x: 1000, startPoint y: 24, endPoint x: 927, endPoint y: 16, distance: 73.5
click at [927, 16] on header "#170825-P-0008" at bounding box center [1015, 21] width 251 height 43
copy div "#170825-P-0008"
click at [927, 16] on div "#170825-P-0008" at bounding box center [958, 21] width 67 height 13
drag, startPoint x: 995, startPoint y: 20, endPoint x: 927, endPoint y: 28, distance: 69.0
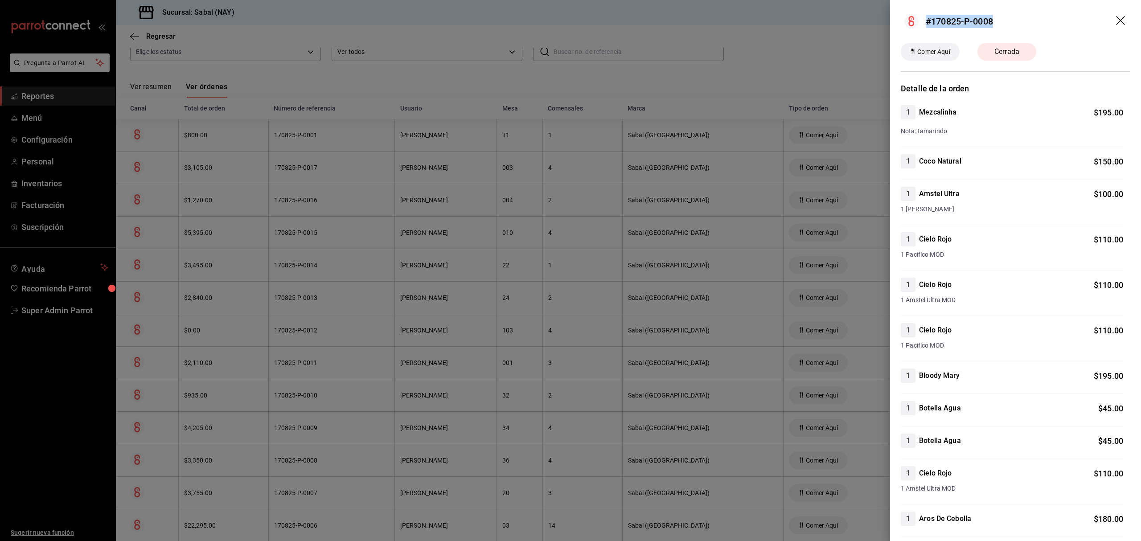
click at [927, 28] on header "#170825-P-0008" at bounding box center [1015, 21] width 251 height 43
copy div "#170825-P-0008"
click at [1069, 18] on icon "drag" at bounding box center [1121, 21] width 11 height 11
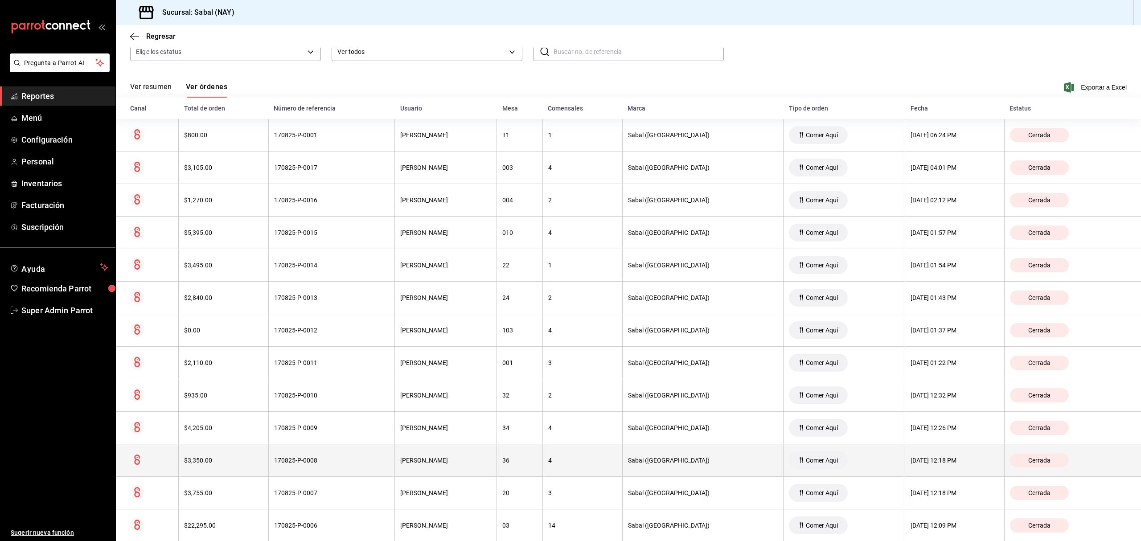
click at [138, 462] on icon at bounding box center [137, 459] width 6 height 10
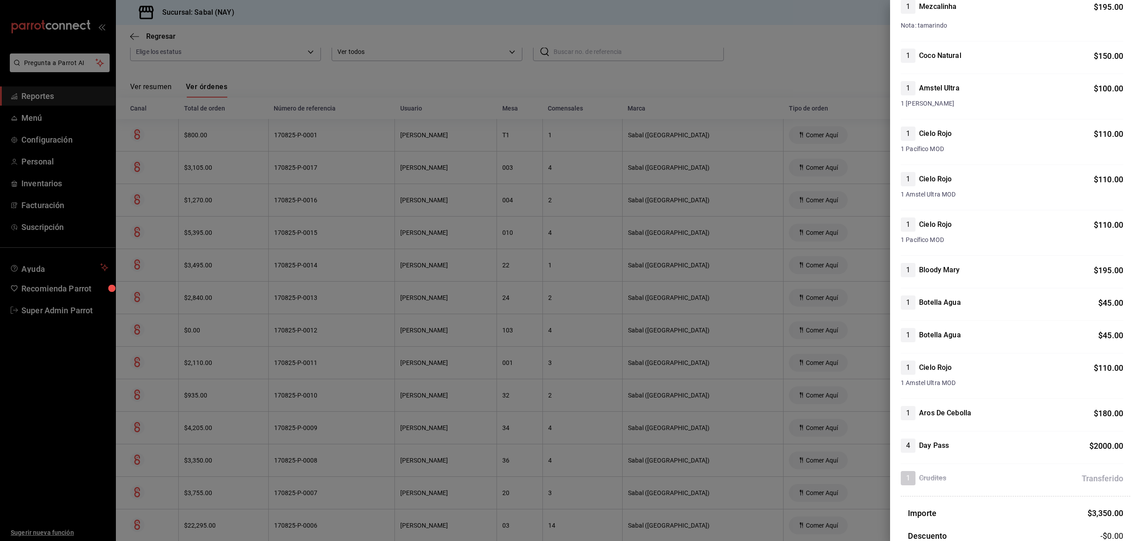
scroll to position [167, 0]
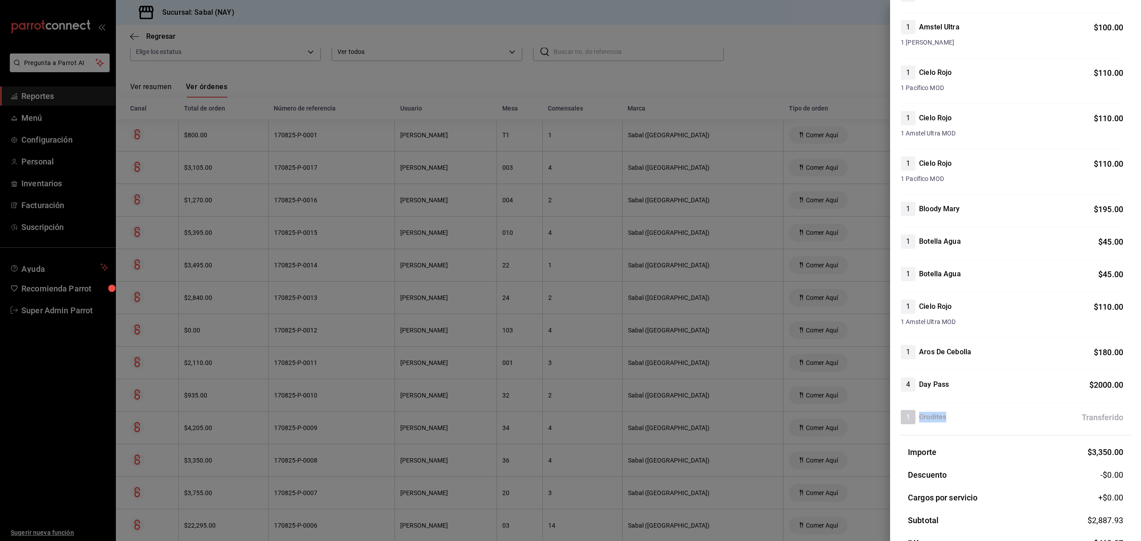
drag, startPoint x: 950, startPoint y: 421, endPoint x: 920, endPoint y: 423, distance: 30.0
click at [920, 423] on div "1 Crudites Transferido" at bounding box center [1011, 417] width 222 height 14
copy h4 "Crudites"
click at [795, 68] on div at bounding box center [570, 270] width 1141 height 541
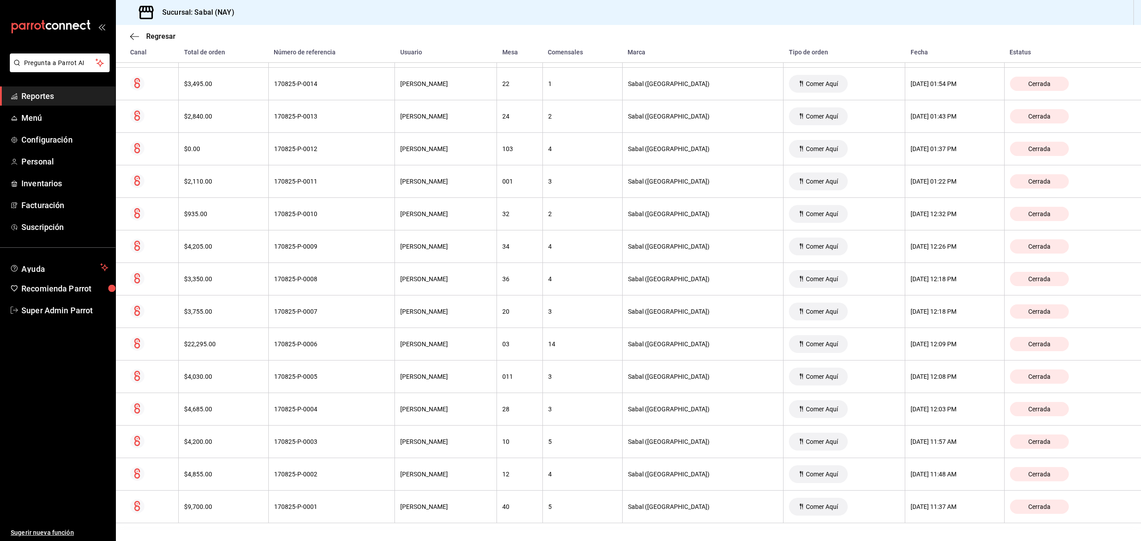
scroll to position [293, 0]
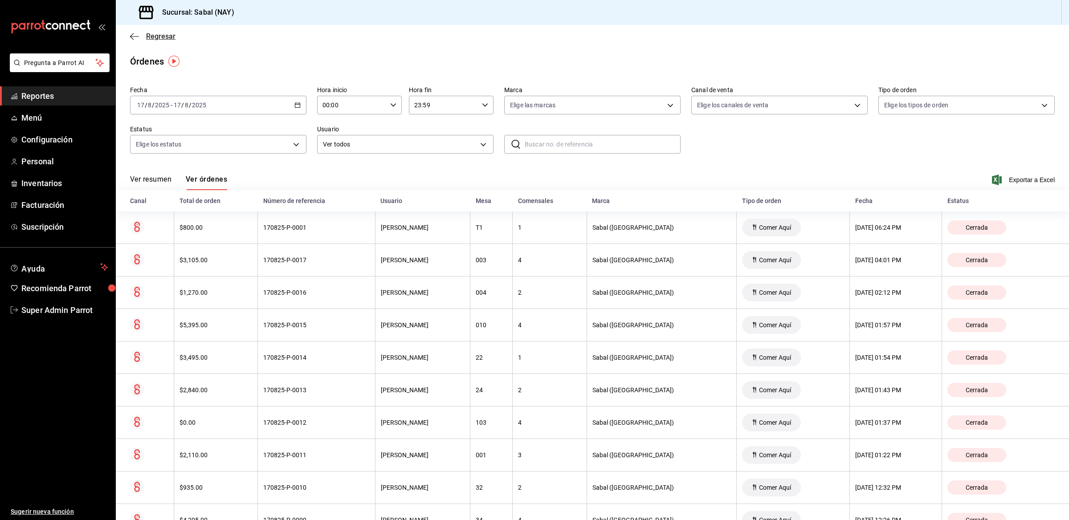
click at [161, 34] on span "Regresar" at bounding box center [160, 36] width 29 height 8
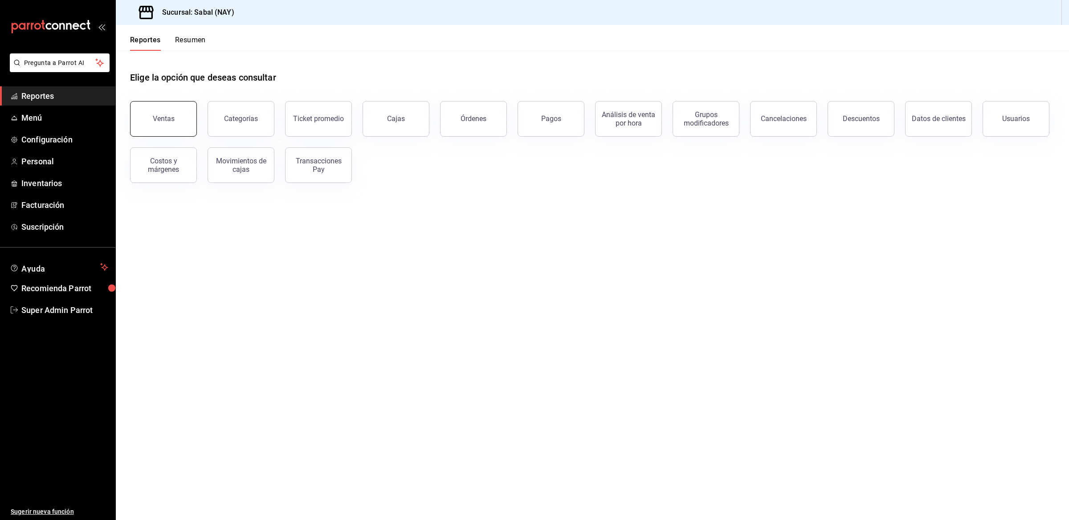
click at [176, 117] on button "Ventas" at bounding box center [163, 119] width 67 height 36
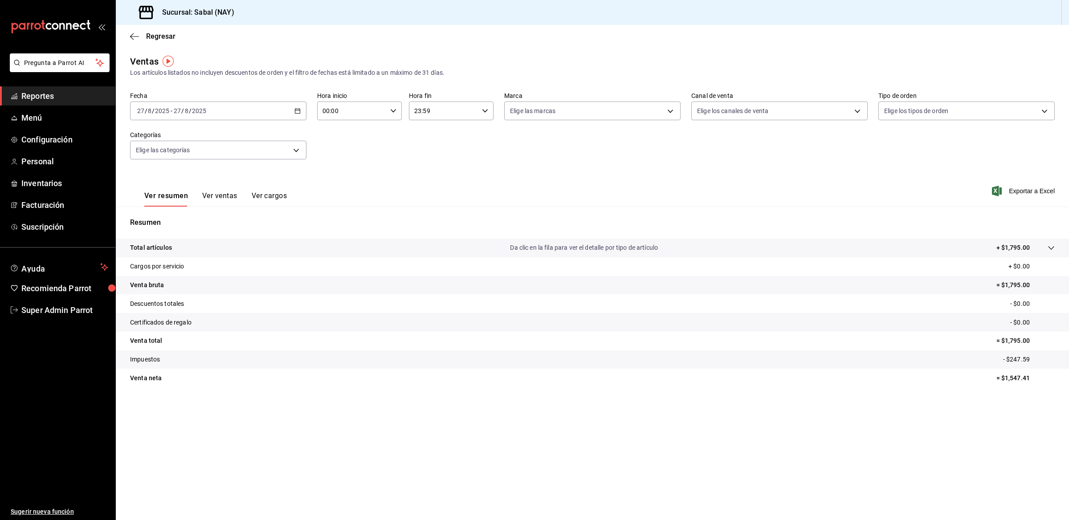
click at [215, 110] on div "[DATE] [DATE] - [DATE] [DATE]" at bounding box center [218, 111] width 176 height 19
click at [179, 219] on span "Rango de fechas" at bounding box center [172, 217] width 69 height 9
click at [323, 214] on button "17" at bounding box center [328, 209] width 16 height 16
click at [233, 194] on button "Ver ventas" at bounding box center [219, 199] width 35 height 15
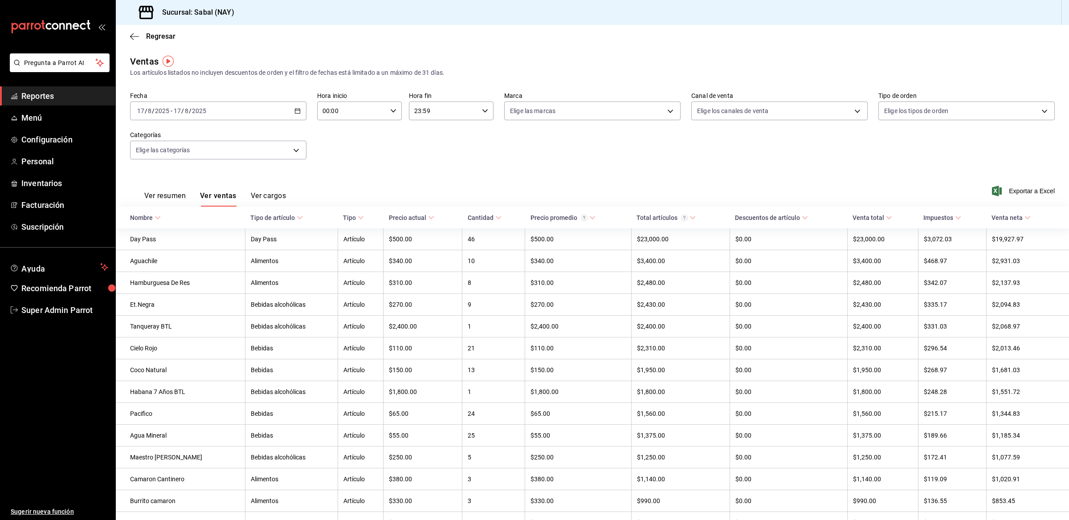
click at [258, 196] on button "Ver cargos" at bounding box center [269, 199] width 36 height 15
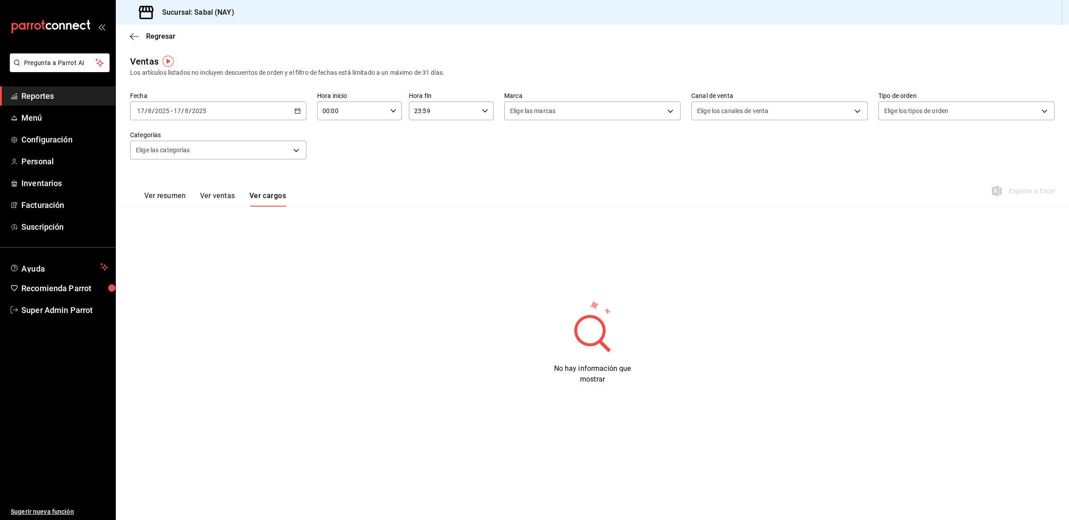
click at [233, 196] on button "Ver ventas" at bounding box center [217, 199] width 35 height 15
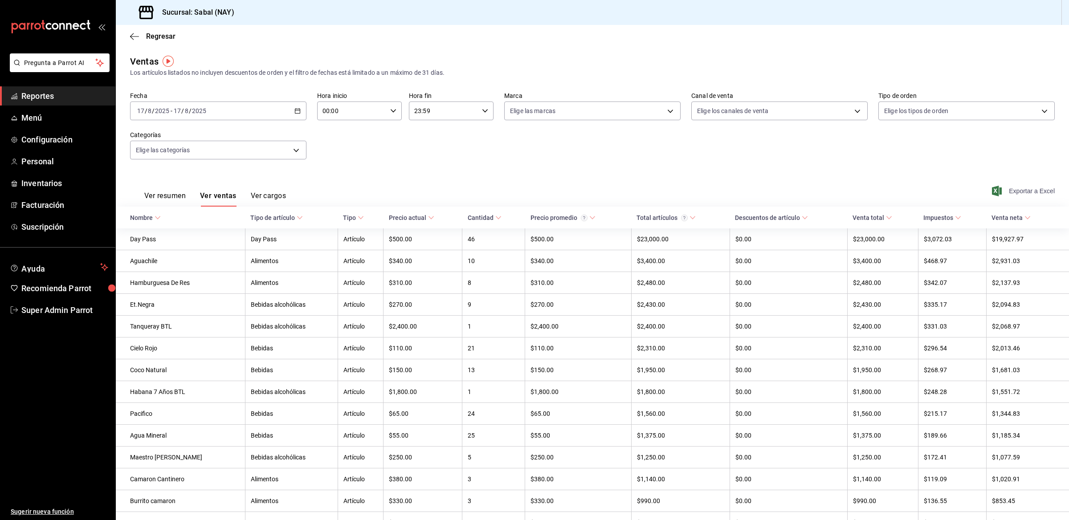
click at [1010, 189] on span "Exportar a Excel" at bounding box center [1024, 191] width 61 height 11
click at [453, 166] on div "Fecha [DATE] [DATE] - [DATE] [DATE] Hora inicio 00:00 Hora inicio Hora fin 23:5…" at bounding box center [592, 131] width 925 height 78
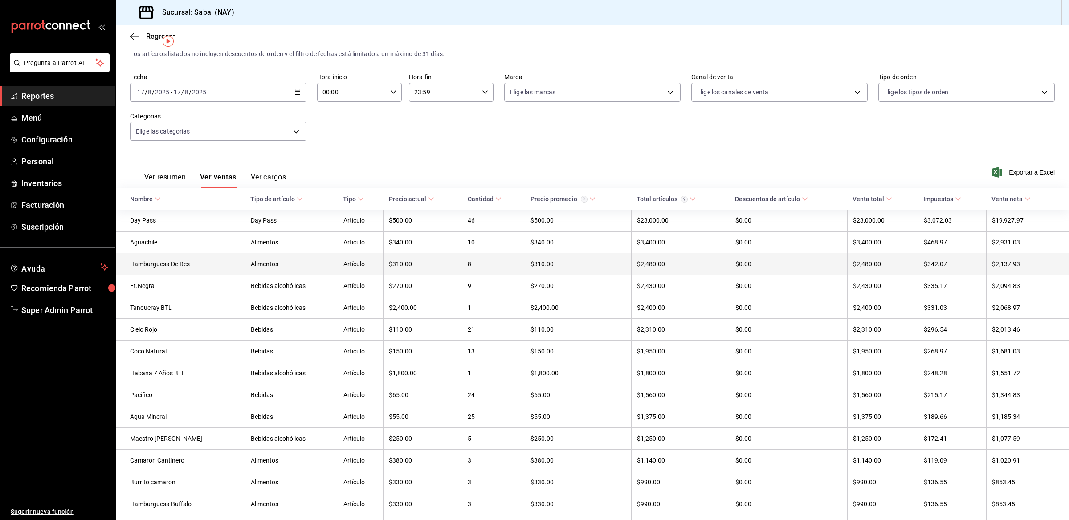
scroll to position [21, 0]
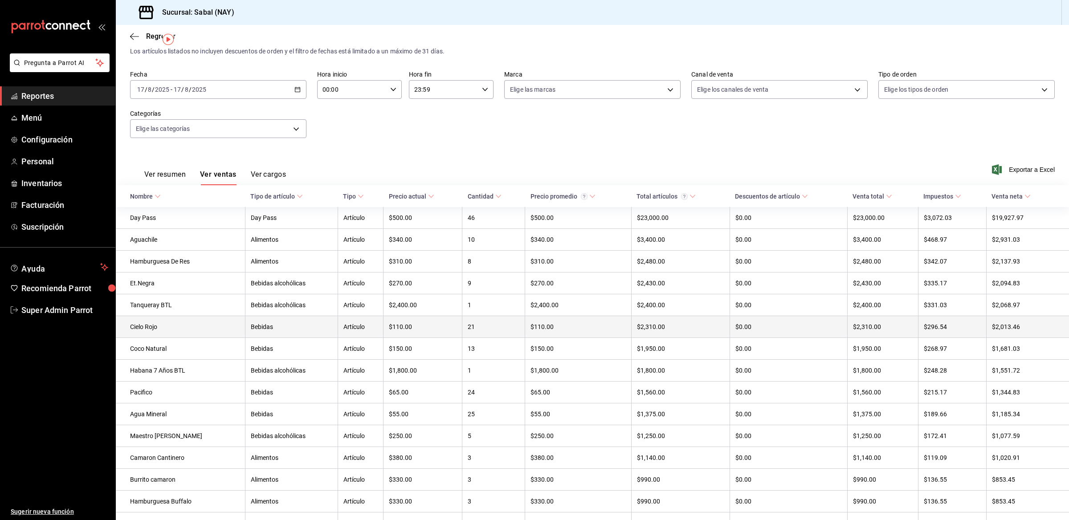
click at [194, 328] on td "Cielo Rojo" at bounding box center [180, 327] width 129 height 22
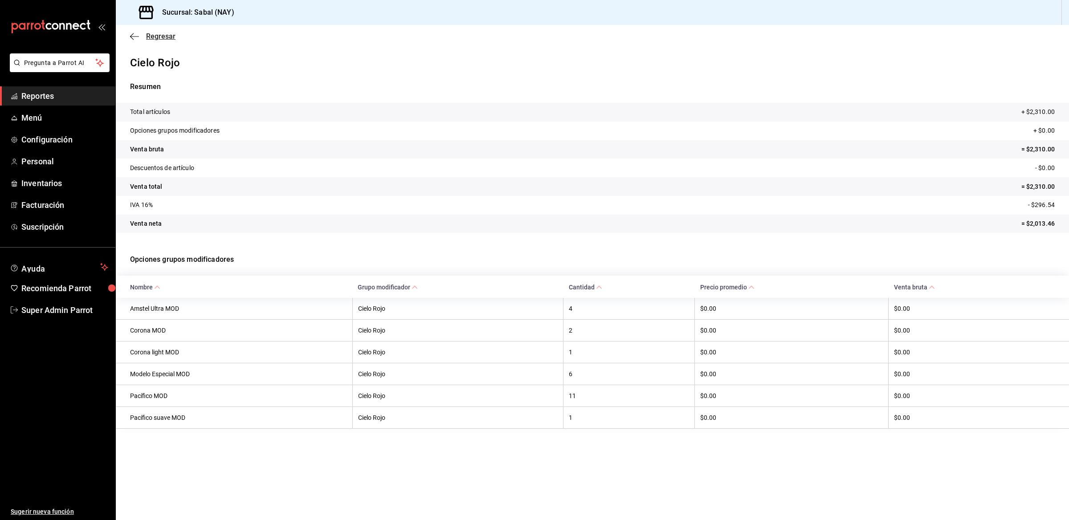
click at [134, 36] on icon "button" at bounding box center [134, 36] width 9 height 0
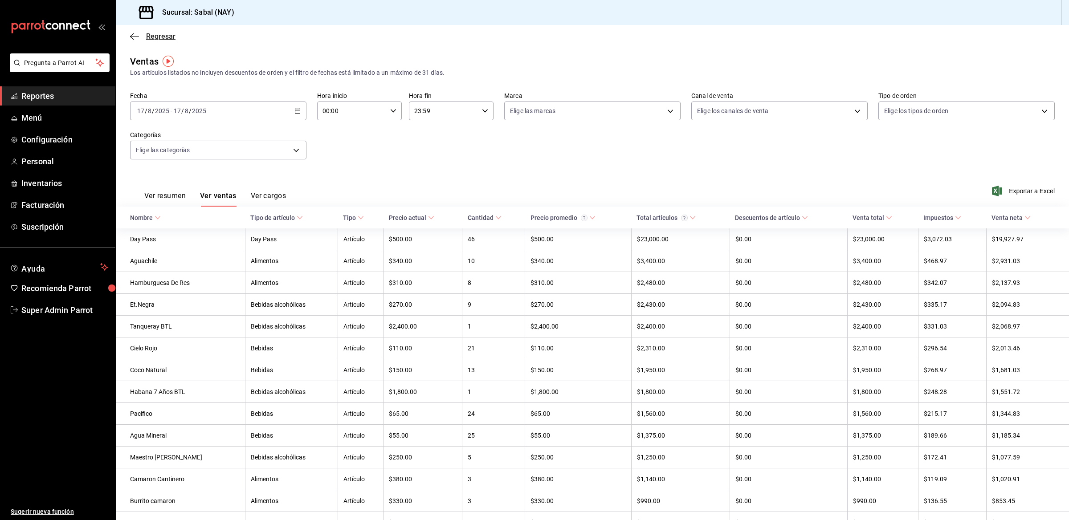
click at [132, 37] on icon "button" at bounding box center [134, 37] width 9 height 8
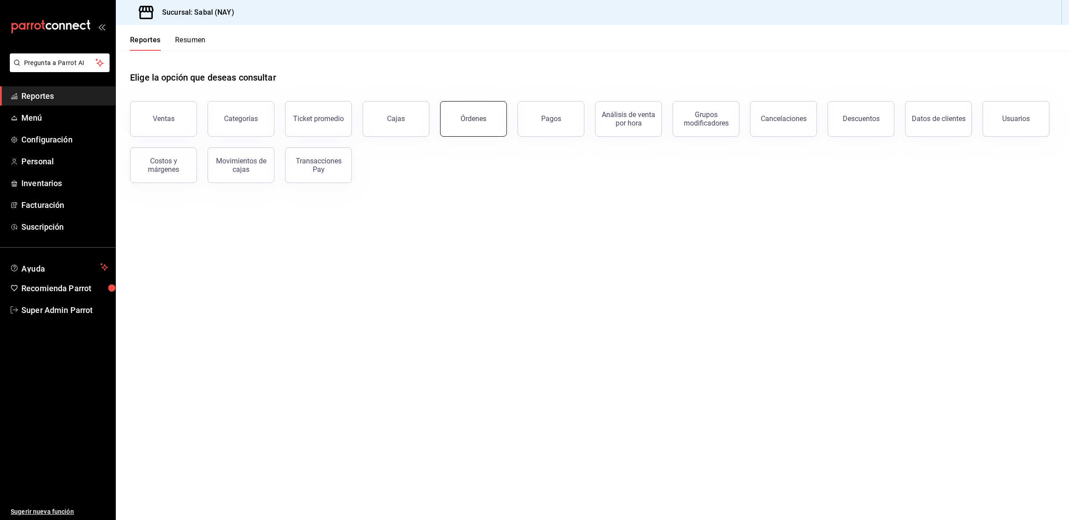
click at [474, 123] on button "Órdenes" at bounding box center [473, 119] width 67 height 36
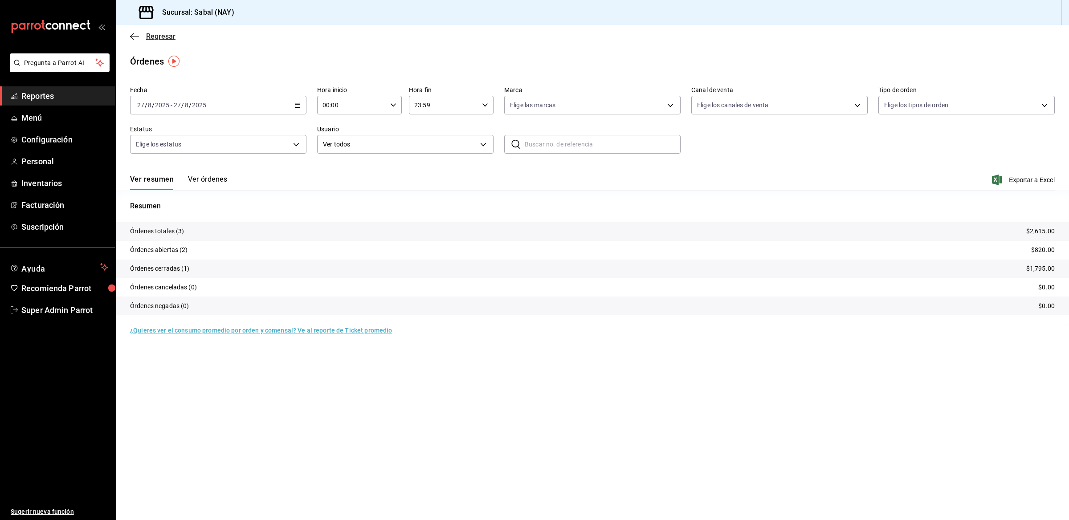
click at [136, 38] on icon "button" at bounding box center [134, 37] width 9 height 8
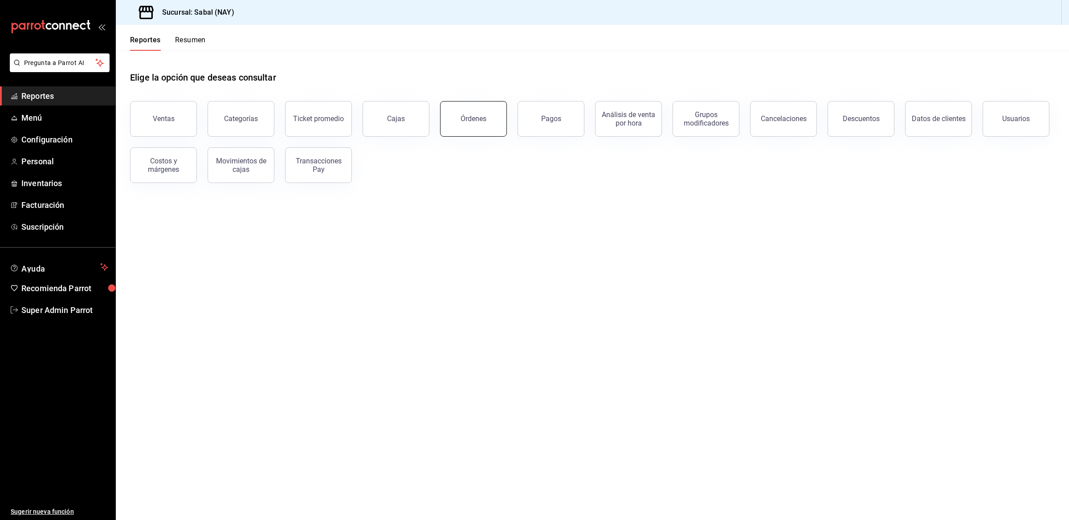
click at [482, 122] on div "Órdenes" at bounding box center [474, 118] width 26 height 8
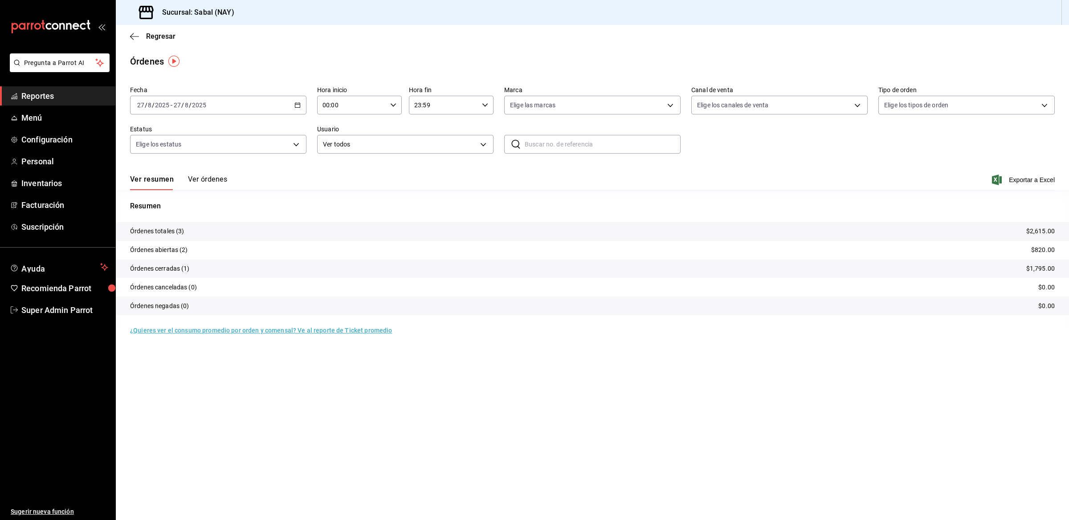
click at [221, 180] on button "Ver órdenes" at bounding box center [207, 182] width 39 height 15
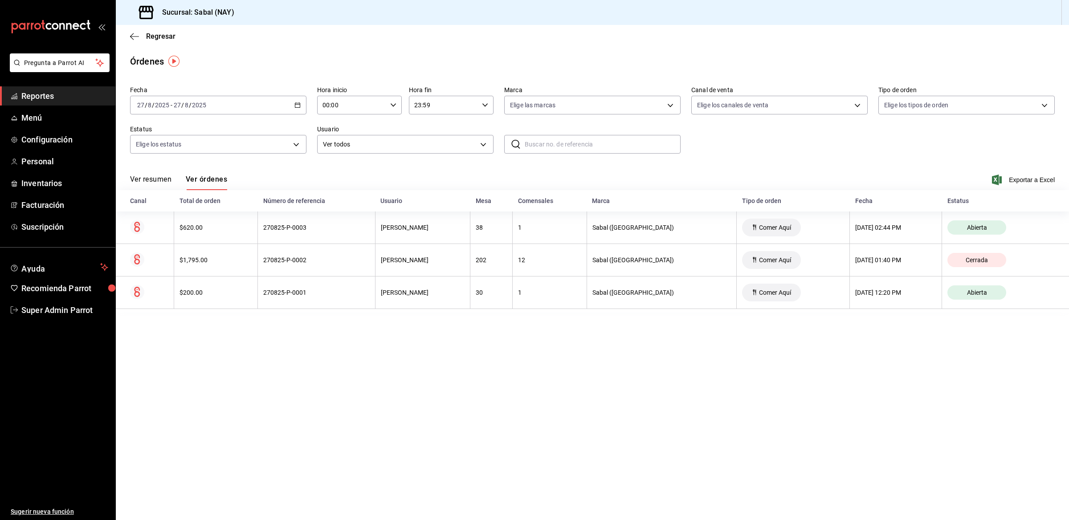
click at [299, 108] on div "[DATE] [DATE] - [DATE] [DATE]" at bounding box center [218, 105] width 176 height 19
click at [178, 230] on span "Rango de fechas" at bounding box center [172, 232] width 69 height 9
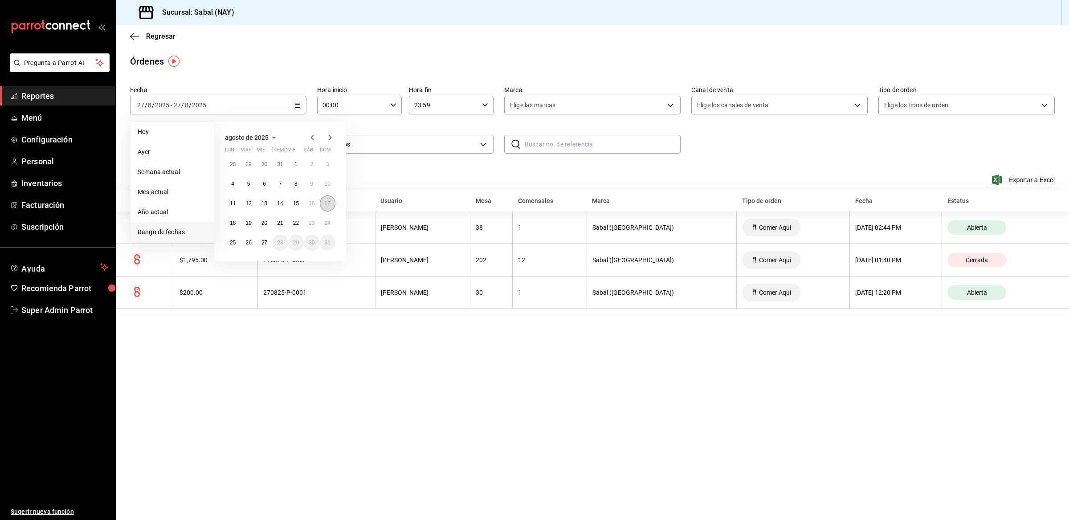
click at [323, 208] on button "17" at bounding box center [328, 204] width 16 height 16
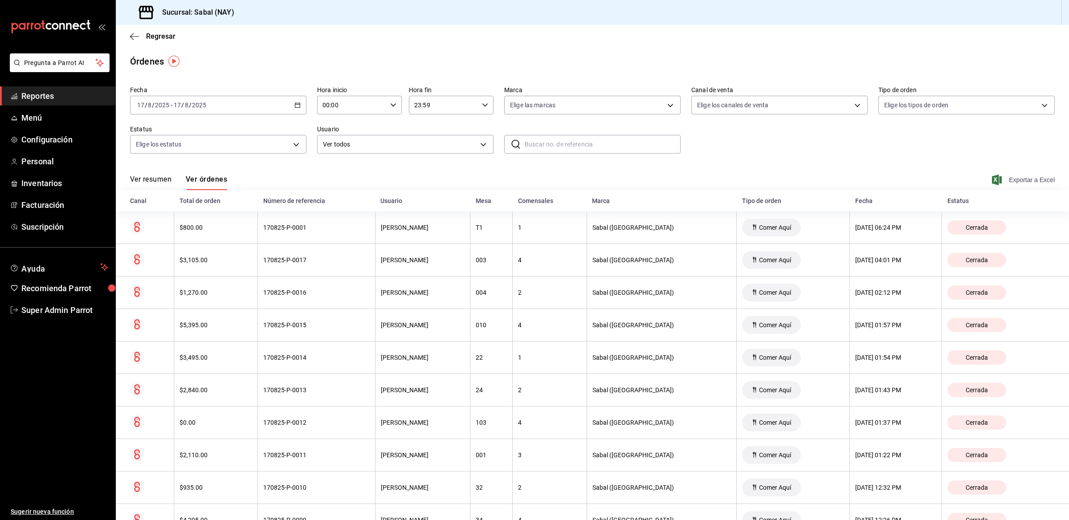
click at [1010, 180] on span "Exportar a Excel" at bounding box center [1024, 180] width 61 height 11
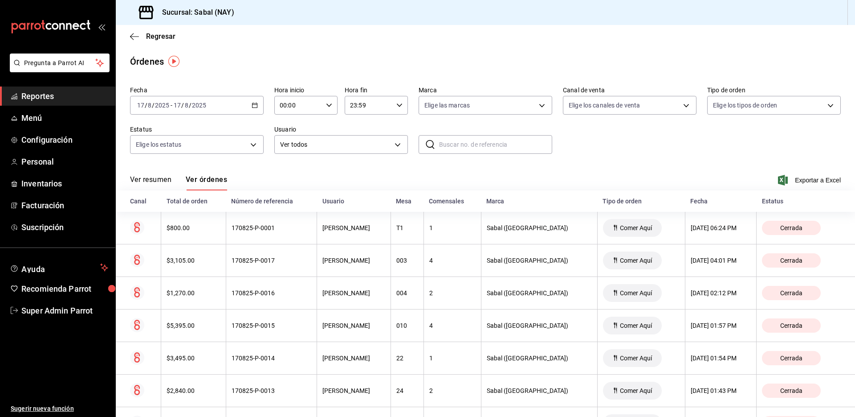
drag, startPoint x: 204, startPoint y: 28, endPoint x: 597, endPoint y: 154, distance: 412.4
click at [597, 154] on div "Fecha [DATE] [DATE] - [DATE] [DATE] Hora inicio 00:00 Hora inicio Hora fin 23:5…" at bounding box center [485, 123] width 711 height 82
click at [54, 115] on span "Menú" at bounding box center [64, 118] width 87 height 12
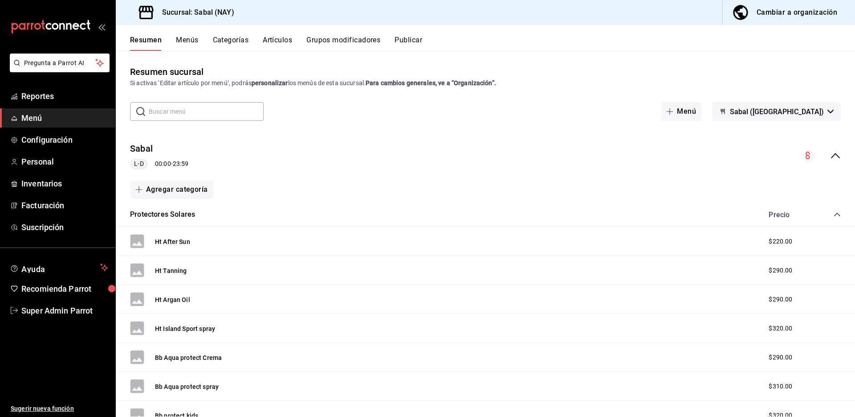
click at [362, 38] on button "Grupos modificadores" at bounding box center [344, 43] width 74 height 15
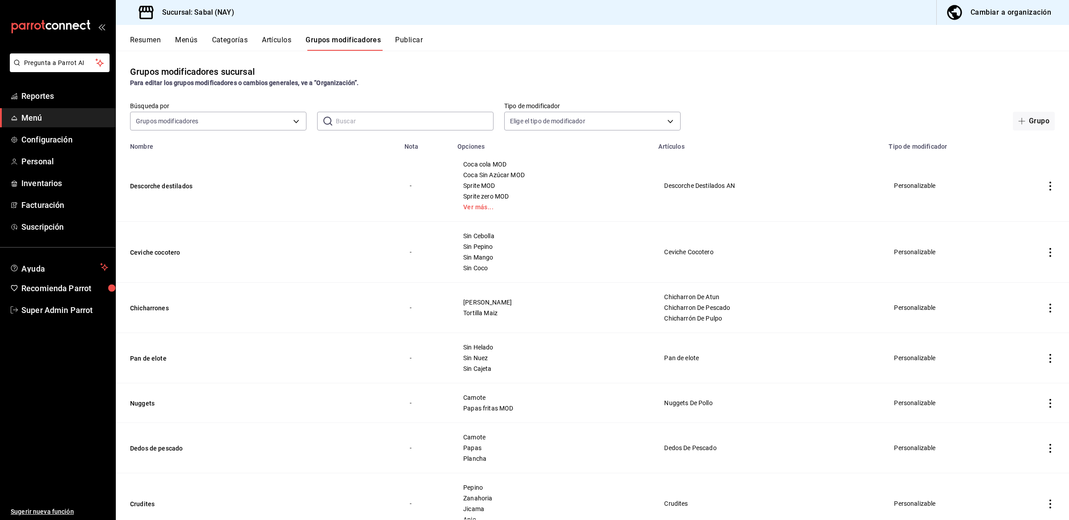
drag, startPoint x: 741, startPoint y: 7, endPoint x: 791, endPoint y: 94, distance: 100.4
click at [791, 94] on div "Grupos modificadores sucursal Para editar los grupos modificadores o cambios ge…" at bounding box center [592, 285] width 953 height 469
click at [258, 119] on body "Pregunta a Parrot AI Reportes Menú Configuración Personal Inventarios Facturaci…" at bounding box center [534, 260] width 1069 height 520
click at [355, 118] on div at bounding box center [534, 260] width 1069 height 520
click at [355, 121] on input "text" at bounding box center [415, 121] width 158 height 18
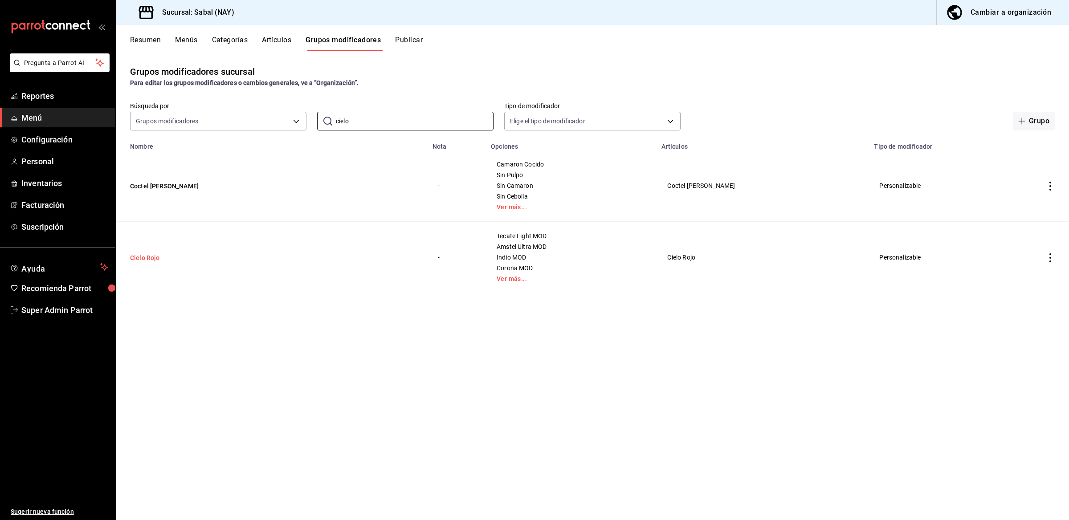
type input "cielo"
click at [139, 261] on button "Cielo Rojo" at bounding box center [183, 257] width 107 height 9
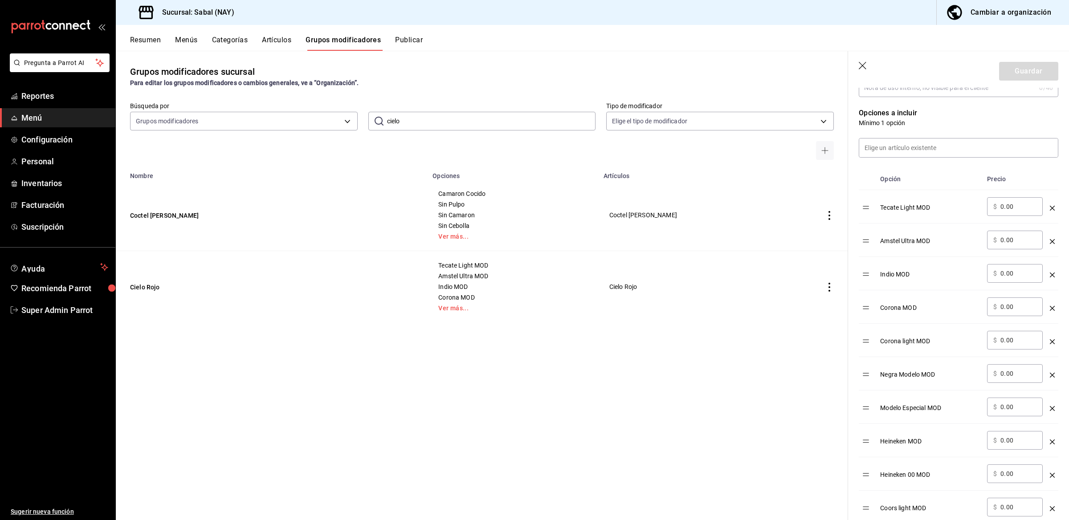
scroll to position [212, 0]
click at [172, 217] on button "Coctel [PERSON_NAME]" at bounding box center [183, 215] width 107 height 9
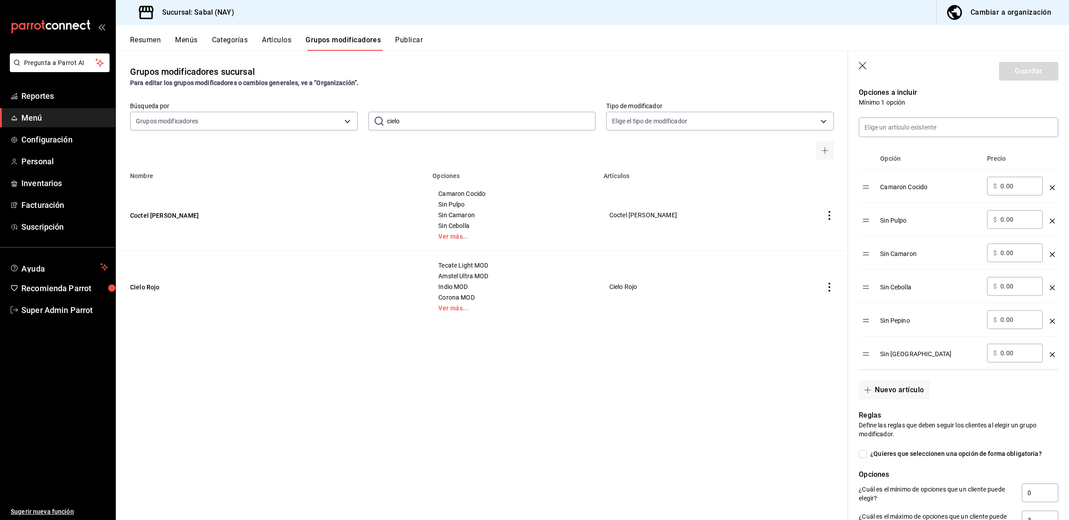
scroll to position [233, 0]
click at [139, 286] on button "Cielo Rojo" at bounding box center [183, 287] width 107 height 9
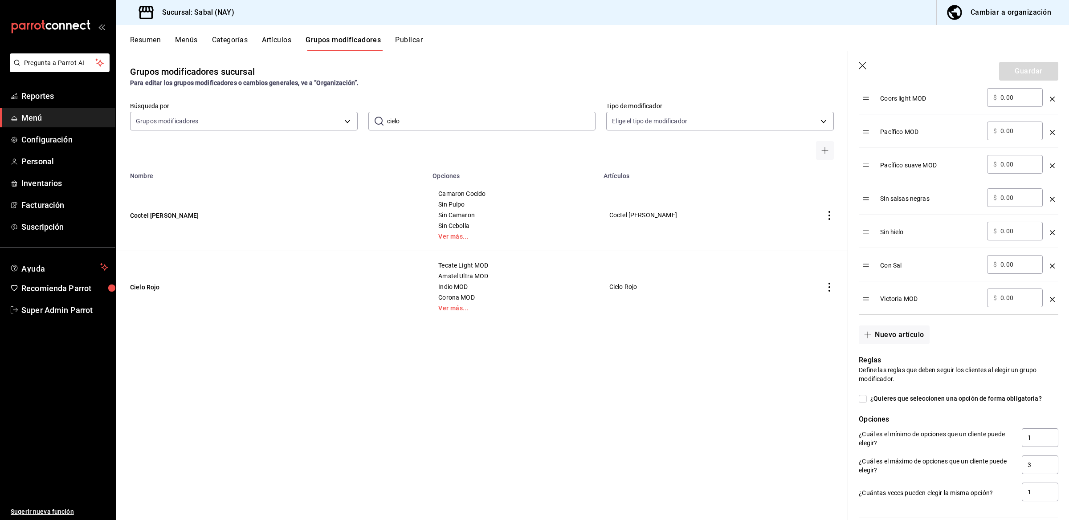
scroll to position [821, 0]
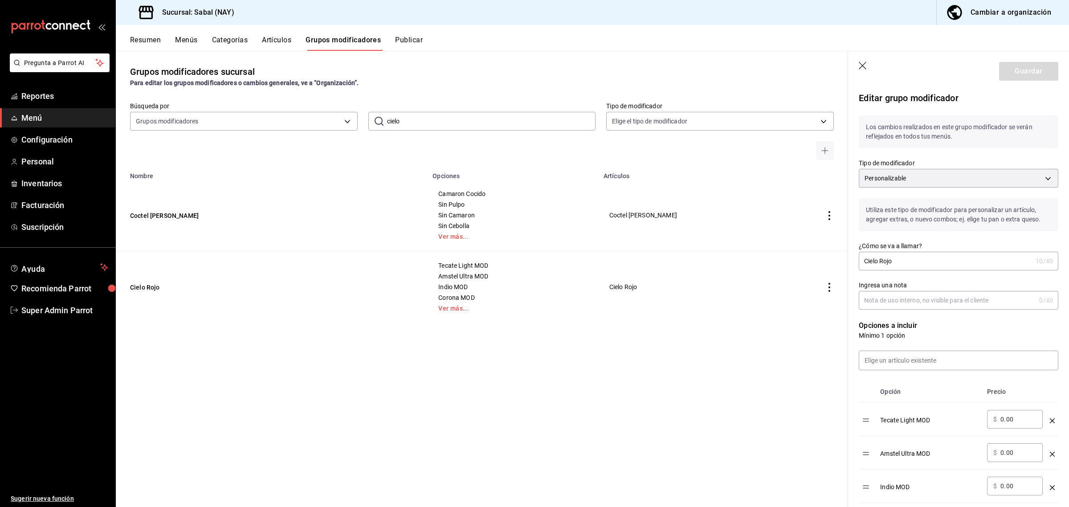
scroll to position [821, 0]
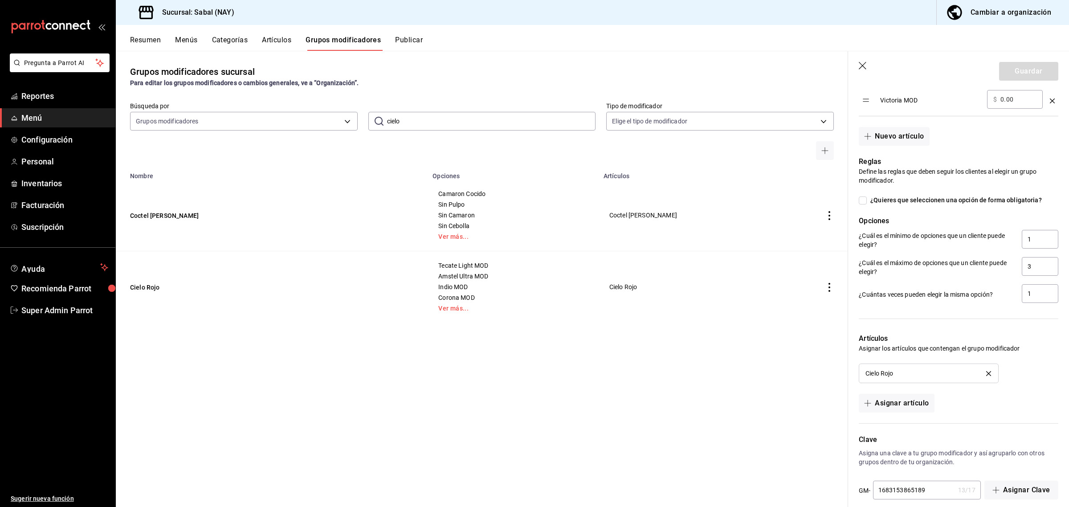
click at [285, 45] on button "Artículos" at bounding box center [276, 43] width 29 height 15
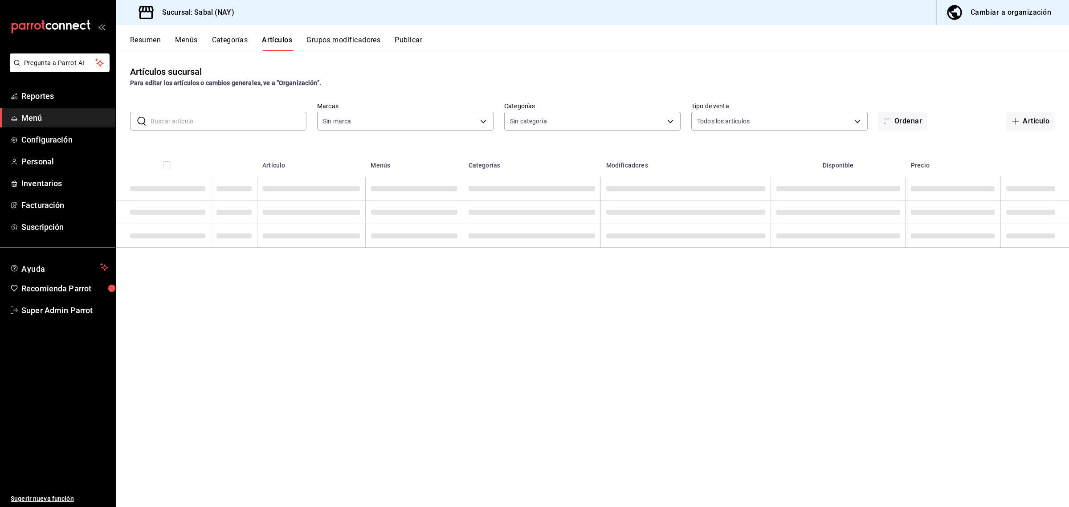
type input "7bb9fc4a-963e-4e00-9402-9ac56289446f"
type input "bed2594b-a15d-4bd4-87ff-97f97ee034ef,89ba1751-3de3-413f-a6d3-d357b79ae5de,3a12d…"
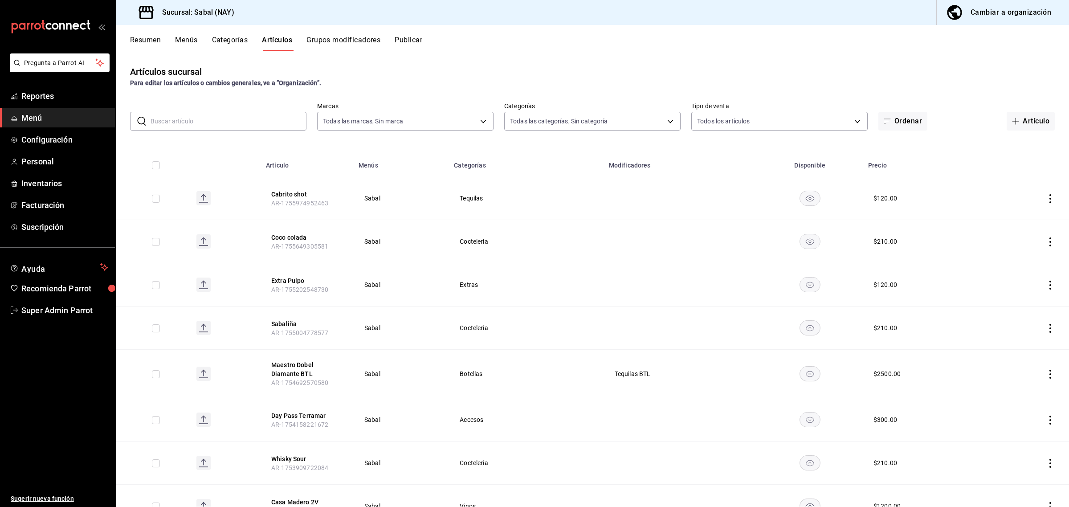
click at [283, 121] on input "text" at bounding box center [229, 121] width 156 height 18
paste input "AR-1683153999290"
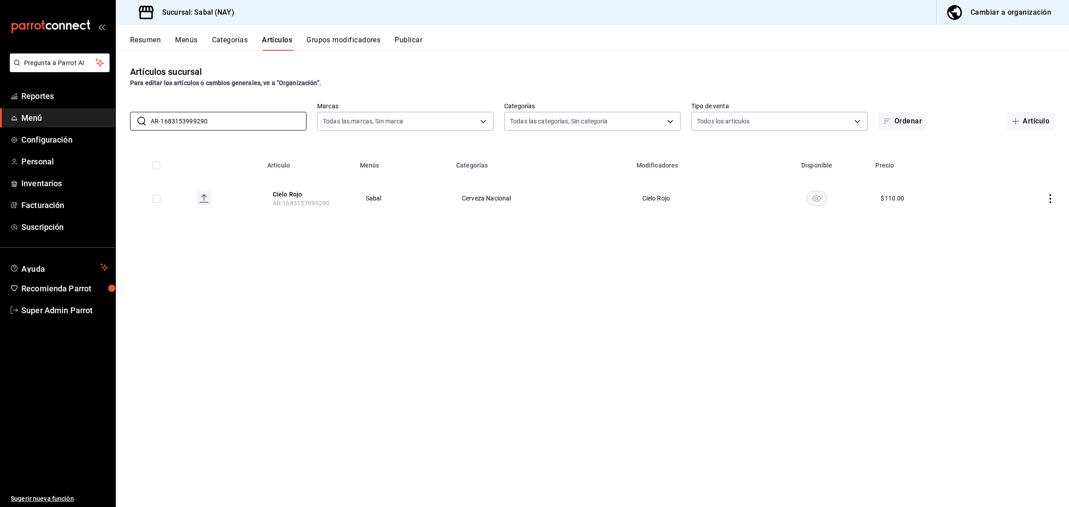
type input "AR-1683153999290"
click at [359, 41] on button "Grupos modificadores" at bounding box center [344, 43] width 74 height 15
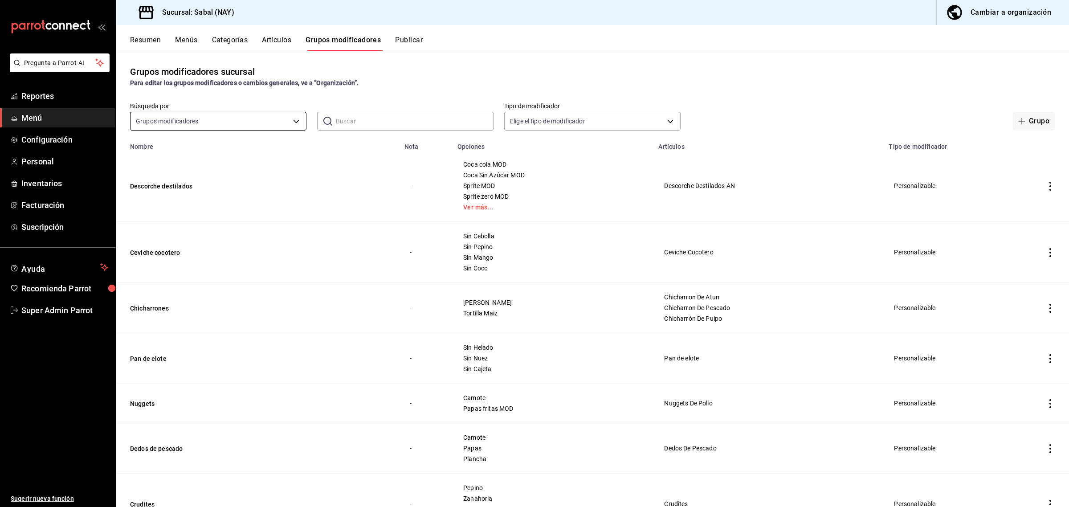
click at [234, 126] on body "Pregunta a Parrot AI Reportes Menú Configuración Personal Inventarios Facturaci…" at bounding box center [534, 253] width 1069 height 507
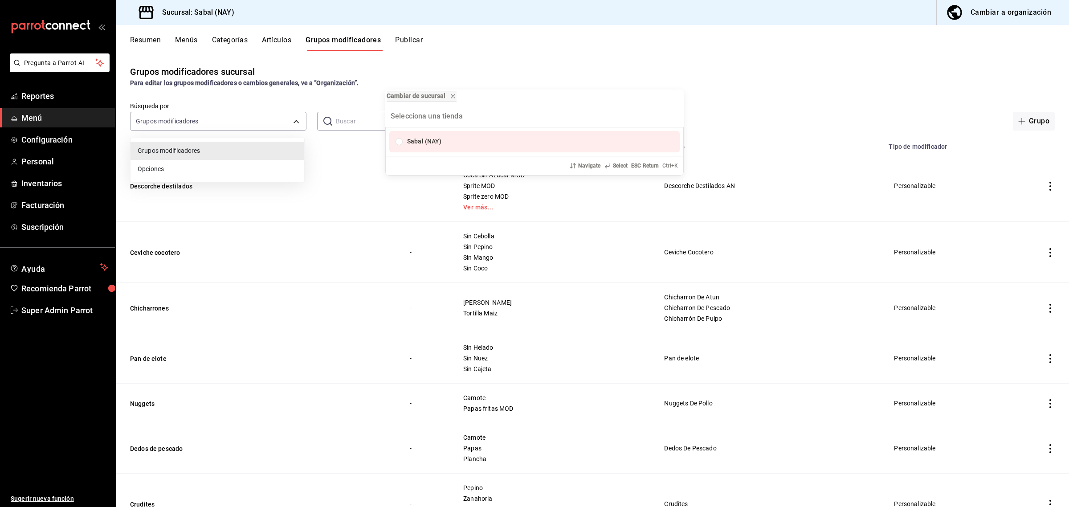
click at [223, 127] on div "Cambiar de sucursal Sabal (NAY) Navigate Select ESC Return Ctrl+ K" at bounding box center [534, 253] width 1069 height 507
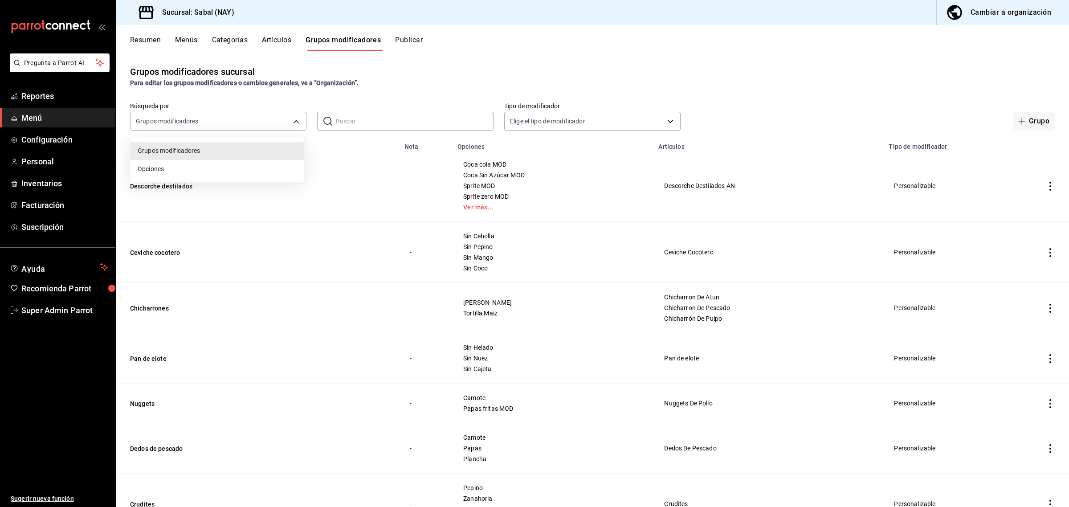
click at [212, 120] on div at bounding box center [534, 253] width 1069 height 507
click at [353, 125] on input "text" at bounding box center [415, 121] width 158 height 18
click at [258, 114] on body "Pregunta a Parrot AI Reportes Menú Configuración Personal Inventarios Facturaci…" at bounding box center [534, 253] width 1069 height 507
click at [338, 124] on div at bounding box center [534, 253] width 1069 height 507
click at [353, 124] on input "text" at bounding box center [415, 121] width 158 height 18
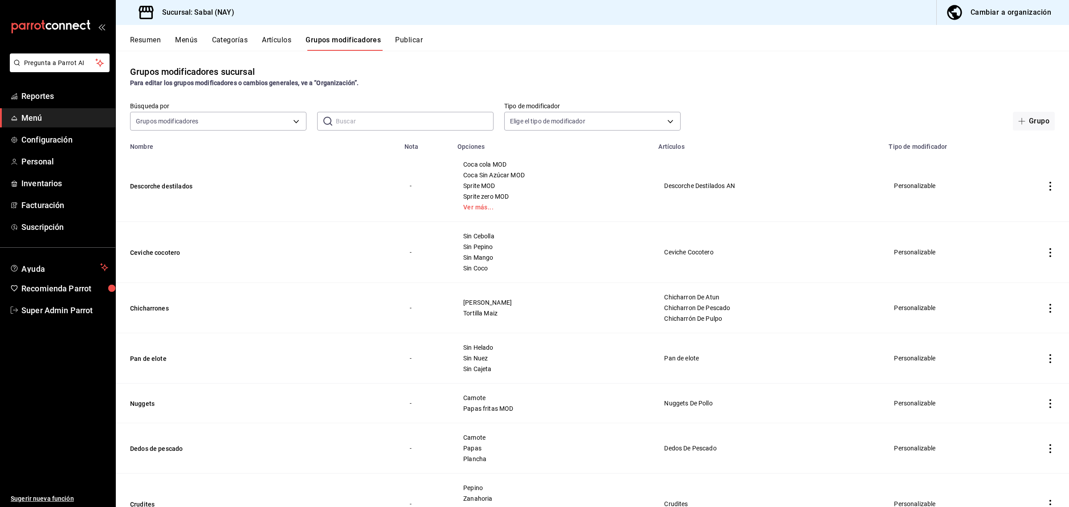
click at [533, 131] on div "Grupos modificadores sucursal Para editar los grupos modificadores o cambios ge…" at bounding box center [592, 279] width 953 height 456
click at [547, 124] on body "Pregunta a Parrot AI Reportes Menú Configuración Personal Inventarios Facturaci…" at bounding box center [534, 253] width 1069 height 507
click at [436, 122] on div at bounding box center [534, 253] width 1069 height 507
click at [436, 122] on input "text" at bounding box center [415, 121] width 158 height 18
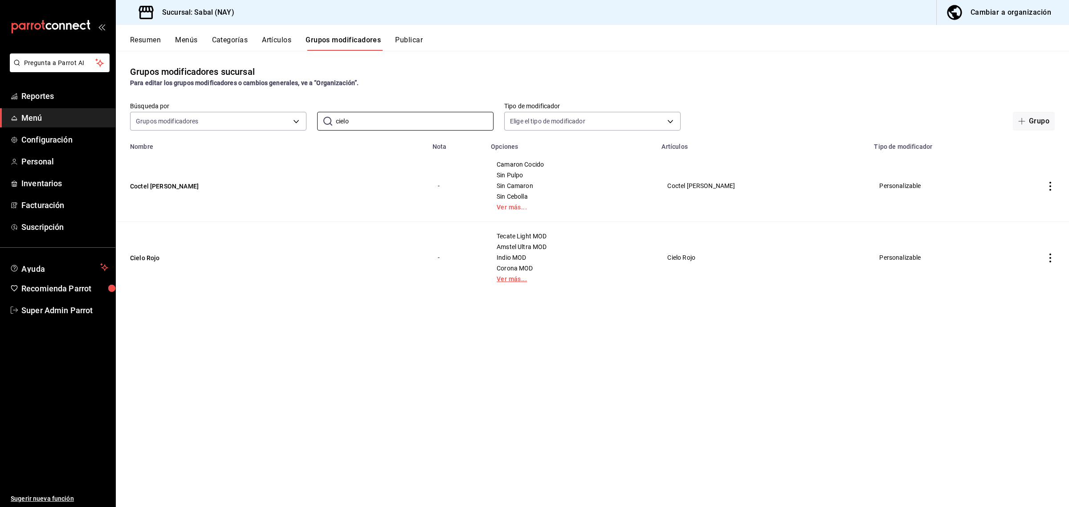
type input "cielo"
click at [532, 278] on link "Ver más..." at bounding box center [571, 279] width 148 height 6
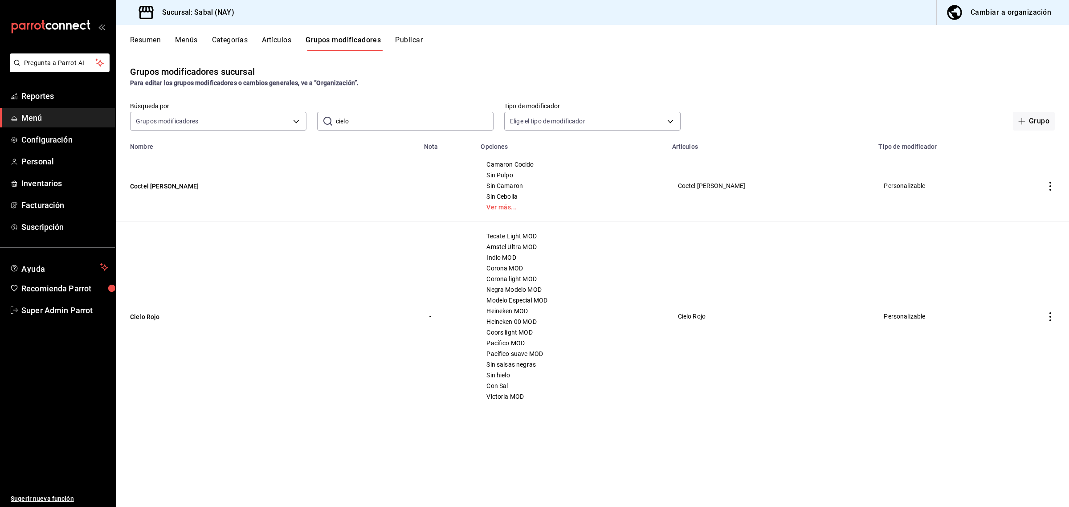
click at [532, 248] on span "Amstel Ultra MOD" at bounding box center [571, 247] width 169 height 6
drag, startPoint x: 504, startPoint y: 246, endPoint x: 558, endPoint y: 250, distance: 54.1
click at [558, 250] on span "Amstel Ultra MOD" at bounding box center [571, 247] width 169 height 6
copy span "Amstel Ultra MOD"
click at [1050, 322] on td "simple table" at bounding box center [1050, 316] width 37 height 189
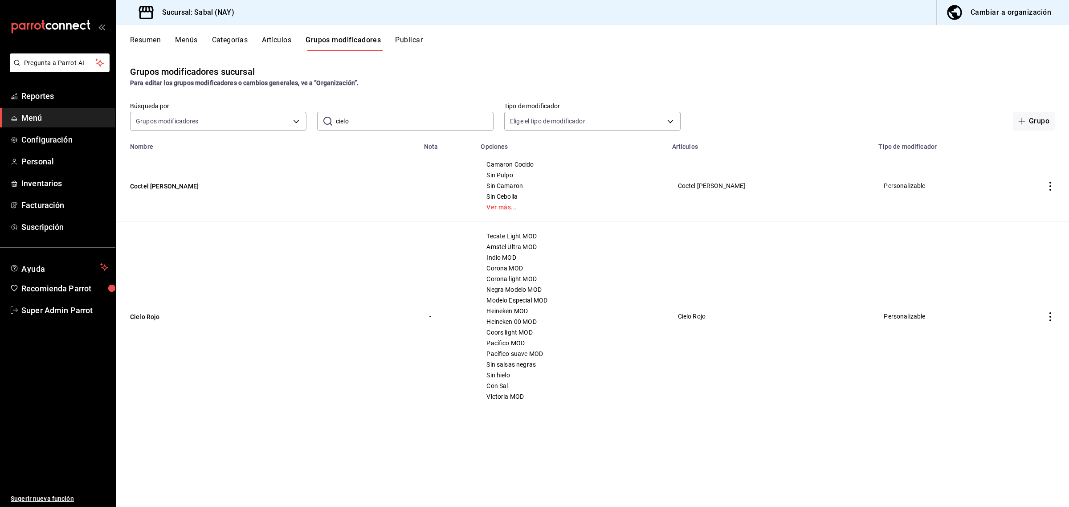
click at [1051, 318] on icon "actions" at bounding box center [1051, 316] width 2 height 9
click at [1001, 334] on icon at bounding box center [1001, 338] width 11 height 11
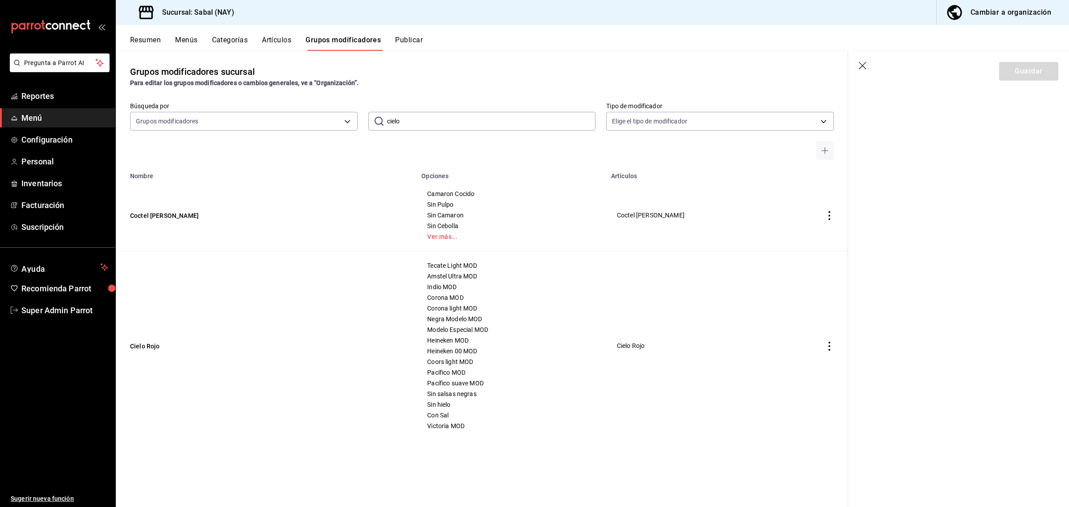
click at [865, 67] on icon "button" at bounding box center [863, 66] width 9 height 9
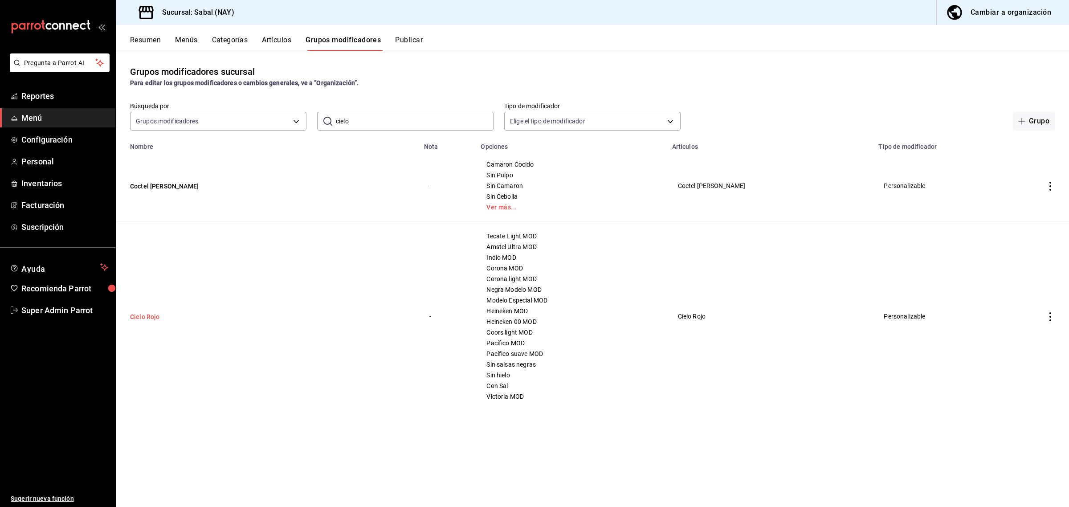
click at [139, 315] on button "Cielo Rojo" at bounding box center [183, 316] width 107 height 9
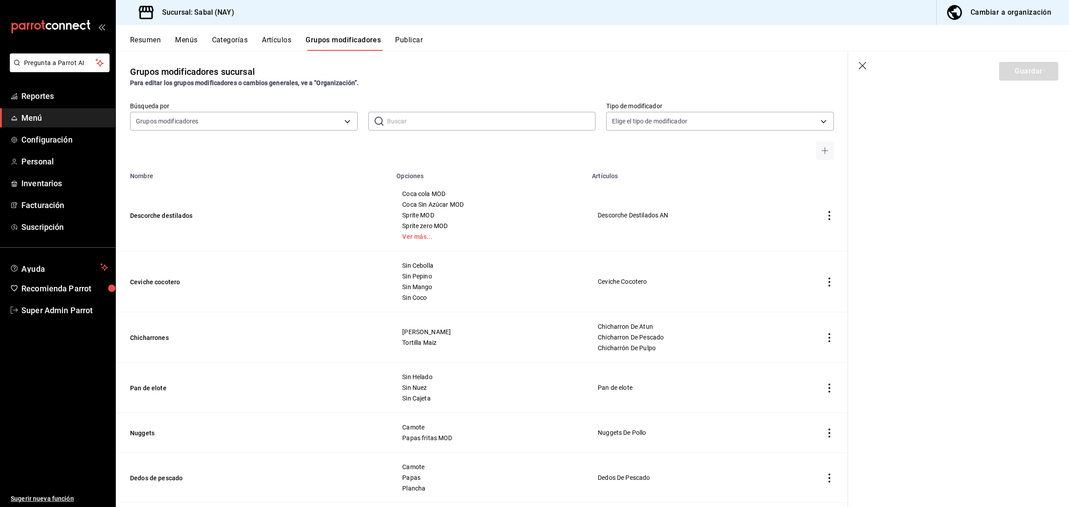
click at [446, 123] on input "text" at bounding box center [491, 121] width 209 height 18
click at [46, 309] on span "Super Admin Parrot" at bounding box center [64, 310] width 87 height 12
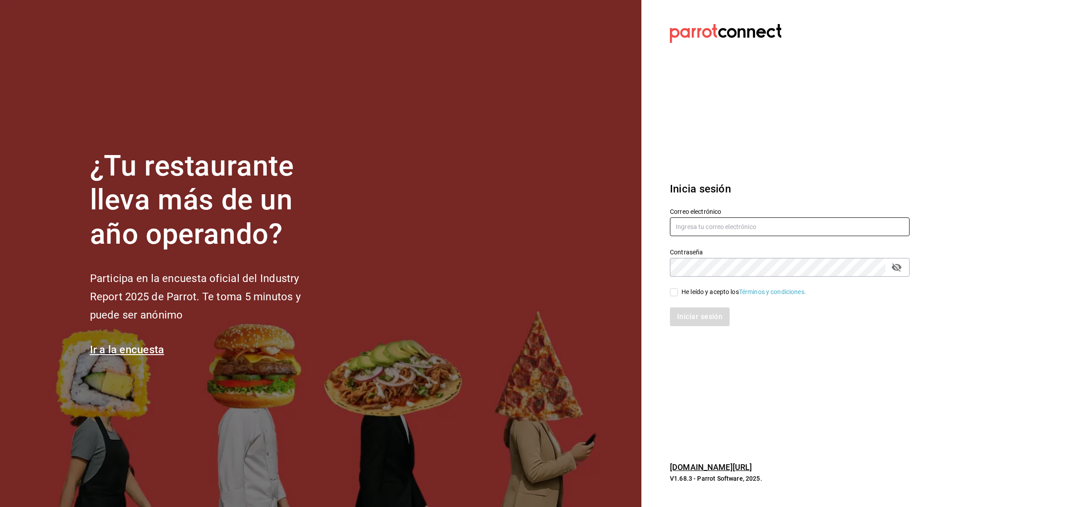
click at [682, 230] on input "text" at bounding box center [790, 226] width 240 height 19
type input "[EMAIL_ADDRESS][DOMAIN_NAME]"
click at [675, 294] on input "He leído y acepto los Términos y condiciones." at bounding box center [674, 292] width 8 height 8
checkbox input "true"
click at [682, 313] on button "Iniciar sesión" at bounding box center [700, 316] width 61 height 19
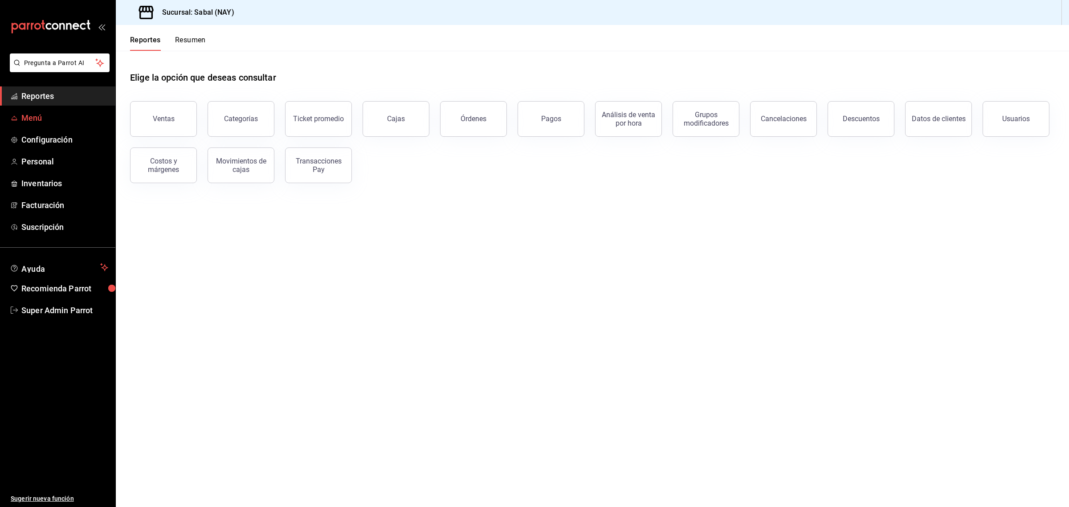
click at [52, 114] on span "Menú" at bounding box center [64, 118] width 87 height 12
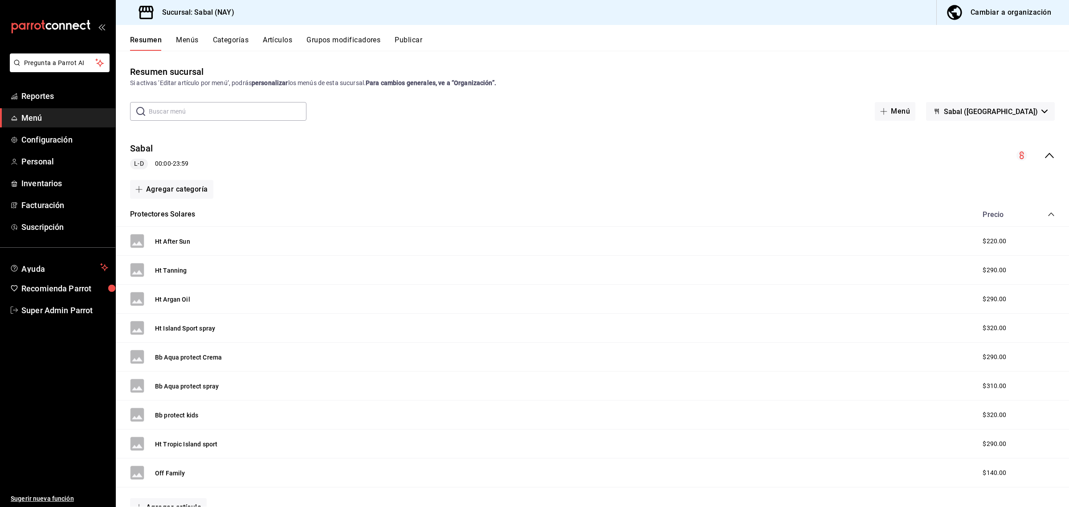
click at [352, 40] on button "Grupos modificadores" at bounding box center [344, 43] width 74 height 15
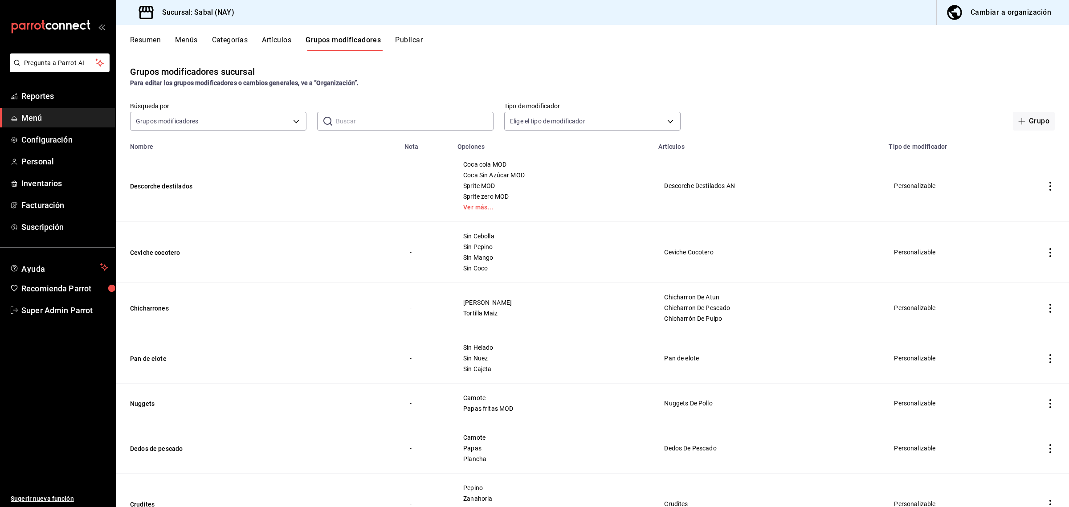
click at [367, 112] on input "text" at bounding box center [415, 121] width 158 height 18
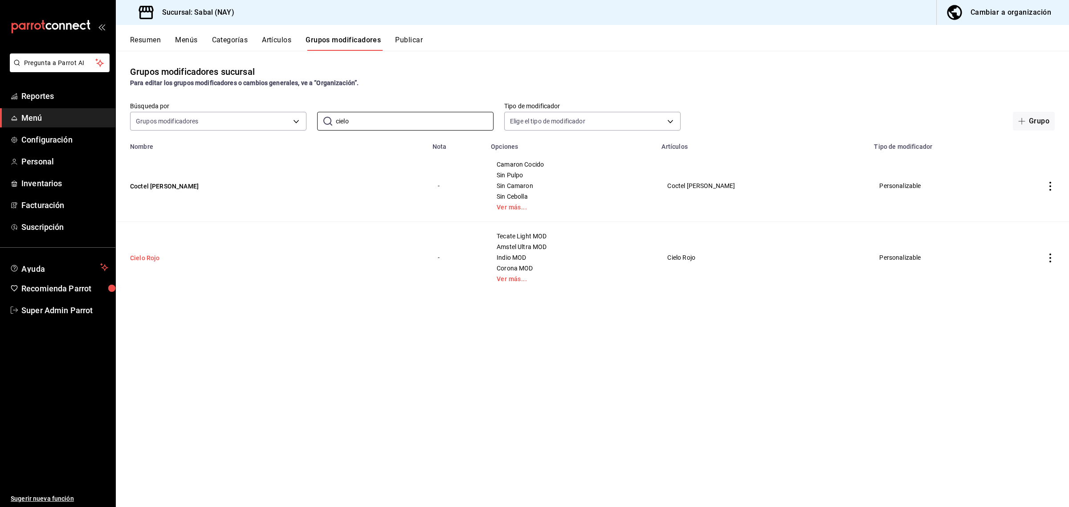
type input "cielo"
click at [148, 261] on button "Cielo Rojo" at bounding box center [183, 257] width 107 height 9
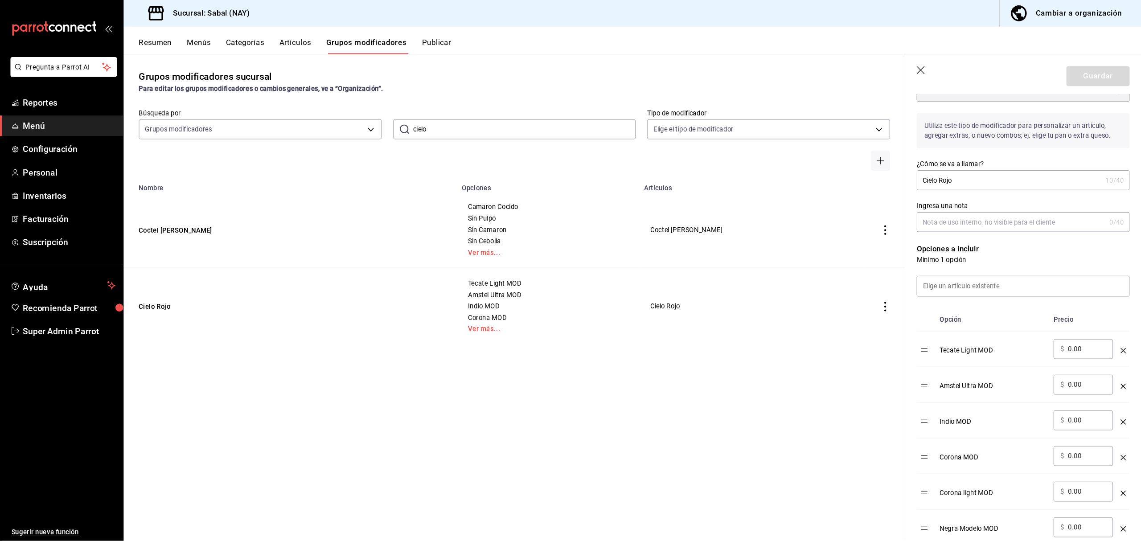
scroll to position [136, 0]
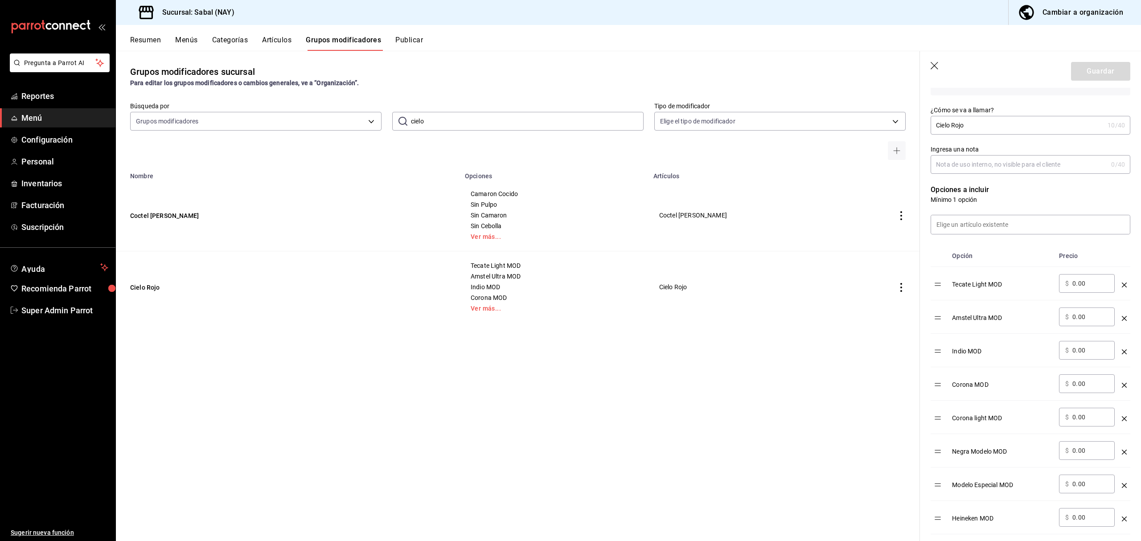
click at [441, 124] on input "cielo" at bounding box center [527, 121] width 233 height 18
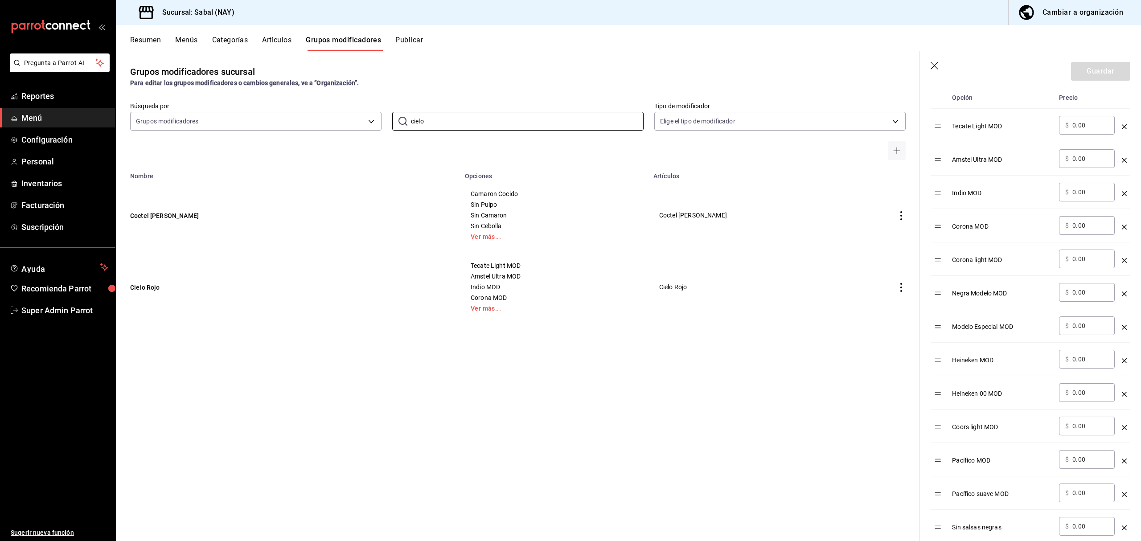
scroll to position [0, 0]
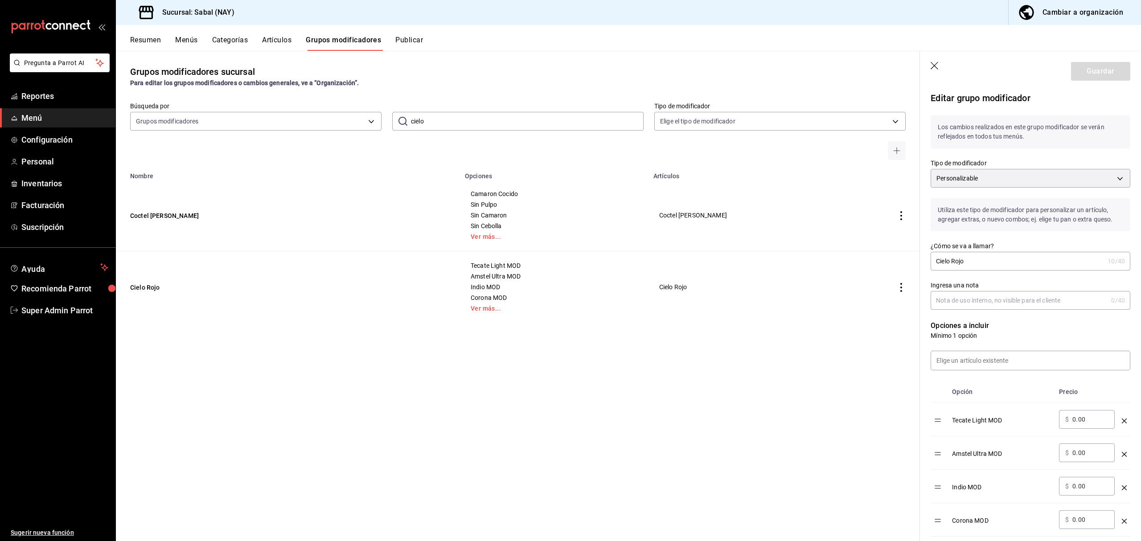
drag, startPoint x: 434, startPoint y: 125, endPoint x: 410, endPoint y: 125, distance: 23.6
click at [411, 125] on input "cielo" at bounding box center [527, 121] width 233 height 18
paste input "Crudites"
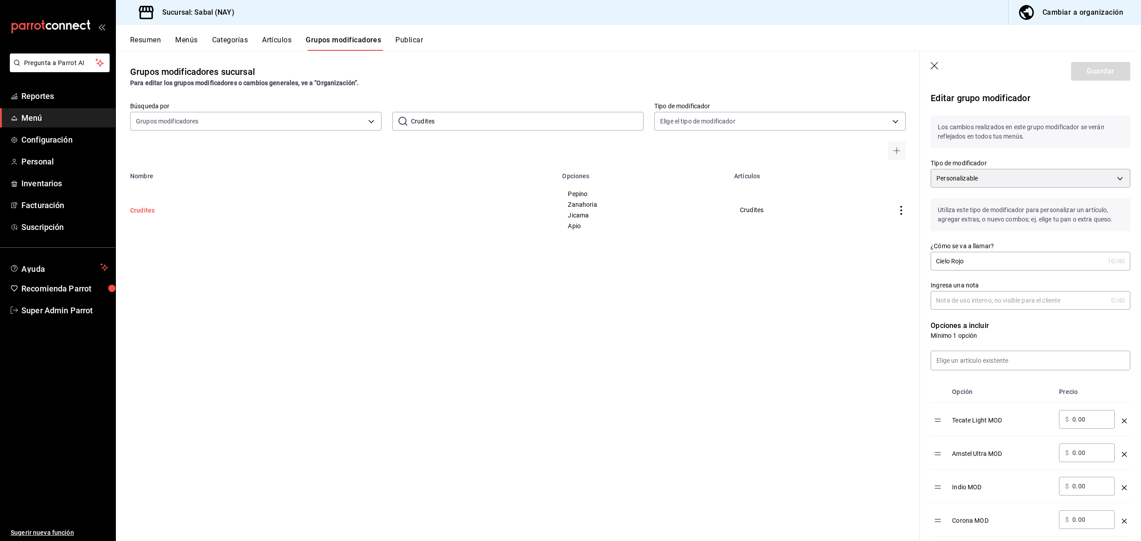
click at [148, 212] on button "Crudites" at bounding box center [183, 210] width 107 height 9
drag, startPoint x: 505, startPoint y: 125, endPoint x: 370, endPoint y: 129, distance: 135.1
click at [370, 129] on div "Búsqueda por Grupos modificadores GROUP ​ Crudites ​ Tipo de modificador Elige …" at bounding box center [518, 131] width 804 height 58
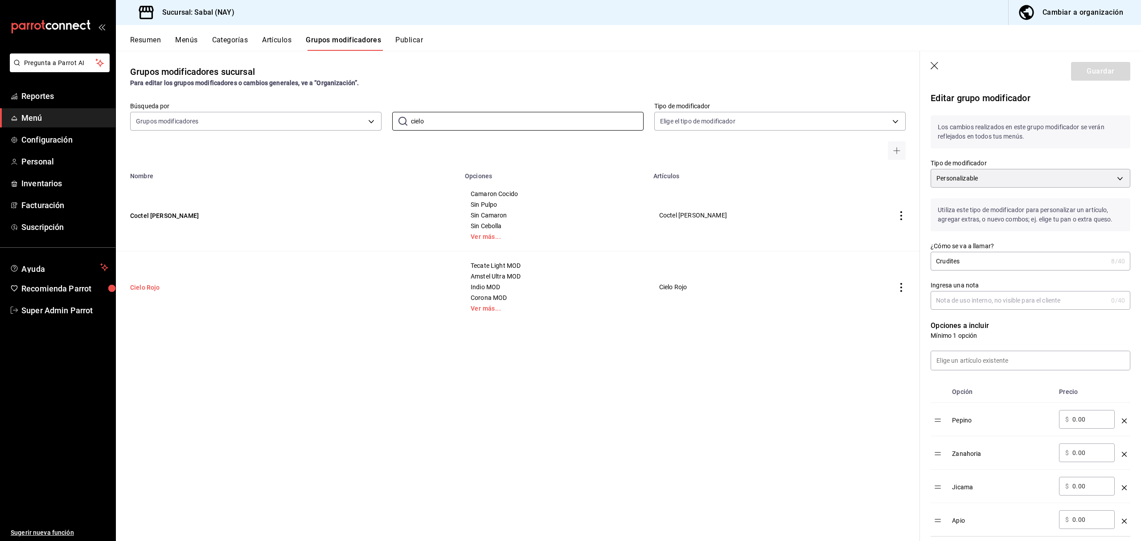
type input "cielo"
click at [152, 290] on button "Cielo Rojo" at bounding box center [183, 287] width 107 height 9
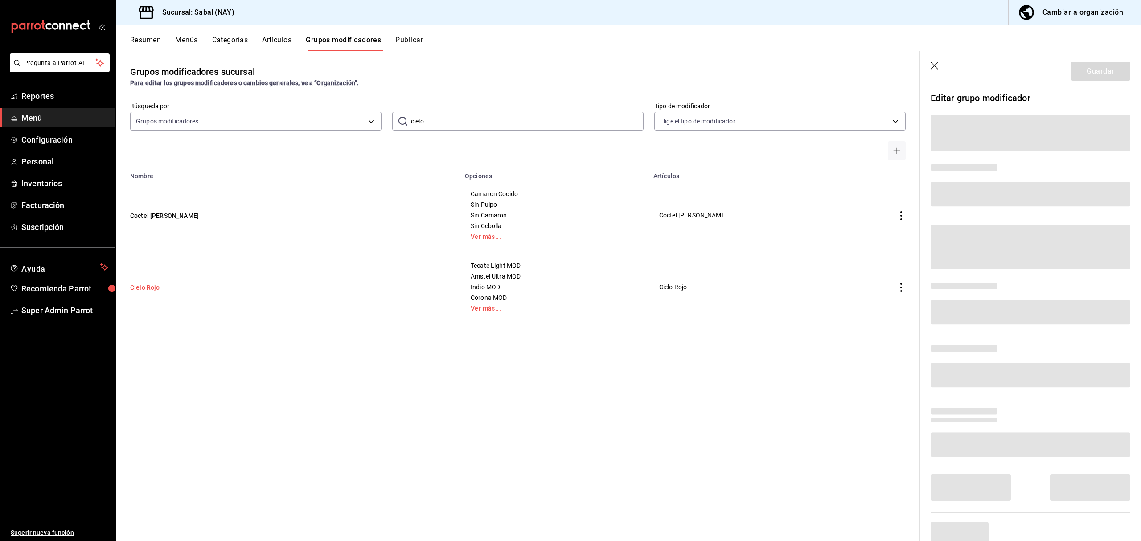
scroll to position [29, 0]
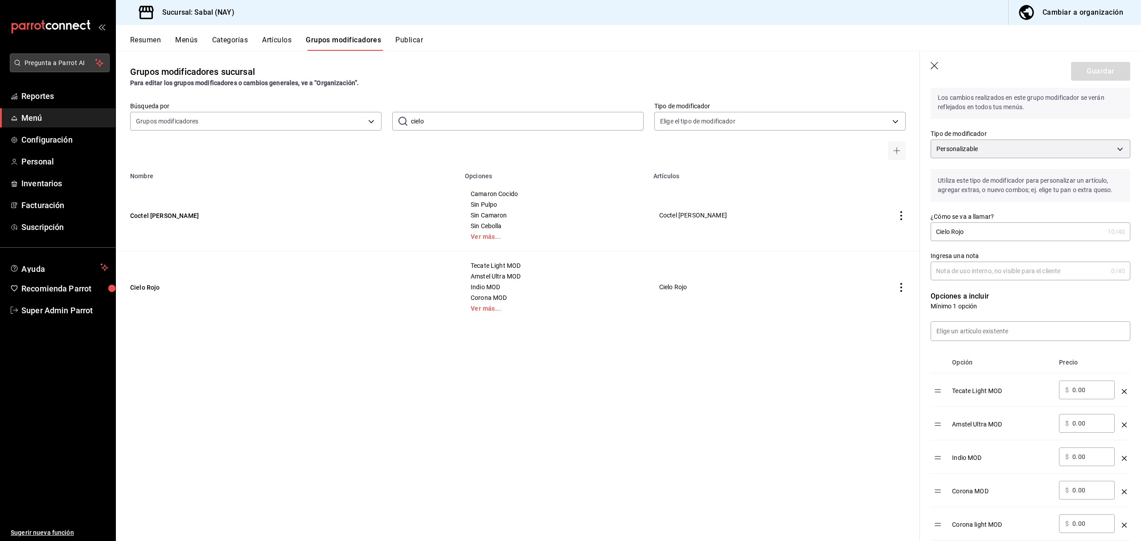
click at [67, 61] on span "Pregunta a Parrot AI" at bounding box center [60, 62] width 71 height 9
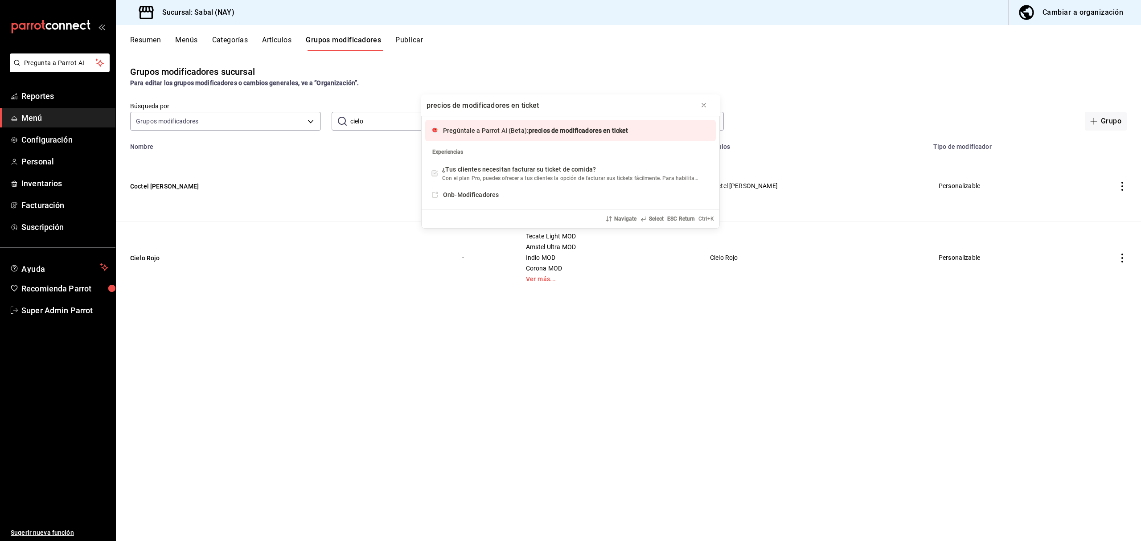
type input "precios de modificadores en ticket"
click at [528, 130] on span "precios de modificadores en ticket" at bounding box center [577, 130] width 99 height 7
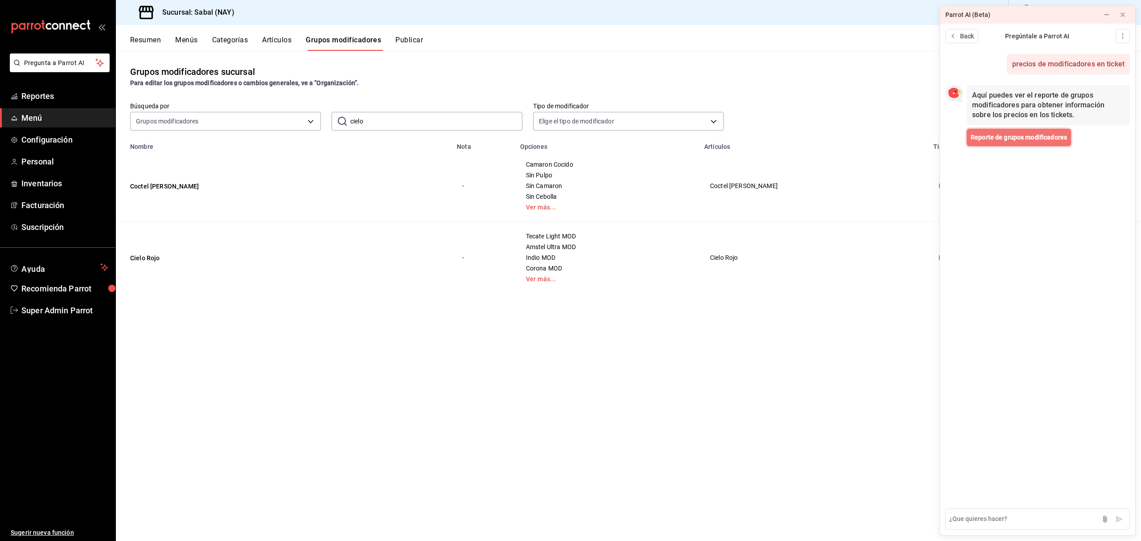
click at [1025, 139] on span "Reporte de grupos modificadores" at bounding box center [1018, 137] width 96 height 9
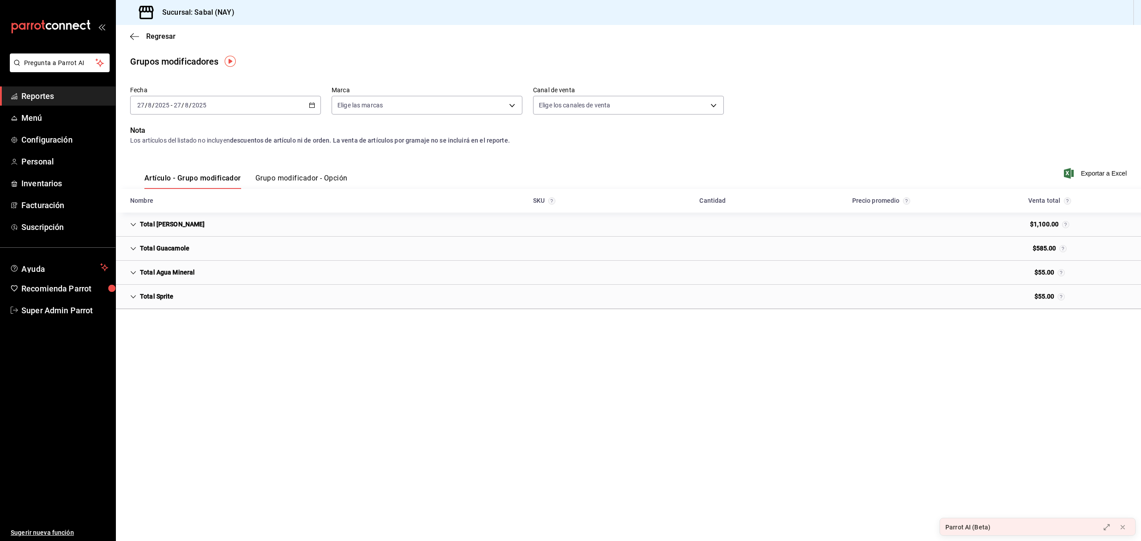
click at [294, 179] on button "Grupo modificador - Opción" at bounding box center [301, 181] width 92 height 15
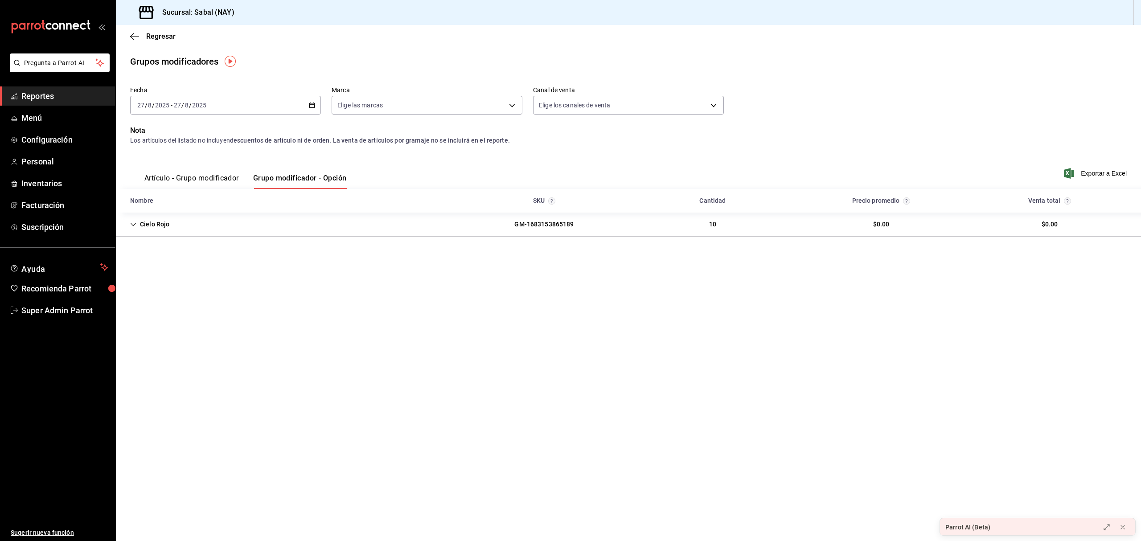
click at [313, 102] on icon "button" at bounding box center [312, 105] width 6 height 6
click at [150, 213] on span "Rango de fechas" at bounding box center [172, 212] width 69 height 9
click at [323, 200] on button "17" at bounding box center [328, 204] width 16 height 16
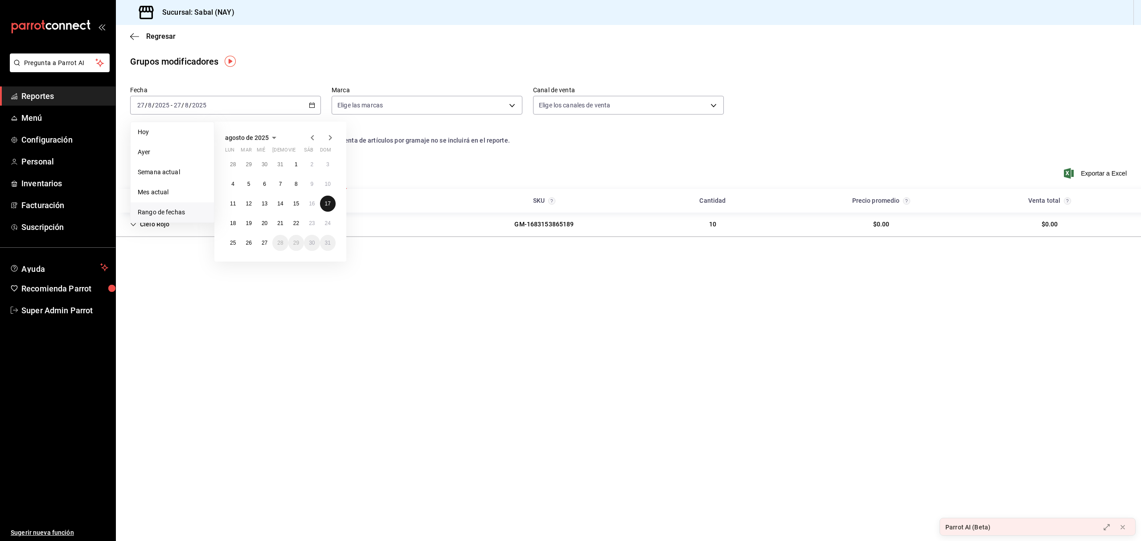
click at [323, 200] on button "17" at bounding box center [328, 204] width 16 height 16
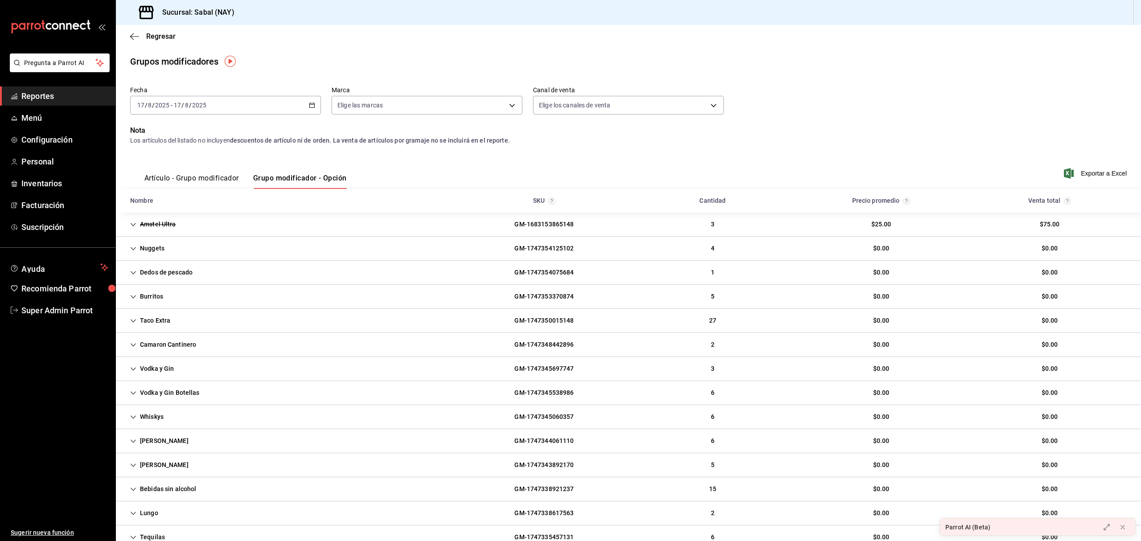
click at [227, 179] on button "Artículo - Grupo modificador" at bounding box center [191, 181] width 94 height 15
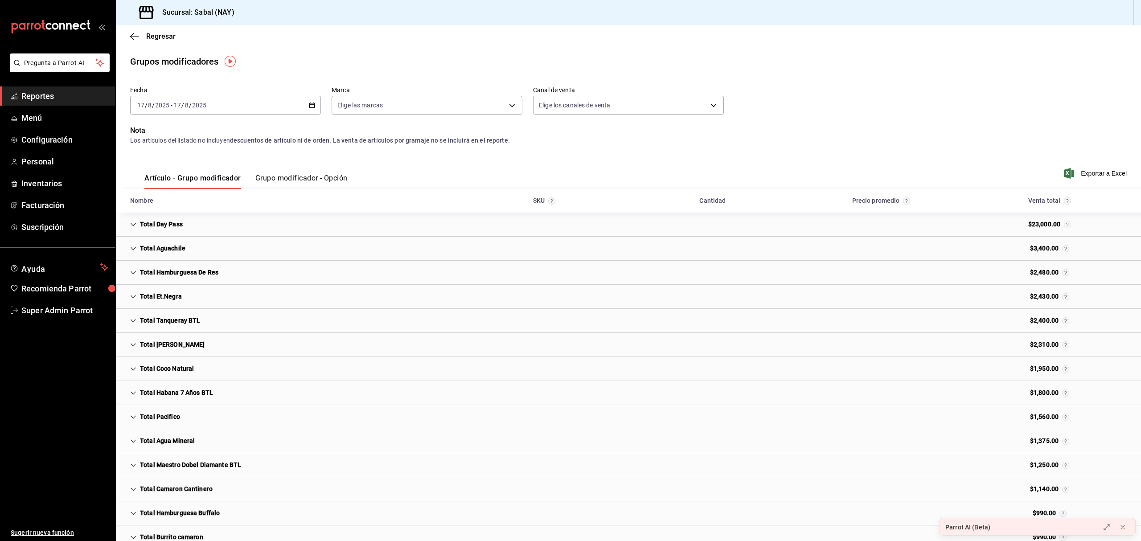
click at [287, 175] on button "Grupo modificador - Opción" at bounding box center [301, 181] width 92 height 15
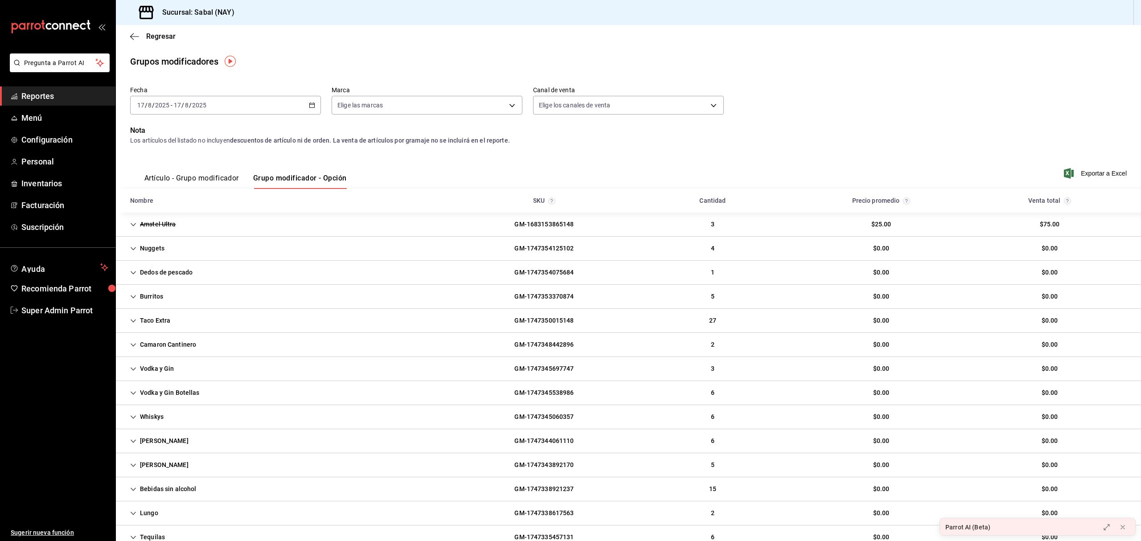
click at [43, 98] on span "Reportes" at bounding box center [64, 96] width 87 height 12
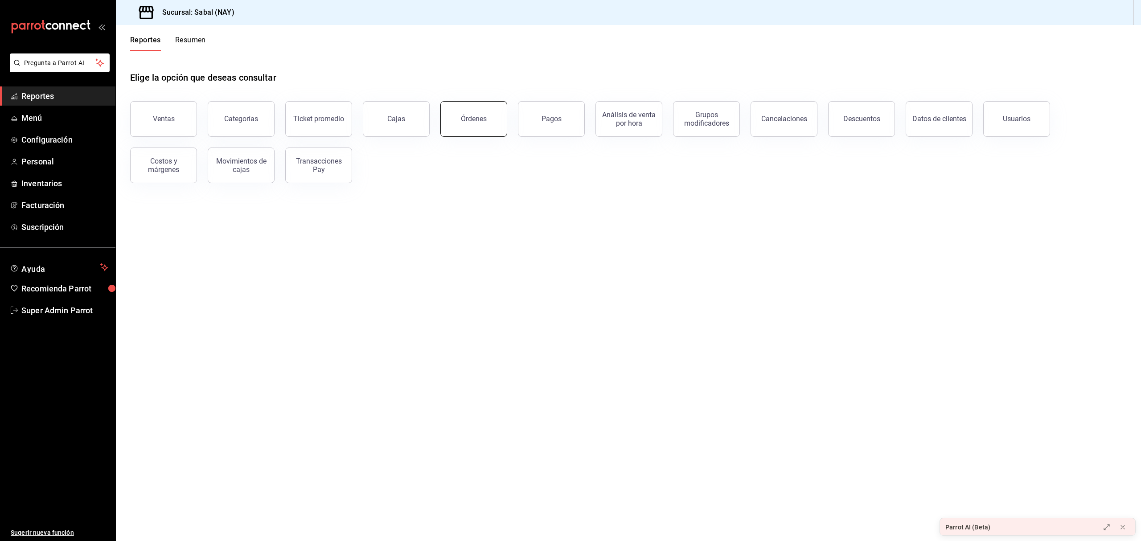
click at [487, 121] on button "Órdenes" at bounding box center [473, 119] width 67 height 36
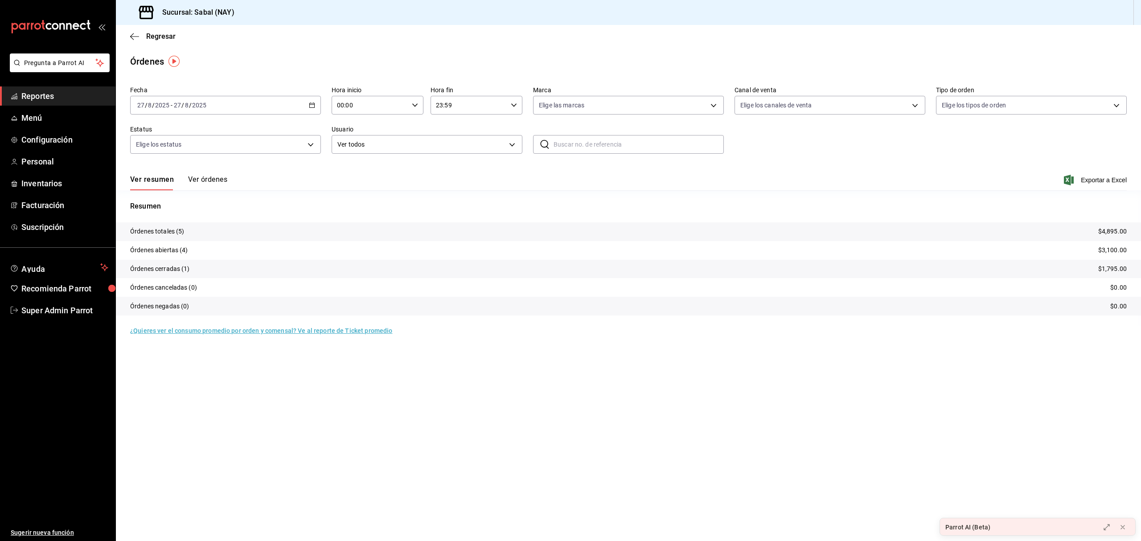
click at [220, 177] on button "Ver órdenes" at bounding box center [207, 182] width 39 height 15
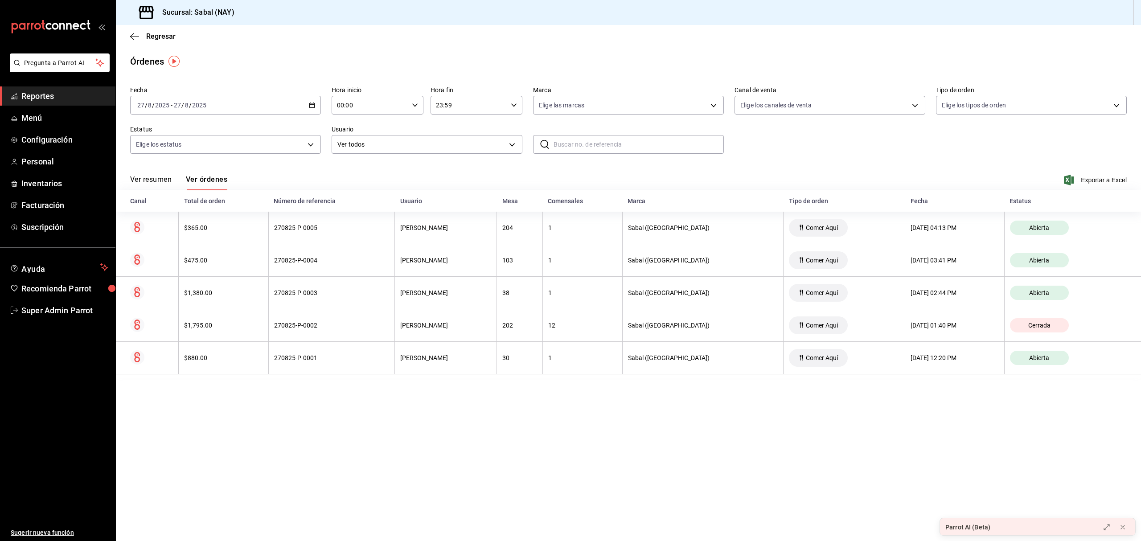
click at [309, 108] on div "2025-08-27 27 / 8 / 2025 - 2025-08-27 27 / 8 / 2025" at bounding box center [225, 105] width 191 height 19
click at [161, 225] on li "Rango de fechas" at bounding box center [172, 232] width 83 height 20
click at [323, 204] on button "17" at bounding box center [328, 204] width 16 height 16
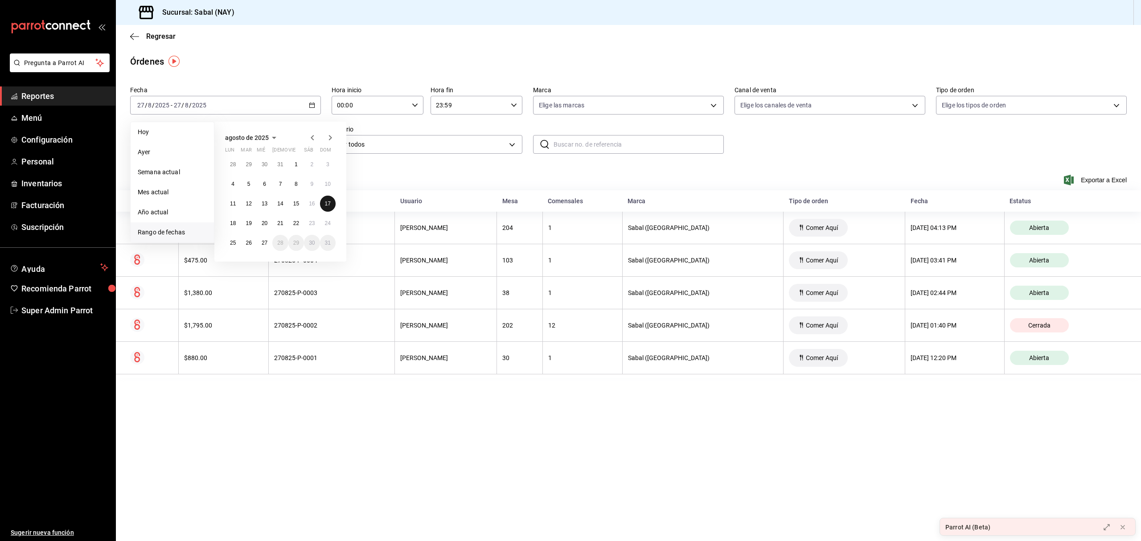
click at [323, 204] on button "17" at bounding box center [328, 204] width 16 height 16
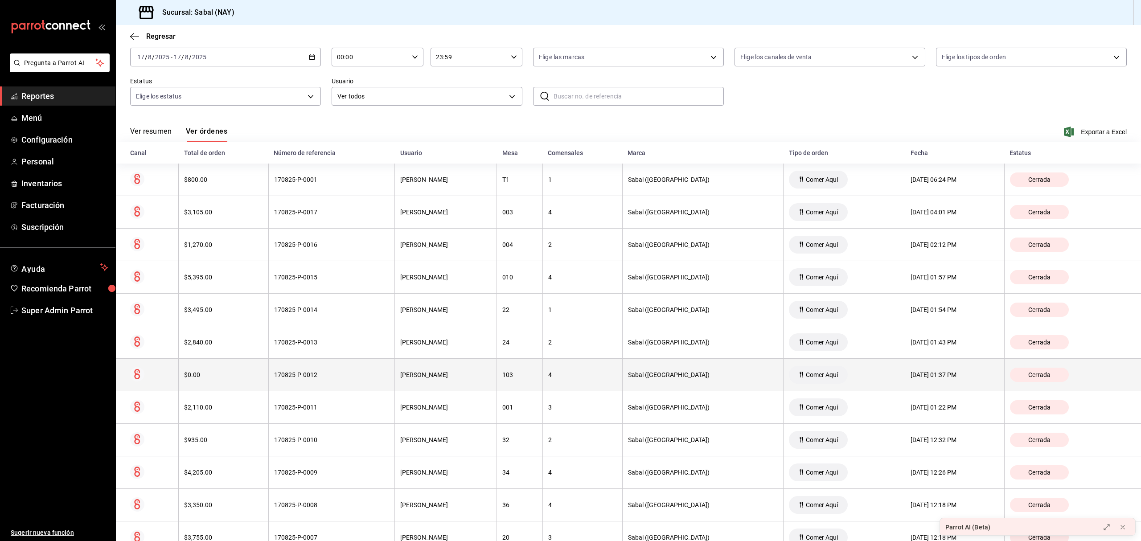
scroll to position [91, 0]
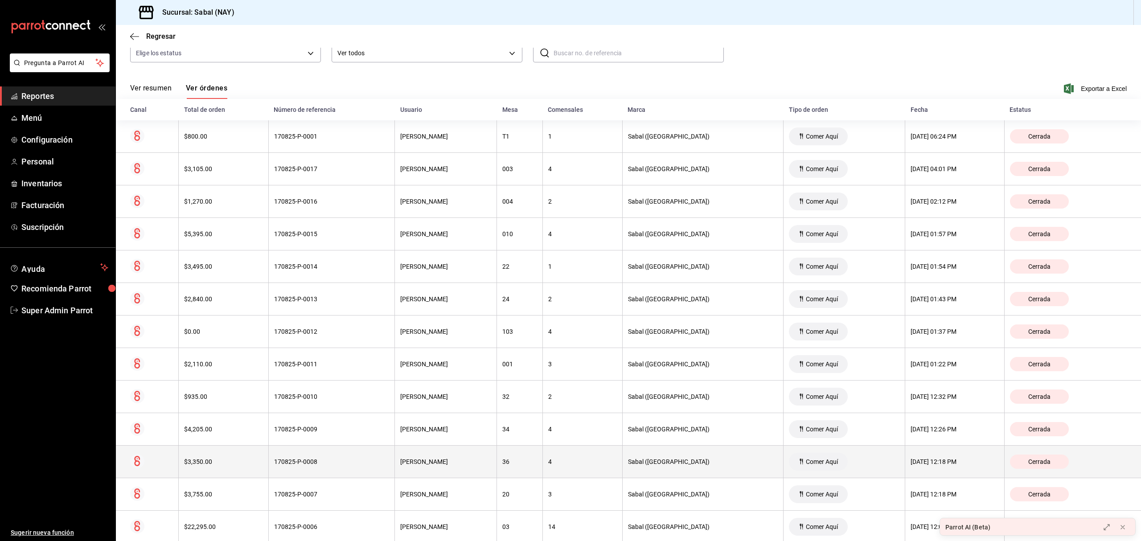
click at [194, 458] on th "$3,350.00" at bounding box center [224, 462] width 90 height 33
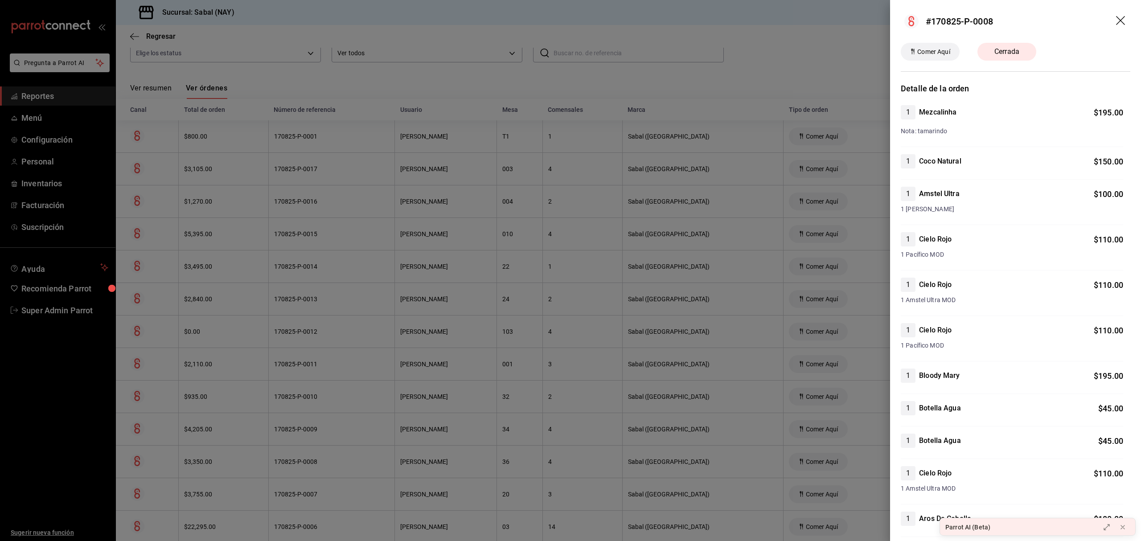
drag, startPoint x: 1029, startPoint y: 11, endPoint x: 1063, endPoint y: 84, distance: 79.9
click at [1063, 84] on h3 "Detalle de la orden" at bounding box center [1014, 88] width 229 height 12
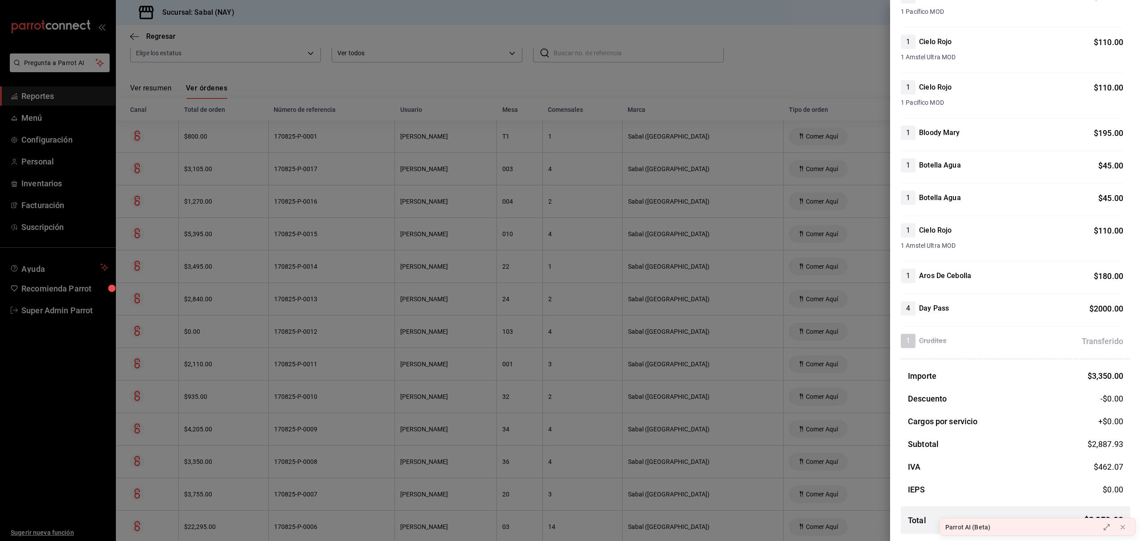
scroll to position [0, 0]
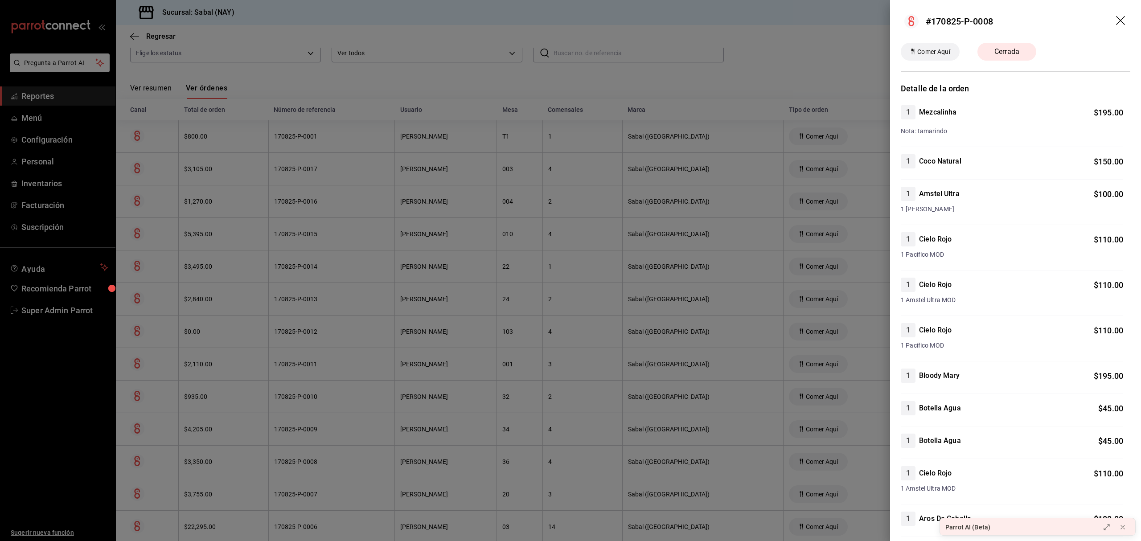
click at [1069, 22] on icon "drag" at bounding box center [1121, 21] width 11 height 11
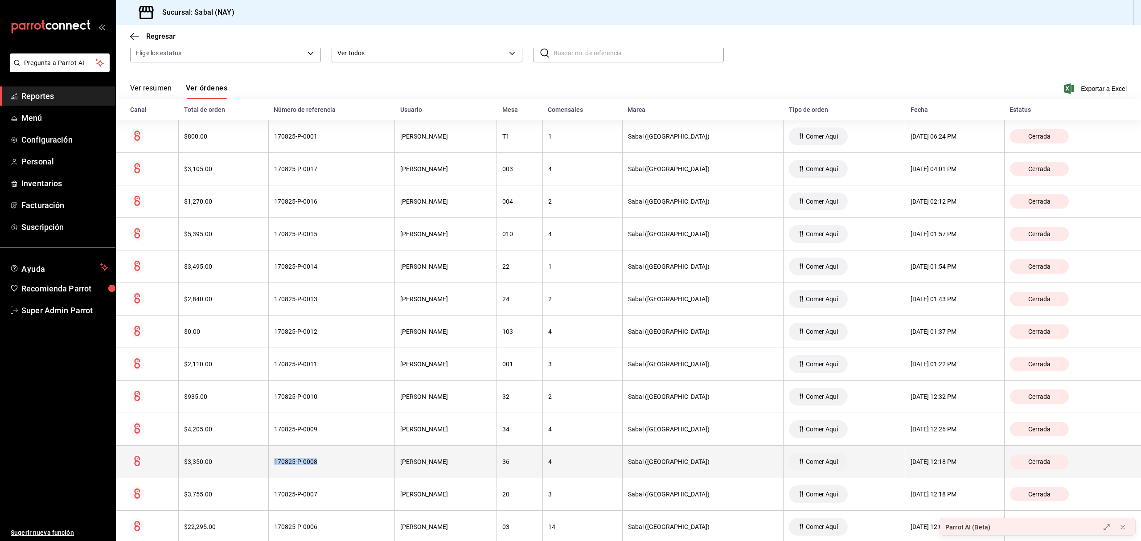
drag, startPoint x: 325, startPoint y: 463, endPoint x: 278, endPoint y: 466, distance: 46.9
click at [278, 465] on div "170825-P-0008" at bounding box center [331, 461] width 115 height 7
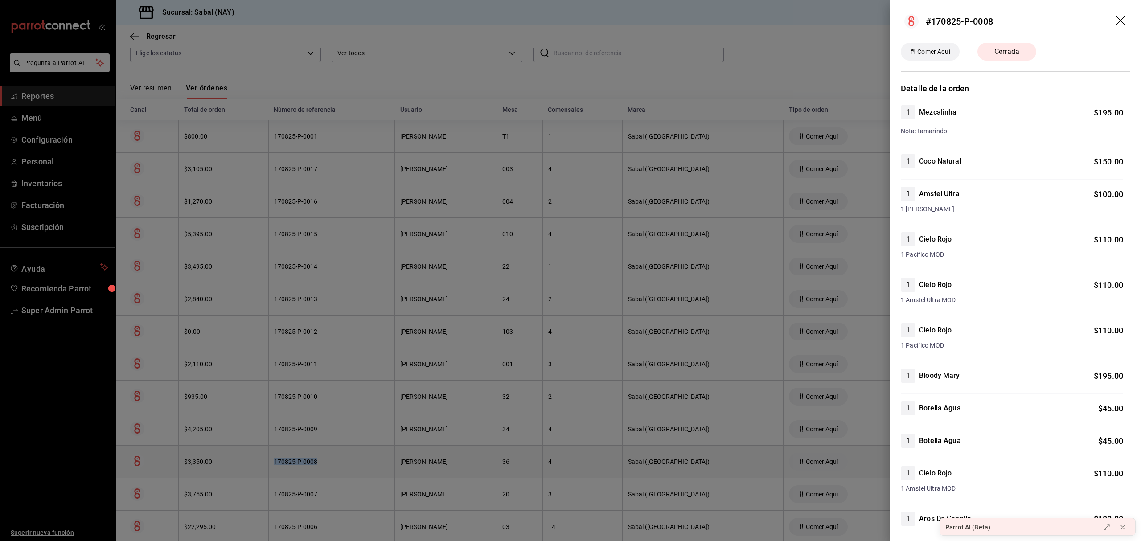
copy div "170825-P-0008"
drag, startPoint x: 1001, startPoint y: 25, endPoint x: 926, endPoint y: 32, distance: 75.2
click at [926, 32] on header "#170825-P-0008" at bounding box center [1015, 21] width 251 height 43
copy div "#170825-P-0008"
click at [1069, 13] on header "#170825-P-0008" at bounding box center [1015, 21] width 251 height 43
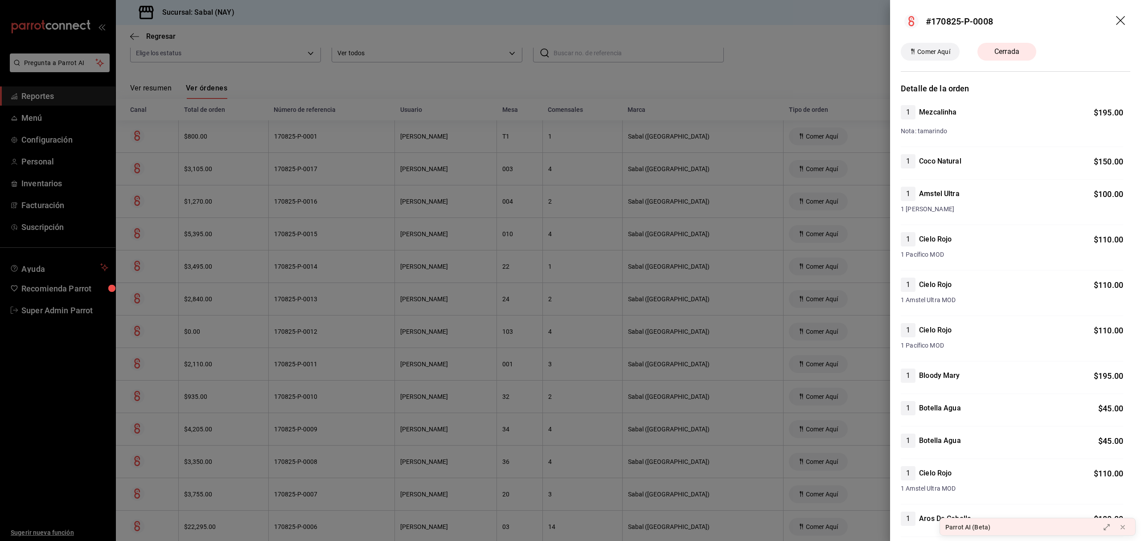
click at [1069, 18] on icon "drag" at bounding box center [1121, 21] width 11 height 11
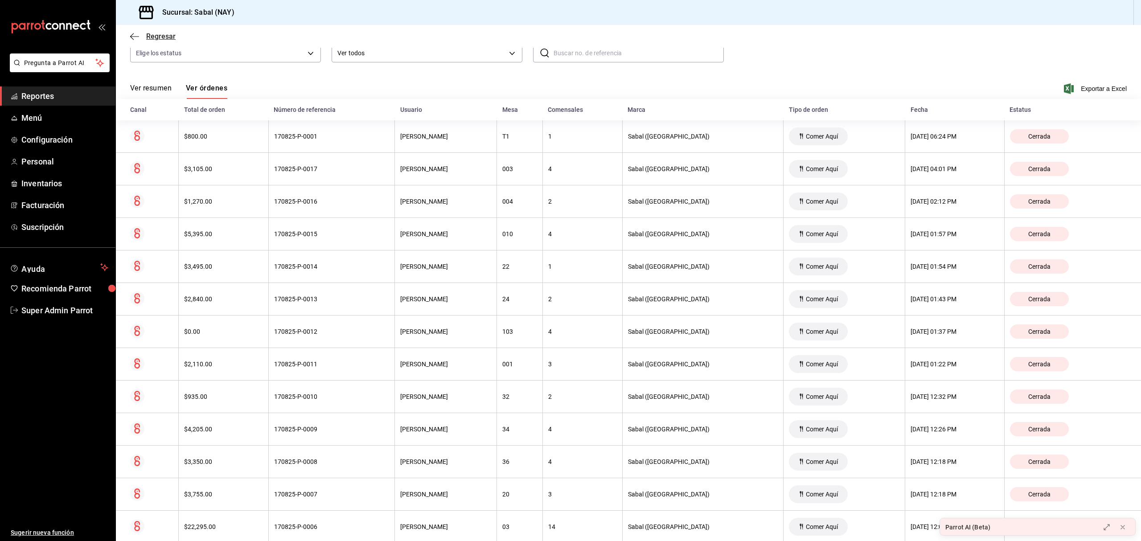
click at [158, 36] on span "Regresar" at bounding box center [160, 36] width 29 height 8
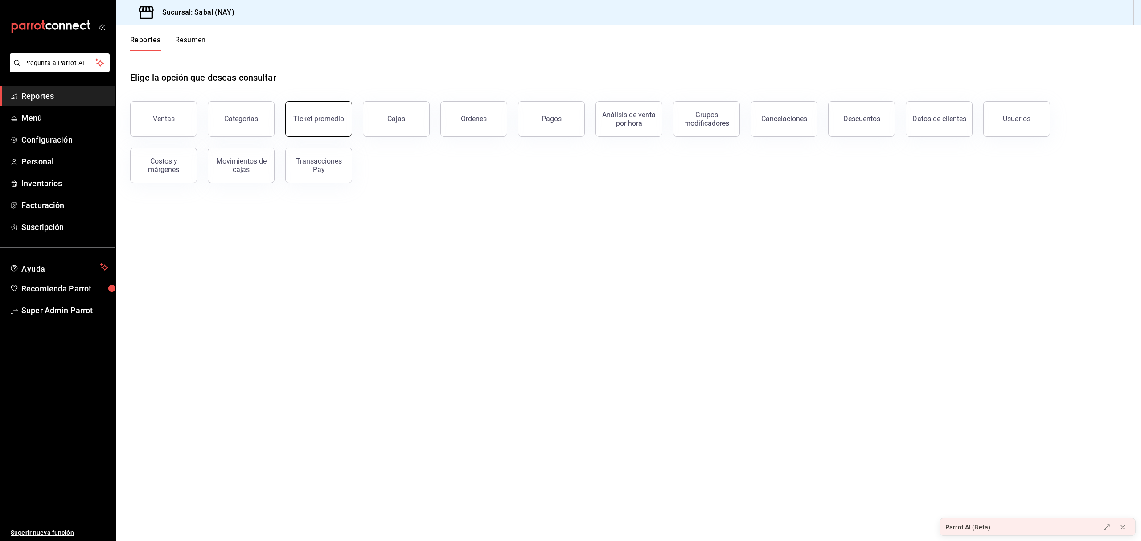
click at [321, 118] on div "Ticket promedio" at bounding box center [318, 118] width 51 height 8
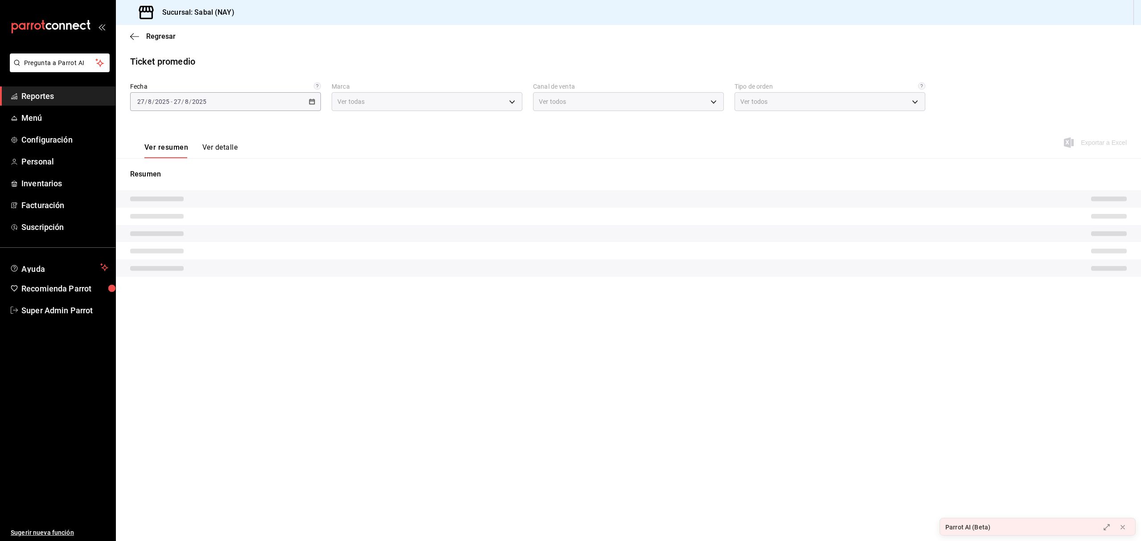
type input "7bb9fc4a-963e-4e00-9402-9ac56289446f"
type input "PARROT,UBER_EATS,RAPPI,DIDI_FOOD,ONLINE"
type input "dc4a329a-fcbf-4fa6-a40a-eb4151cc9adb,01dead97-7c83-45e3-99ab-5f2f54dd252f,EXTER…"
click at [228, 142] on div "Ver resumen Ver detalle" at bounding box center [183, 145] width 107 height 26
click at [225, 147] on button "Ver detalle" at bounding box center [219, 150] width 35 height 15
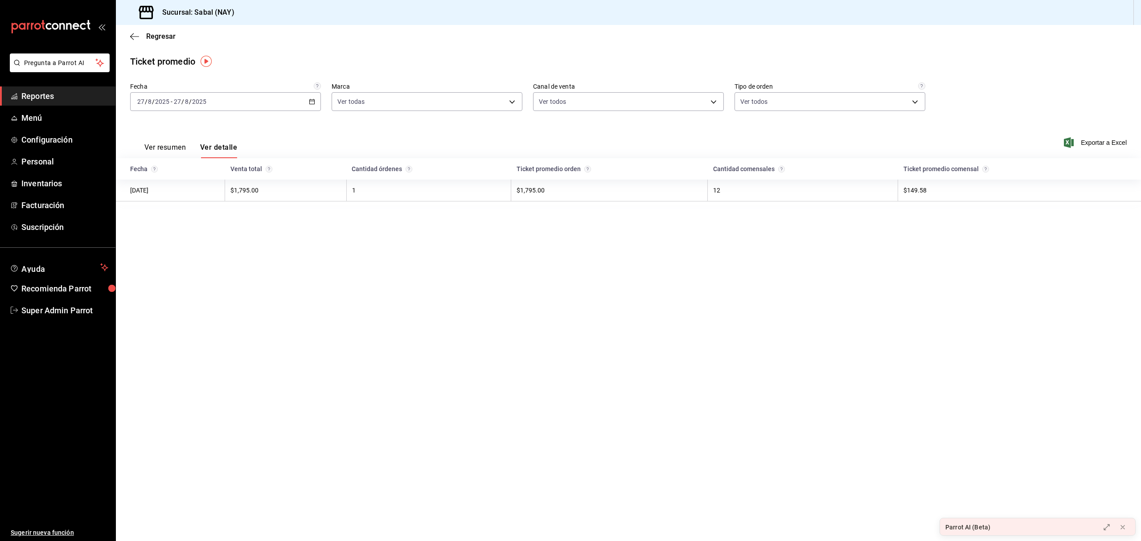
click at [311, 104] on div "2025-08-27 27 / 8 / 2025 - 2025-08-27 27 / 8 / 2025" at bounding box center [225, 101] width 191 height 19
click at [168, 209] on span "Rango de fechas" at bounding box center [172, 208] width 69 height 9
click at [323, 191] on div "28 29 30 31 1 2 3 4 5 6 7 8 9 10 11 12 13 14 15 16 17 18 19 20 21 22 23 24 25 2…" at bounding box center [280, 200] width 110 height 94
click at [325, 198] on abbr "17" at bounding box center [328, 200] width 6 height 6
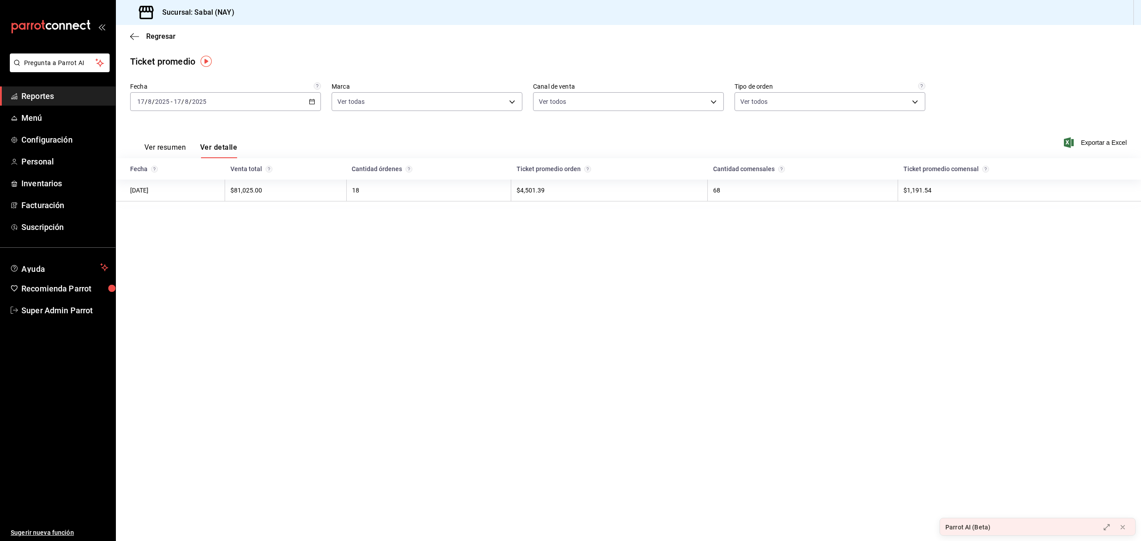
click at [168, 151] on button "Ver resumen" at bounding box center [164, 150] width 41 height 15
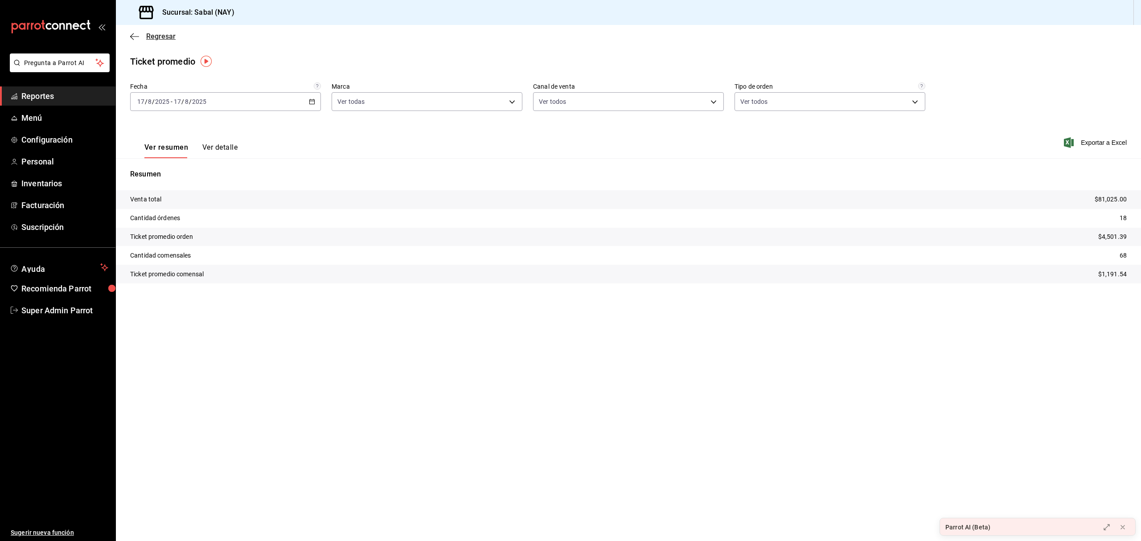
click at [134, 33] on icon "button" at bounding box center [132, 36] width 4 height 7
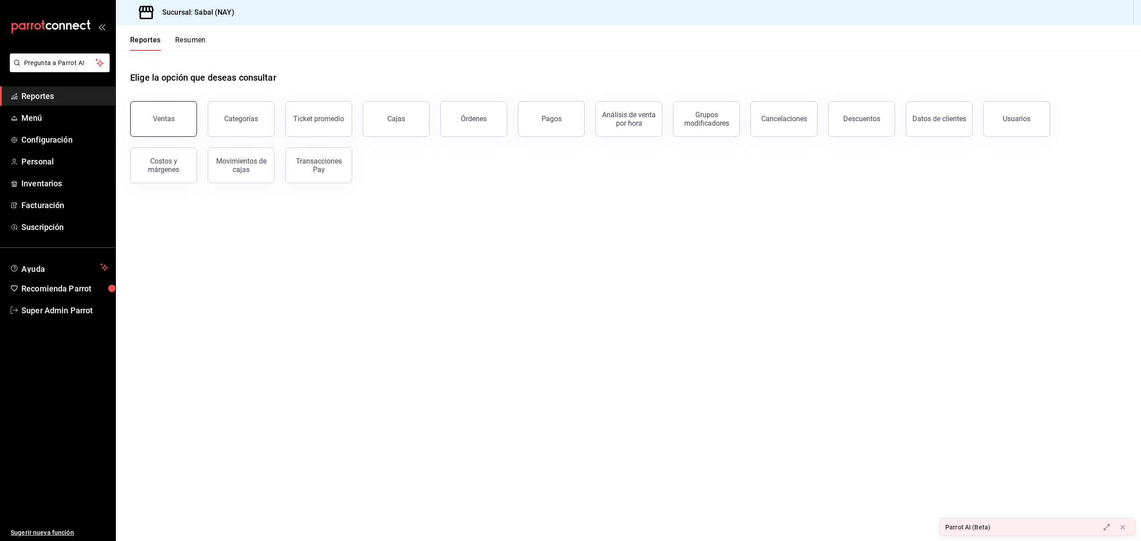
click at [168, 116] on div "Ventas" at bounding box center [164, 118] width 22 height 8
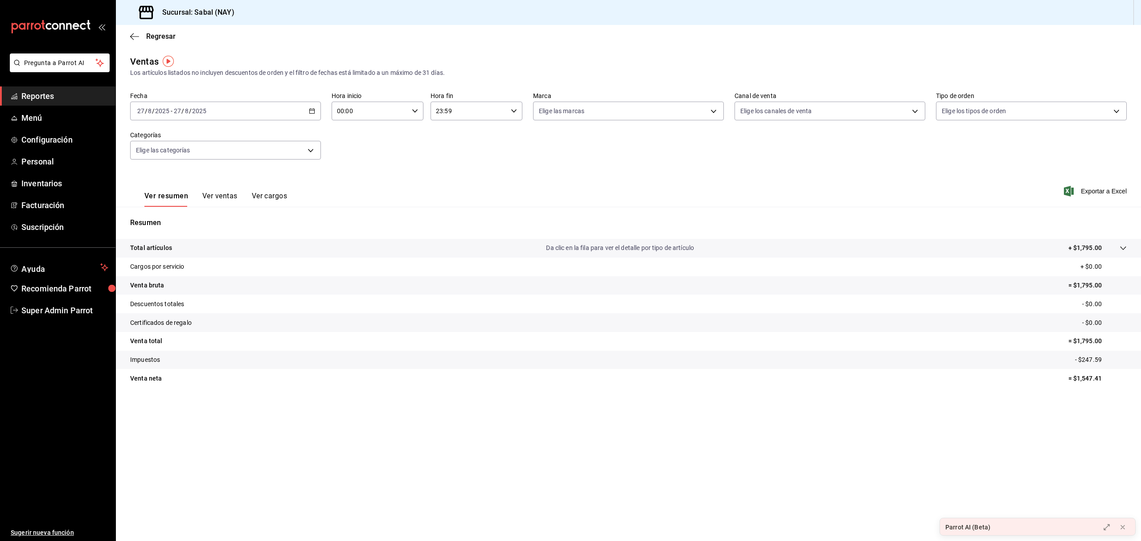
click at [309, 114] on div "2025-08-27 27 / 8 / 2025 - 2025-08-27 27 / 8 / 2025" at bounding box center [225, 111] width 191 height 19
click at [164, 213] on span "Rango de fechas" at bounding box center [172, 217] width 69 height 9
click at [323, 211] on button "17" at bounding box center [328, 209] width 16 height 16
click at [323, 211] on div "Resumen Total artículos Da clic en la fila para ver el detalle por tipo de artí…" at bounding box center [628, 303] width 1025 height 192
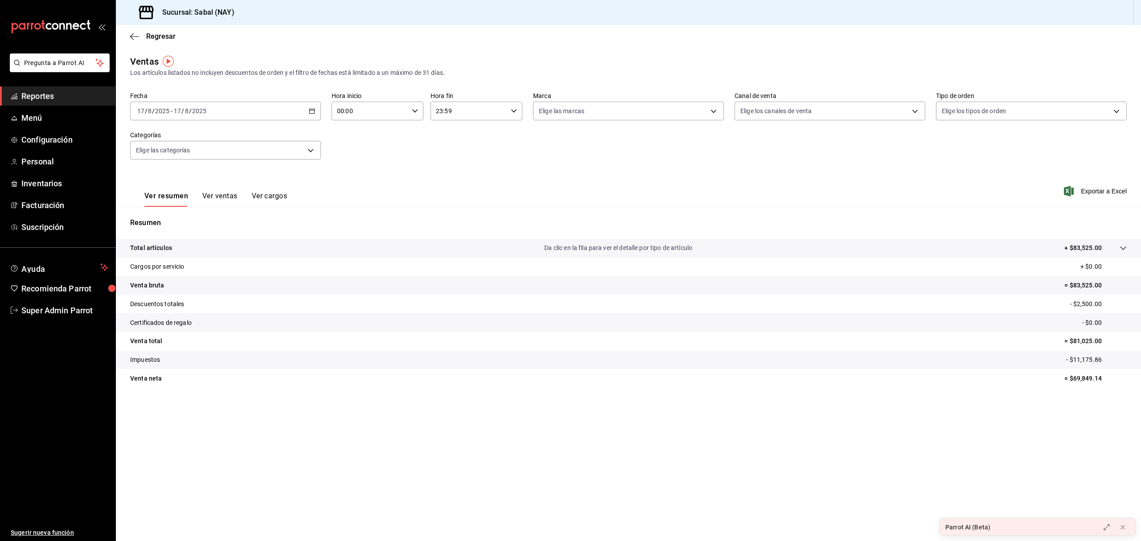
click at [225, 195] on button "Ver ventas" at bounding box center [219, 199] width 35 height 15
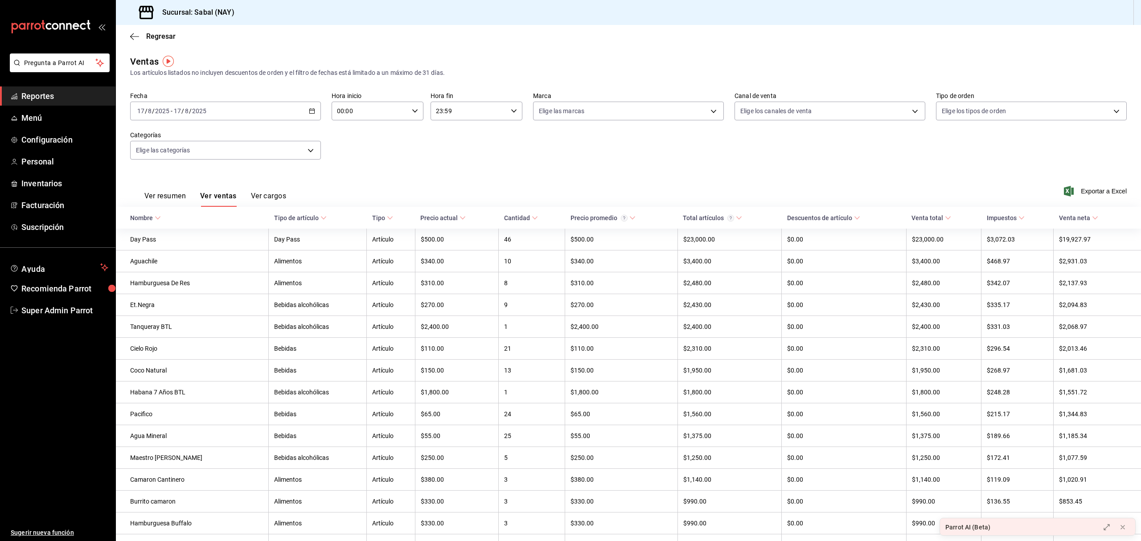
click at [1015, 59] on div "Ventas Los artículos listados no incluyen descuentos de orden y el filtro de fe…" at bounding box center [628, 66] width 996 height 23
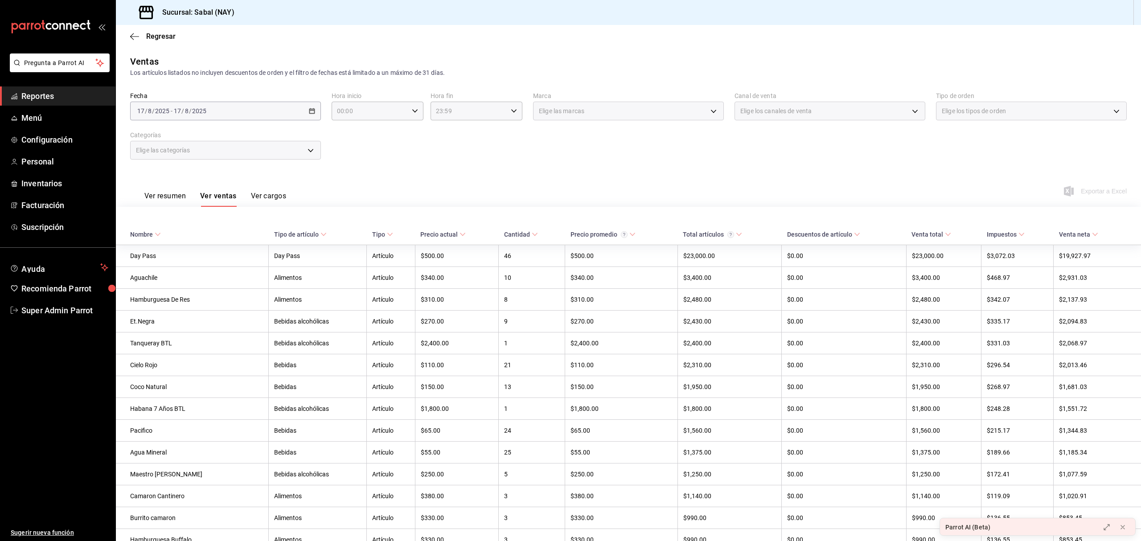
scroll to position [639, 0]
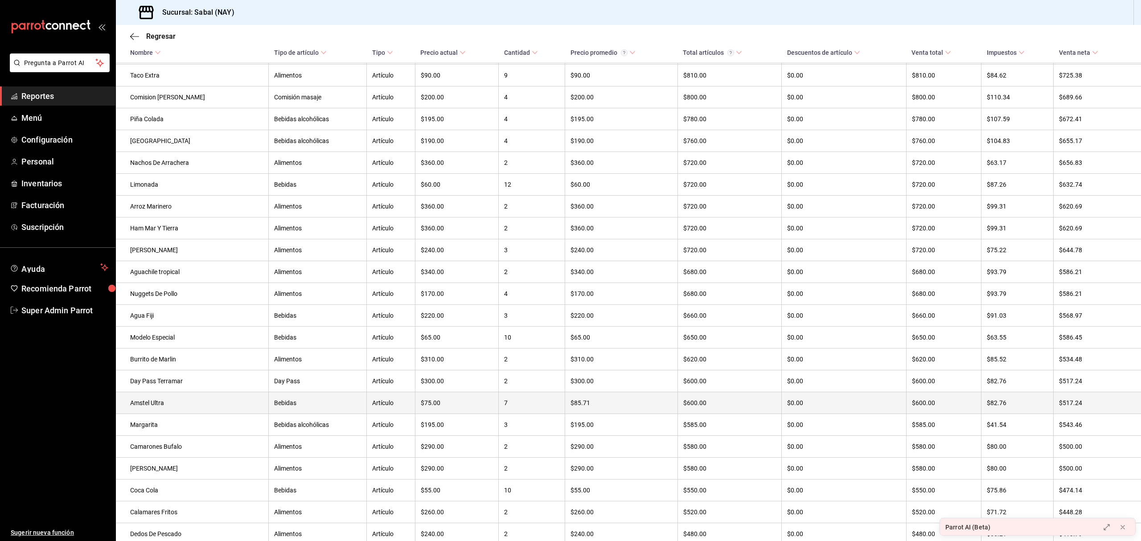
click at [172, 414] on td "Amstel Ultra" at bounding box center [192, 403] width 153 height 22
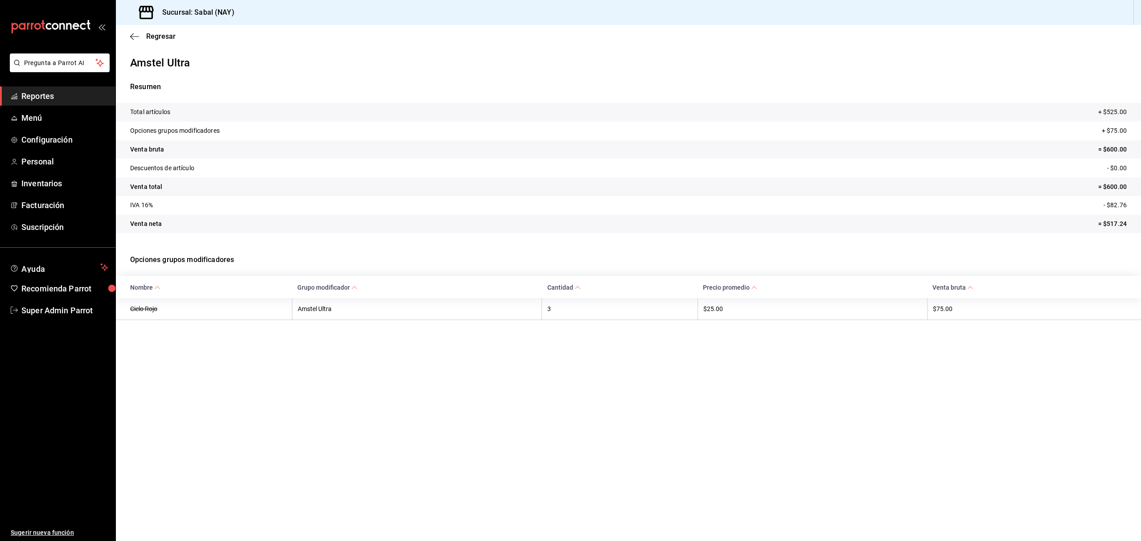
click at [945, 314] on th "$75.00" at bounding box center [1034, 309] width 214 height 22
drag, startPoint x: 339, startPoint y: 311, endPoint x: 298, endPoint y: 315, distance: 41.2
click at [298, 315] on th "Amstel Ultra" at bounding box center [417, 309] width 250 height 22
copy th "Amstel Ultra"
click at [138, 37] on icon "button" at bounding box center [134, 37] width 9 height 8
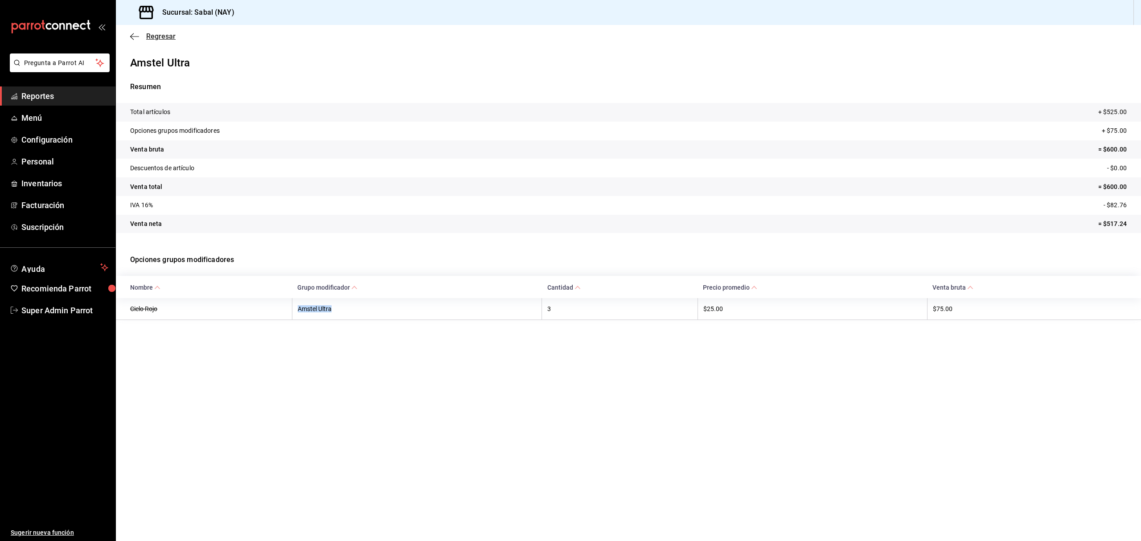
click at [138, 37] on icon "button" at bounding box center [134, 37] width 9 height 8
click at [150, 37] on span "Regresar" at bounding box center [160, 36] width 29 height 8
click at [47, 125] on link "Menú" at bounding box center [57, 117] width 115 height 19
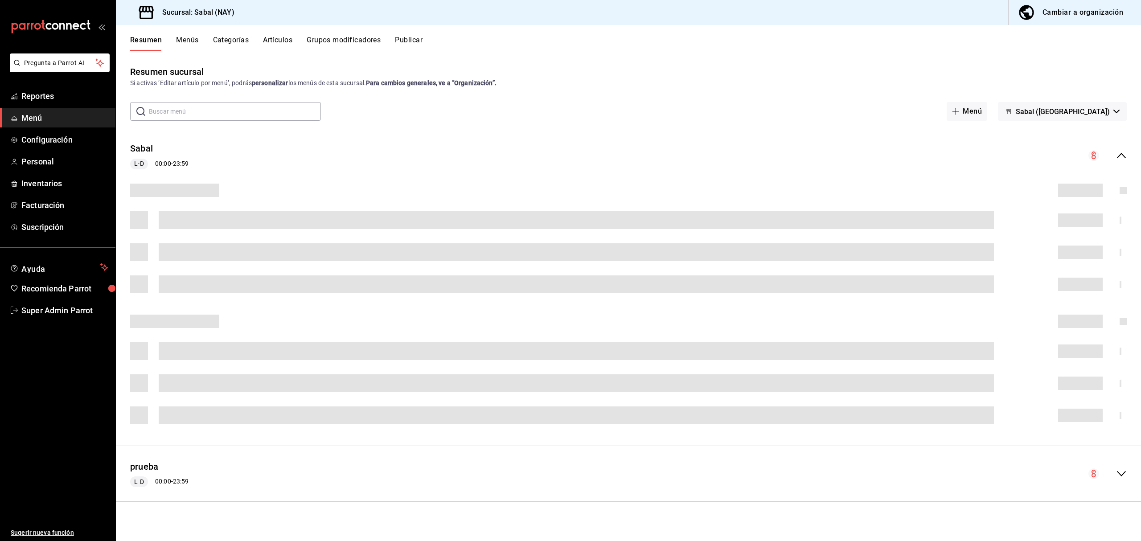
click at [363, 38] on button "Grupos modificadores" at bounding box center [344, 43] width 74 height 15
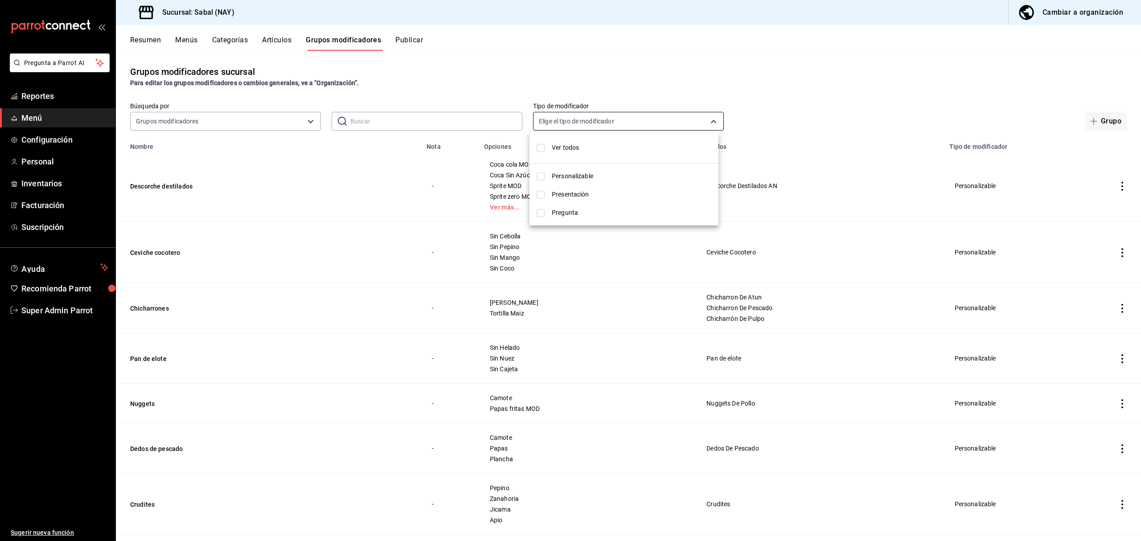
click at [555, 119] on body "Pregunta a Parrot AI Reportes Menú Configuración Personal Inventarios Facturaci…" at bounding box center [570, 270] width 1141 height 541
click at [555, 119] on div at bounding box center [570, 270] width 1141 height 541
click at [496, 120] on input "text" at bounding box center [436, 121] width 172 height 18
paste input "Amstel Ultra"
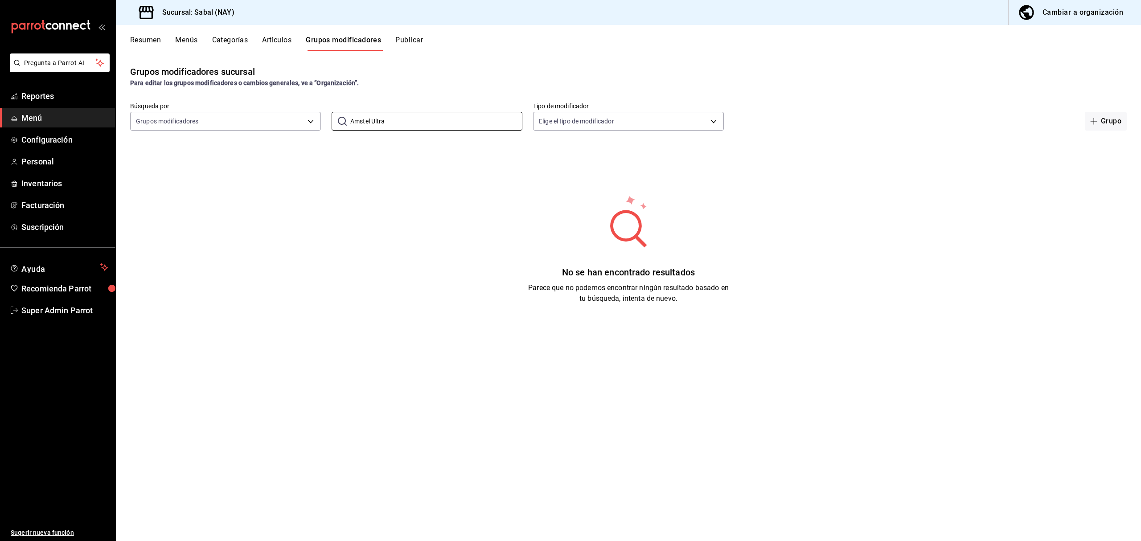
drag, startPoint x: 394, startPoint y: 118, endPoint x: 265, endPoint y: 110, distance: 129.8
click at [265, 110] on div "Búsqueda por Grupos modificadores GROUP ​ Amstel Ultra ​ Tipo de modificador El…" at bounding box center [628, 116] width 1025 height 29
type input "cielo"
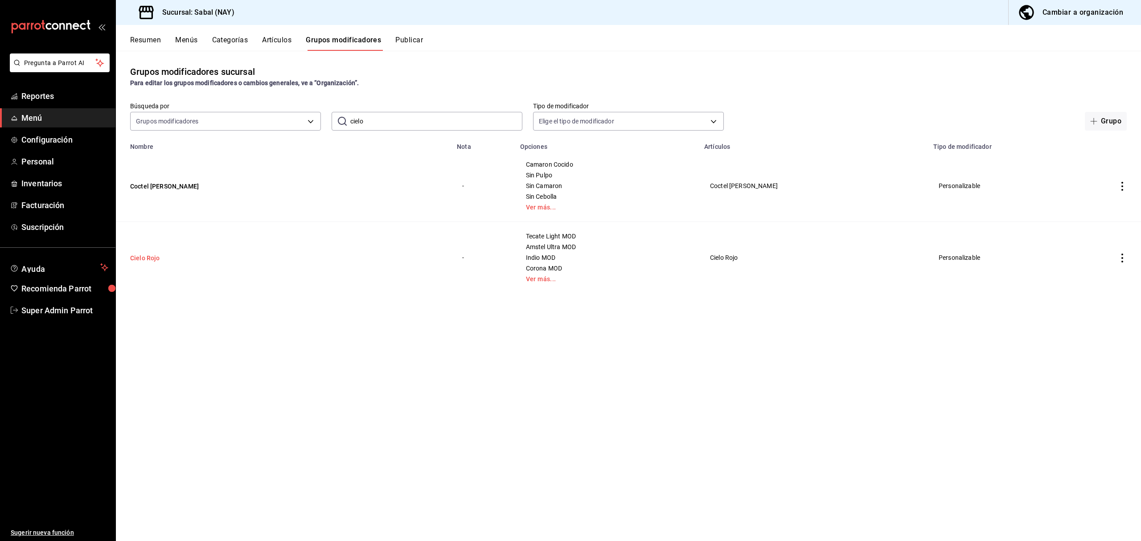
click at [147, 262] on button "Cielo Rojo" at bounding box center [183, 257] width 107 height 9
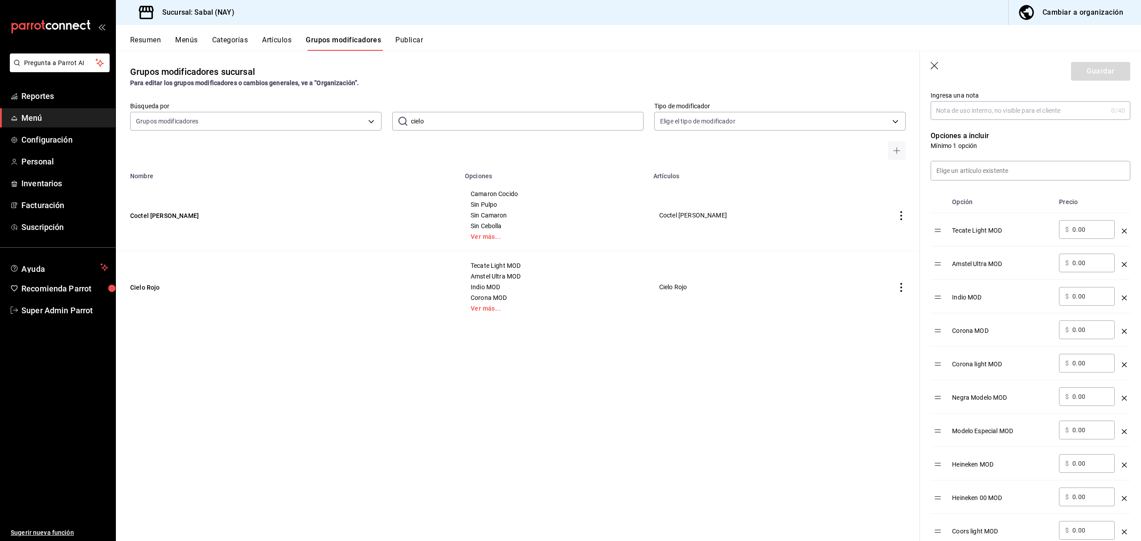
scroll to position [189, 0]
click at [277, 45] on button "Artículos" at bounding box center [276, 43] width 29 height 15
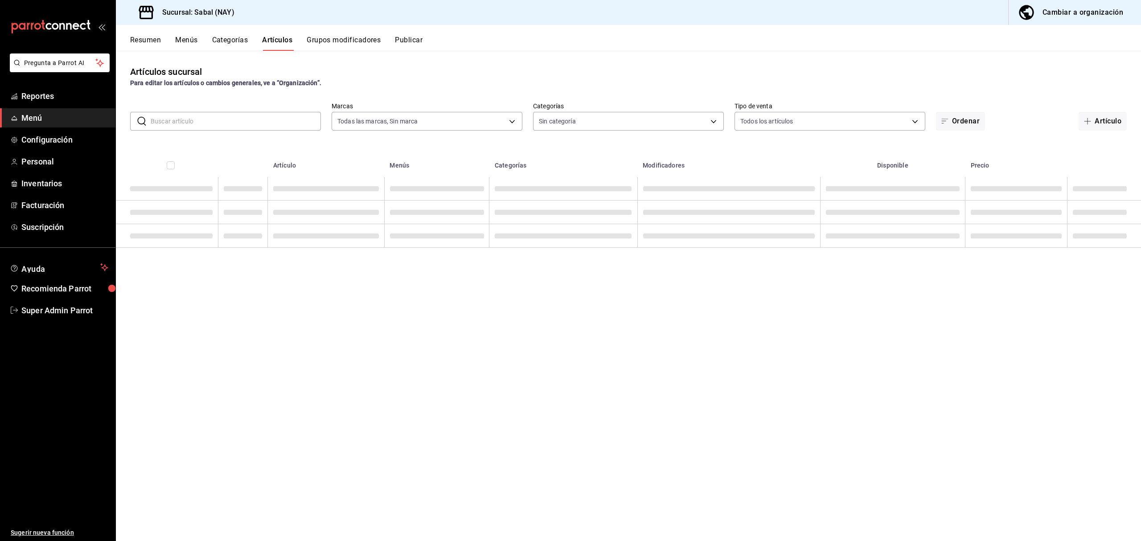
type input "7bb9fc4a-963e-4e00-9402-9ac56289446f"
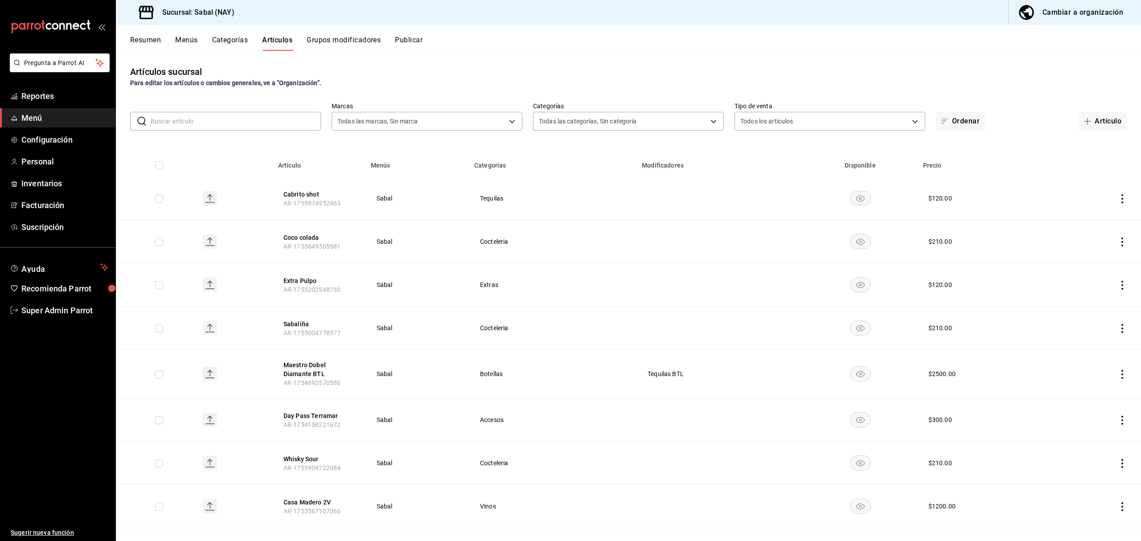
type input "bed2594b-a15d-4bd4-87ff-97f97ee034ef,89ba1751-3de3-413f-a6d3-d357b79ae5de,3a12d…"
click at [239, 118] on input "text" at bounding box center [236, 121] width 170 height 18
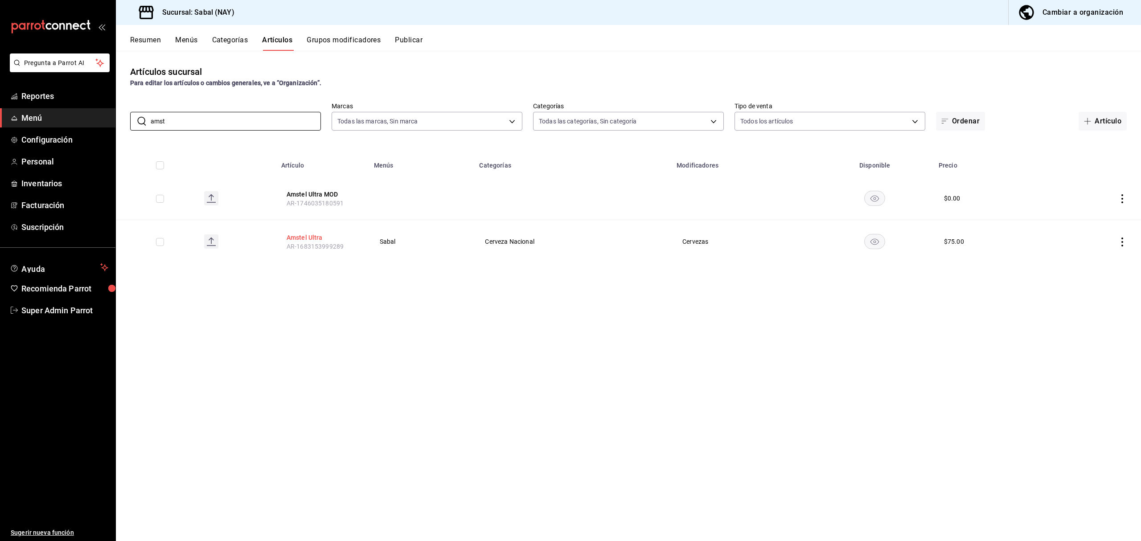
type input "amst"
click at [301, 237] on button "Amstel Ultra" at bounding box center [321, 237] width 71 height 9
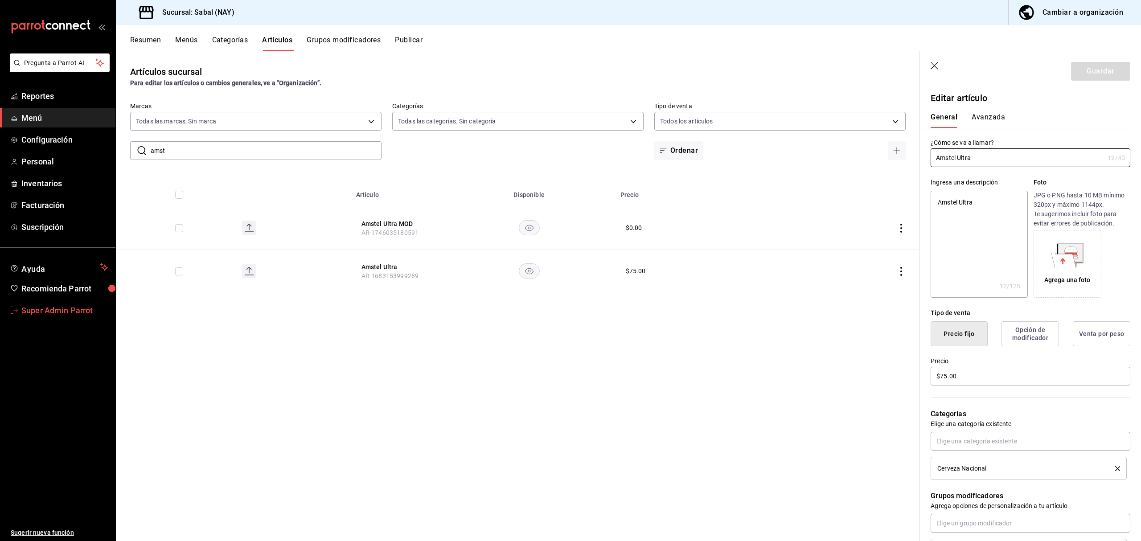
click at [43, 313] on span "Super Admin Parrot" at bounding box center [64, 310] width 87 height 12
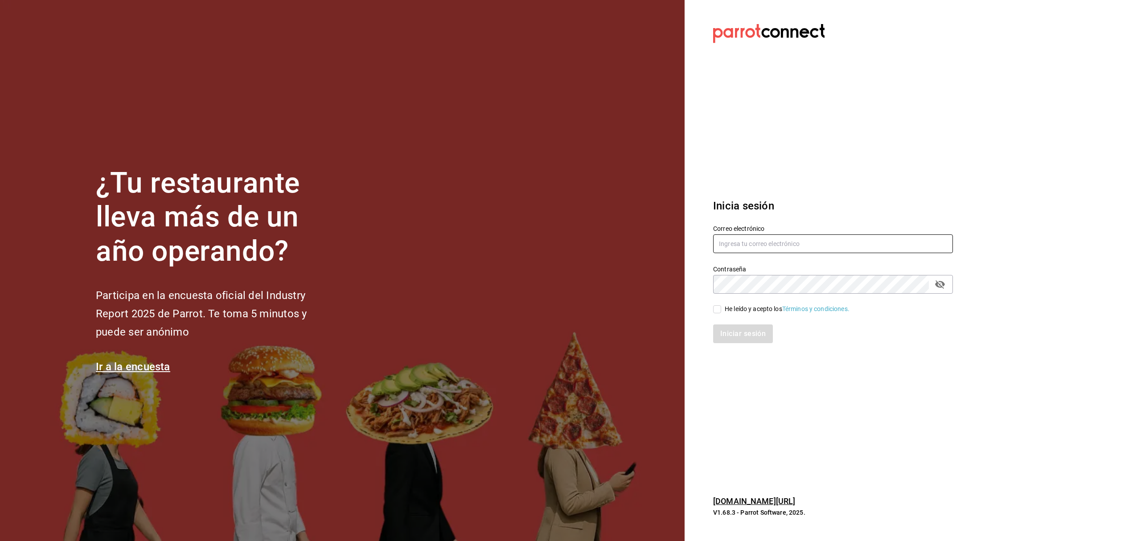
click at [801, 241] on input "text" at bounding box center [833, 243] width 240 height 19
paste input "panaderiapanico@queretaro.com"
type input "panaderiapanico@queretaro.com"
click at [718, 309] on input "He leído y acepto los Términos y condiciones." at bounding box center [717, 309] width 8 height 8
checkbox input "true"
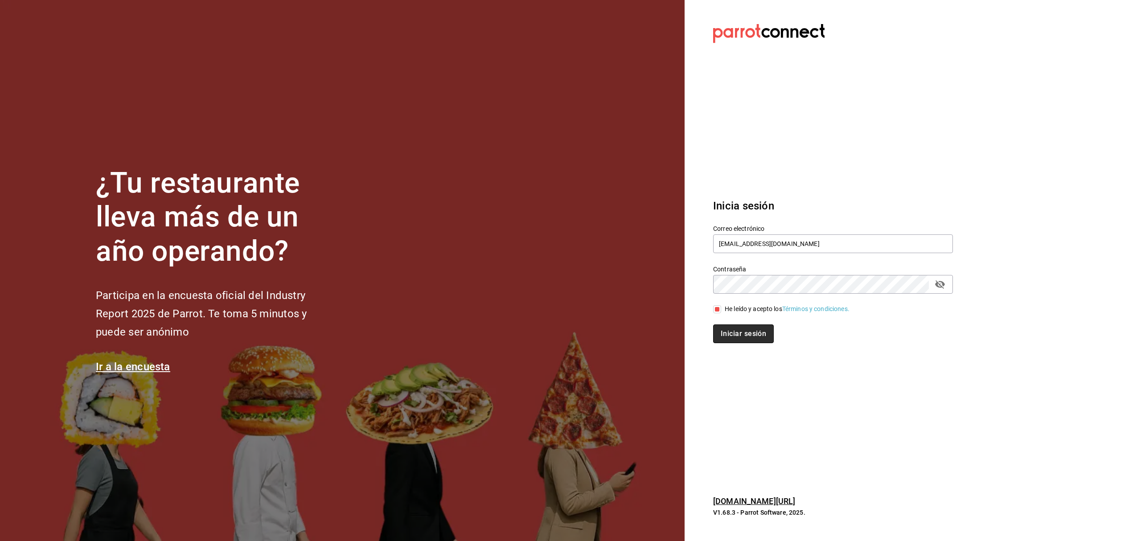
click at [722, 330] on button "Iniciar sesión" at bounding box center [743, 333] width 61 height 19
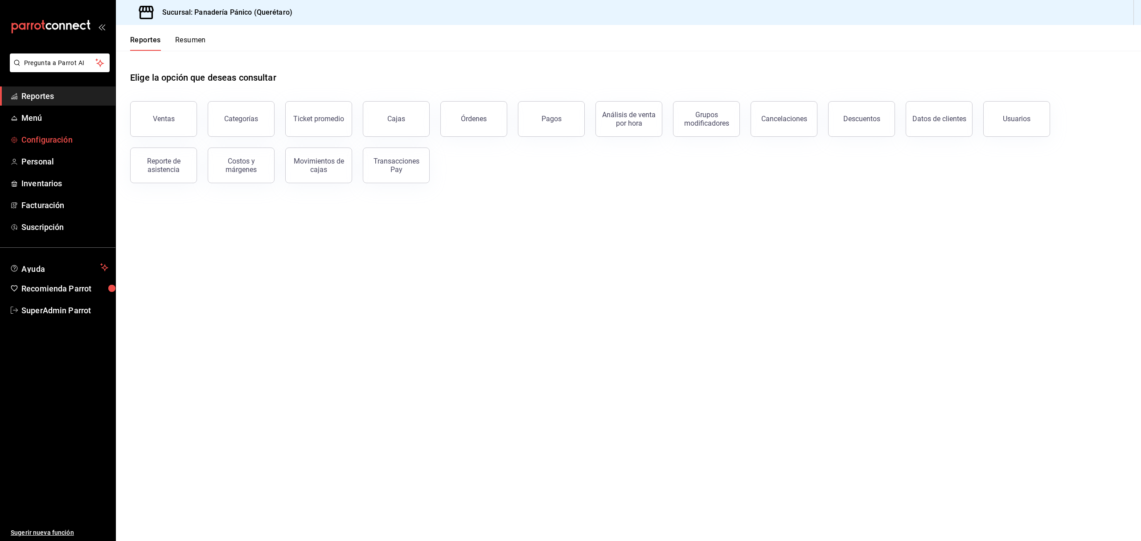
click at [45, 135] on span "Configuración" at bounding box center [64, 140] width 87 height 12
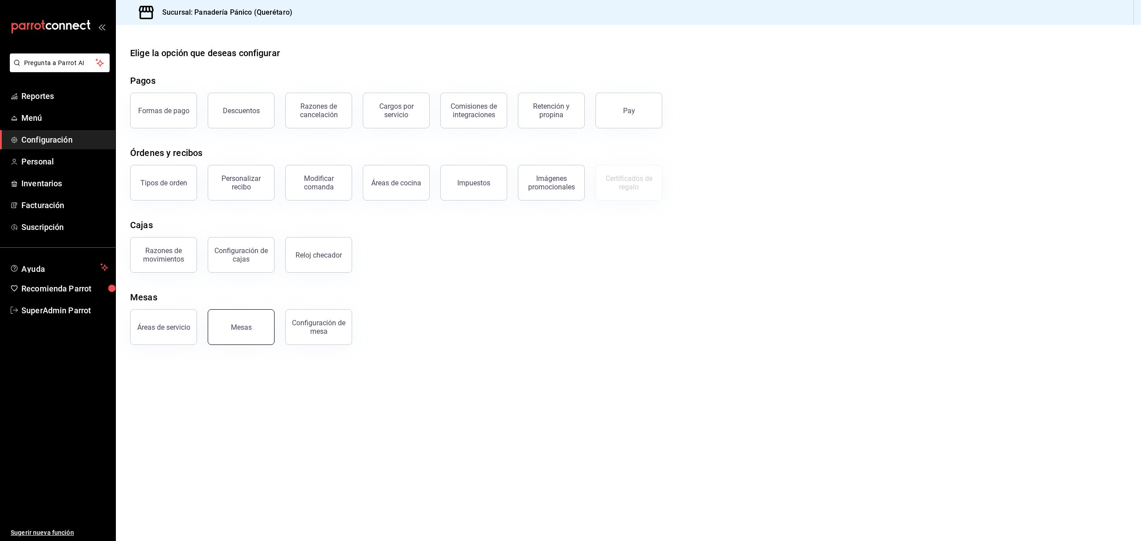
click at [232, 333] on button "Mesas" at bounding box center [241, 327] width 67 height 36
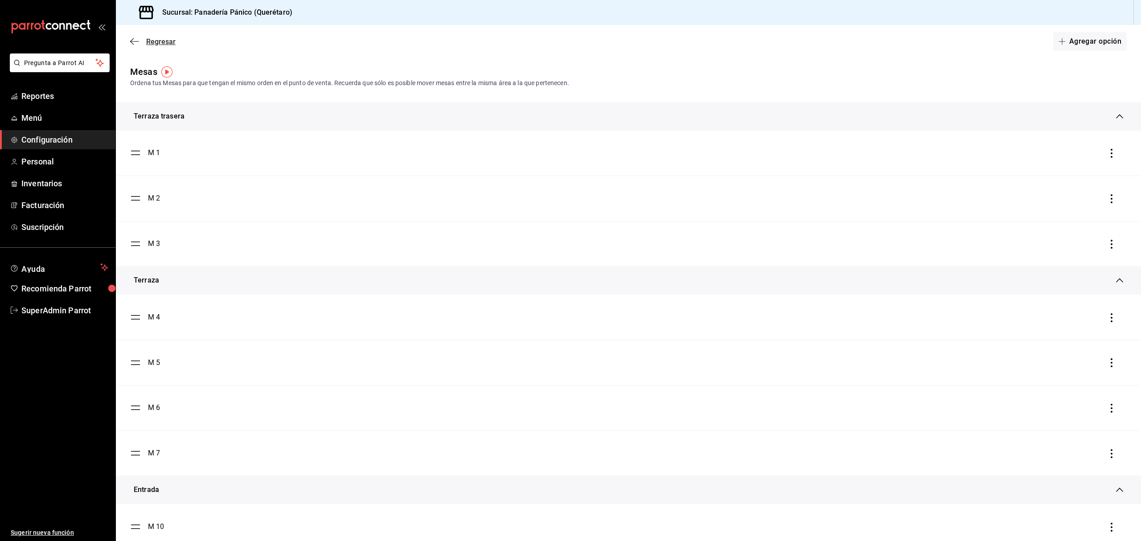
click at [135, 42] on icon "button" at bounding box center [134, 41] width 9 height 8
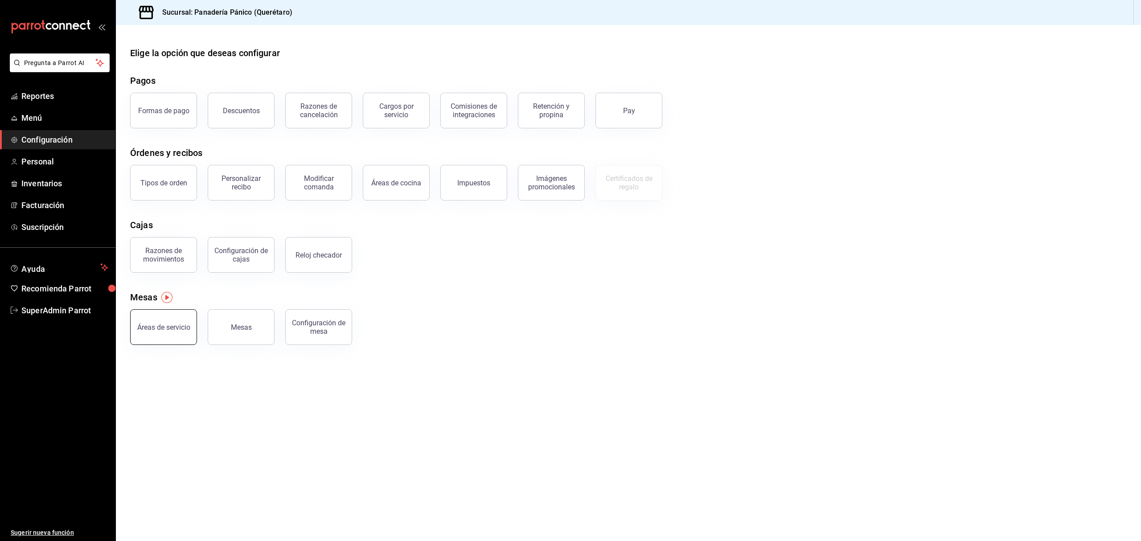
click at [160, 329] on div "Áreas de servicio" at bounding box center [163, 327] width 53 height 8
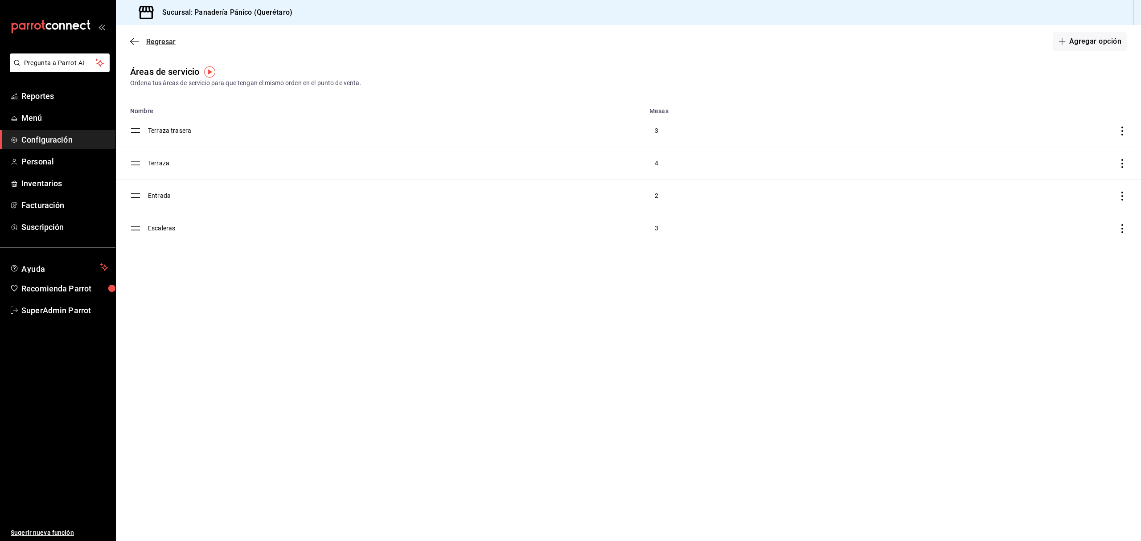
click at [136, 39] on icon "button" at bounding box center [134, 41] width 9 height 8
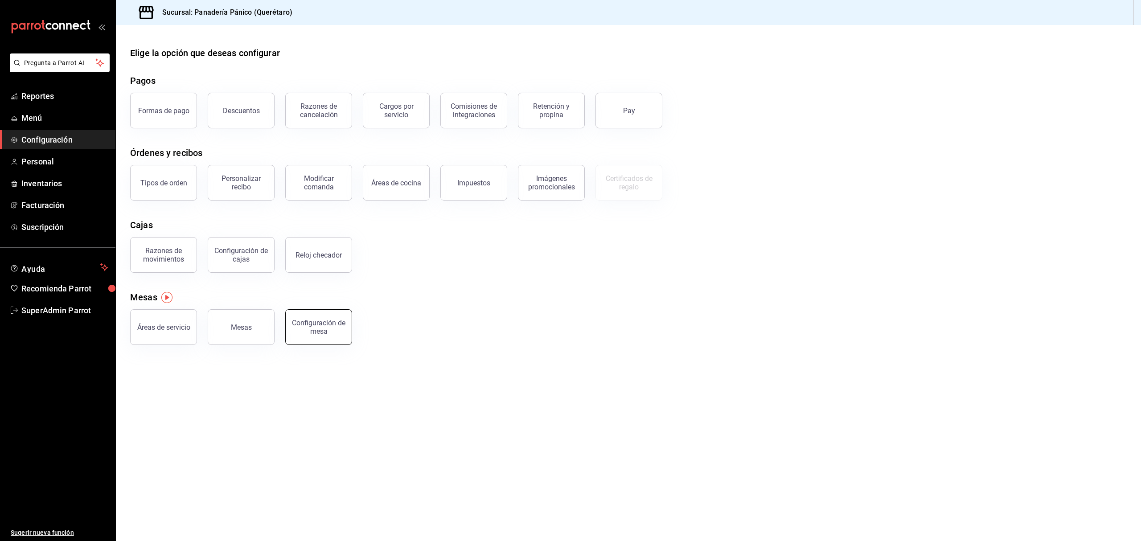
click at [315, 328] on div "Configuración de mesa" at bounding box center [318, 327] width 55 height 17
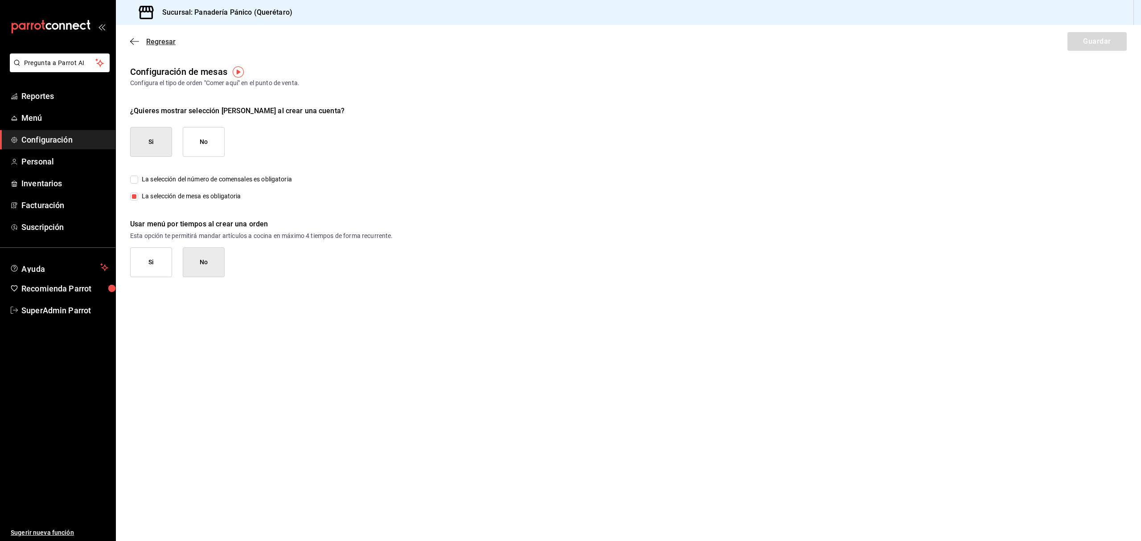
click at [164, 44] on span "Regresar" at bounding box center [160, 41] width 29 height 8
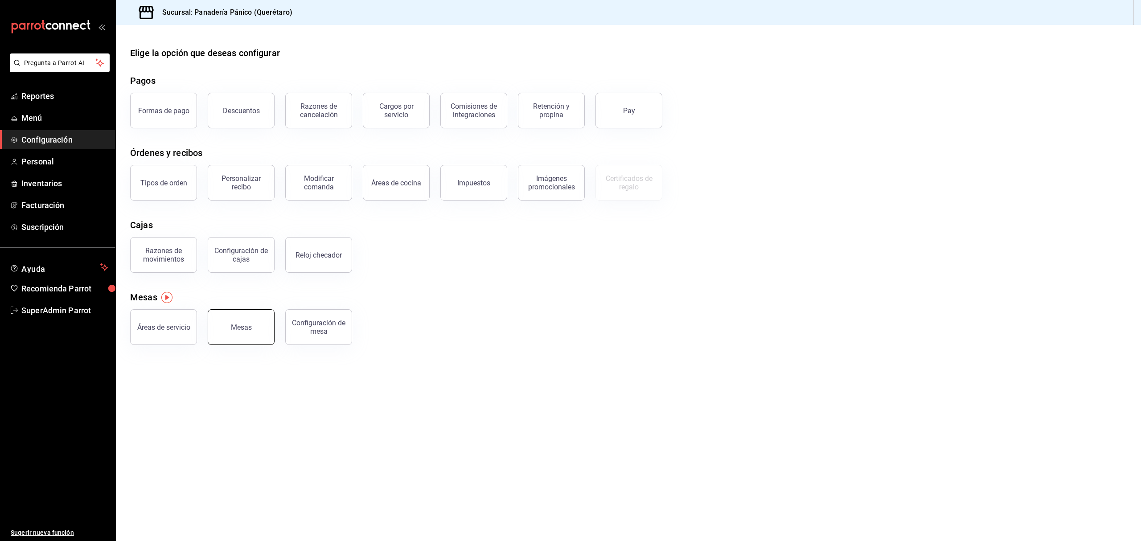
click at [230, 334] on button "Mesas" at bounding box center [241, 327] width 67 height 36
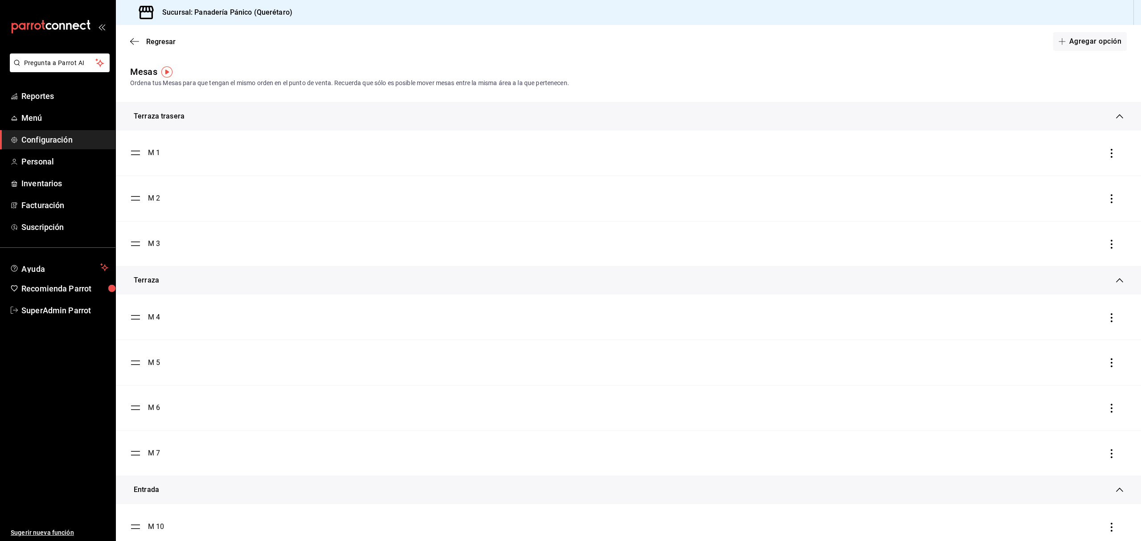
click at [1107, 155] on icon "button" at bounding box center [1111, 153] width 9 height 9
click at [158, 154] on div at bounding box center [570, 270] width 1141 height 541
click at [158, 154] on div "M 1" at bounding box center [154, 152] width 12 height 11
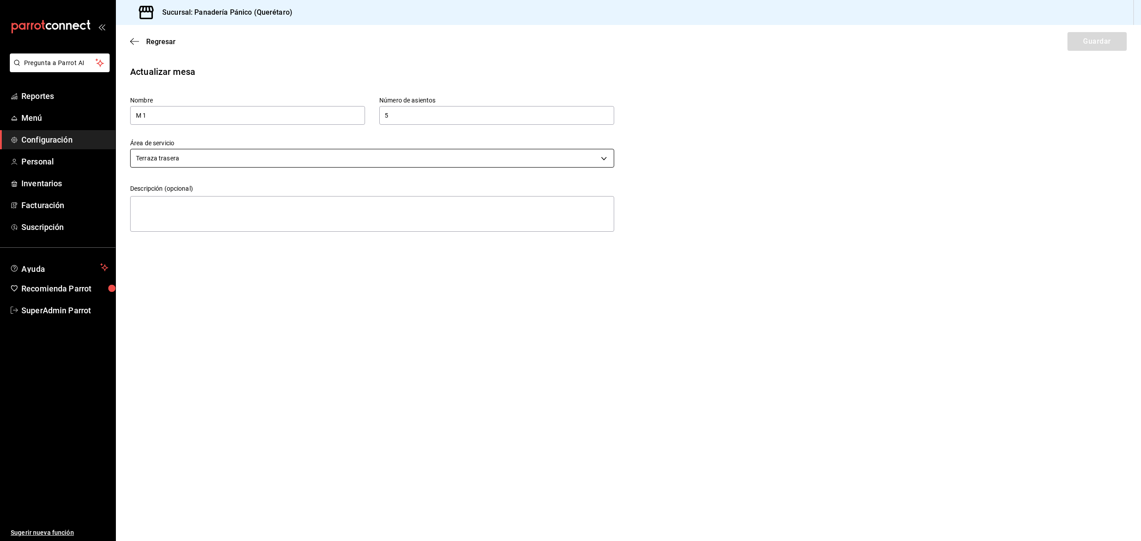
click at [216, 163] on body "Pregunta a Parrot AI Reportes Menú Configuración Personal Inventarios Facturaci…" at bounding box center [570, 270] width 1141 height 541
click at [216, 163] on div at bounding box center [570, 270] width 1141 height 541
click at [142, 44] on span "Regresar" at bounding box center [152, 41] width 45 height 8
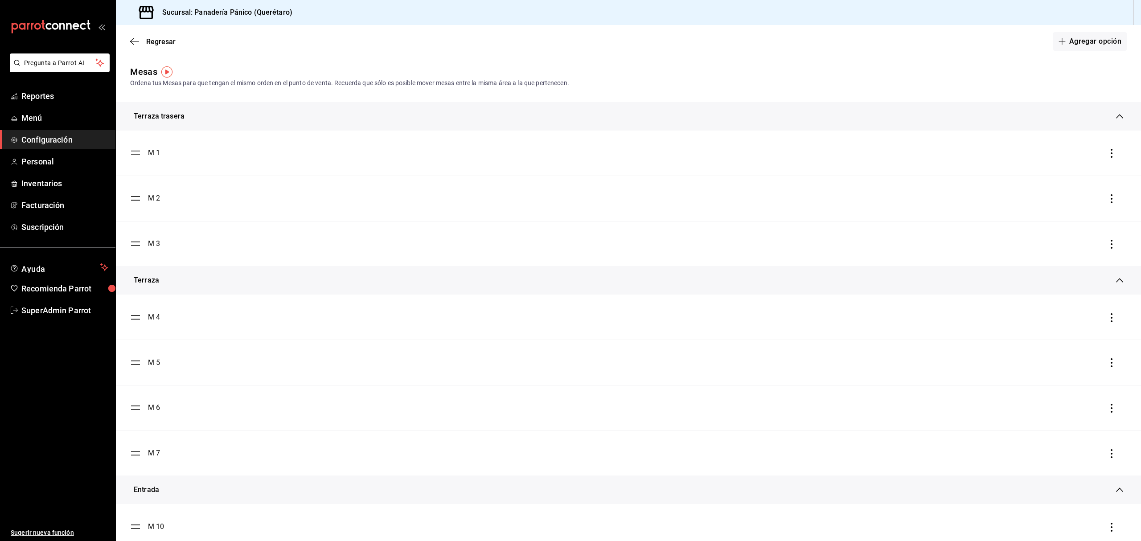
click at [150, 195] on div "M 2" at bounding box center [154, 198] width 12 height 11
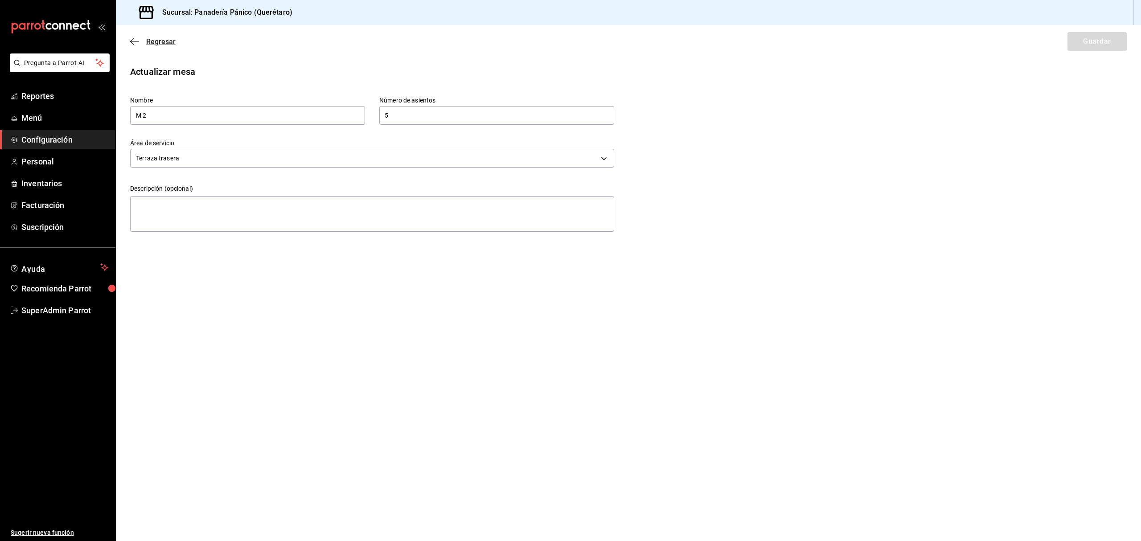
click at [152, 42] on span "Regresar" at bounding box center [160, 41] width 29 height 8
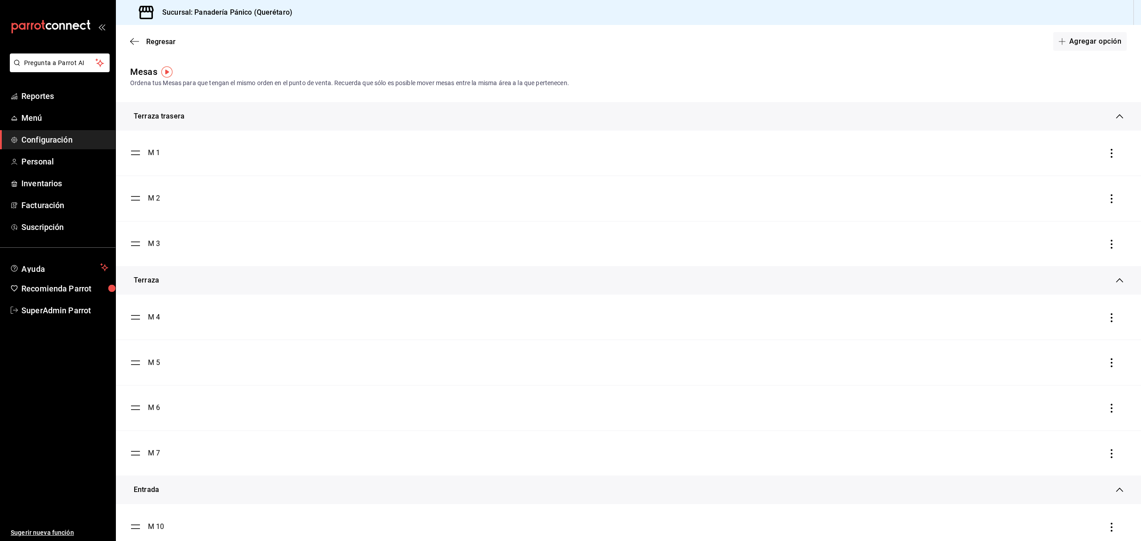
click at [145, 247] on div "M 3" at bounding box center [145, 243] width 30 height 11
click at [134, 249] on li "M 3" at bounding box center [628, 243] width 1025 height 45
click at [39, 122] on span "Menú" at bounding box center [64, 118] width 87 height 12
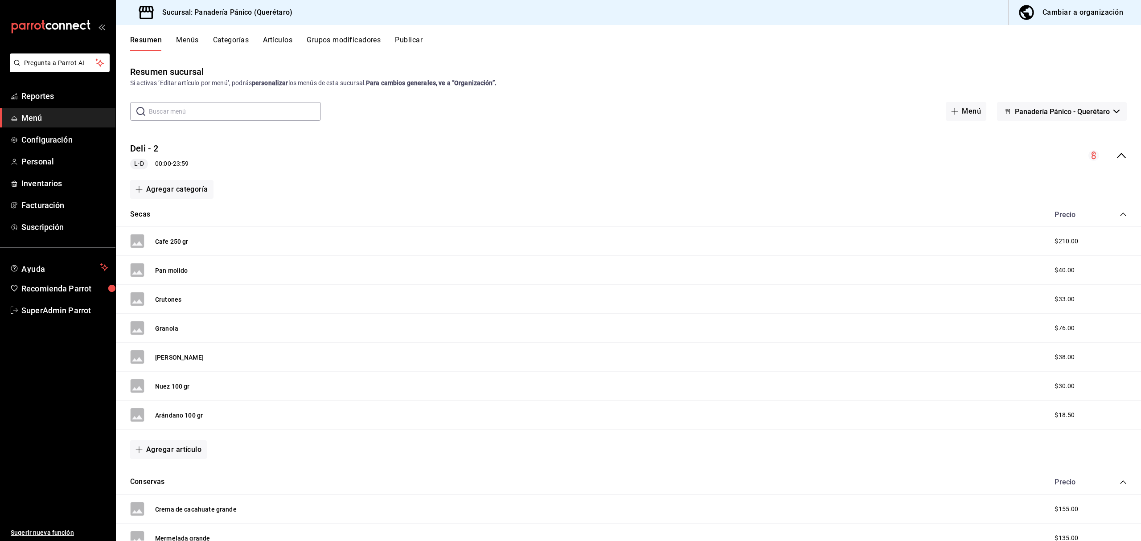
click at [1116, 153] on icon "collapse-menu-row" at bounding box center [1121, 155] width 11 height 11
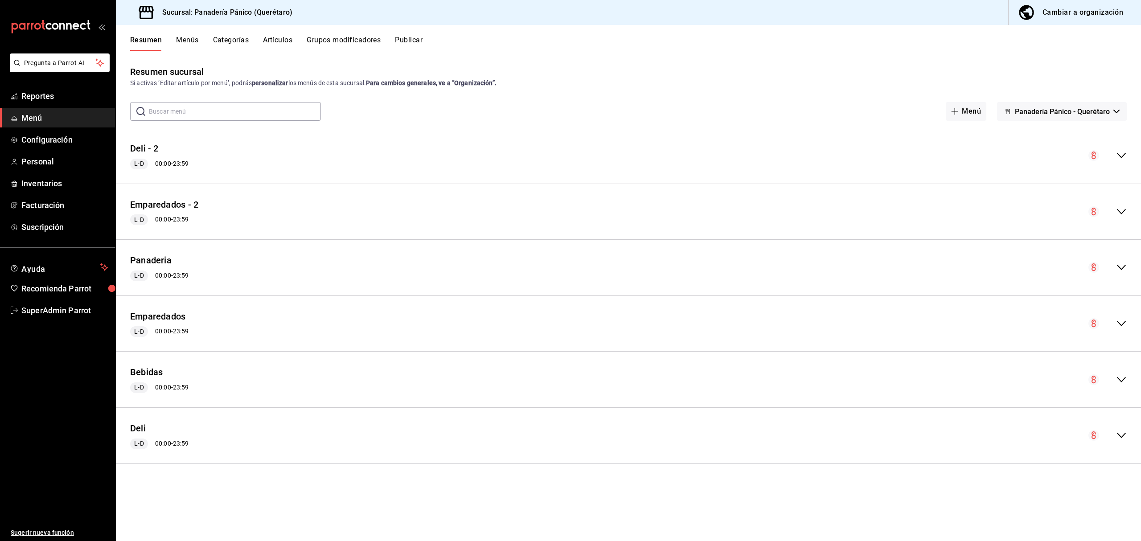
click at [180, 38] on button "Menús" at bounding box center [187, 43] width 22 height 15
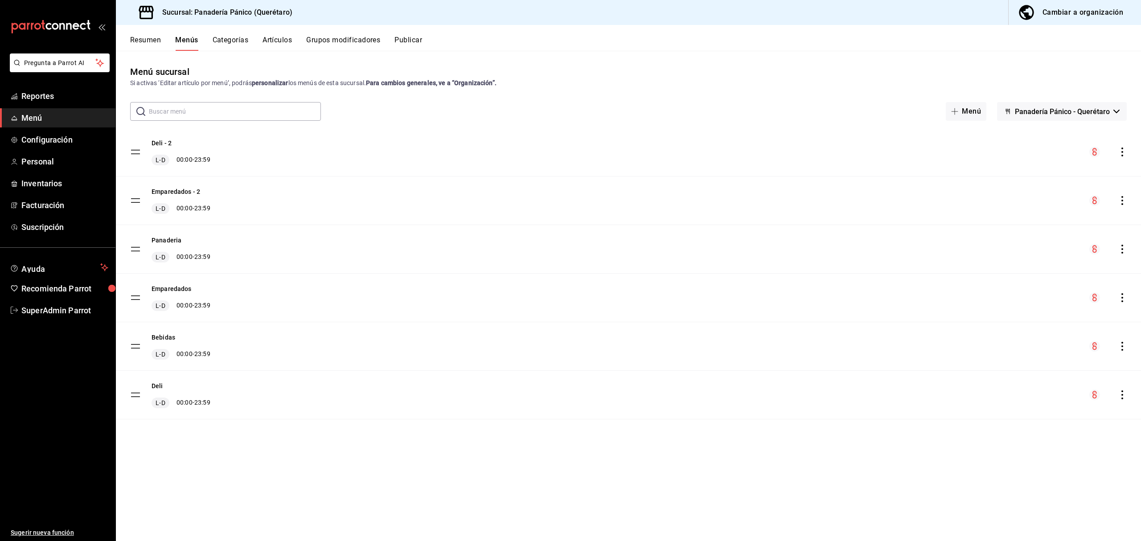
click at [225, 37] on button "Categorías" at bounding box center [231, 43] width 36 height 15
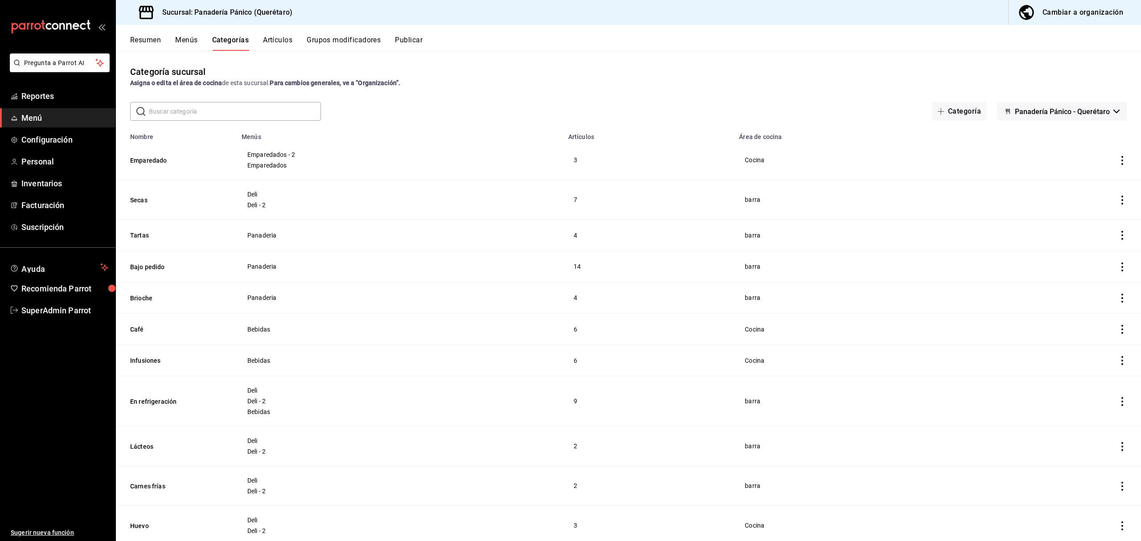
click at [323, 43] on button "Grupos modificadores" at bounding box center [344, 43] width 74 height 15
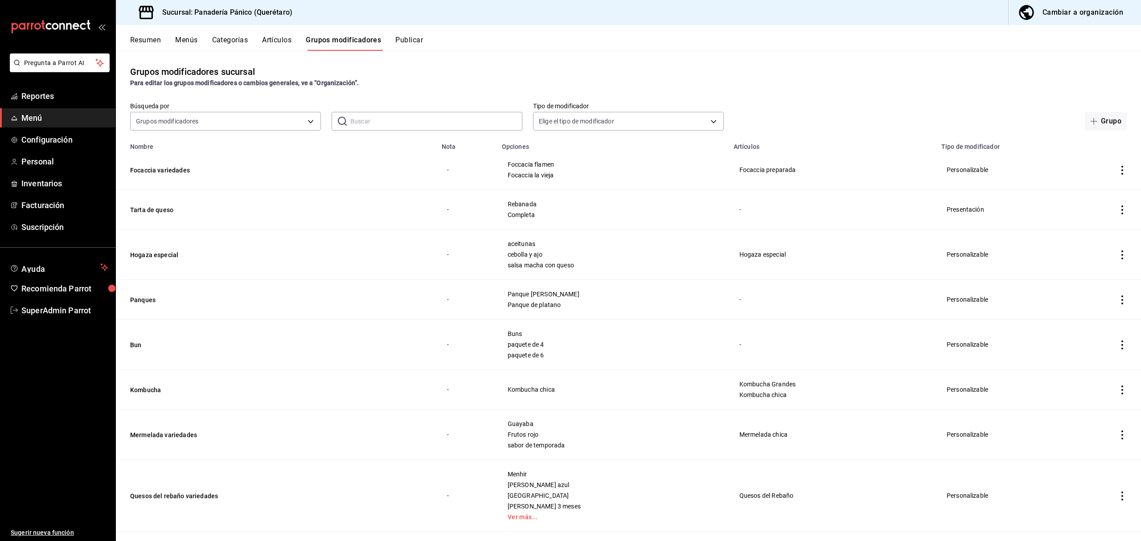
click at [416, 37] on button "Publicar" at bounding box center [409, 43] width 28 height 15
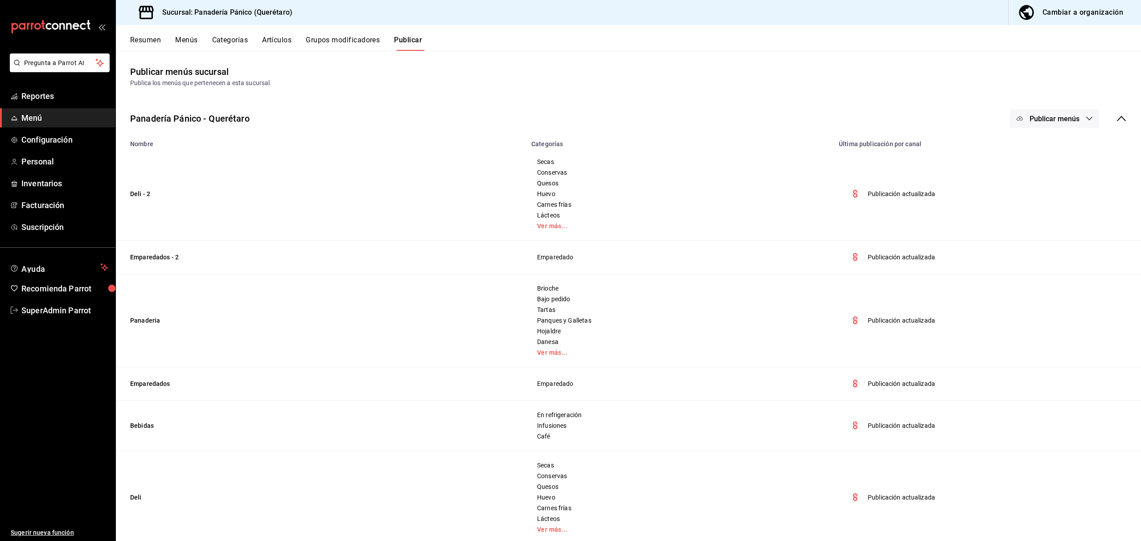
click at [149, 36] on button "Resumen" at bounding box center [145, 43] width 31 height 15
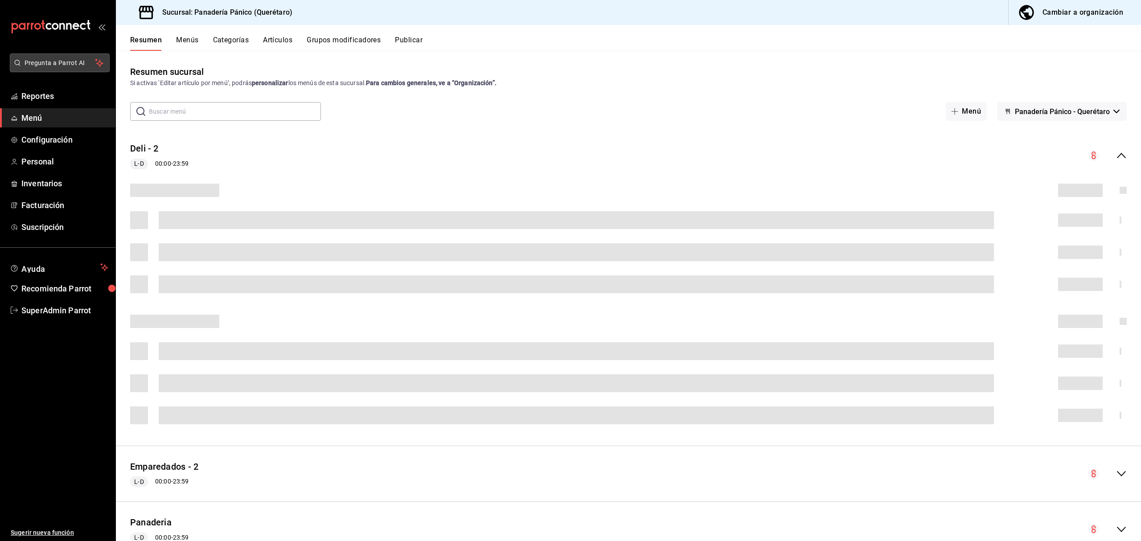
click at [77, 59] on span "Pregunta a Parrot AI" at bounding box center [60, 62] width 71 height 9
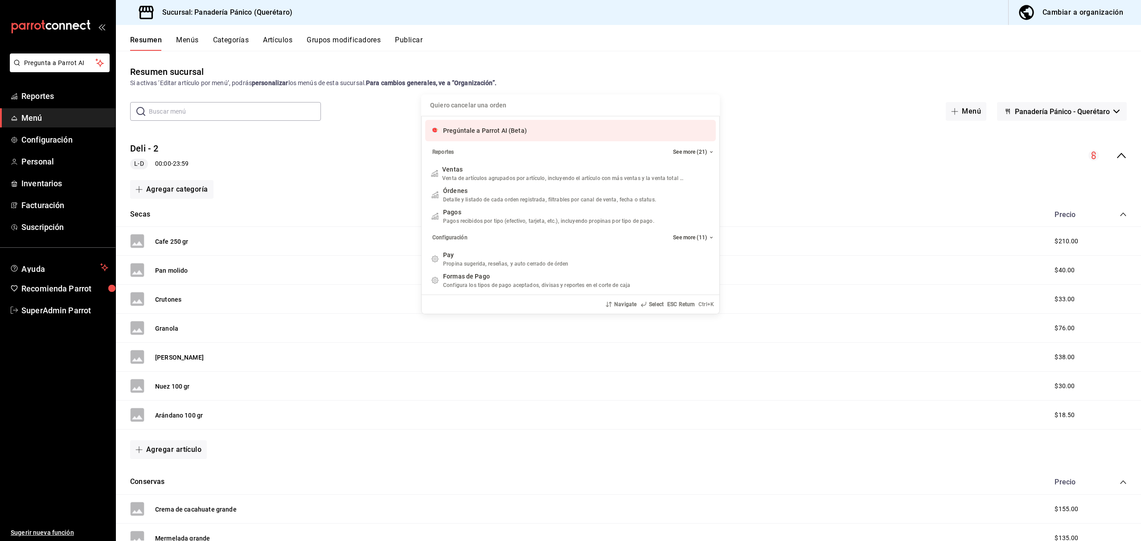
click at [459, 104] on input "Quiero cancelar una orden" at bounding box center [570, 104] width 288 height 21
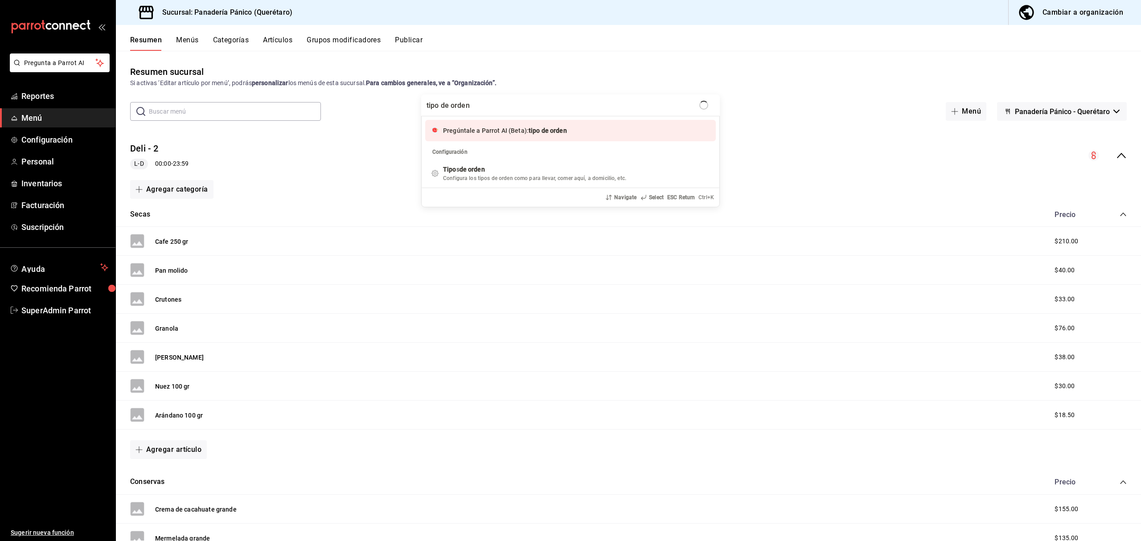
type input "tipo de orden"
click at [464, 131] on span "Pregúntale a Parrot AI (Beta):" at bounding box center [486, 130] width 86 height 7
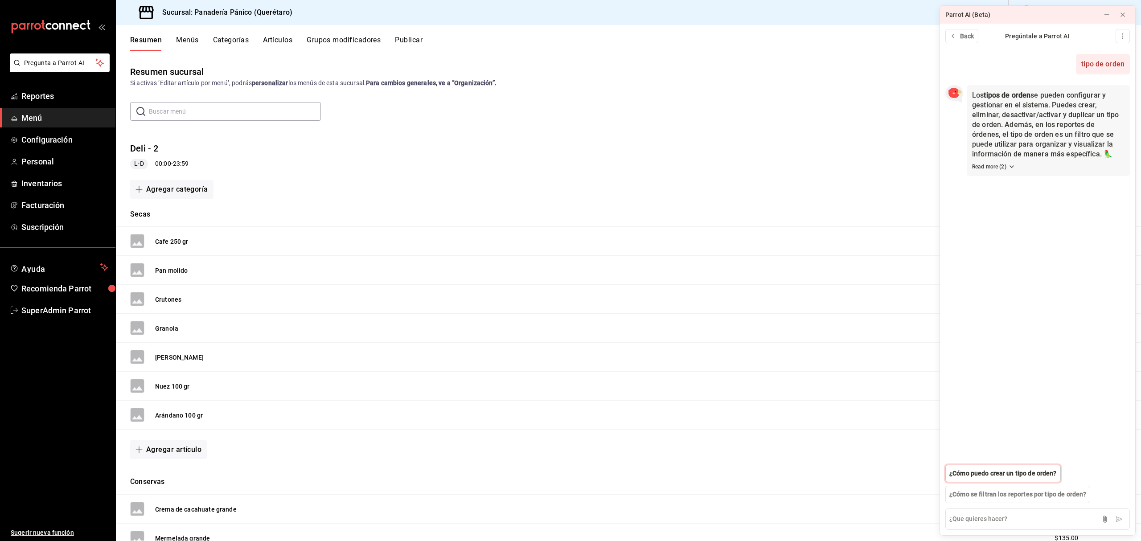
click at [994, 473] on span "¿Cómo puedo crear un tipo de orden?" at bounding box center [1002, 473] width 107 height 9
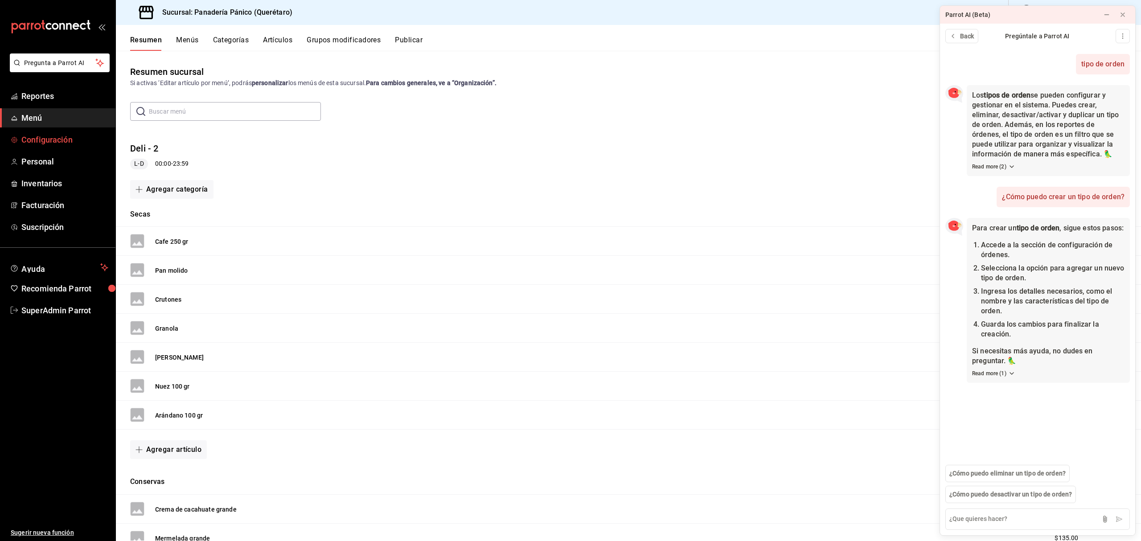
click at [47, 140] on span "Configuración" at bounding box center [64, 140] width 87 height 12
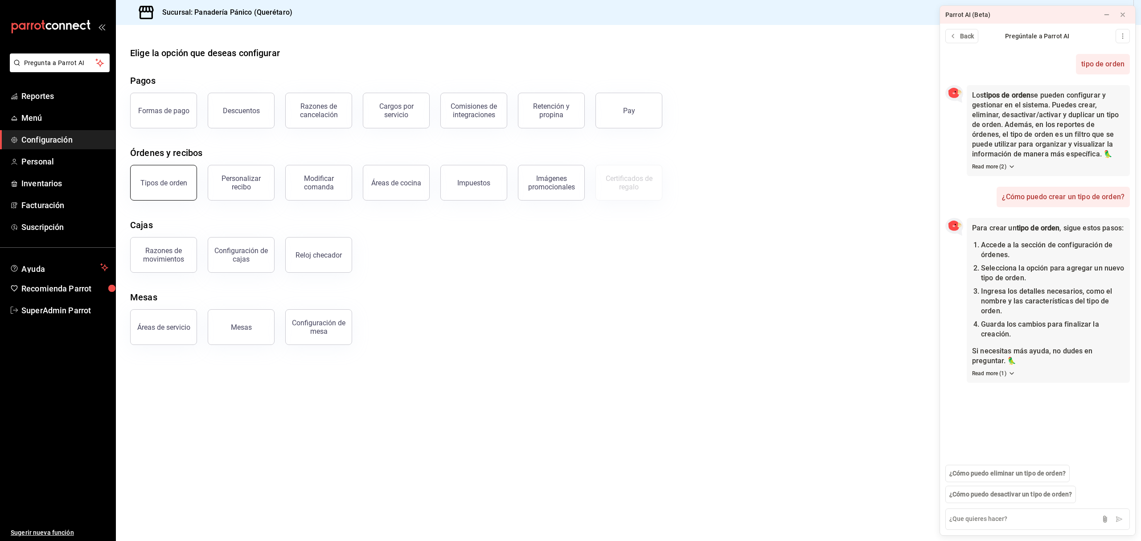
click at [182, 191] on button "Tipos de orden" at bounding box center [163, 183] width 67 height 36
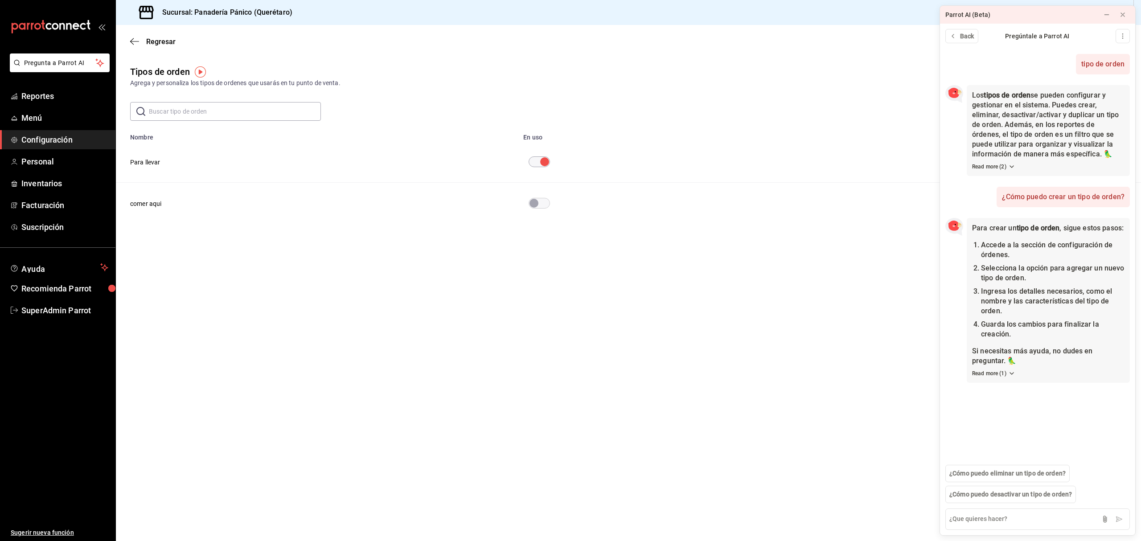
click at [548, 204] on input "diningOptionTable" at bounding box center [534, 203] width 32 height 11
click at [1103, 12] on icon at bounding box center [1106, 14] width 7 height 7
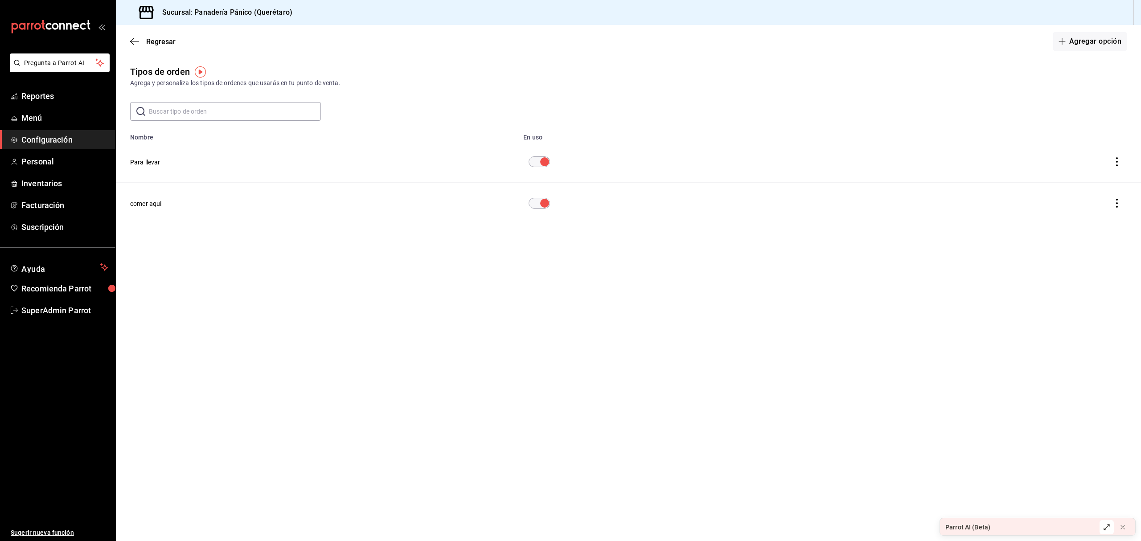
click at [1116, 202] on icon "actions" at bounding box center [1116, 203] width 9 height 9
click at [153, 203] on div at bounding box center [570, 270] width 1141 height 541
click at [149, 203] on button "comer aqui" at bounding box center [146, 203] width 32 height 9
click at [237, 128] on body "Pregunta a Parrot AI Reportes Menú Configuración Personal Inventarios Facturaci…" at bounding box center [570, 270] width 1141 height 541
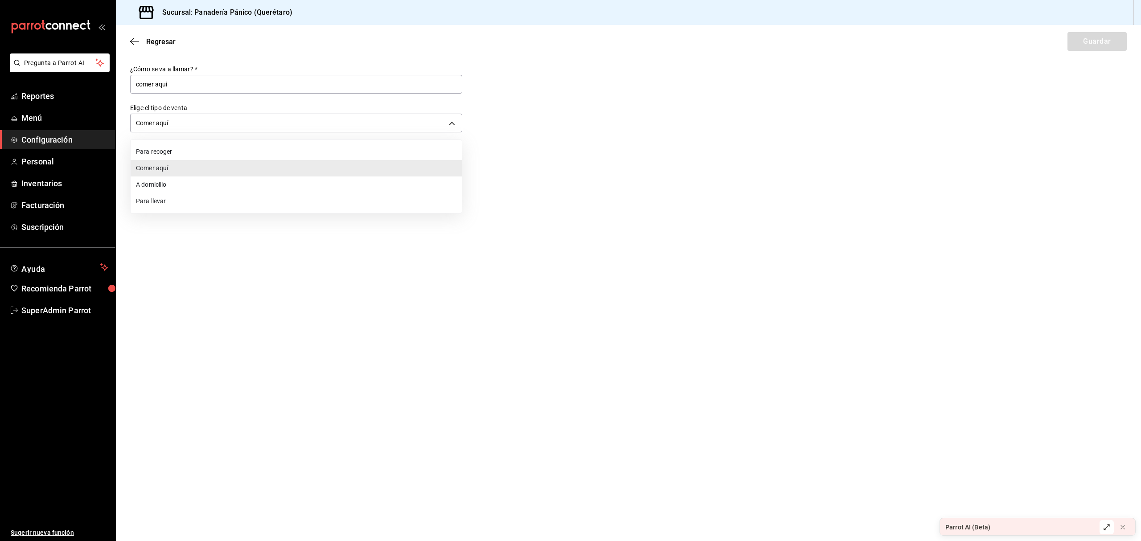
click at [170, 170] on li "Comer aquí" at bounding box center [296, 168] width 331 height 16
click at [159, 44] on span "Regresar" at bounding box center [160, 41] width 29 height 8
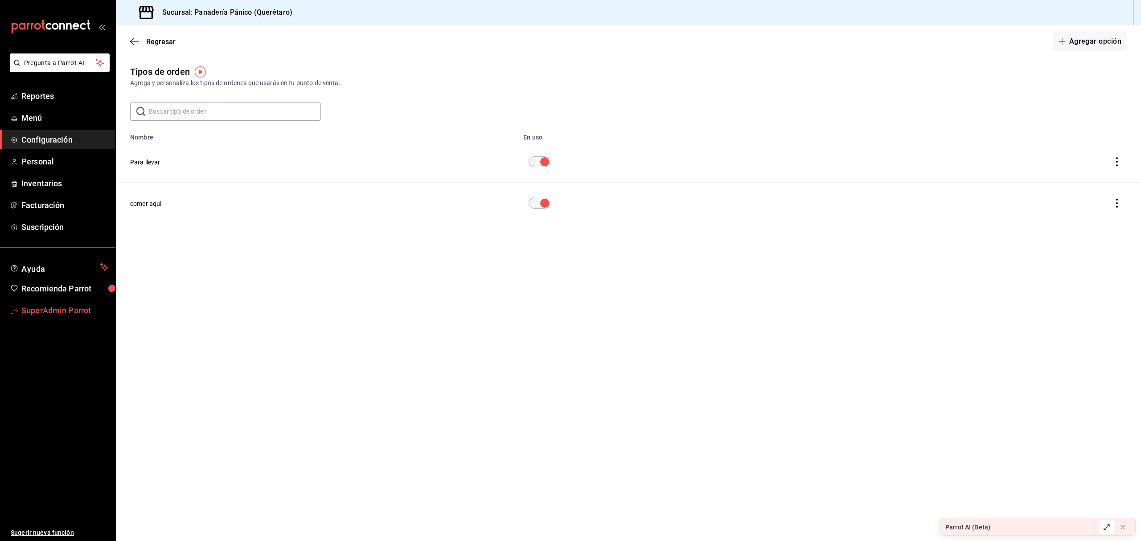
click at [45, 310] on span "SuperAdmin Parrot" at bounding box center [64, 310] width 87 height 12
